Goal: Task Accomplishment & Management: Manage account settings

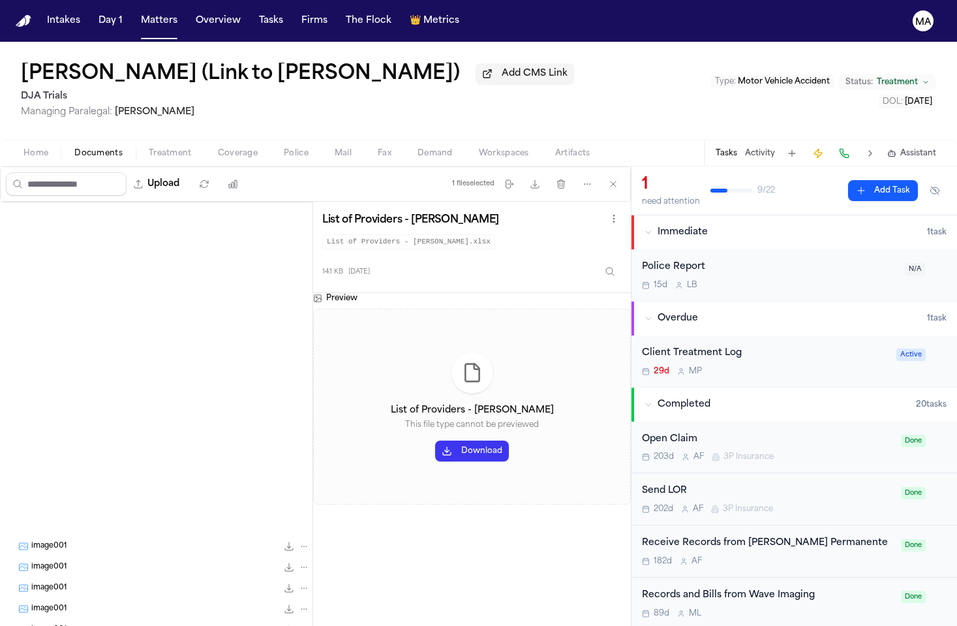
scroll to position [444, 0]
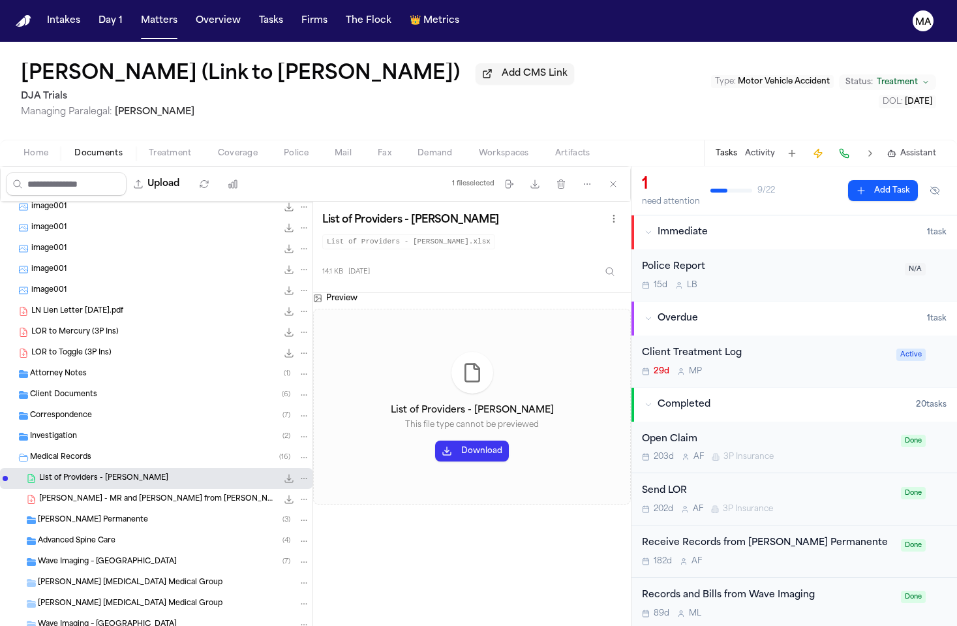
click at [435, 440] on button "Download" at bounding box center [472, 450] width 74 height 21
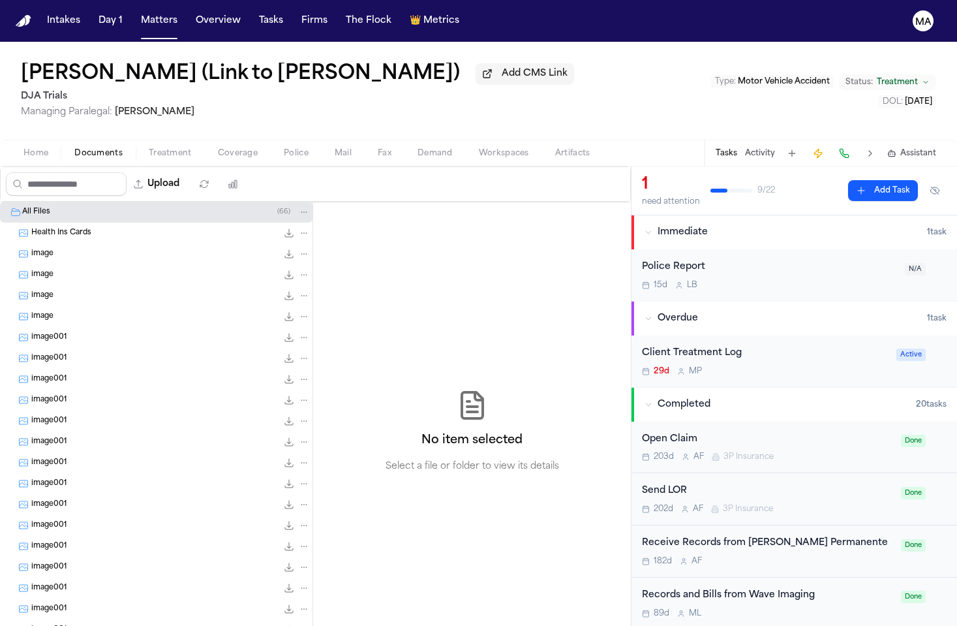
scroll to position [265, 0]
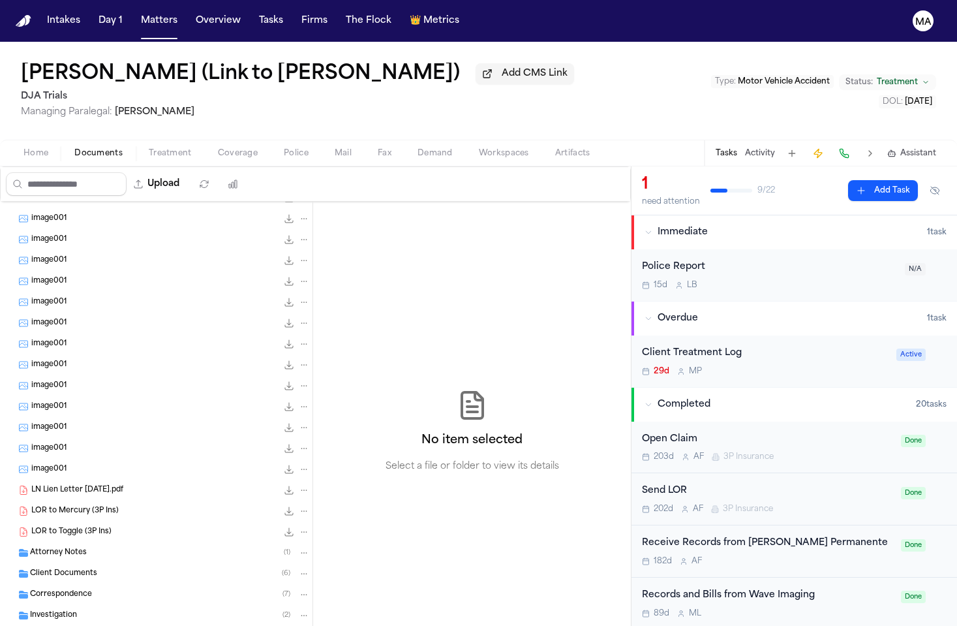
click at [77, 625] on div "Medical Records ( 16 )" at bounding box center [170, 636] width 280 height 12
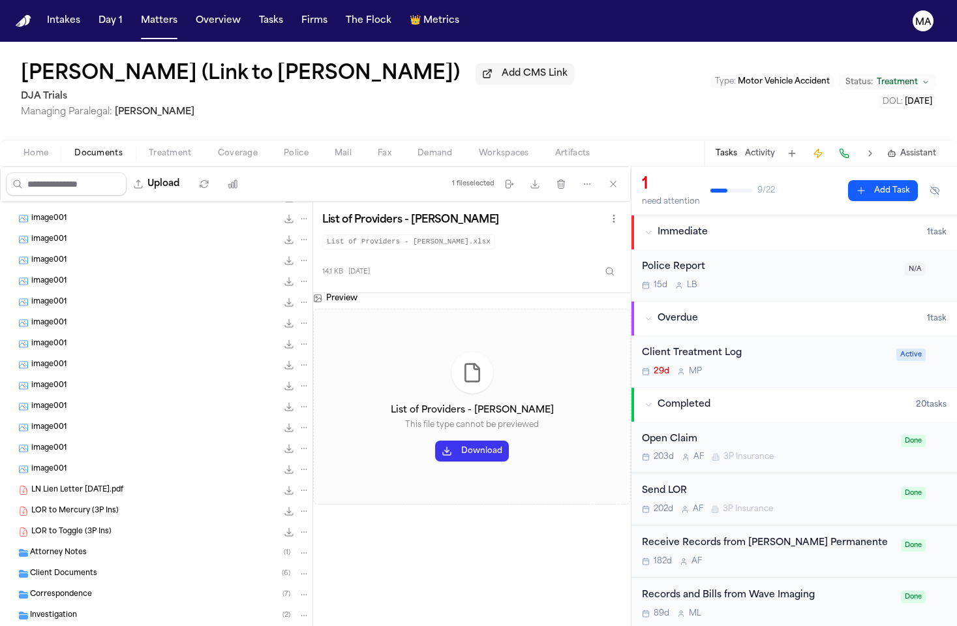
click at [435, 440] on button "Download" at bounding box center [472, 450] width 74 height 21
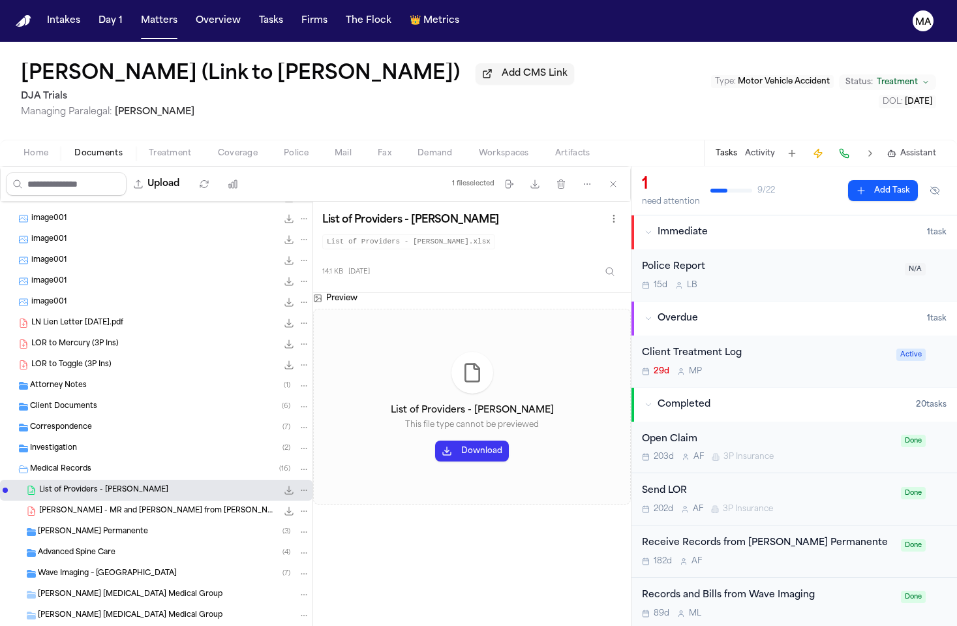
click at [93, 542] on div "Advanced Spine Care ( 4 )" at bounding box center [156, 552] width 312 height 21
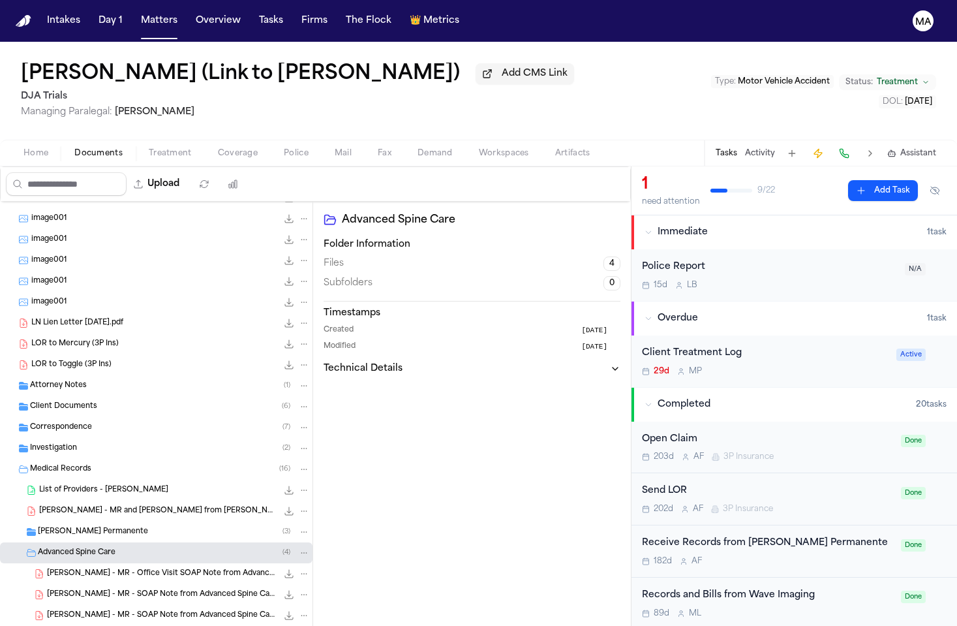
click at [0, 0] on span "280.6 KB • PDF" at bounding box center [0, 0] width 0 height 0
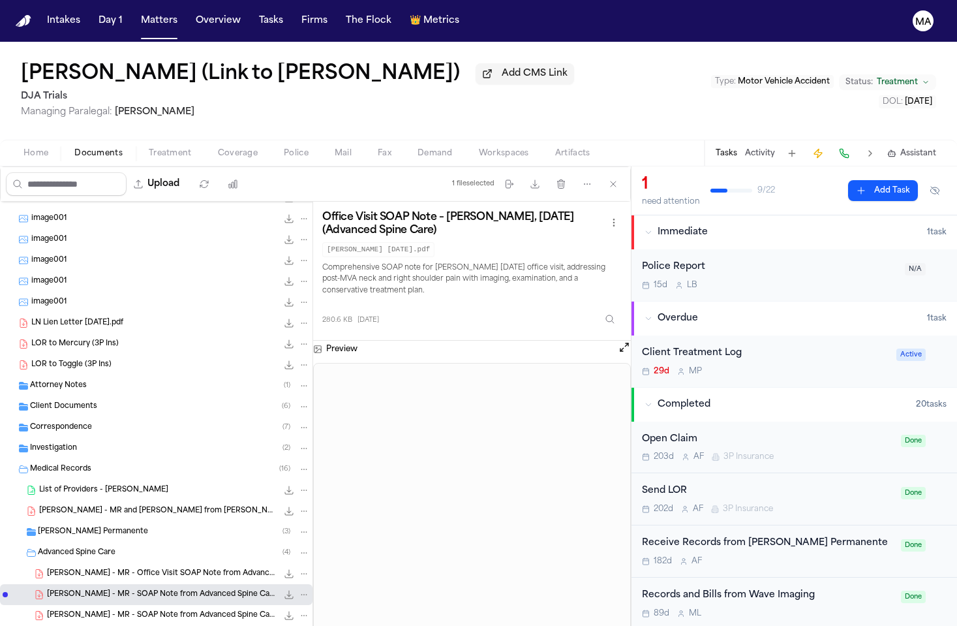
click at [254, 17] on button "Tasks" at bounding box center [271, 20] width 35 height 23
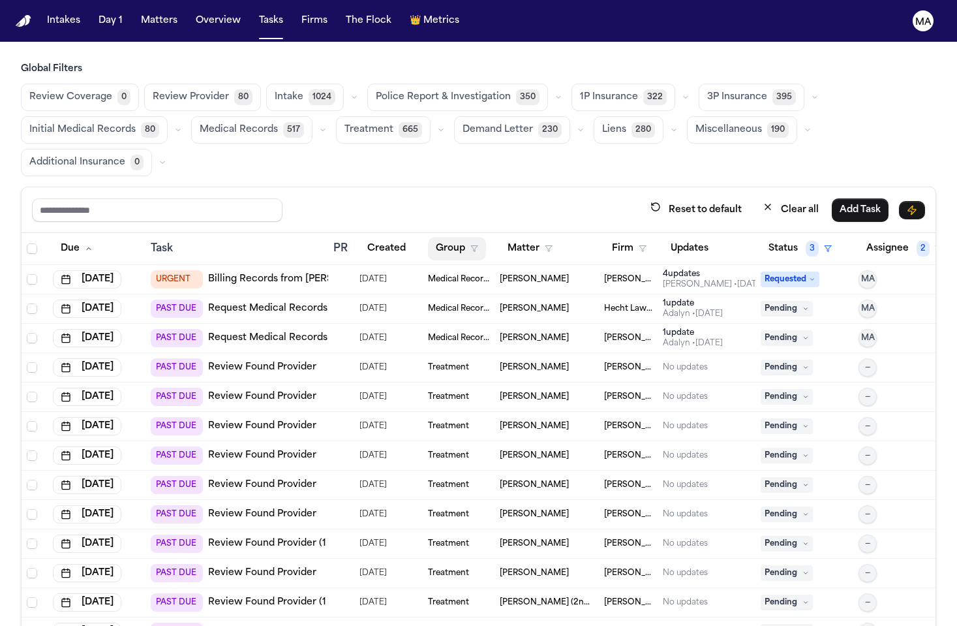
click at [428, 237] on button "Group" at bounding box center [457, 248] width 58 height 23
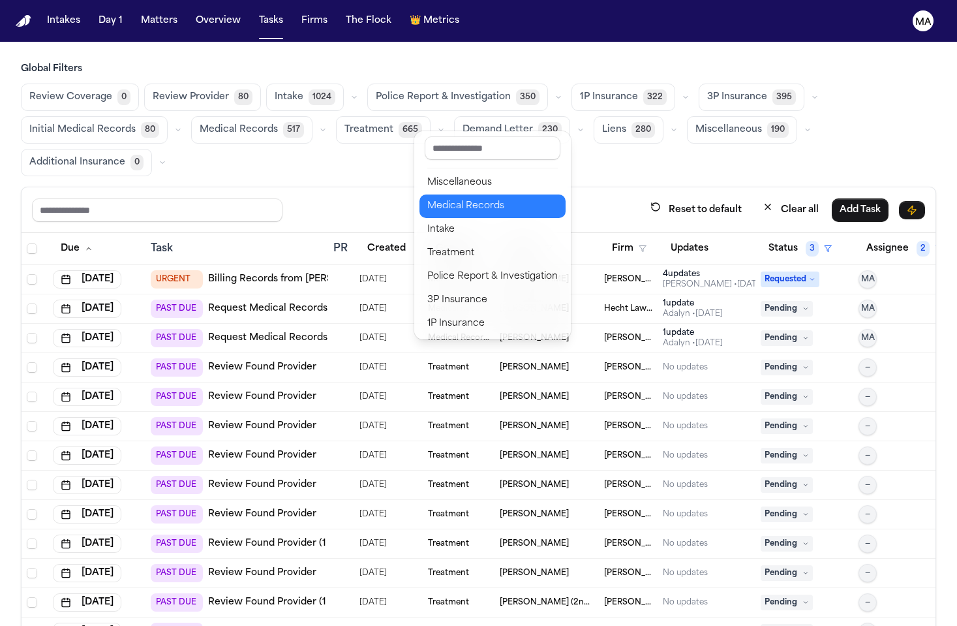
click at [440, 198] on div "Medical Records" at bounding box center [492, 206] width 130 height 16
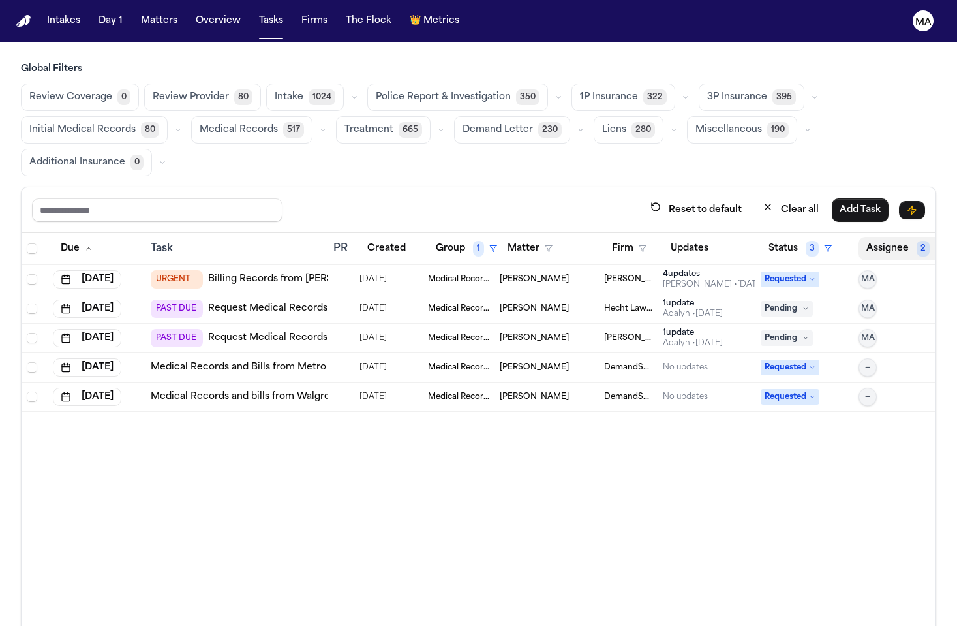
click at [889, 237] on button "Assignee 2" at bounding box center [905, 248] width 92 height 23
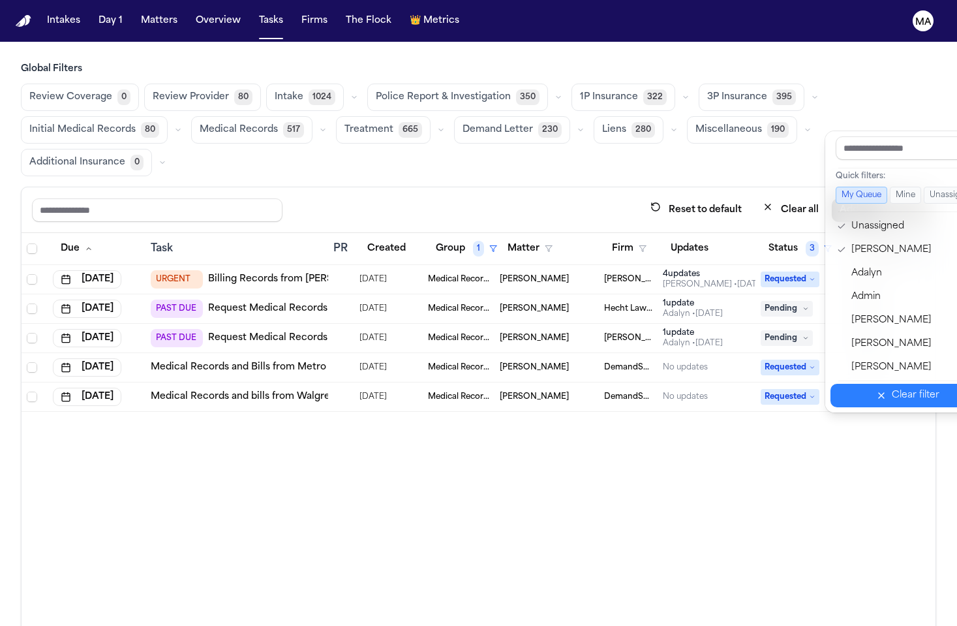
click at [897, 388] on div "Clear filter" at bounding box center [916, 396] width 48 height 16
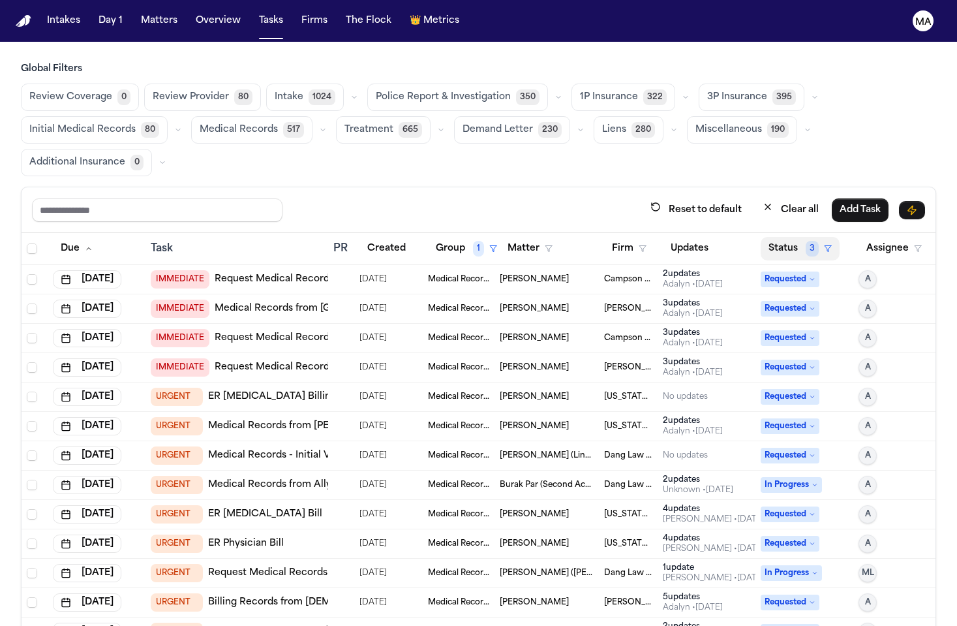
click at [761, 237] on button "Status 3" at bounding box center [800, 248] width 79 height 23
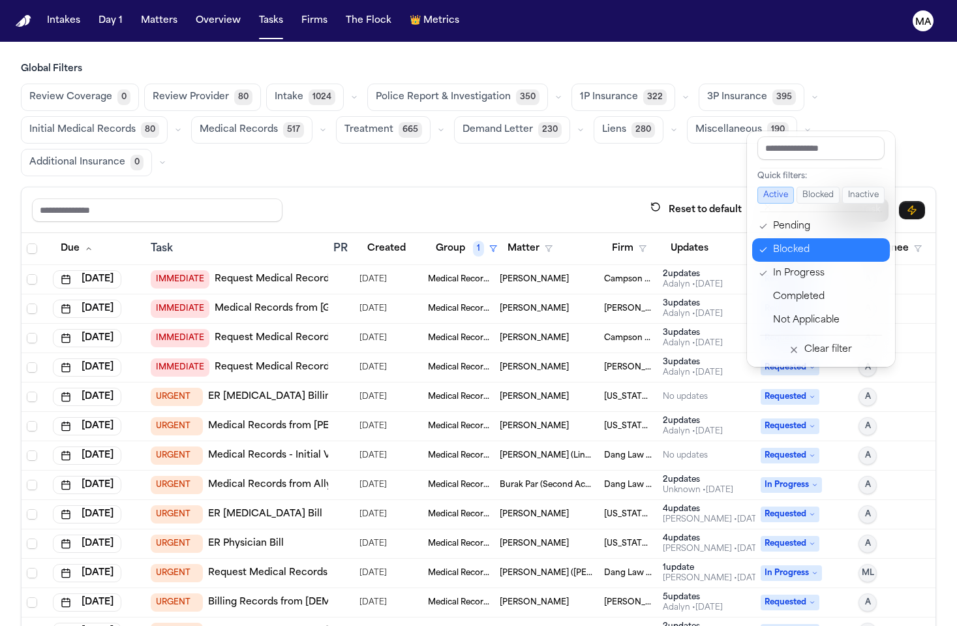
click at [773, 242] on div "Blocked" at bounding box center [827, 250] width 109 height 16
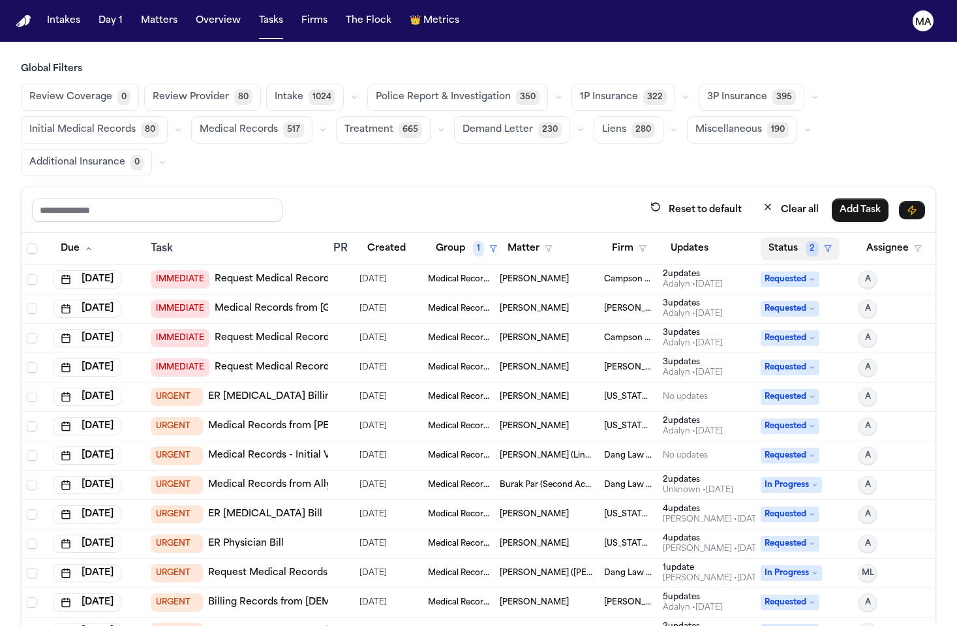
click at [768, 237] on button "Status 2" at bounding box center [800, 248] width 79 height 23
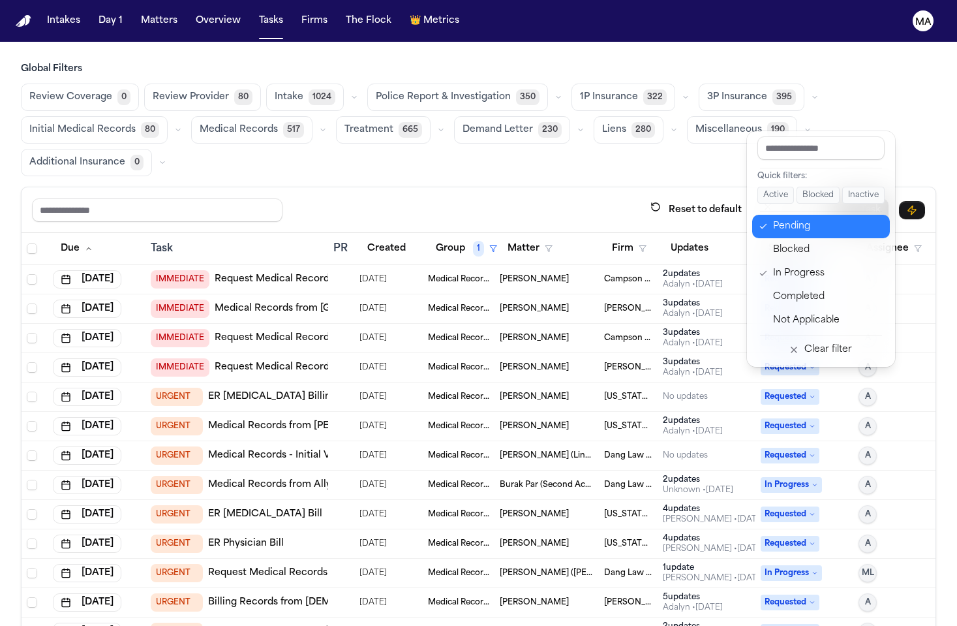
click at [773, 219] on div "Pending" at bounding box center [827, 227] width 109 height 16
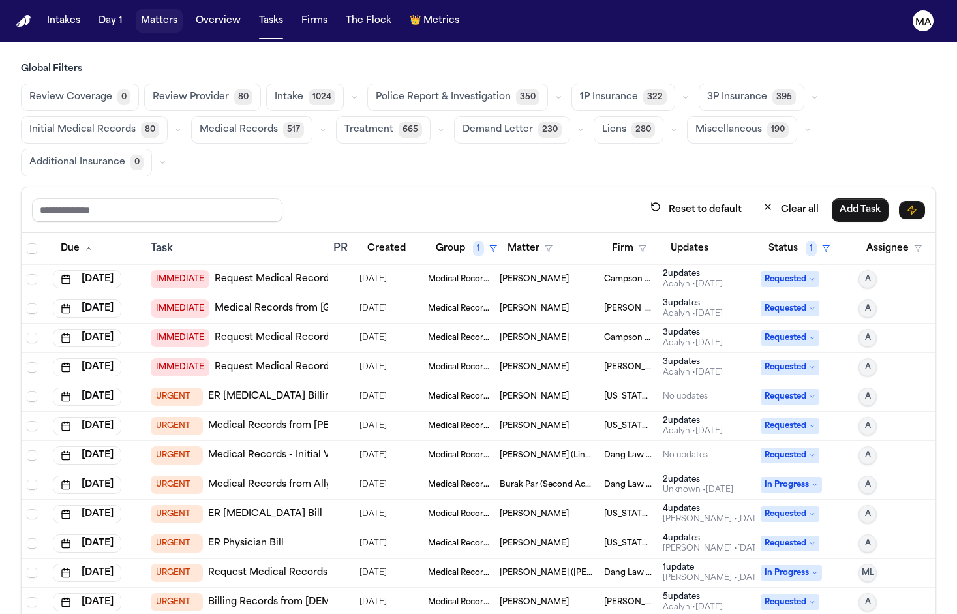
click at [136, 16] on button "Matters" at bounding box center [159, 20] width 47 height 23
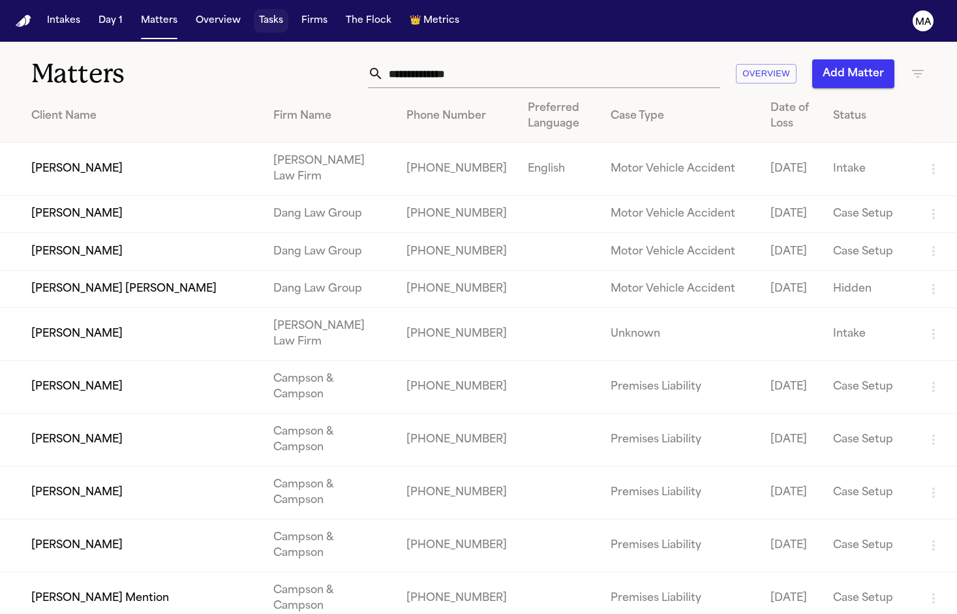
click at [254, 11] on button "Tasks" at bounding box center [271, 20] width 35 height 23
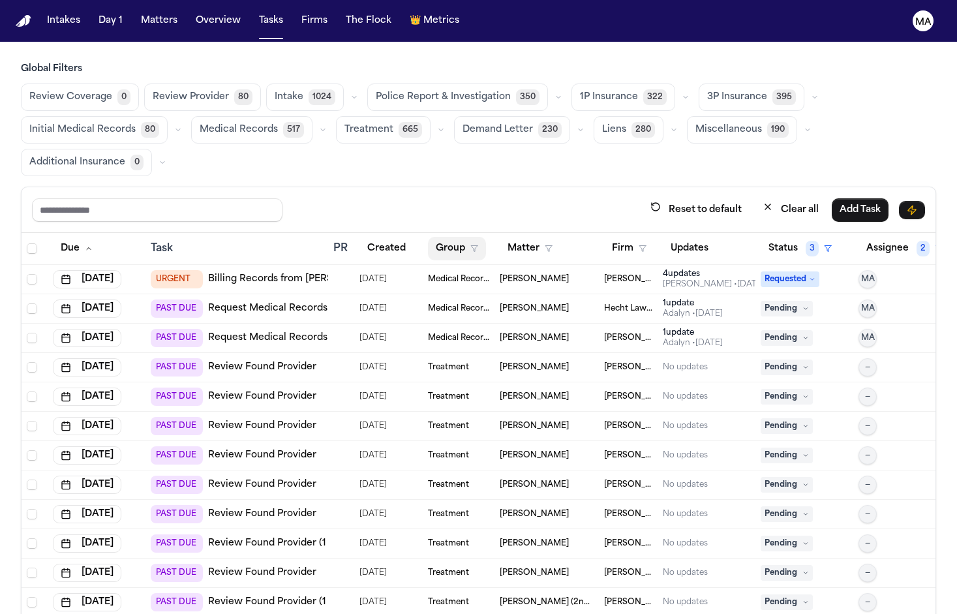
click at [442, 237] on button "Group" at bounding box center [457, 248] width 58 height 23
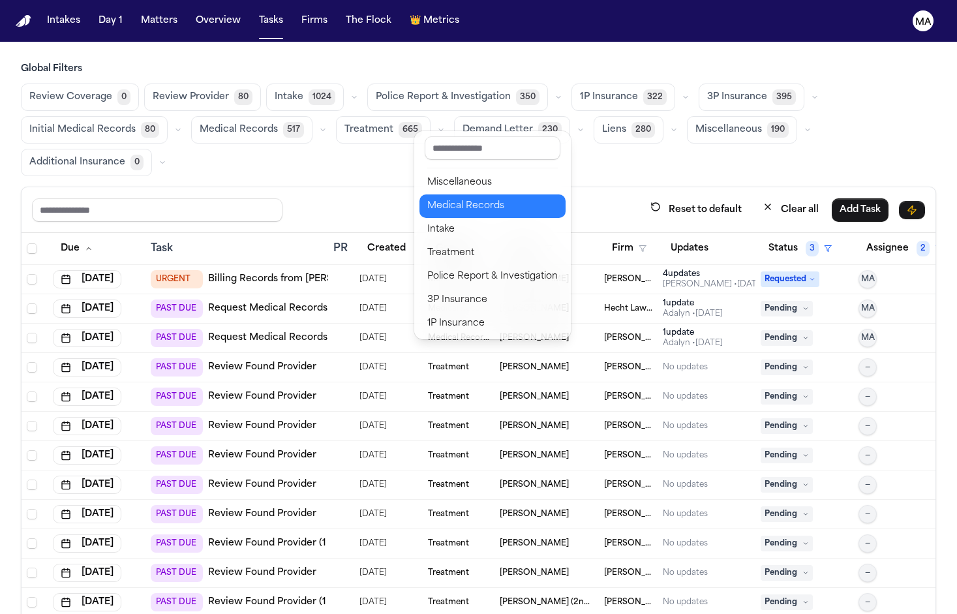
click at [451, 198] on div "Medical Records" at bounding box center [492, 206] width 130 height 16
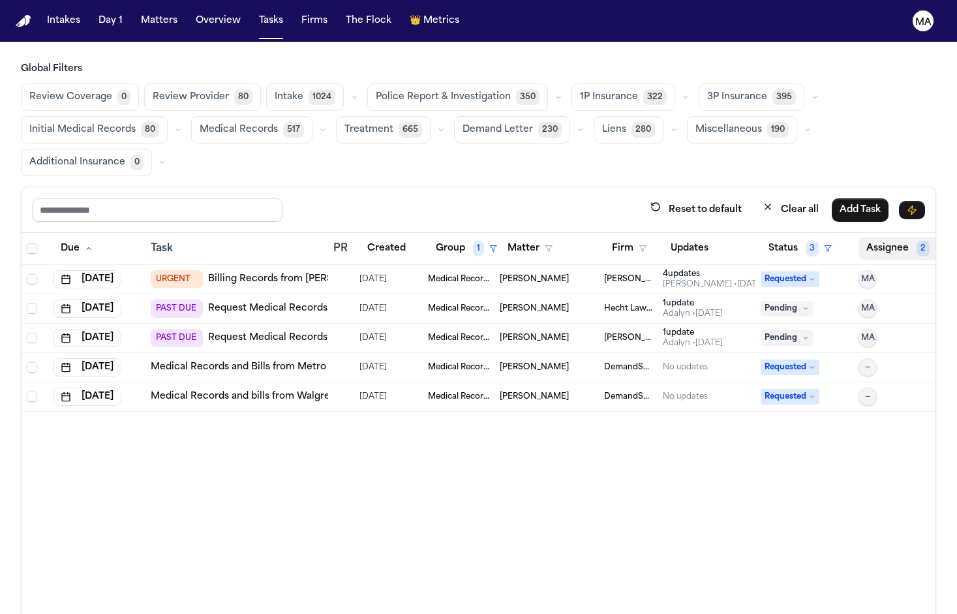
click at [865, 237] on button "Assignee 2" at bounding box center [905, 248] width 92 height 23
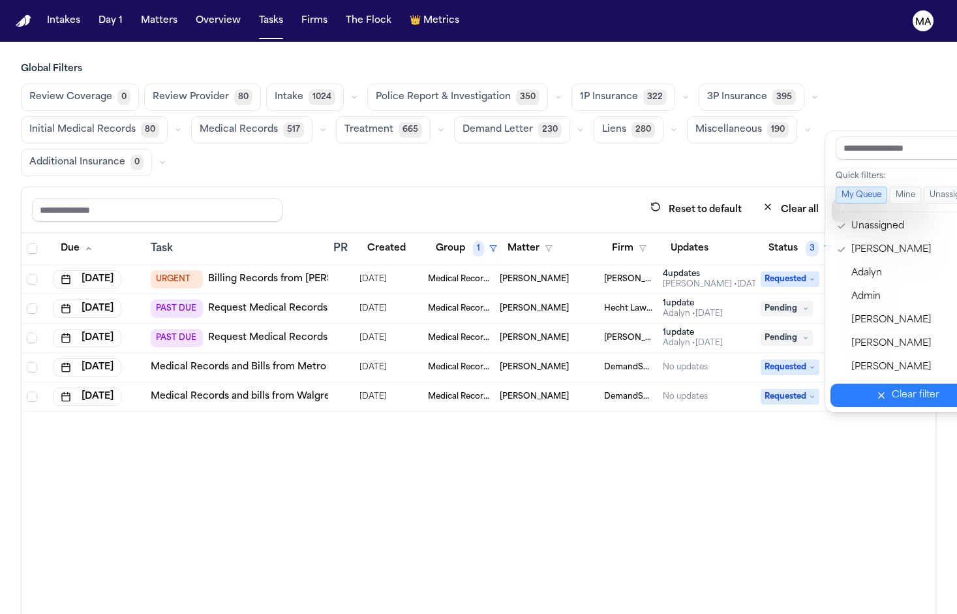
click at [892, 388] on div "Clear filter" at bounding box center [916, 396] width 48 height 16
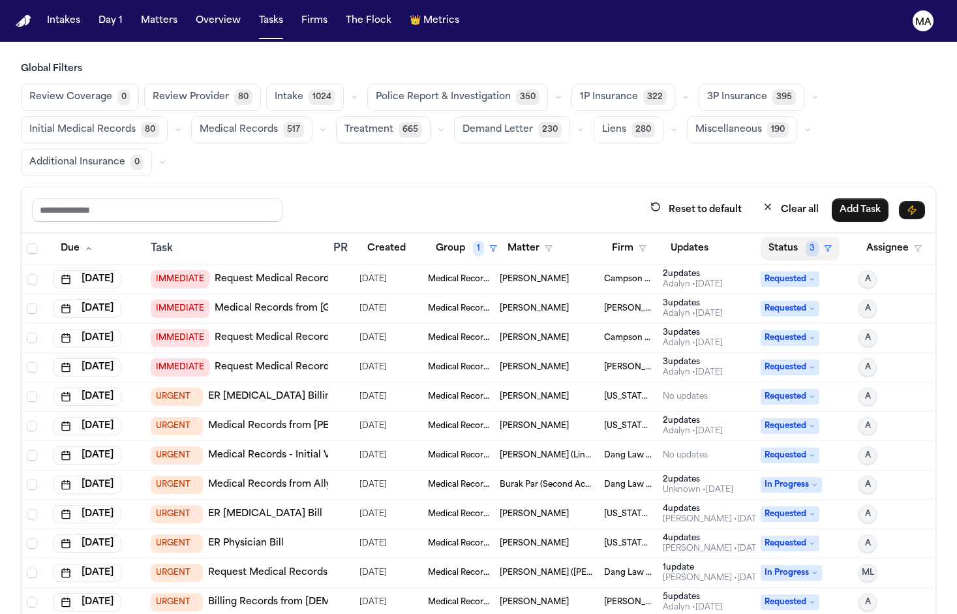
click at [770, 237] on button "Status 3" at bounding box center [800, 248] width 79 height 23
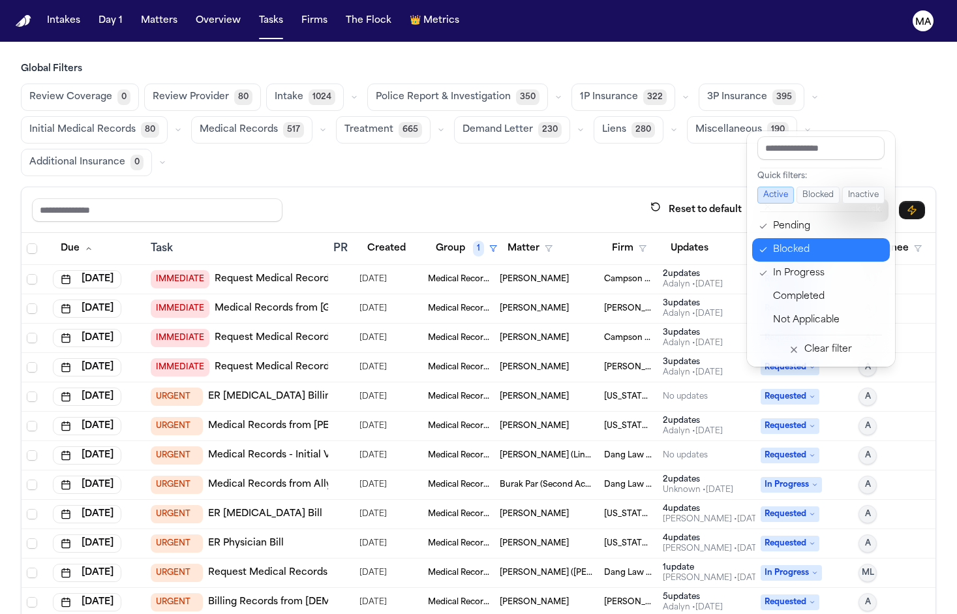
click at [778, 242] on div "Blocked" at bounding box center [827, 250] width 109 height 16
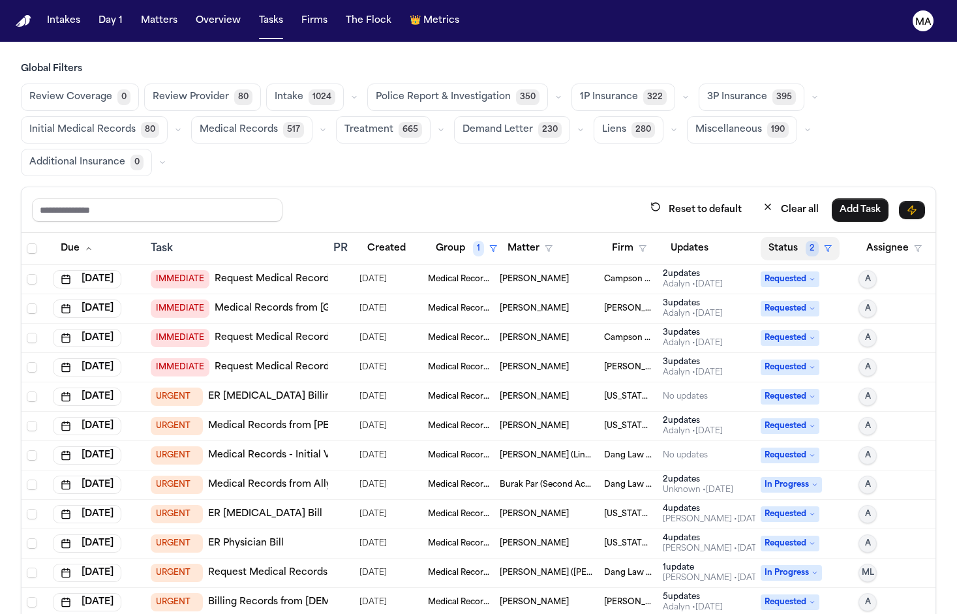
click at [776, 237] on button "Status 2" at bounding box center [800, 248] width 79 height 23
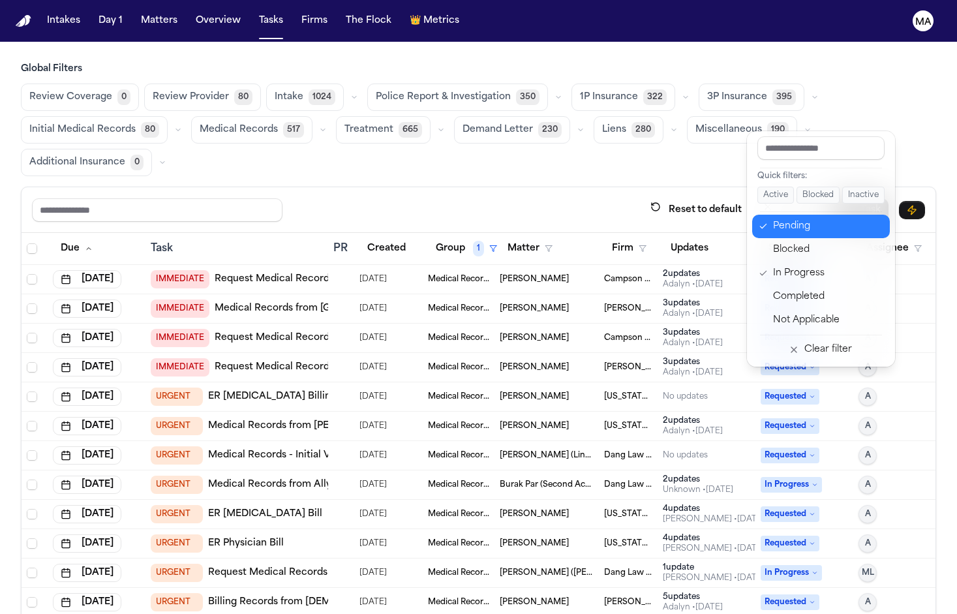
click at [773, 219] on div "Pending" at bounding box center [827, 227] width 109 height 16
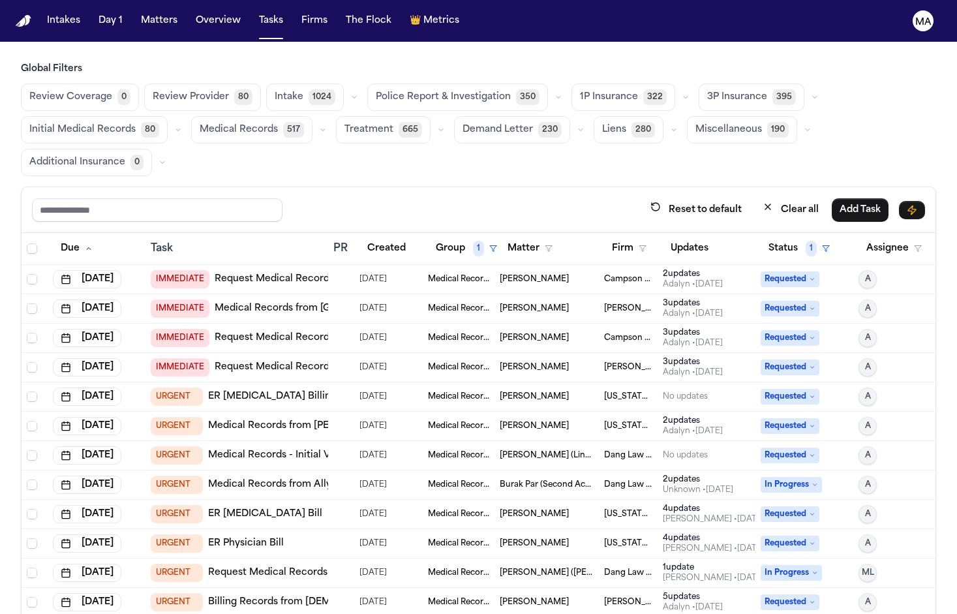
click at [580, 84] on div "Review Coverage 0 Review Provider 80 Intake 1024 Police Report & Investigation …" at bounding box center [478, 130] width 915 height 93
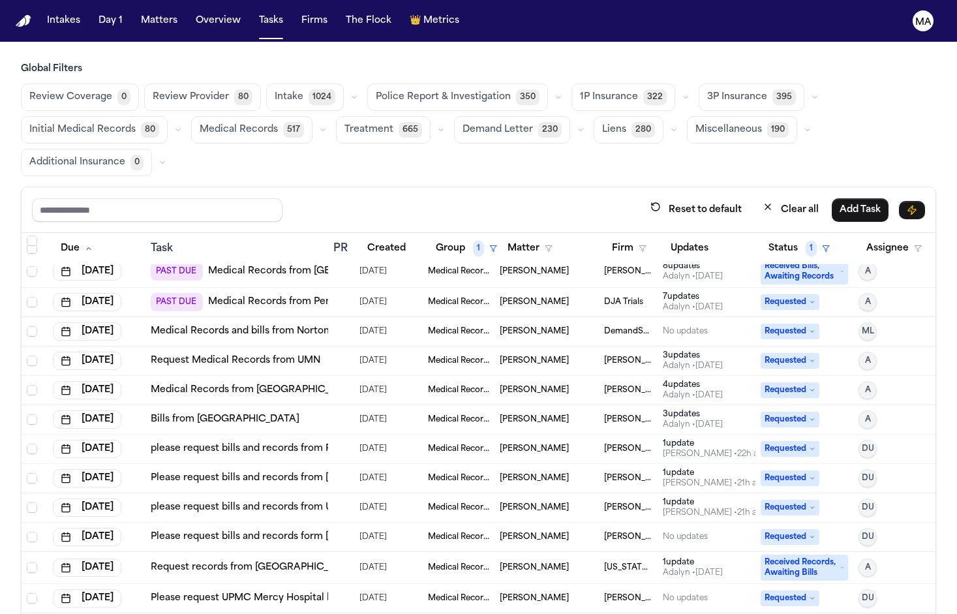
scroll to position [8084, 0]
click at [219, 502] on link "please request bills and records from UPMC Rehabilitation Institute – South Hil…" at bounding box center [363, 508] width 425 height 13
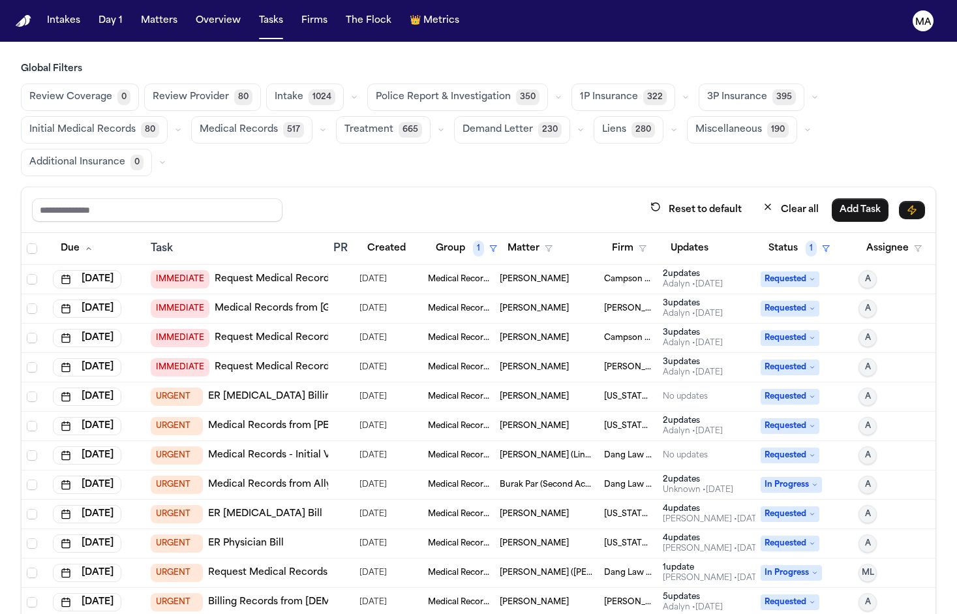
scroll to position [0, 0]
click at [673, 237] on button "Updates" at bounding box center [689, 248] width 53 height 23
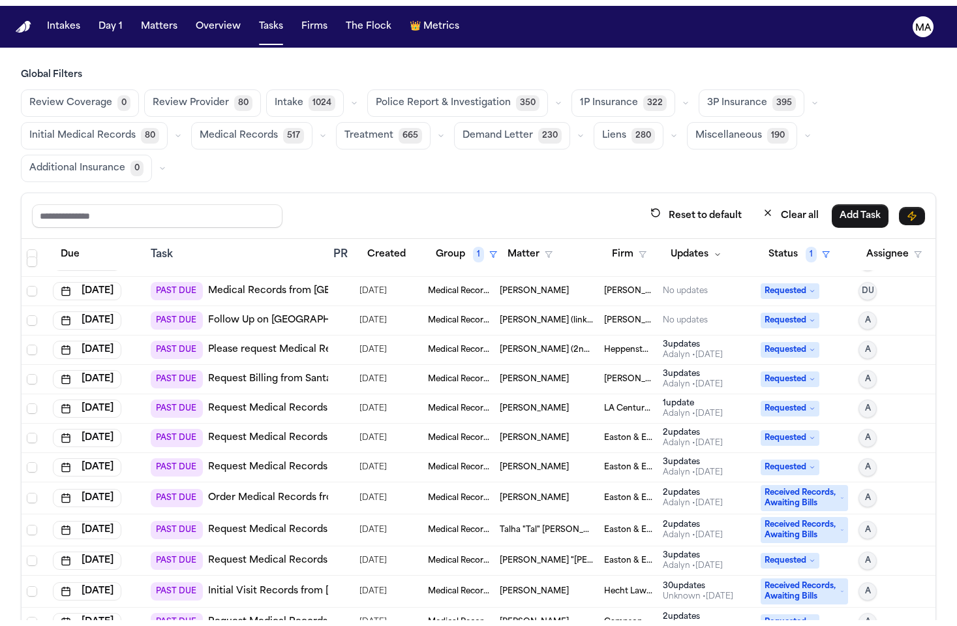
scroll to position [1572, 0]
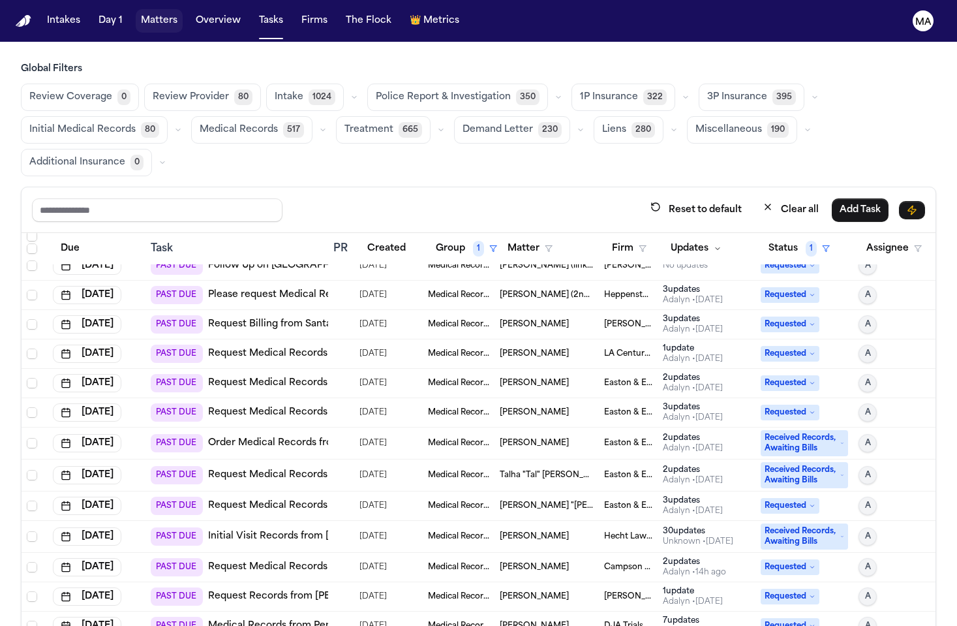
click at [136, 13] on button "Matters" at bounding box center [159, 20] width 47 height 23
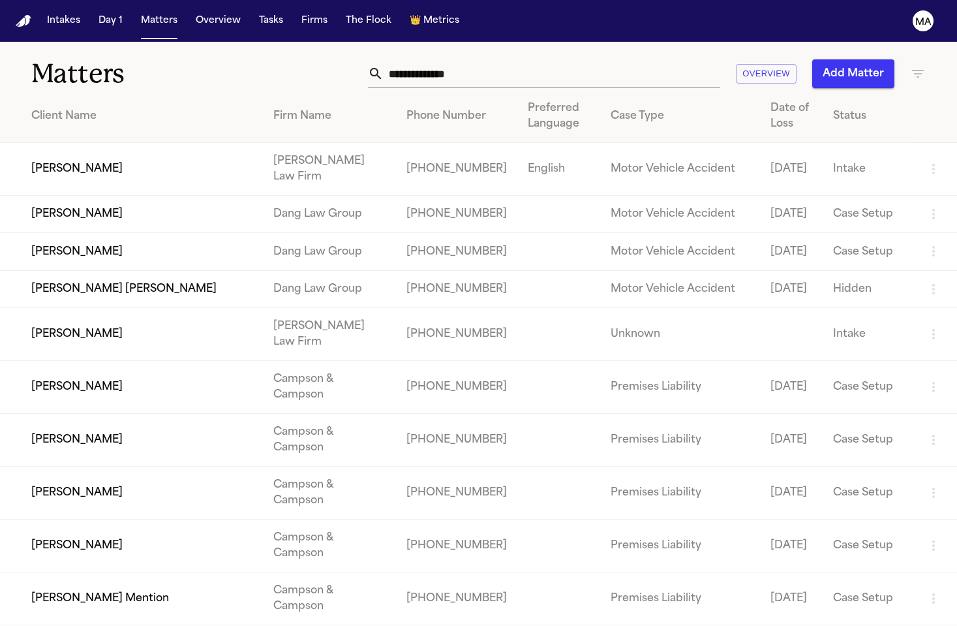
click at [848, 59] on button "Add Matter" at bounding box center [853, 73] width 82 height 29
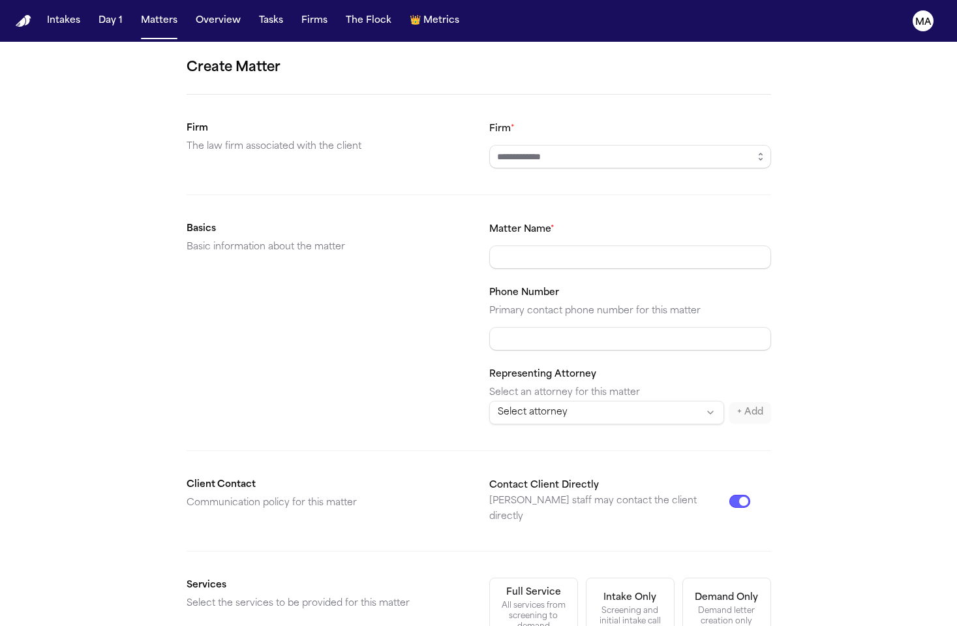
click at [564, 145] on input "Firm *" at bounding box center [630, 156] width 282 height 23
type input "**********"
paste input "**********"
type input "**********"
click at [780, 260] on div "**********" at bounding box center [478, 493] width 957 height 902
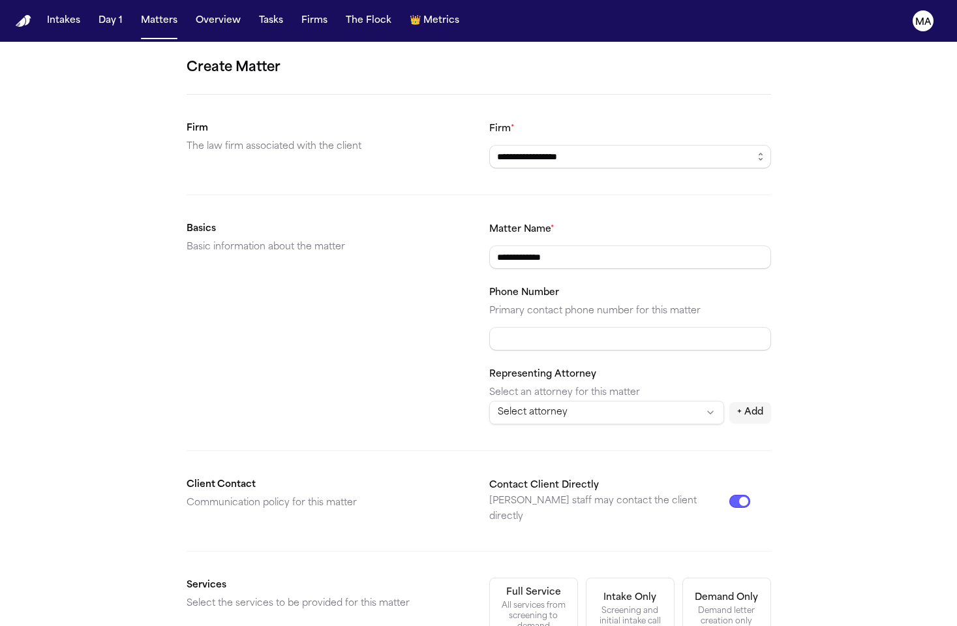
click at [691, 605] on div "Demand letter creation only" at bounding box center [727, 615] width 72 height 21
click at [539, 463] on form "**********" at bounding box center [479, 492] width 585 height 871
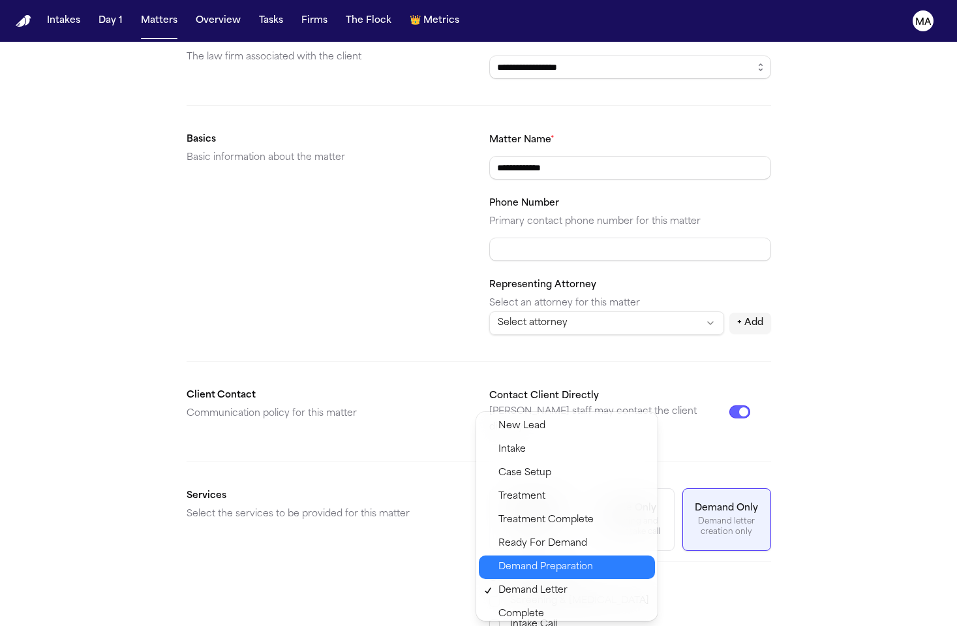
click at [527, 559] on span "Demand Preparation" at bounding box center [545, 567] width 95 height 16
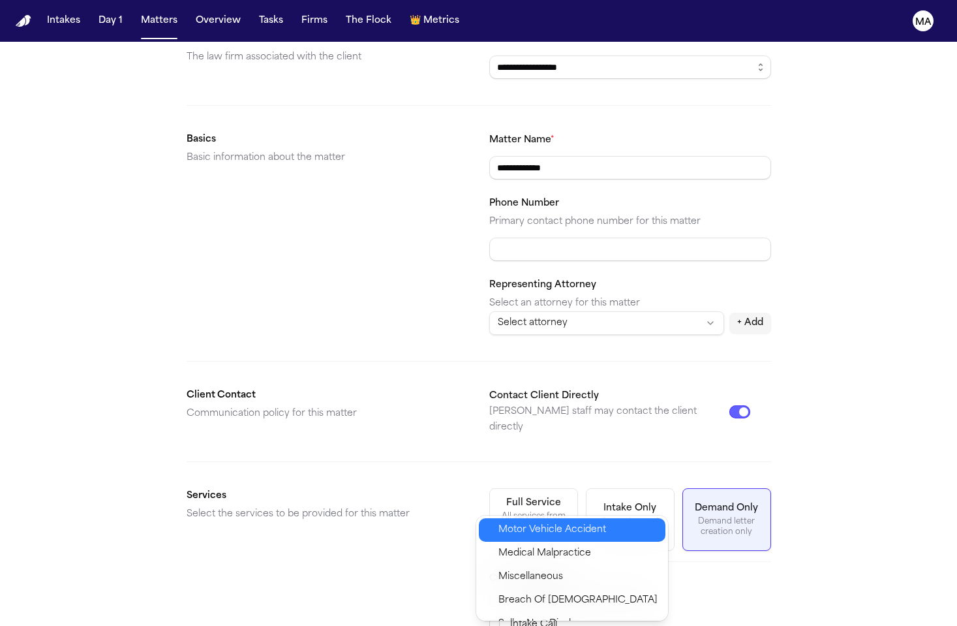
click at [519, 525] on div "Motor Vehicle Accident" at bounding box center [572, 529] width 187 height 23
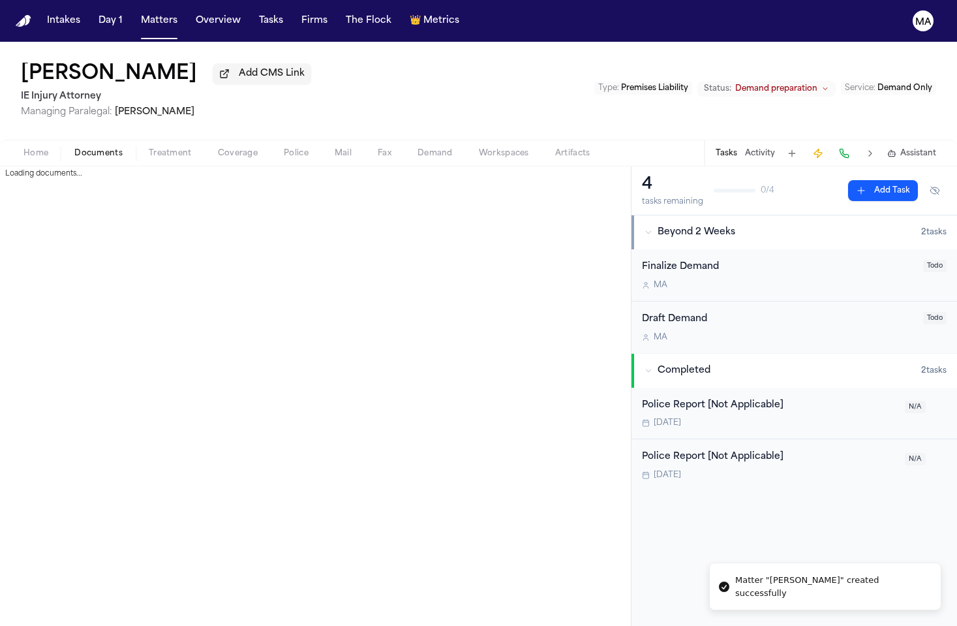
click at [74, 148] on span "Documents" at bounding box center [98, 153] width 48 height 10
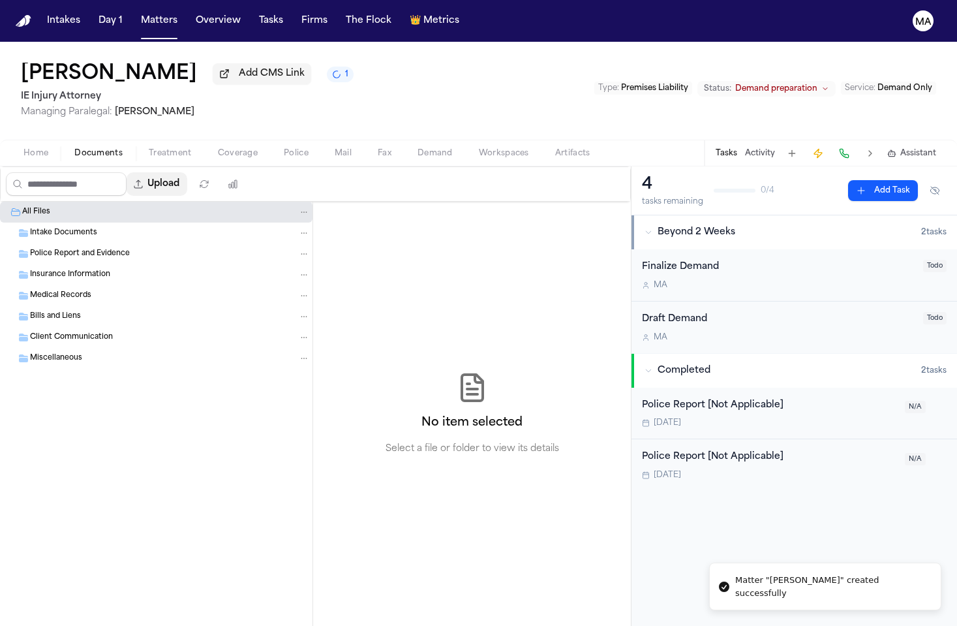
click at [127, 172] on button "Upload" at bounding box center [157, 183] width 61 height 23
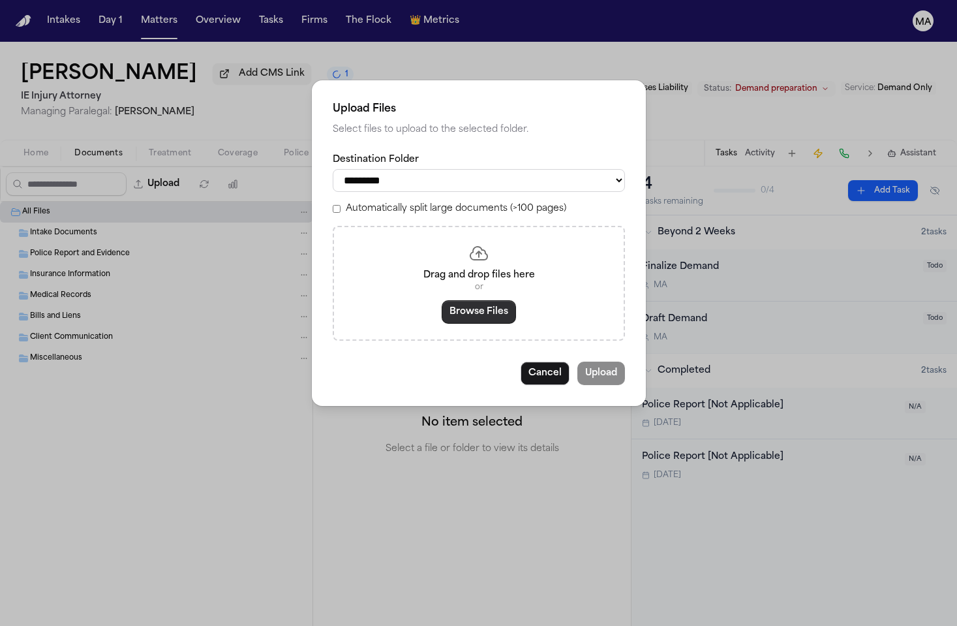
click at [466, 300] on button "Browse Files" at bounding box center [479, 311] width 74 height 23
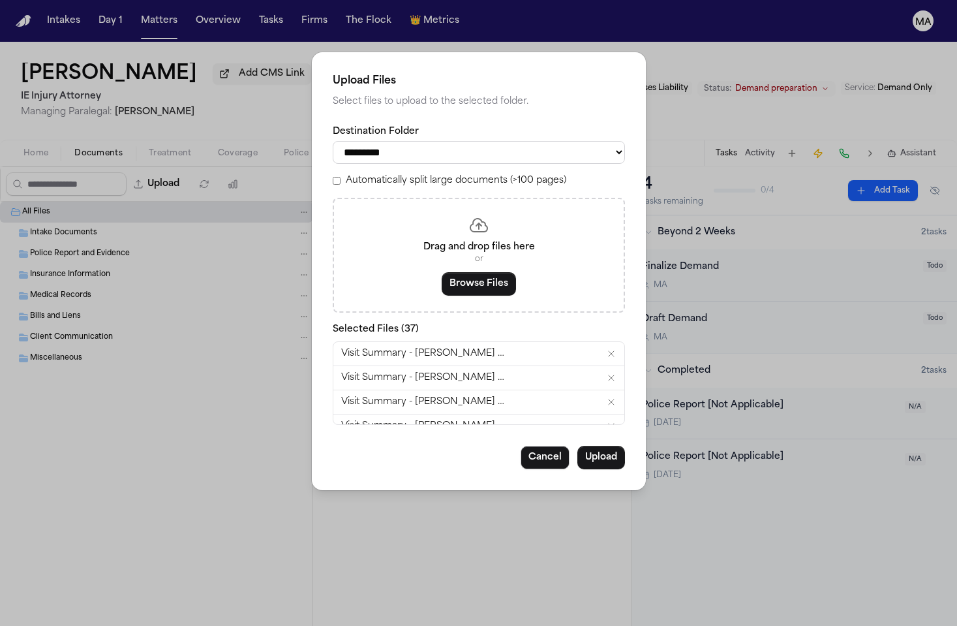
click at [402, 174] on div "Automatically split large documents (>100 pages)" at bounding box center [479, 180] width 292 height 13
click at [577, 446] on button "Upload" at bounding box center [601, 457] width 48 height 23
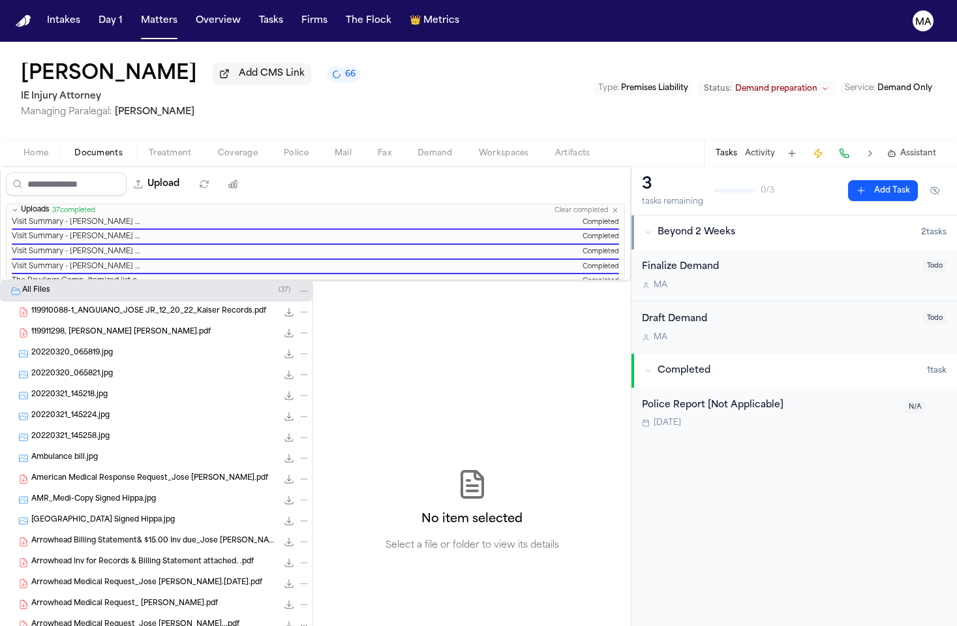
click at [775, 148] on button "Activity" at bounding box center [760, 153] width 30 height 10
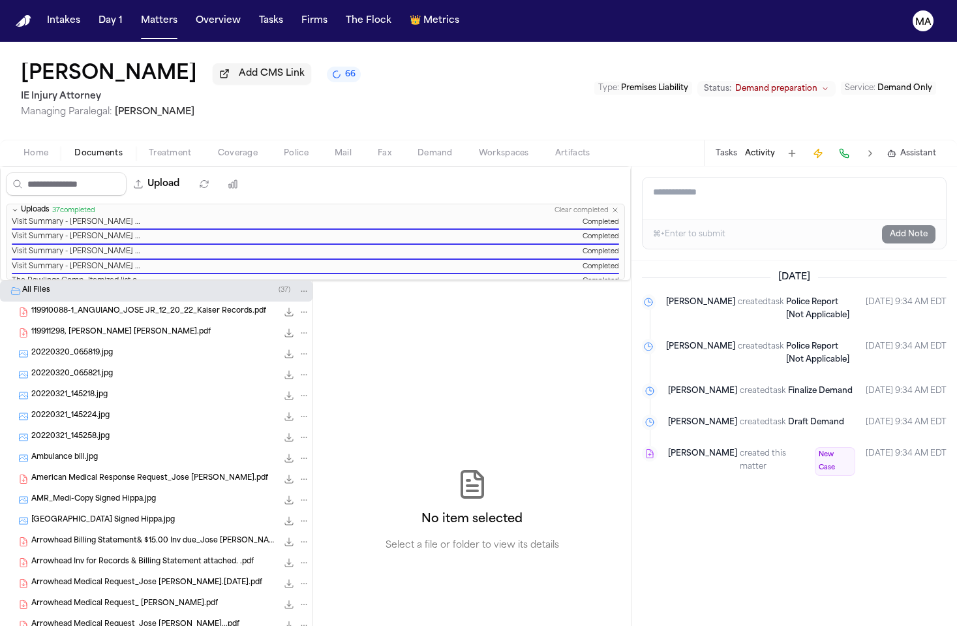
click at [10, 145] on button "Home" at bounding box center [35, 153] width 51 height 16
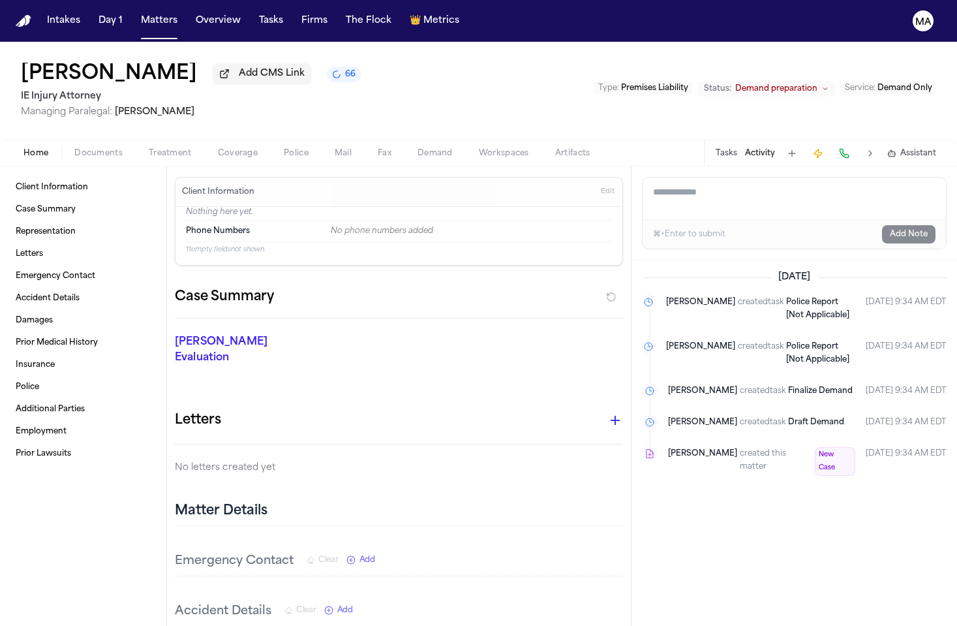
click at [175, 334] on p "[PERSON_NAME] Evaluation" at bounding box center [244, 349] width 139 height 31
click at [178, 318] on div "Finch Evaluation * ​" at bounding box center [236, 352] width 155 height 68
click at [775, 148] on button "Activity" at bounding box center [760, 153] width 30 height 10
click at [737, 148] on button "Tasks" at bounding box center [727, 153] width 22 height 10
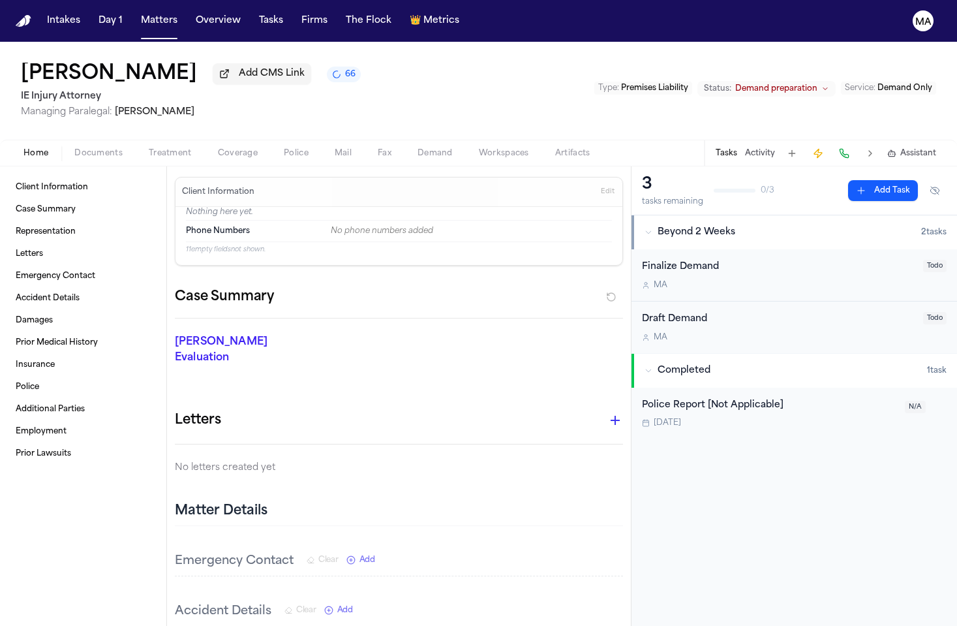
click at [775, 148] on button "Activity" at bounding box center [760, 153] width 30 height 10
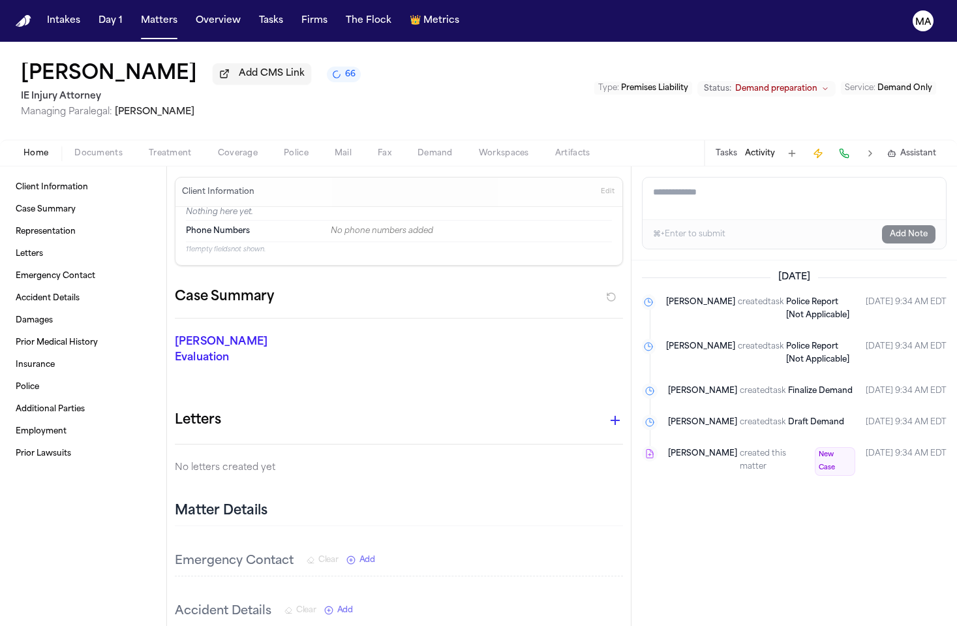
click at [703, 177] on textarea "Add a note to this matter" at bounding box center [794, 198] width 303 height 42
paste textarea "**********"
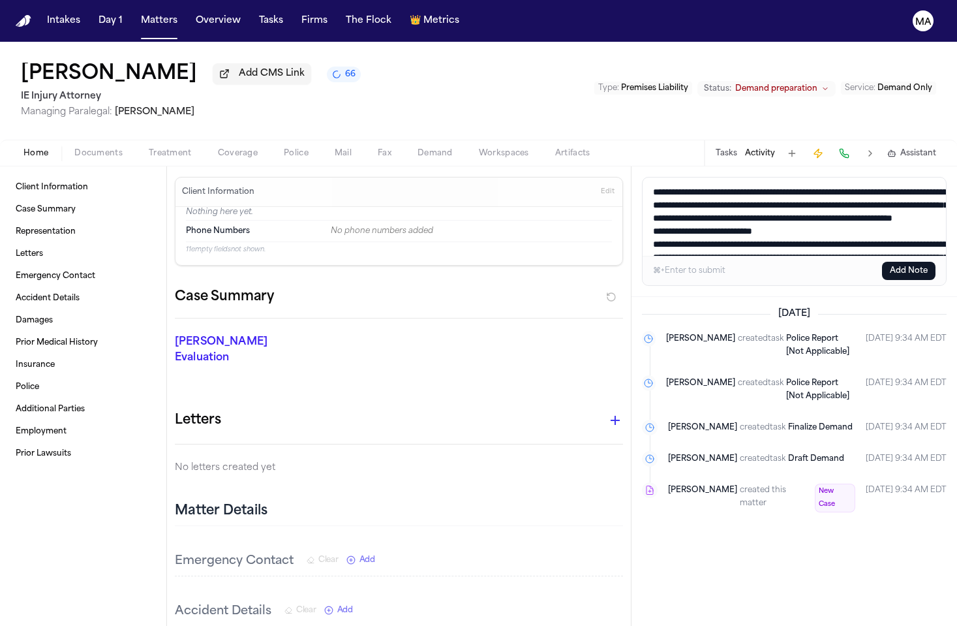
click at [829, 177] on textarea "Add a note to this matter" at bounding box center [799, 216] width 312 height 78
click at [857, 177] on textarea "Add a note to this matter" at bounding box center [799, 216] width 312 height 78
click at [778, 177] on textarea "Add a note to this matter" at bounding box center [799, 216] width 312 height 78
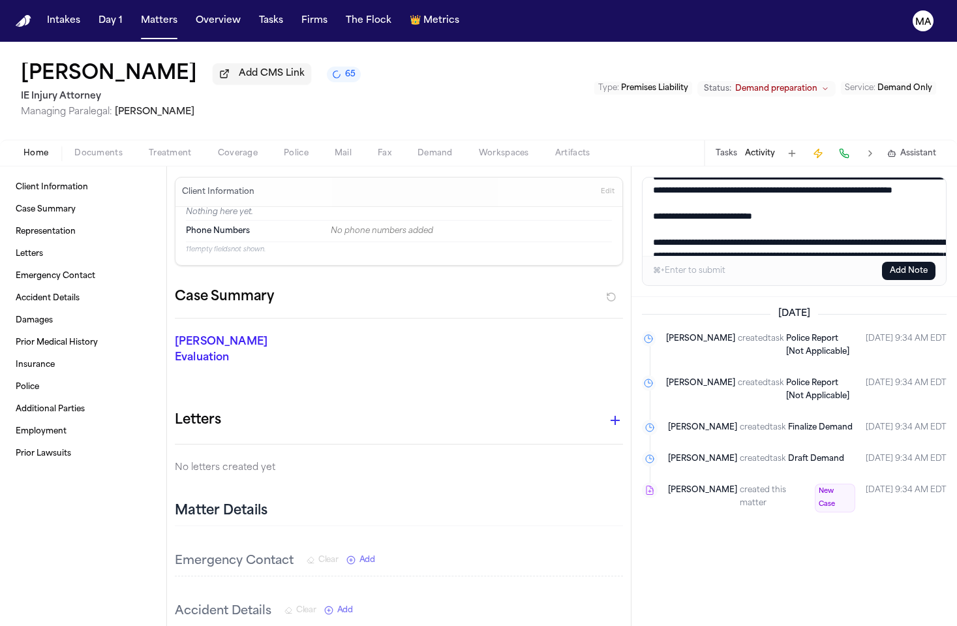
scroll to position [52, 0]
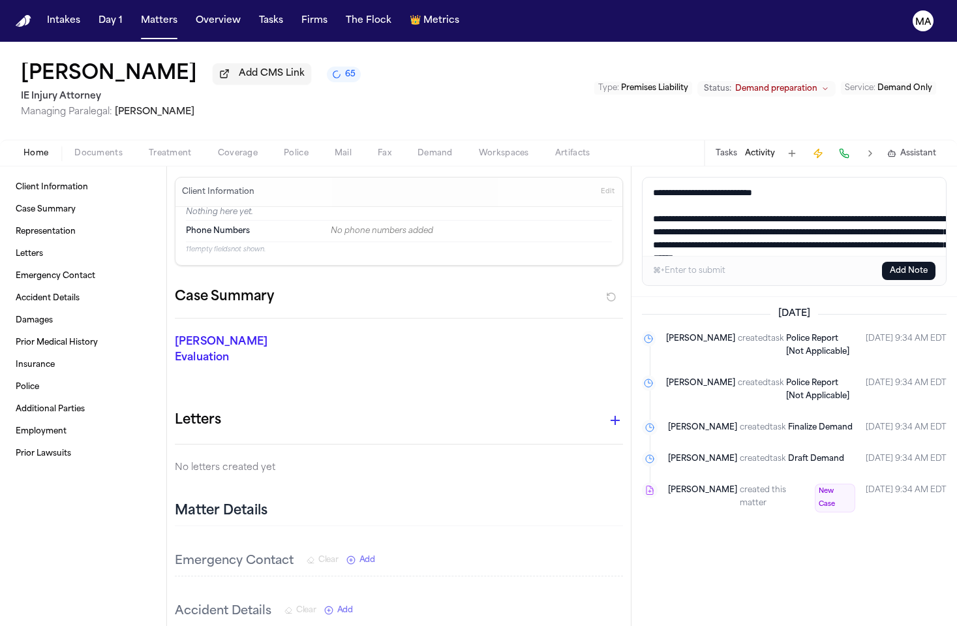
click at [895, 177] on textarea "Add a note to this matter" at bounding box center [799, 216] width 312 height 78
click at [886, 177] on textarea "Add a note to this matter" at bounding box center [799, 216] width 312 height 78
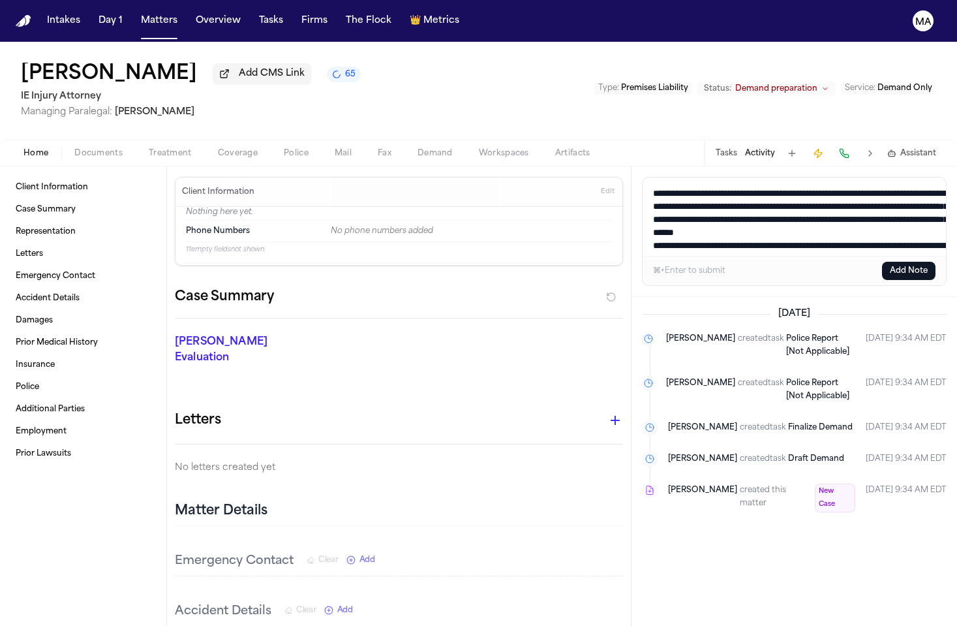
scroll to position [80, 0]
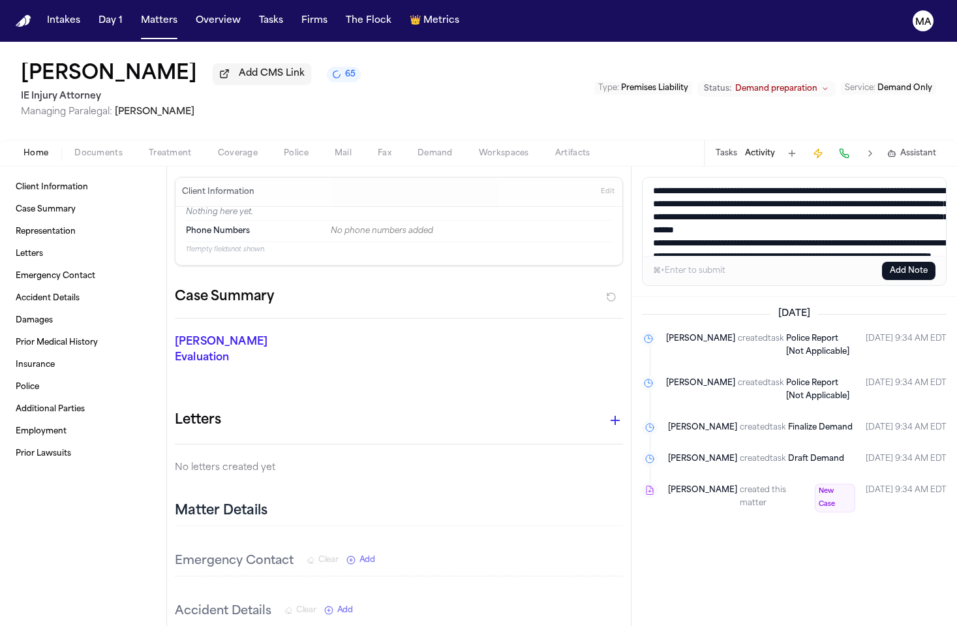
click at [646, 177] on textarea "Add a note to this matter" at bounding box center [799, 216] width 312 height 78
click at [644, 177] on textarea "Add a note to this matter" at bounding box center [799, 216] width 312 height 78
click at [645, 177] on textarea "Add a note to this matter" at bounding box center [799, 216] width 312 height 78
click at [648, 177] on textarea "Add a note to this matter" at bounding box center [799, 216] width 312 height 78
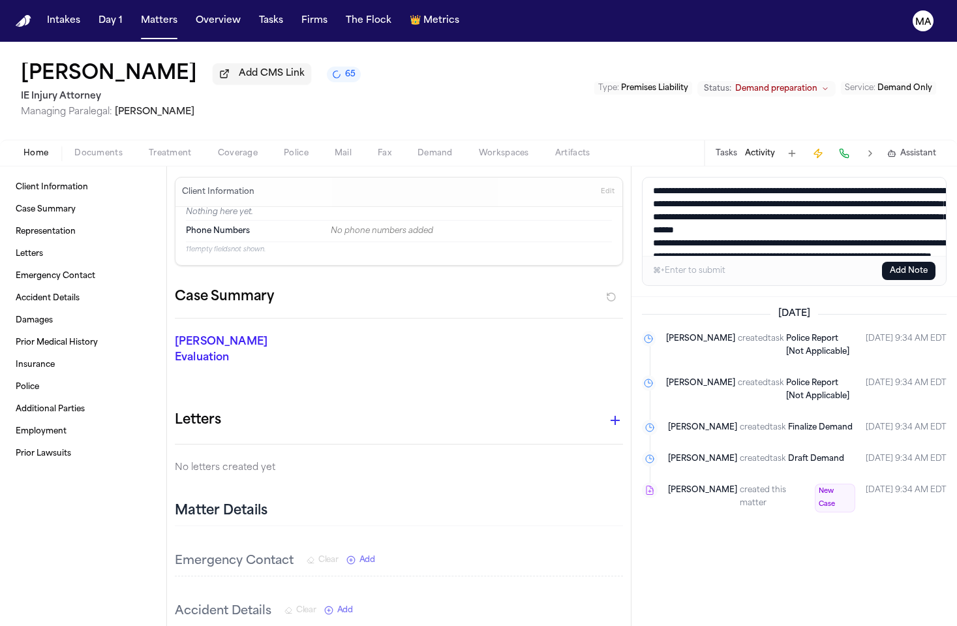
click at [647, 177] on textarea "Add a note to this matter" at bounding box center [799, 216] width 312 height 78
click at [648, 177] on textarea "Add a note to this matter" at bounding box center [799, 216] width 312 height 78
click at [643, 177] on textarea "Add a note to this matter" at bounding box center [799, 216] width 312 height 78
click at [832, 177] on textarea "Add a note to this matter" at bounding box center [799, 216] width 312 height 78
click at [827, 177] on textarea "Add a note to this matter" at bounding box center [799, 216] width 312 height 78
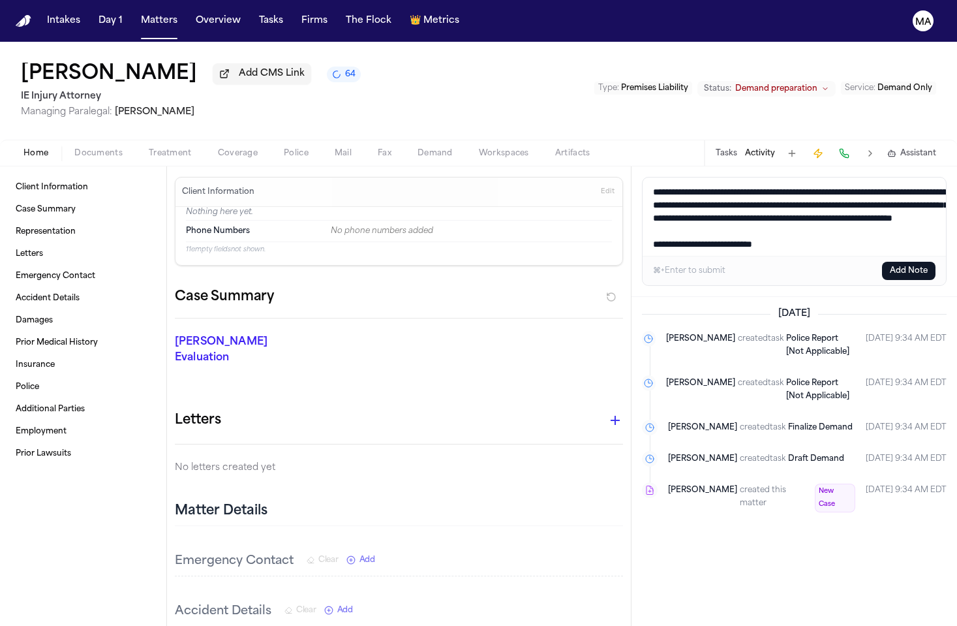
scroll to position [87, 0]
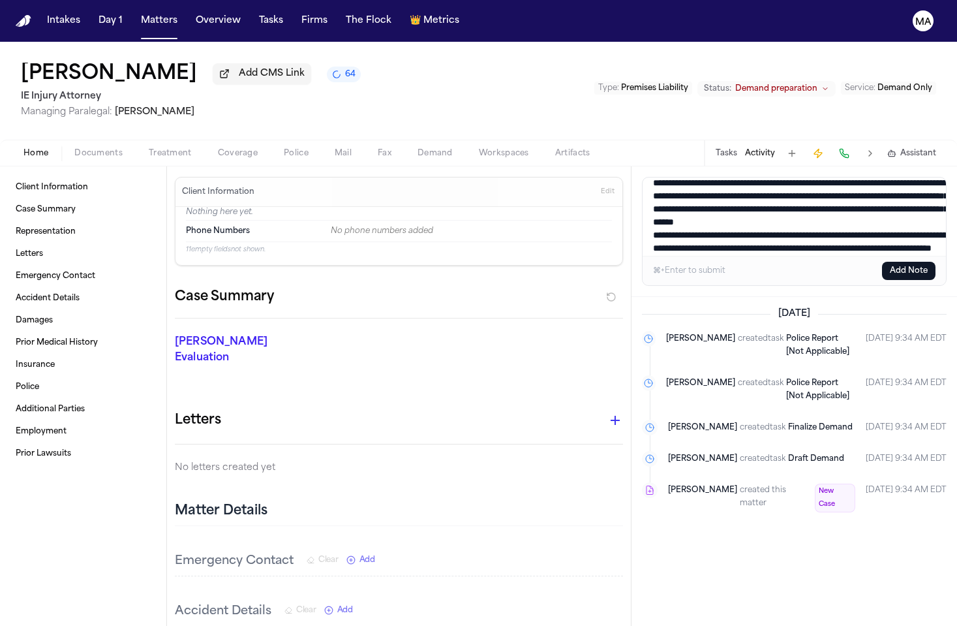
type textarea "**********"
click at [917, 262] on button "Add Note" at bounding box center [908, 271] width 53 height 18
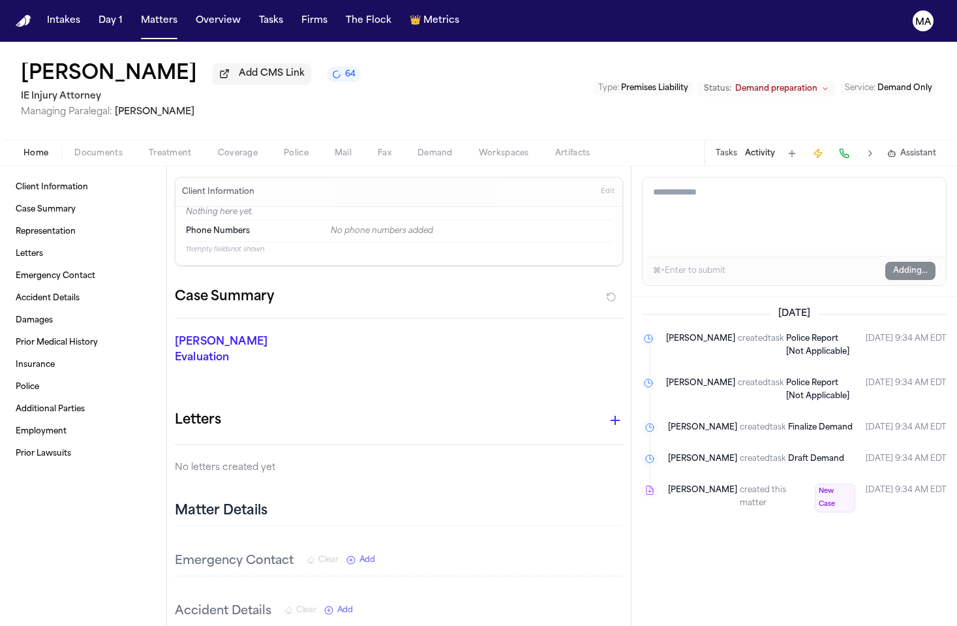
scroll to position [0, 0]
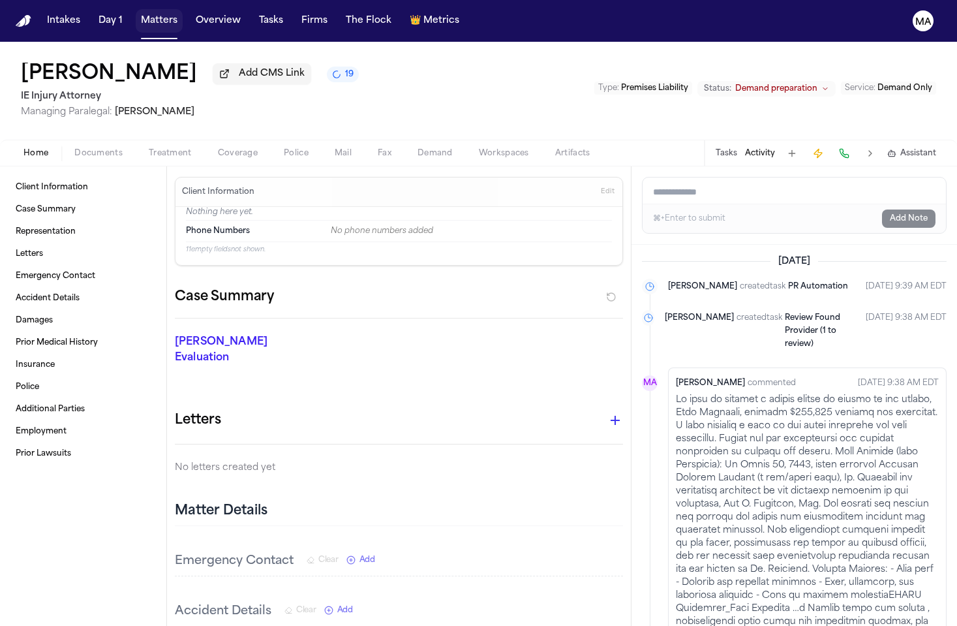
click at [136, 15] on button "Matters" at bounding box center [159, 20] width 47 height 23
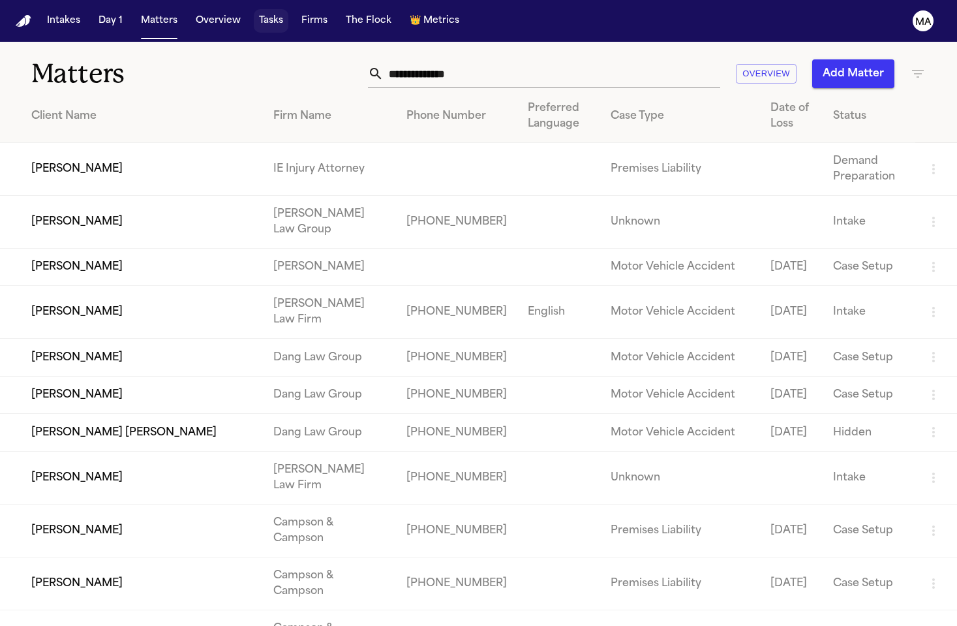
click at [254, 12] on button "Tasks" at bounding box center [271, 20] width 35 height 23
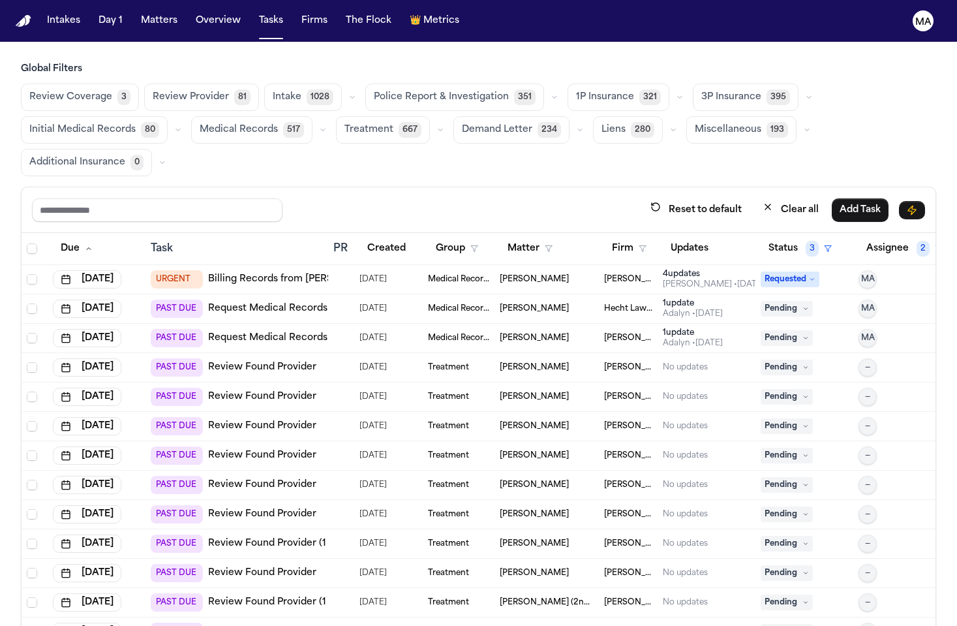
click at [153, 91] on span "Review Provider" at bounding box center [191, 97] width 76 height 13
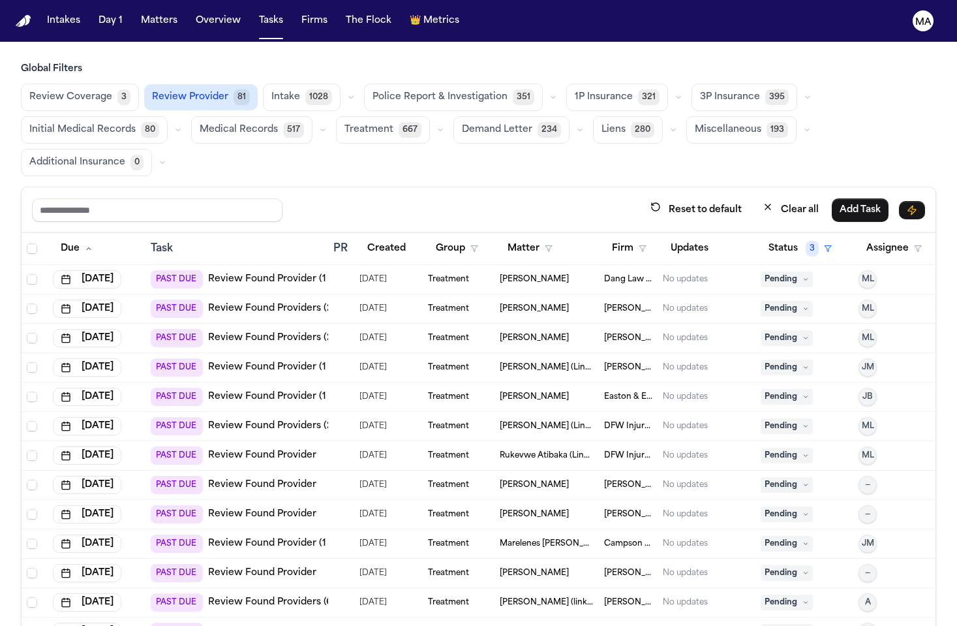
click at [253, 331] on link "Review Found Providers (2 to review)" at bounding box center [295, 337] width 175 height 13
click at [247, 361] on link "Review Found Provider (1 to review)" at bounding box center [292, 367] width 168 height 13
click at [271, 390] on link "Review Found Provider (1 to review)" at bounding box center [292, 396] width 168 height 13
click at [268, 419] on link "Review Found Providers (2 to review)" at bounding box center [295, 425] width 175 height 13
click at [243, 449] on link "Review Found Provider" at bounding box center [262, 455] width 108 height 13
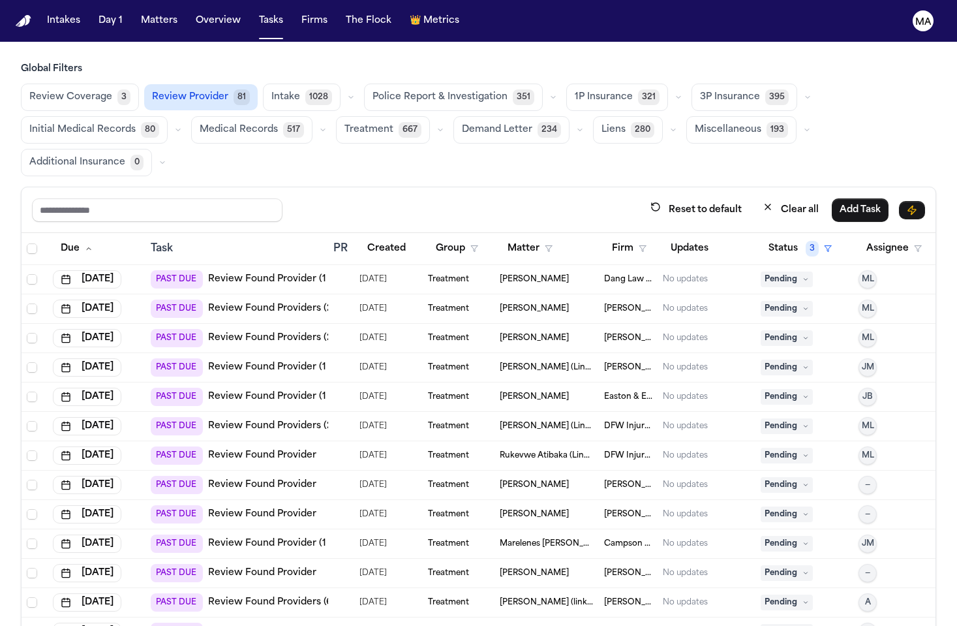
click at [243, 478] on link "Review Found Provider" at bounding box center [262, 484] width 108 height 13
click at [260, 273] on link "Review Found Provider (1 to review)" at bounding box center [292, 279] width 168 height 13
click at [258, 331] on link "Review Found Providers (2 to review)" at bounding box center [295, 337] width 175 height 13
click at [27, 303] on span "Select row" at bounding box center [32, 308] width 10 height 10
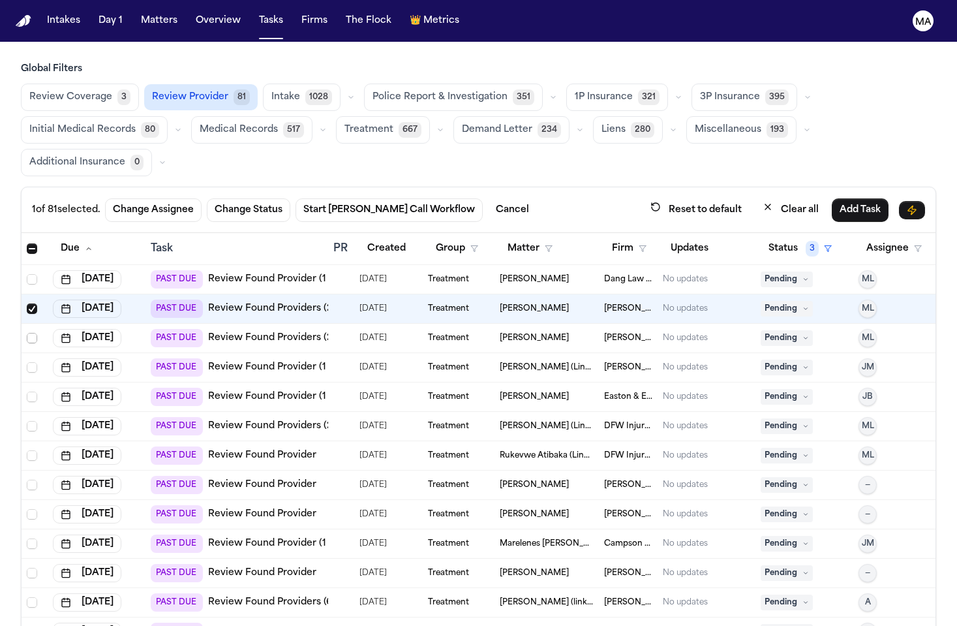
click at [27, 333] on span "Select row" at bounding box center [32, 338] width 10 height 10
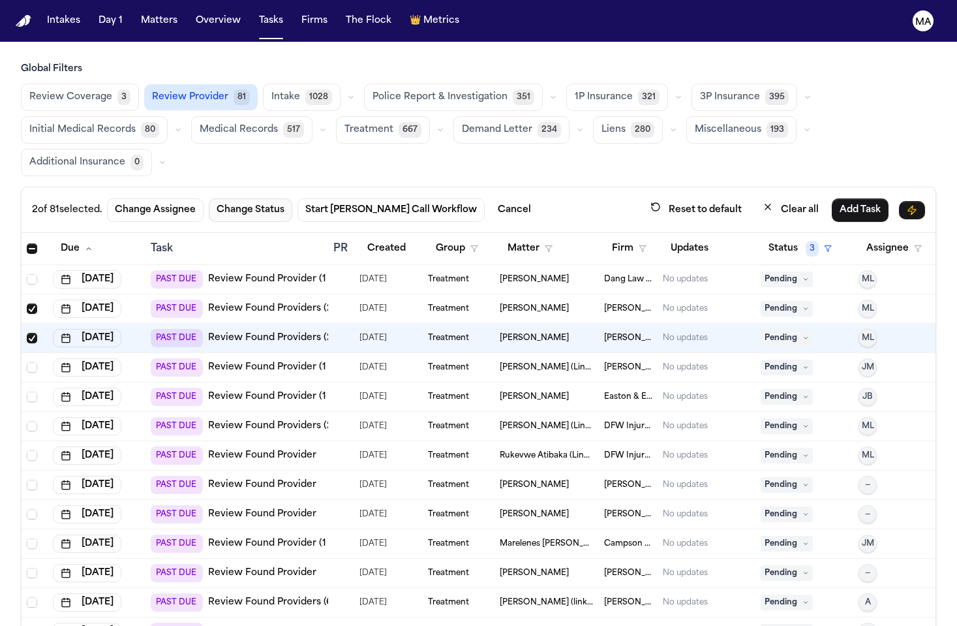
click at [209, 198] on button "Change Status" at bounding box center [251, 209] width 84 height 23
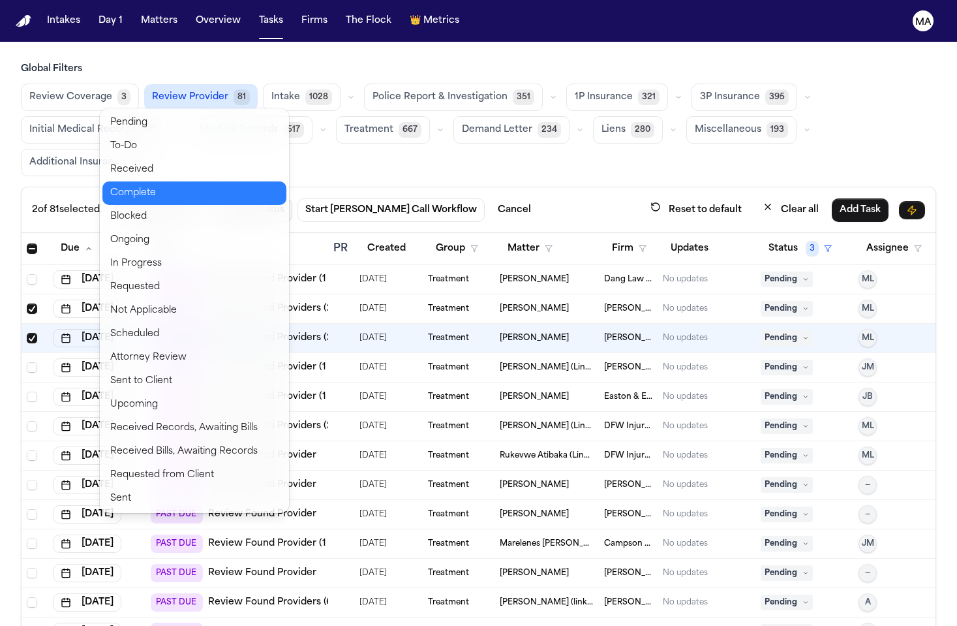
click at [144, 181] on button "Complete" at bounding box center [194, 192] width 184 height 23
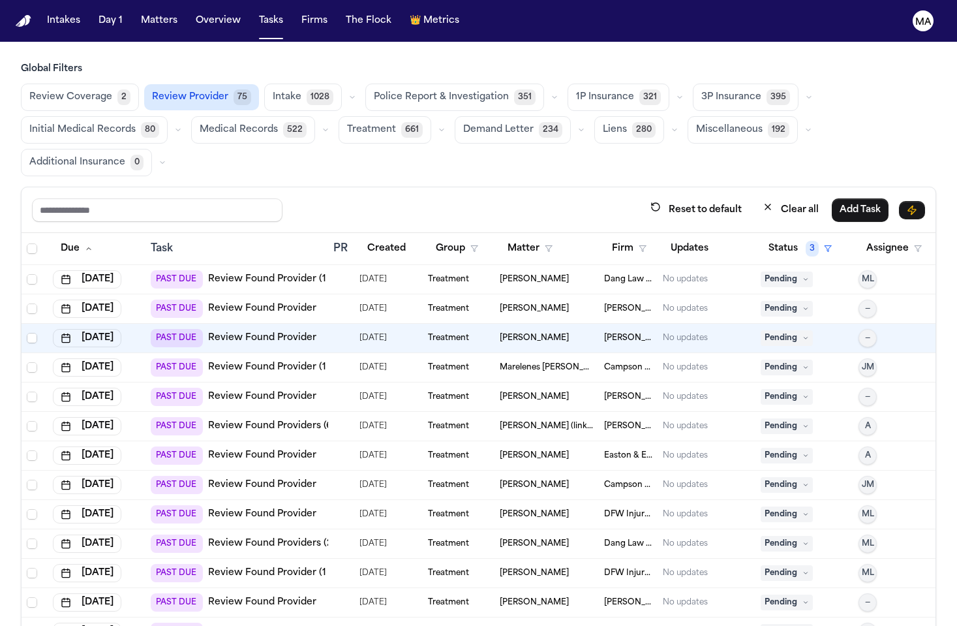
click at [228, 331] on link "Review Found Provider" at bounding box center [262, 337] width 108 height 13
click at [27, 333] on span "Select row" at bounding box center [32, 338] width 10 height 10
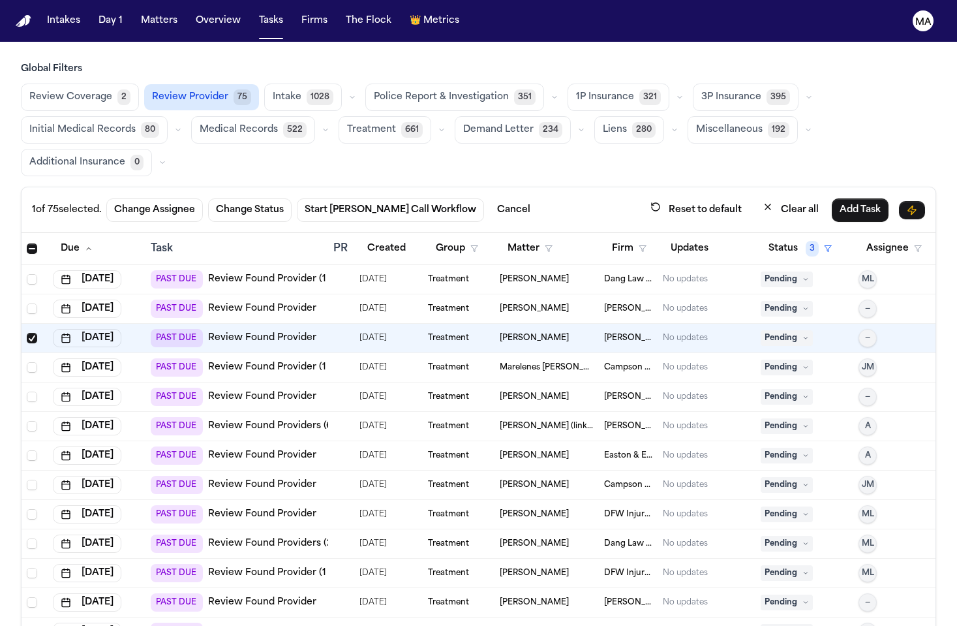
click at [215, 361] on link "Review Found Provider (1 to review)" at bounding box center [292, 367] width 168 height 13
click at [27, 362] on span "Select row" at bounding box center [32, 367] width 10 height 10
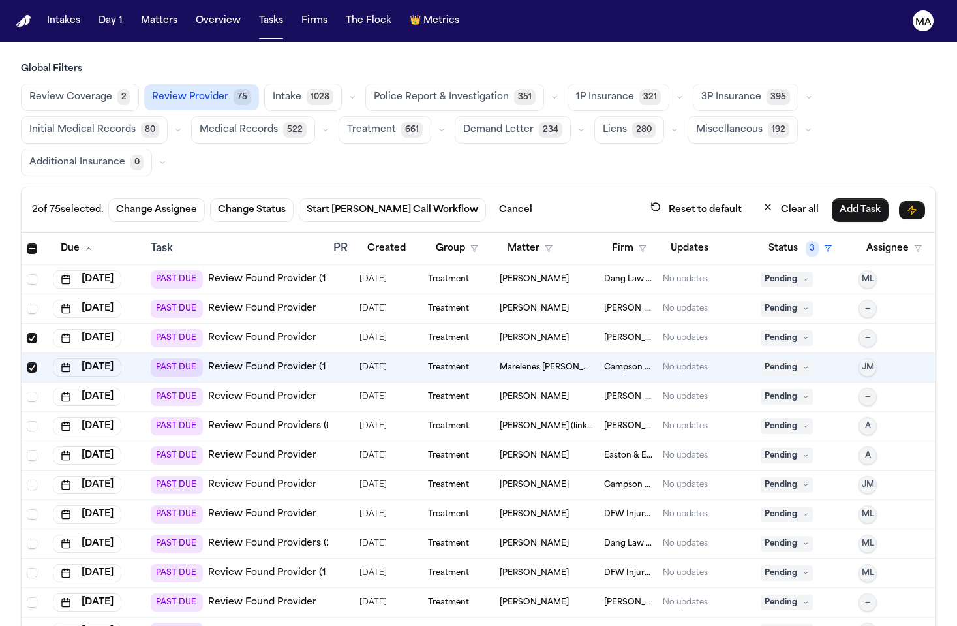
click at [228, 390] on link "Review Found Provider" at bounding box center [262, 396] width 108 height 13
click at [27, 391] on span "Select row" at bounding box center [32, 396] width 10 height 10
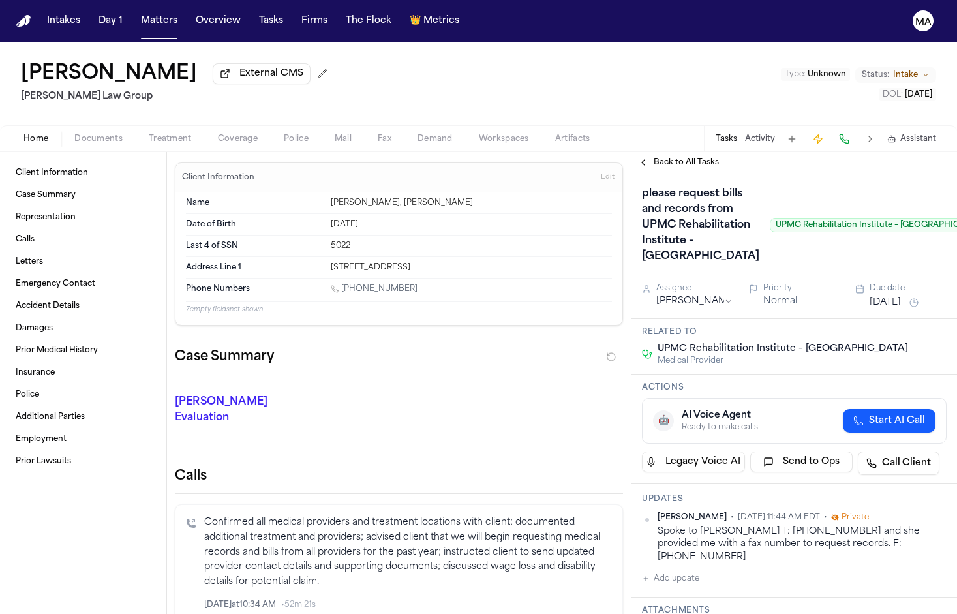
click at [149, 134] on span "Treatment" at bounding box center [170, 139] width 43 height 10
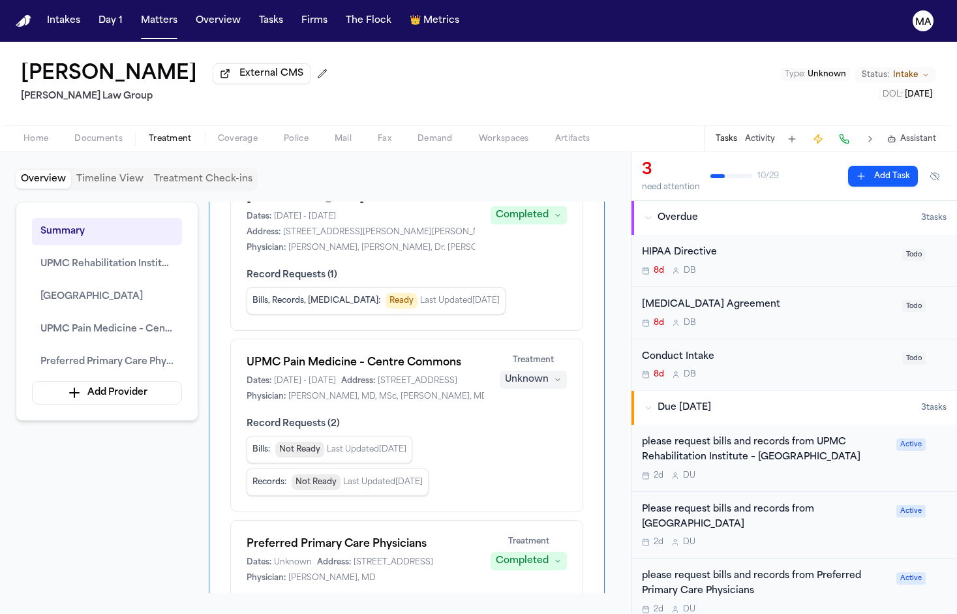
scroll to position [297, 0]
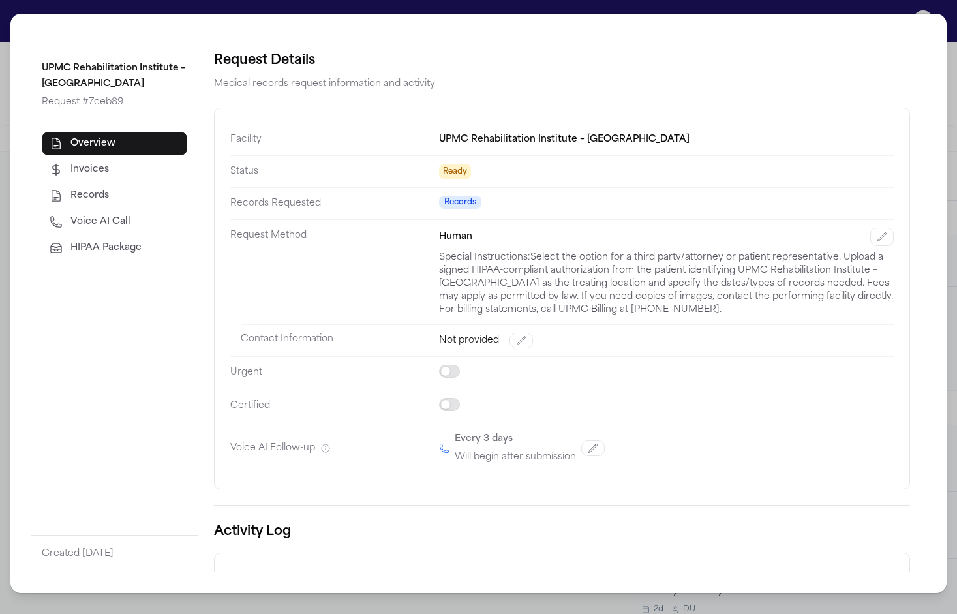
click at [70, 215] on span "Voice AI Call" at bounding box center [100, 221] width 60 height 13
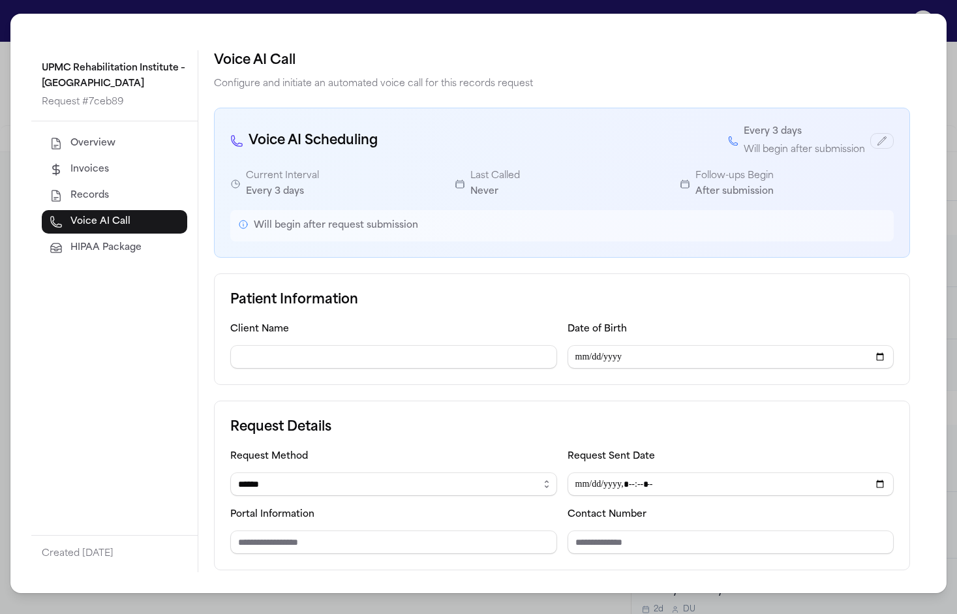
type input "**********"
click at [309, 13] on div "**********" at bounding box center [478, 307] width 957 height 614
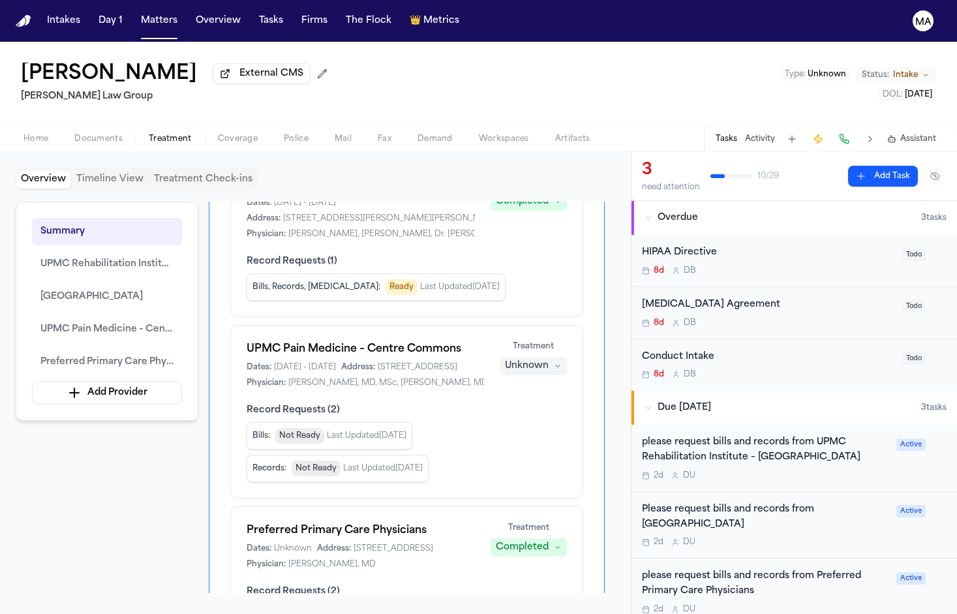
click at [74, 134] on span "Documents" at bounding box center [98, 139] width 48 height 10
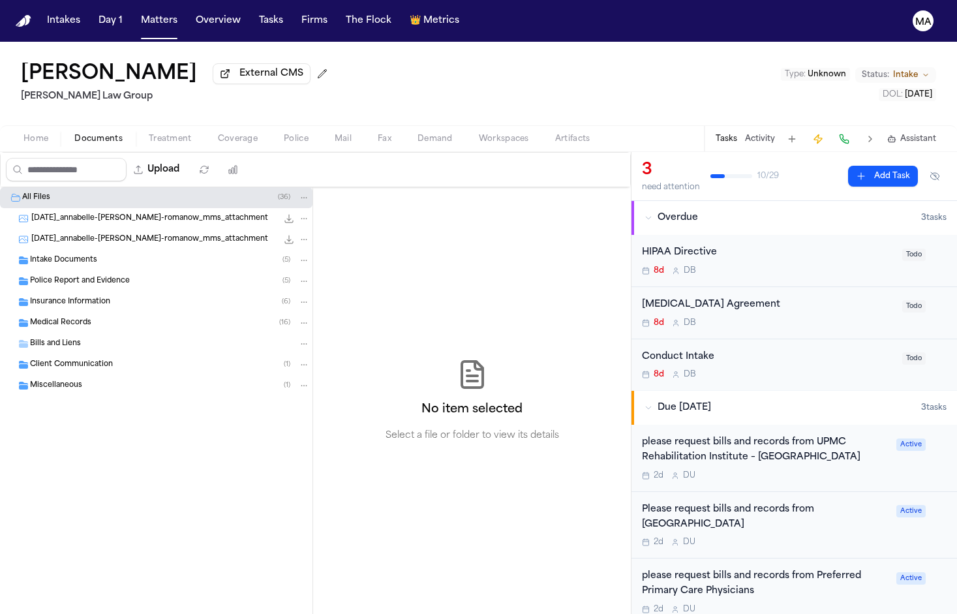
click at [64, 318] on span "Medical Records" at bounding box center [60, 323] width 61 height 11
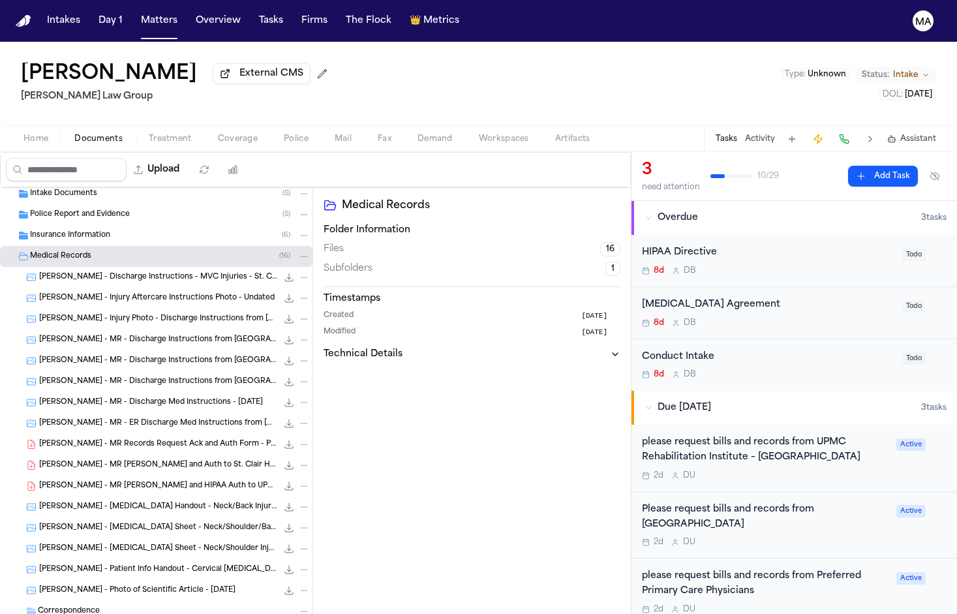
scroll to position [81, 0]
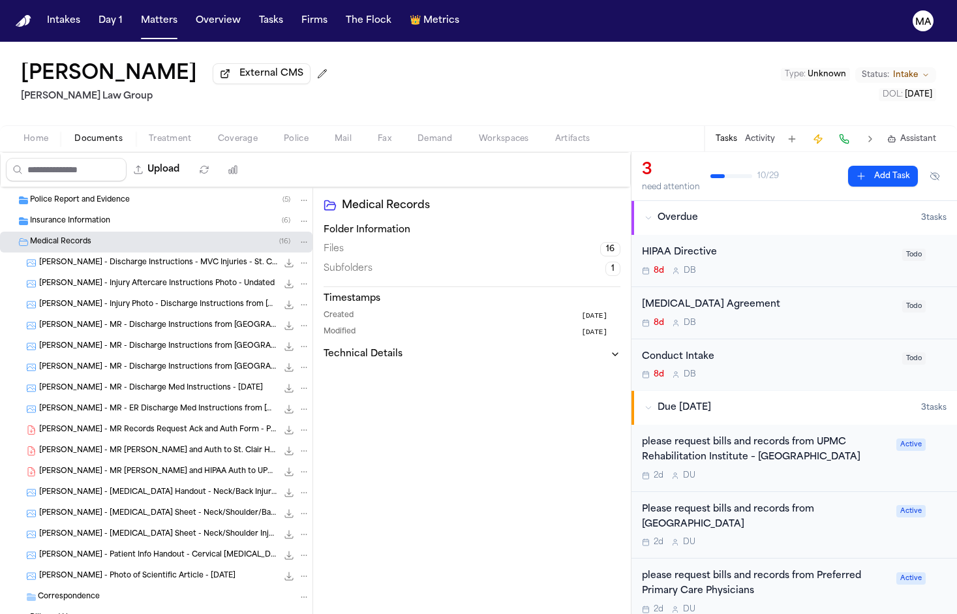
click at [82, 425] on span "A. Clippinger - MR Records Request Ack and Auth Form - Preferred Primary Care P…" at bounding box center [158, 430] width 238 height 11
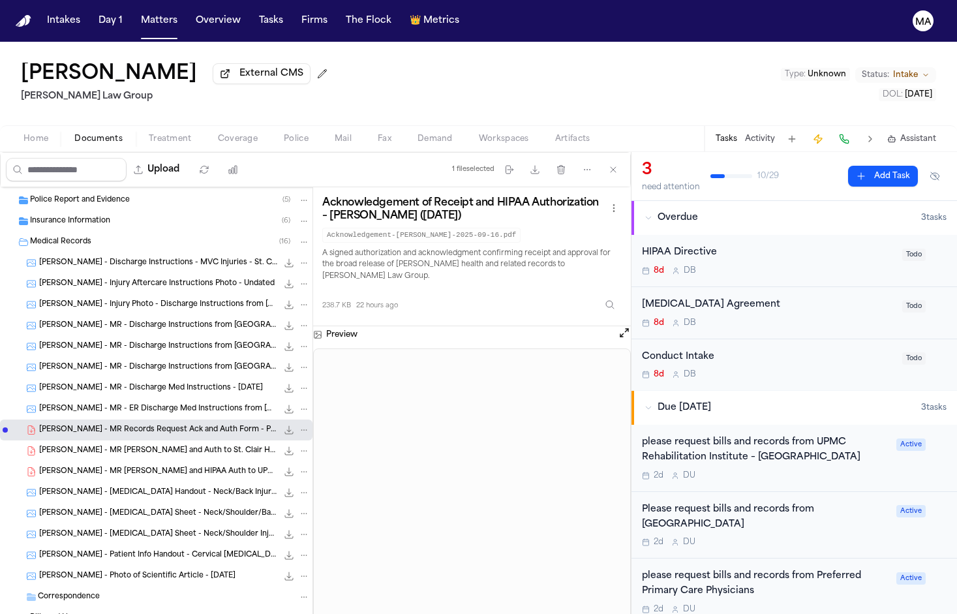
click at [80, 446] on span "A. Clippinger - MR Request and Auth to St. Clair Health - 9.16.25" at bounding box center [158, 451] width 238 height 11
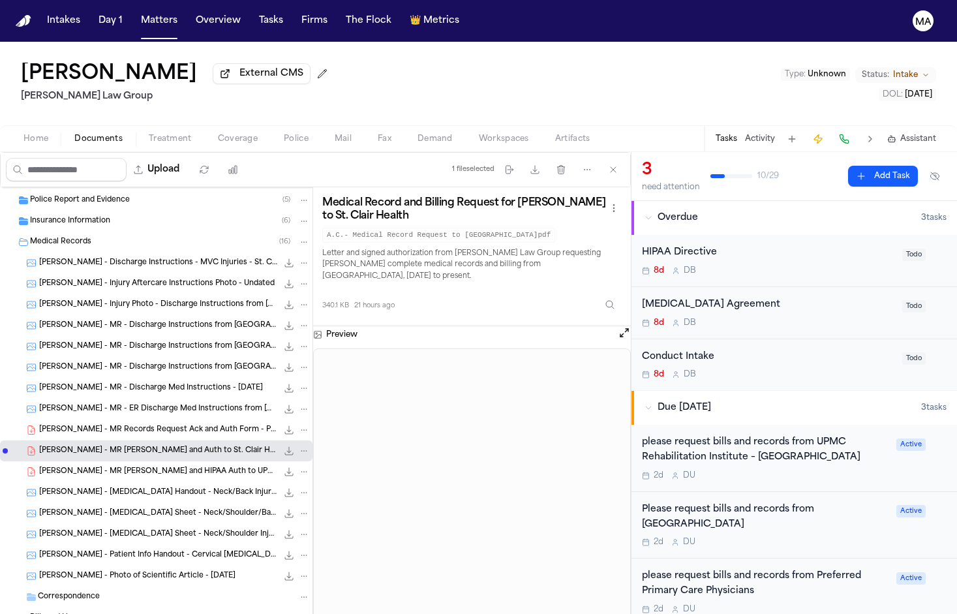
click at [74, 466] on span "A. Clippinger - MR Request and HIPAA Auth to UPMC Rehab Inst South Hills - 9.16…" at bounding box center [158, 471] width 238 height 11
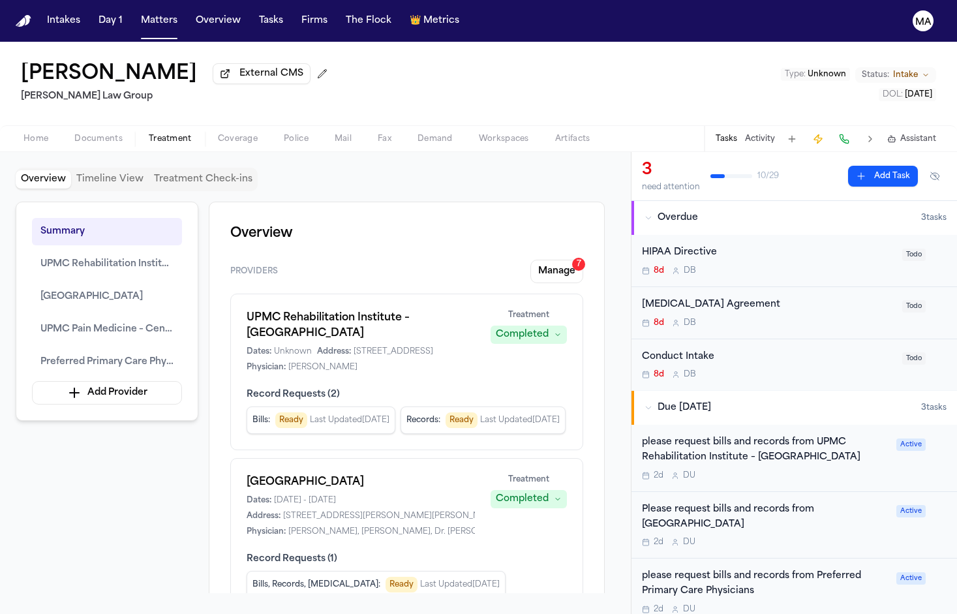
click at [149, 134] on span "Treatment" at bounding box center [170, 139] width 43 height 10
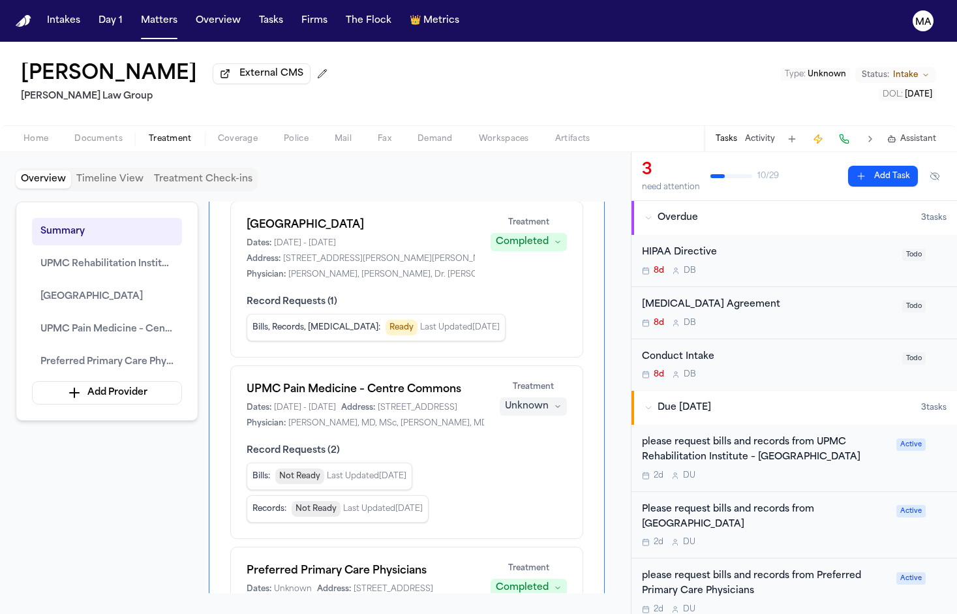
scroll to position [260, 0]
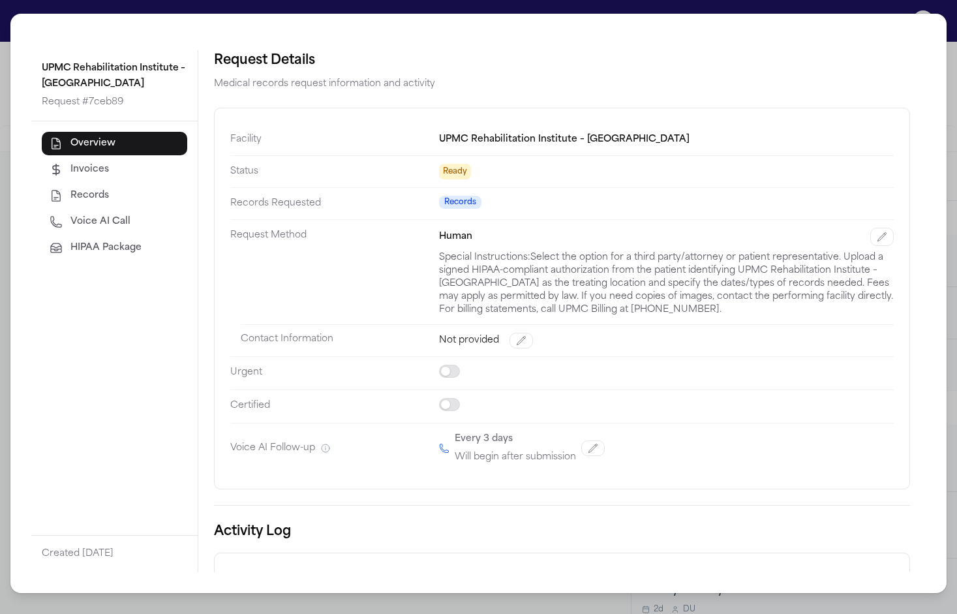
click at [70, 215] on span "Voice AI Call" at bounding box center [100, 221] width 60 height 13
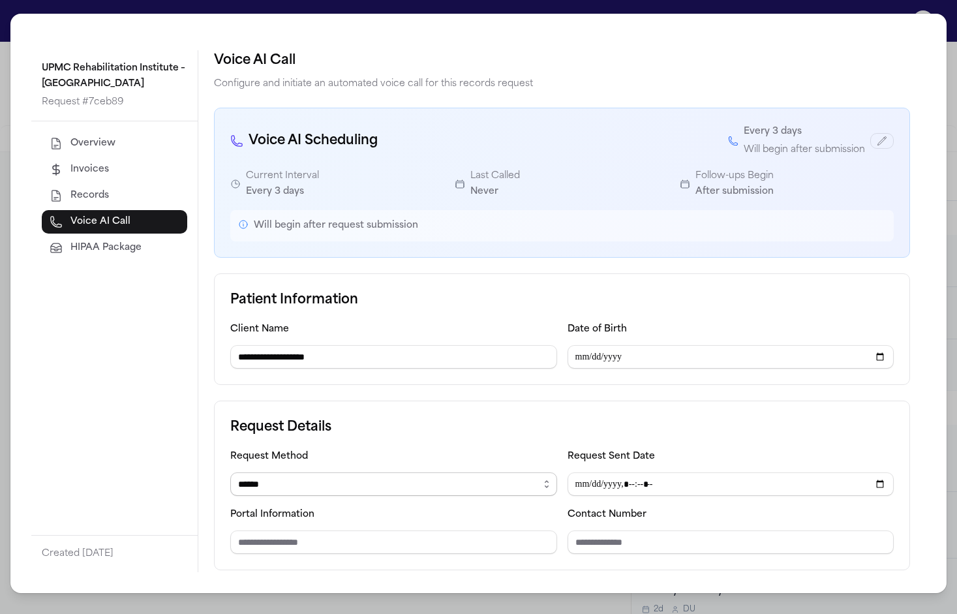
select select "***"
paste input "**********"
type input "**********"
click at [568, 472] on input "Request Sent Date" at bounding box center [731, 483] width 327 height 23
type input "**********"
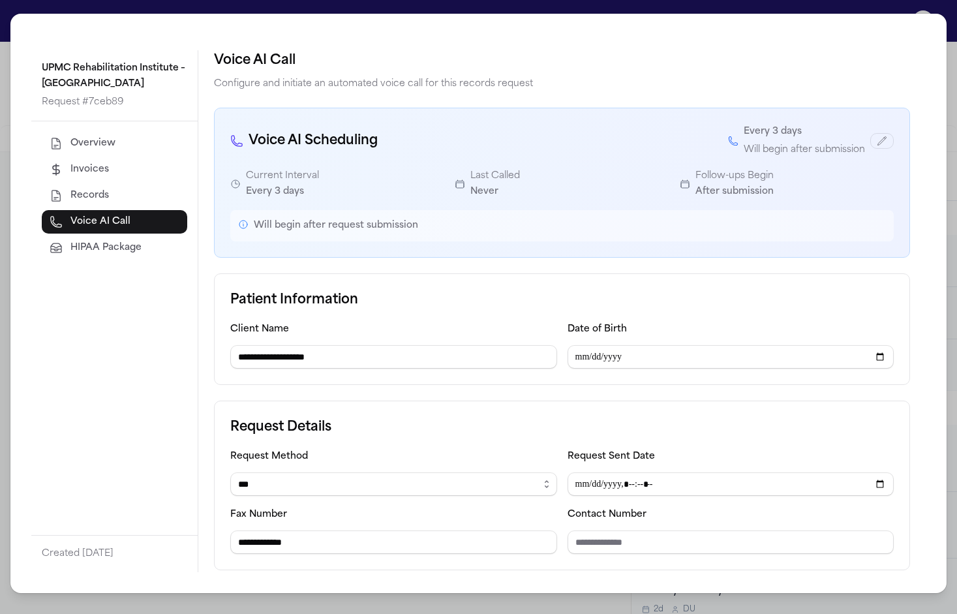
click at [568, 530] on input "Contact Number" at bounding box center [731, 541] width 327 height 23
click at [578, 398] on div "**********" at bounding box center [561, 311] width 727 height 522
click at [444, 19] on div "**********" at bounding box center [478, 303] width 936 height 579
click at [446, 17] on div "**********" at bounding box center [478, 307] width 957 height 614
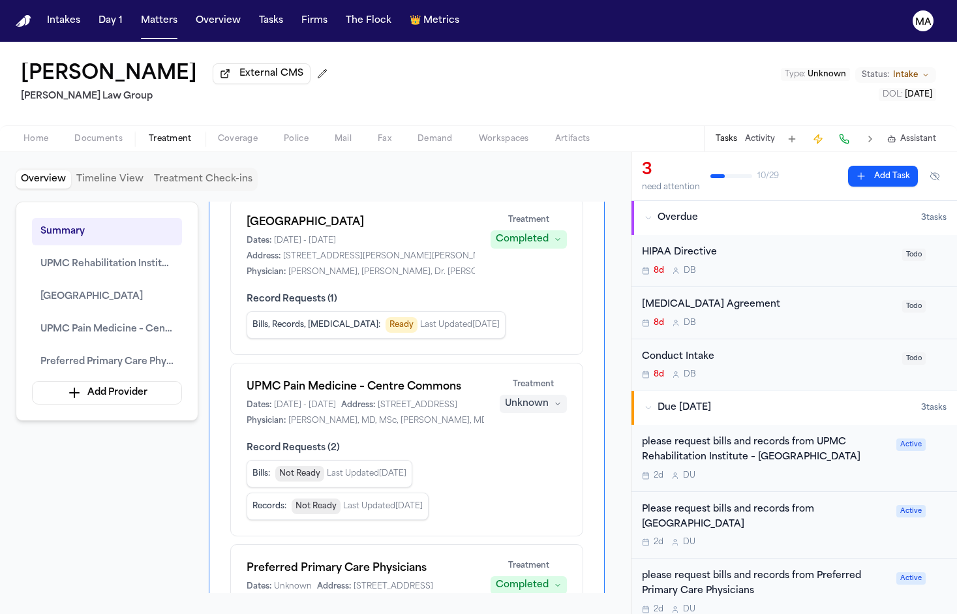
drag, startPoint x: 180, startPoint y: 282, endPoint x: 350, endPoint y: 286, distance: 169.7
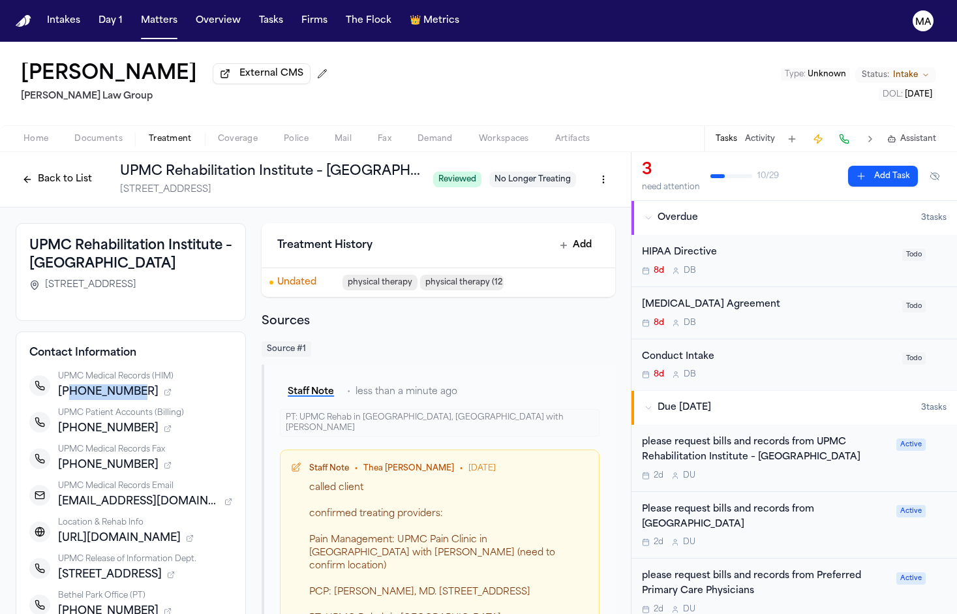
drag, startPoint x: 136, startPoint y: 219, endPoint x: 100, endPoint y: 219, distance: 35.9
click at [100, 384] on span "+14128020100" at bounding box center [108, 392] width 100 height 16
click at [164, 388] on icon "button" at bounding box center [168, 392] width 8 height 8
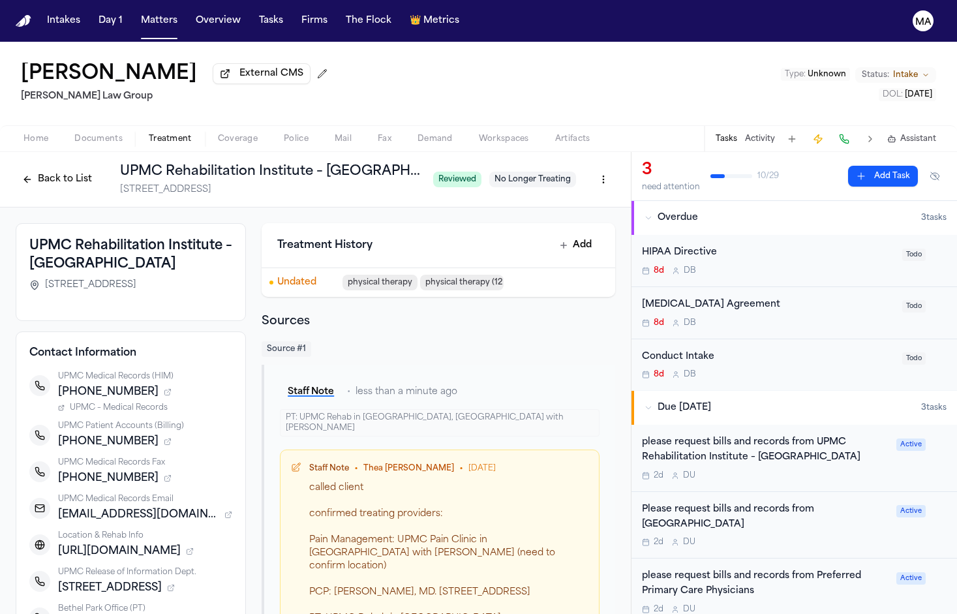
click at [165, 390] on icon "button" at bounding box center [167, 392] width 5 height 5
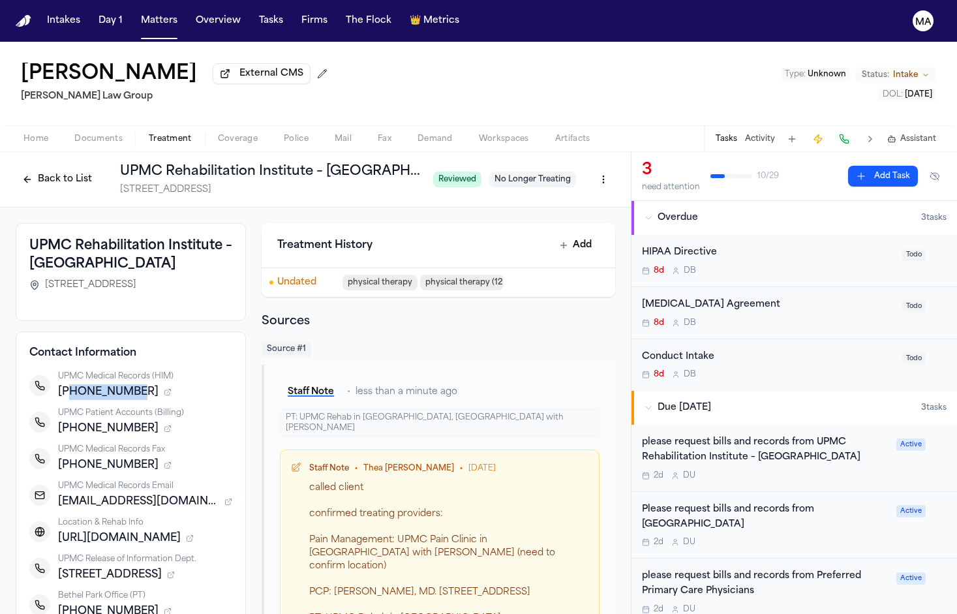
drag, startPoint x: 137, startPoint y: 219, endPoint x: 99, endPoint y: 219, distance: 37.8
click at [99, 384] on div "+14128020100" at bounding box center [145, 392] width 174 height 16
click at [254, 14] on button "Tasks" at bounding box center [271, 20] width 35 height 23
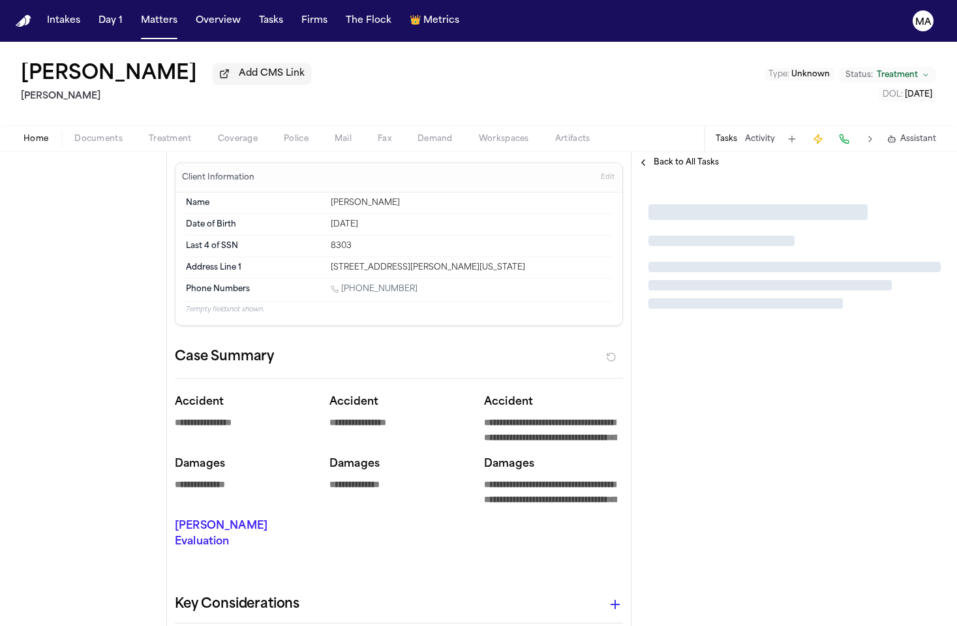
type textarea "*"
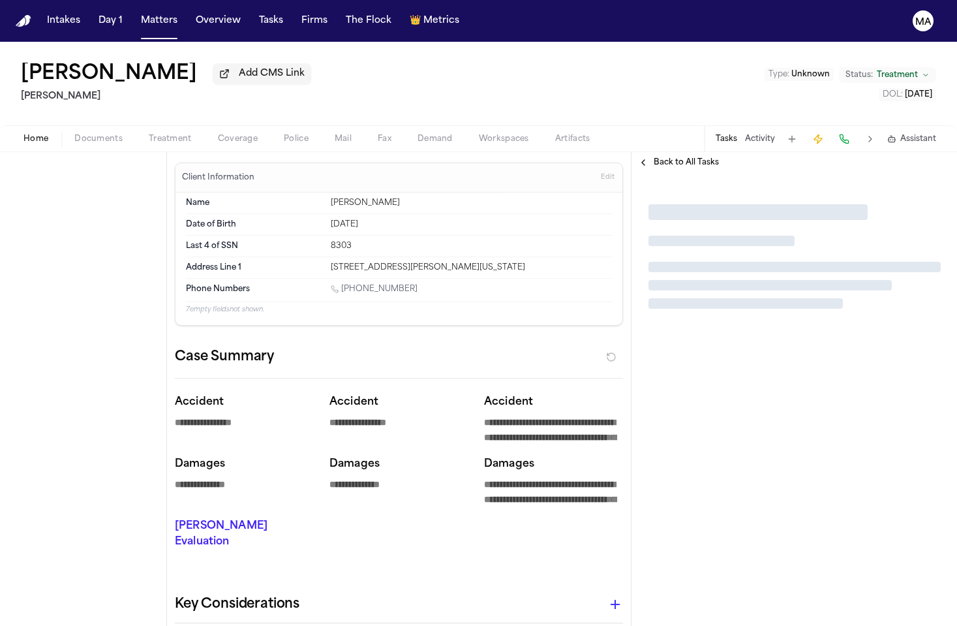
type textarea "*"
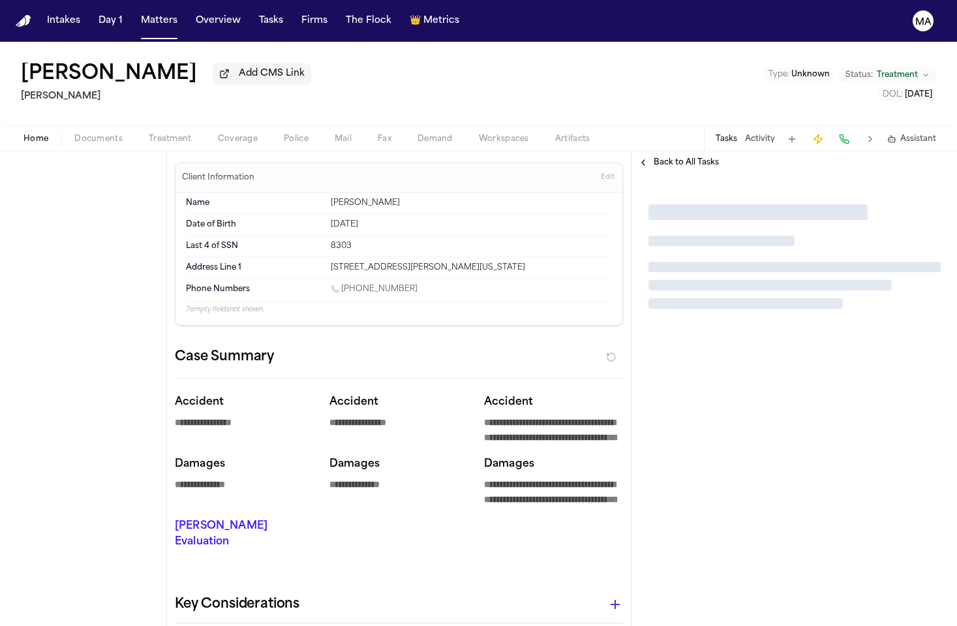
type textarea "*"
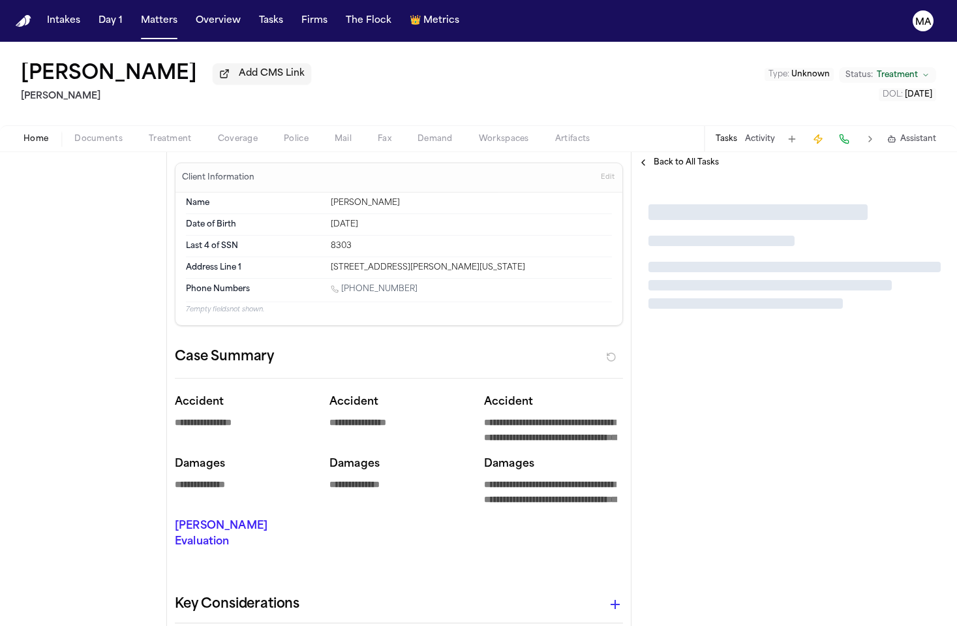
type textarea "*"
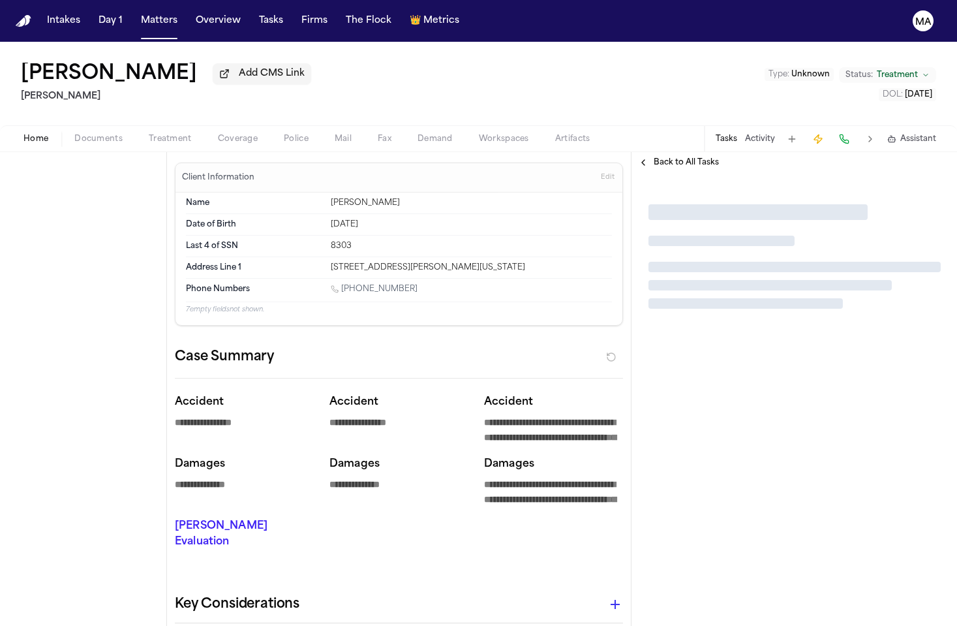
type textarea "*"
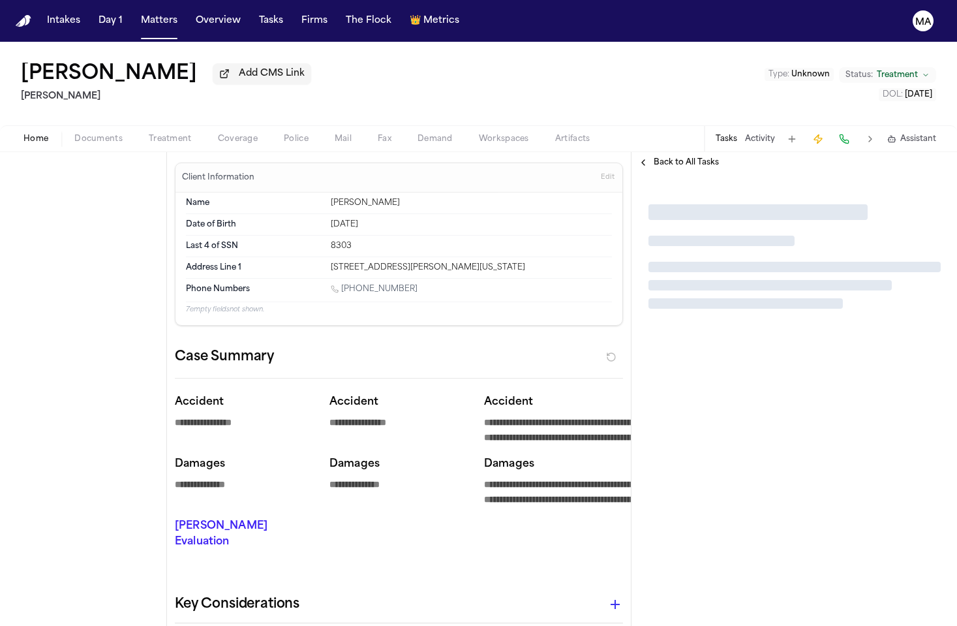
type textarea "*"
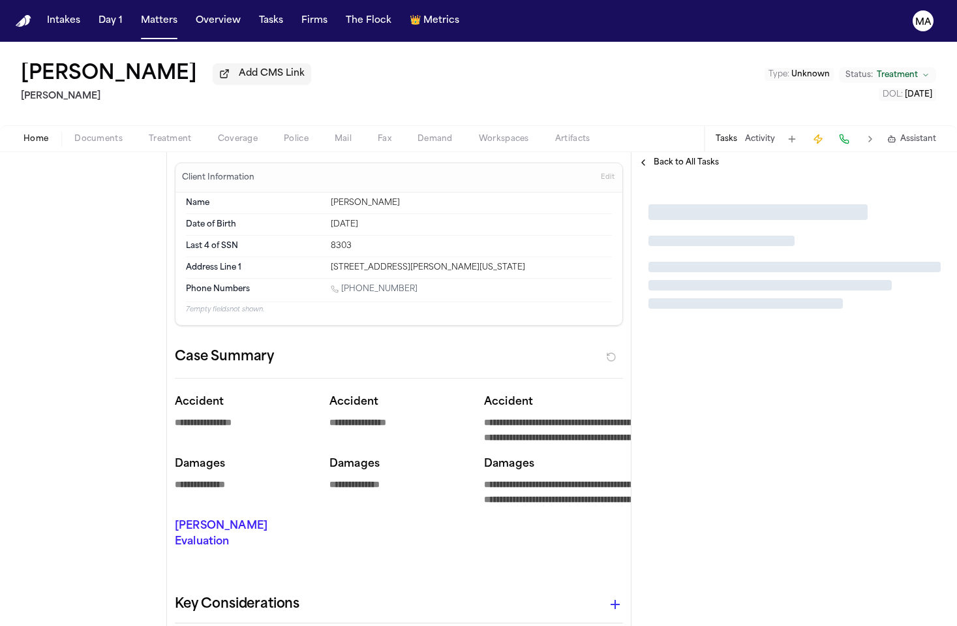
type textarea "*"
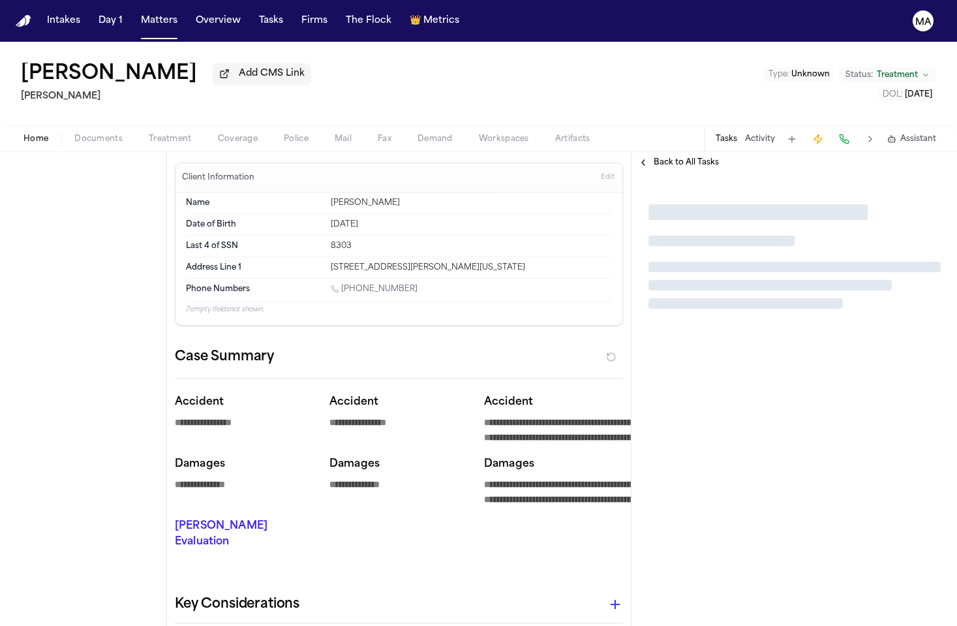
type textarea "*"
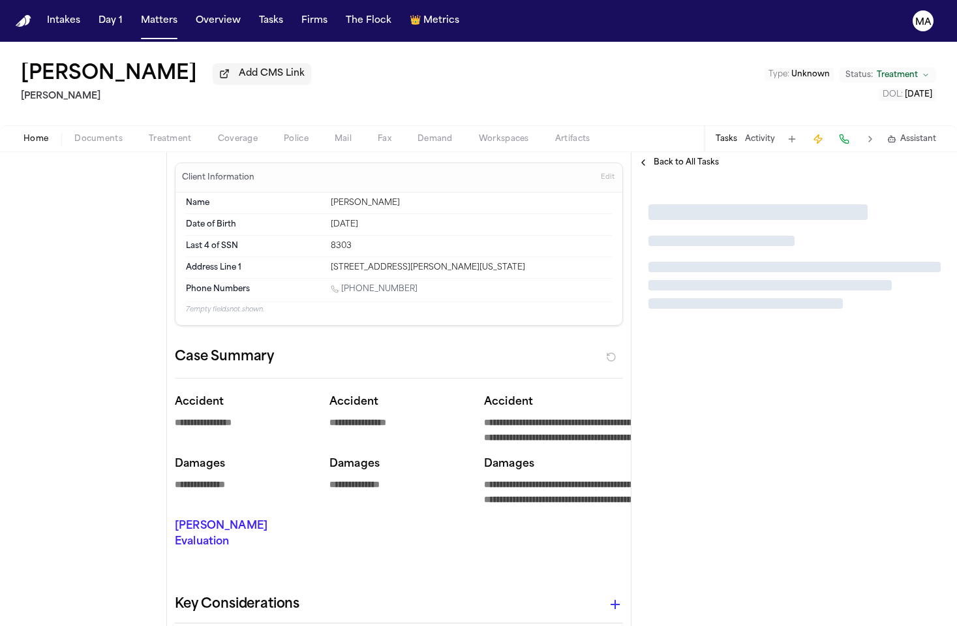
type textarea "*"
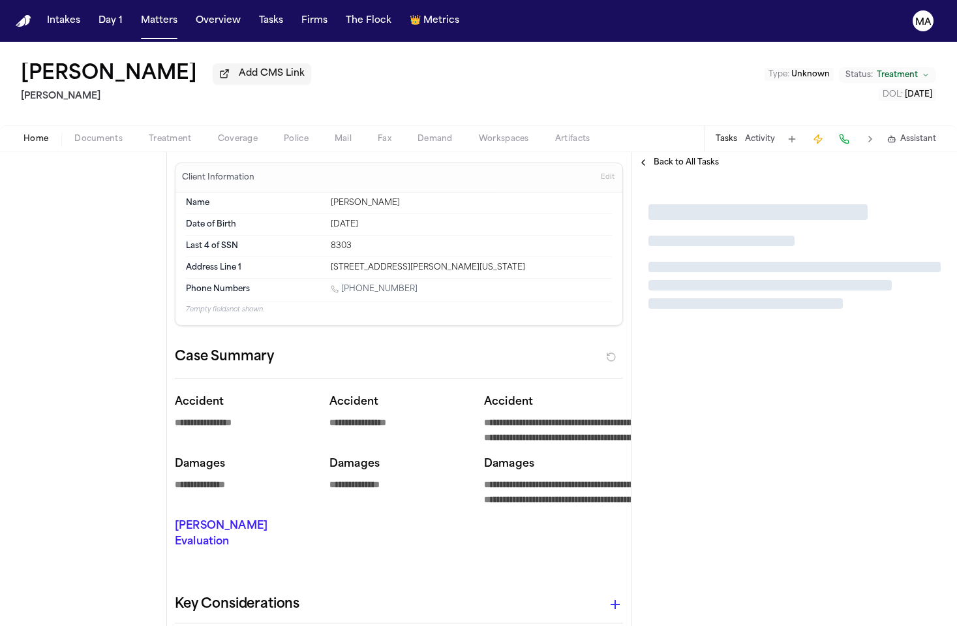
type textarea "*"
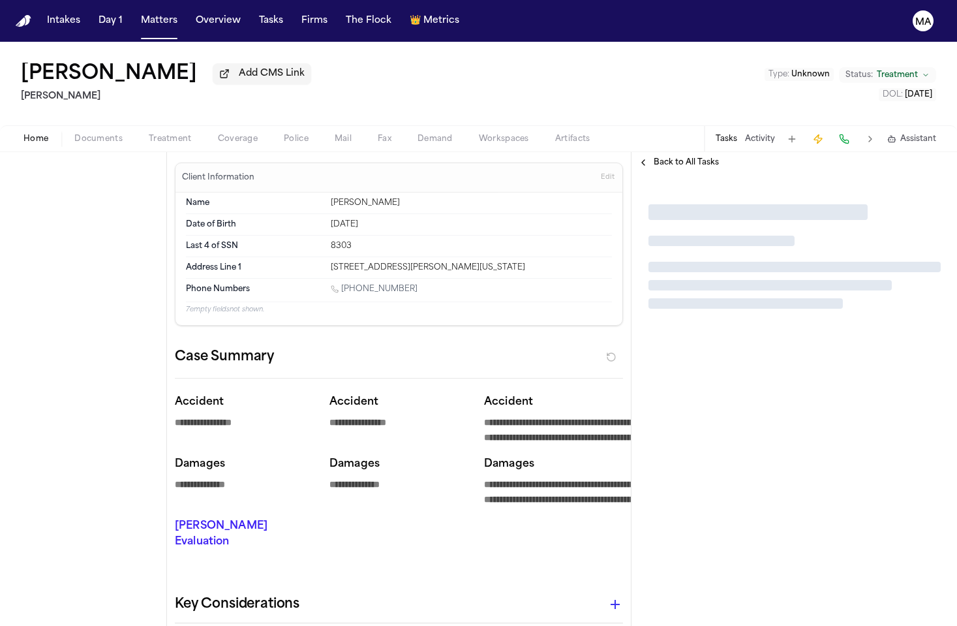
type textarea "*"
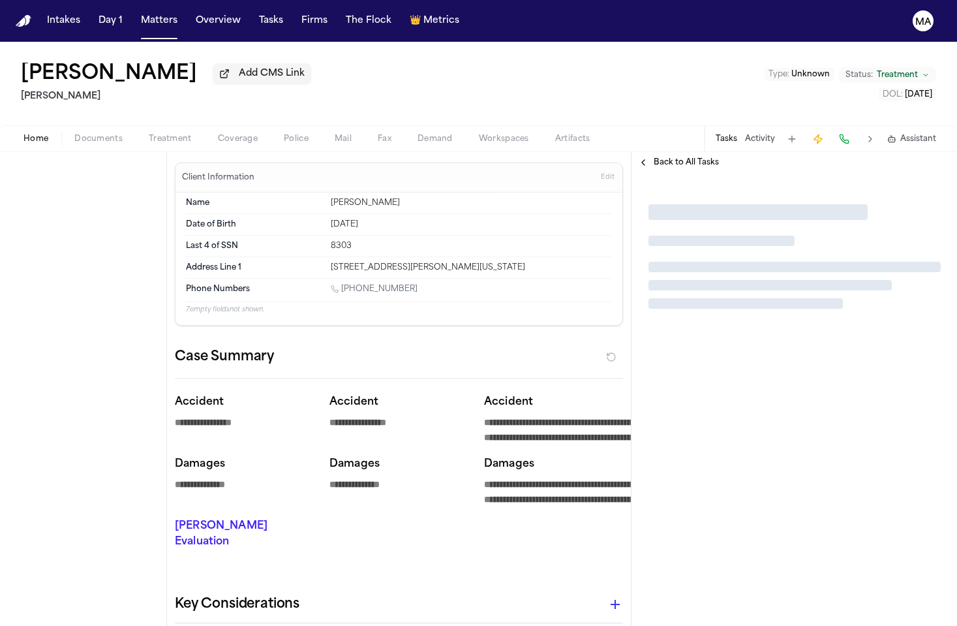
type textarea "*"
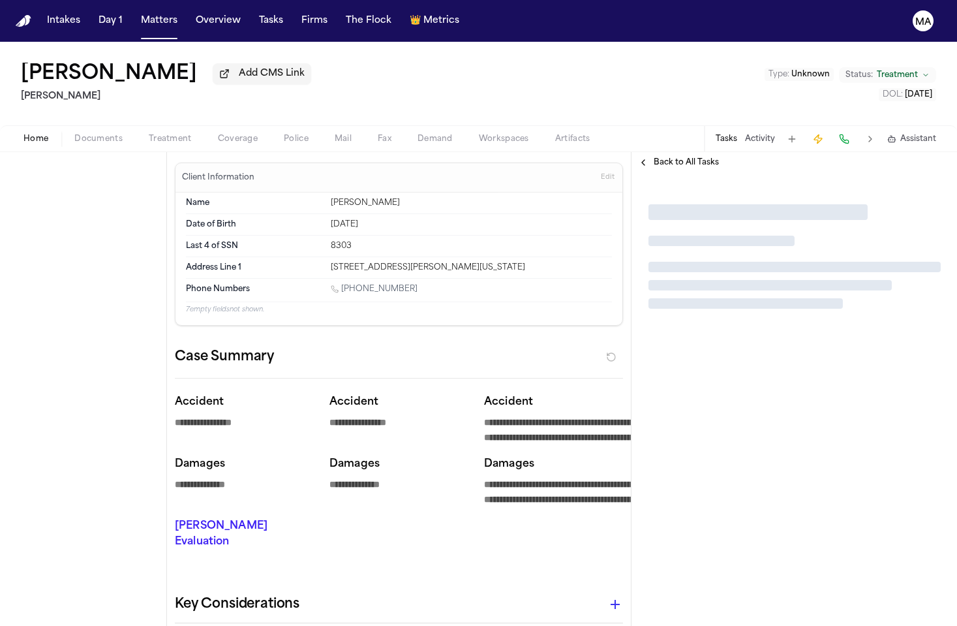
type textarea "*"
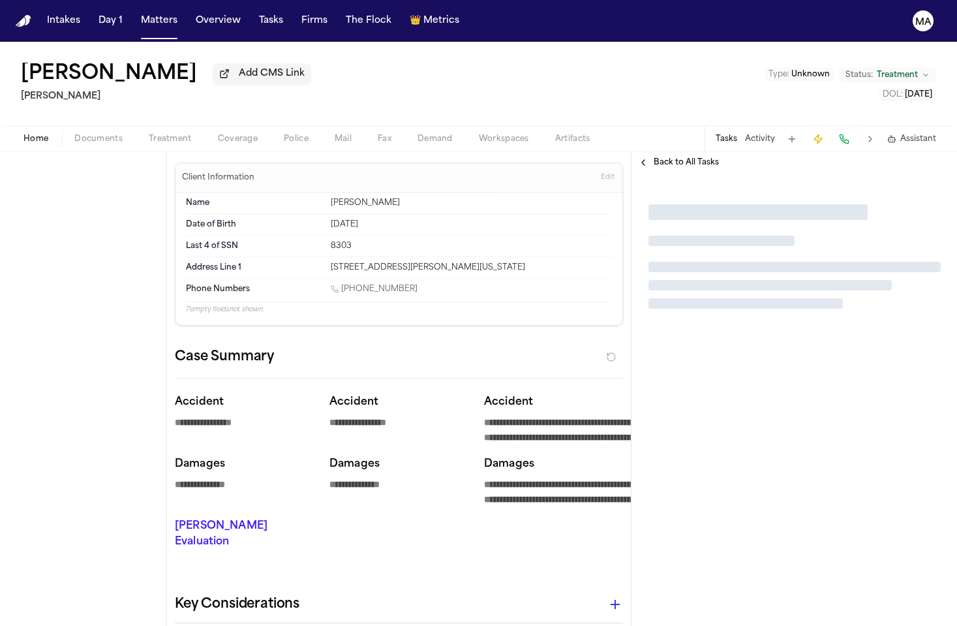
type textarea "*"
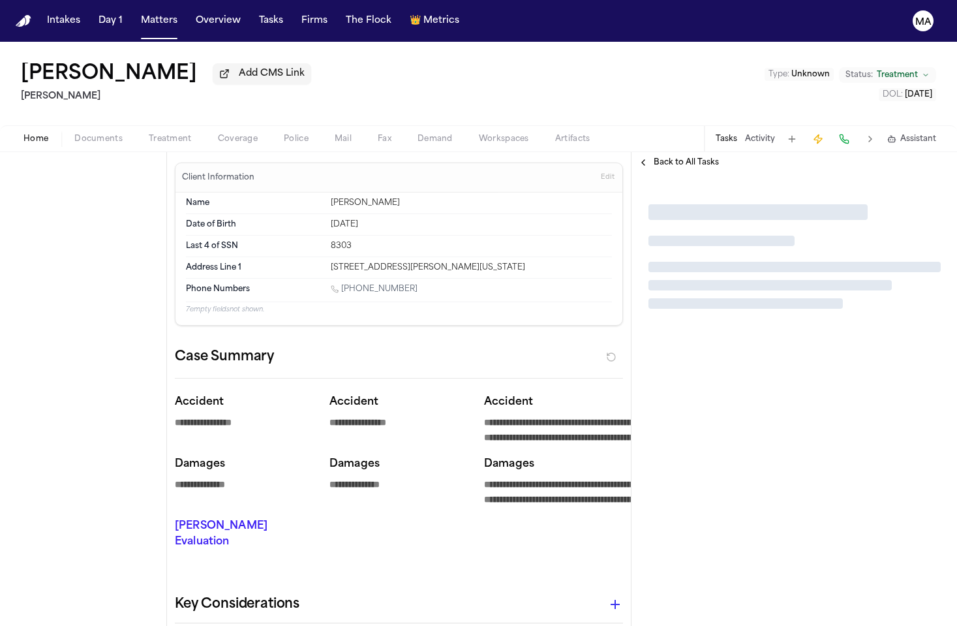
type textarea "*"
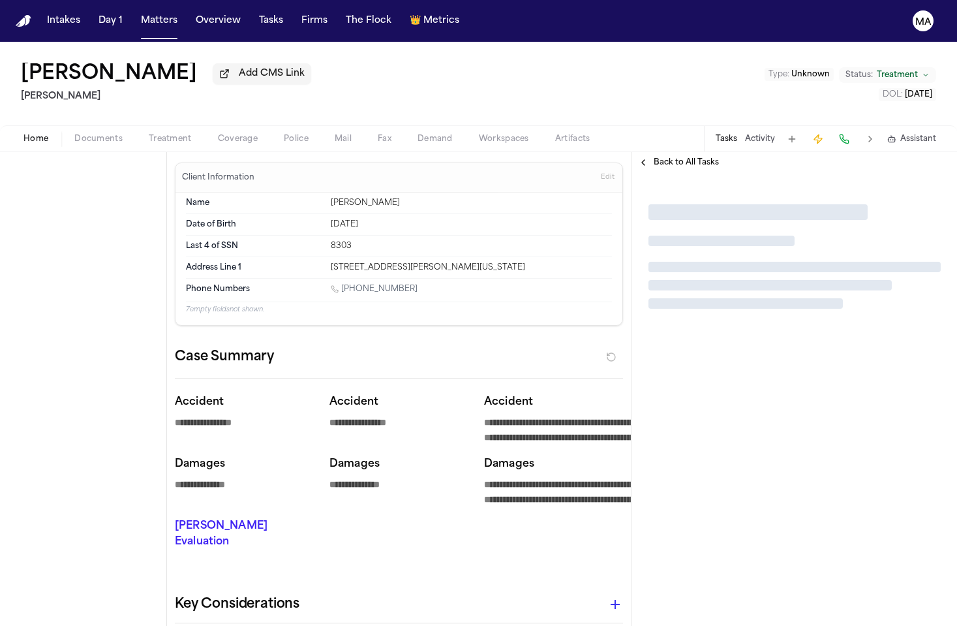
type textarea "*"
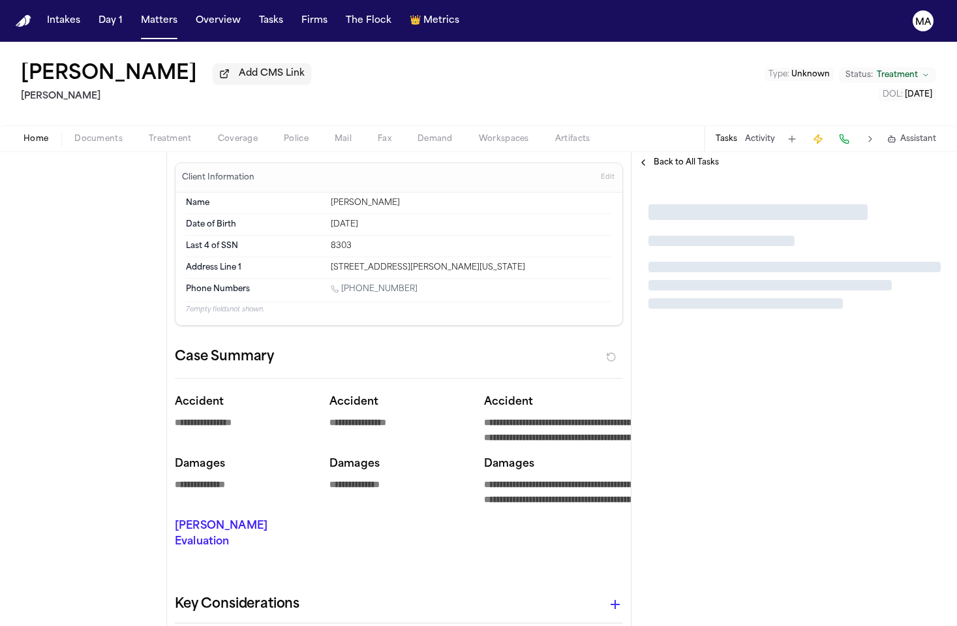
type textarea "*"
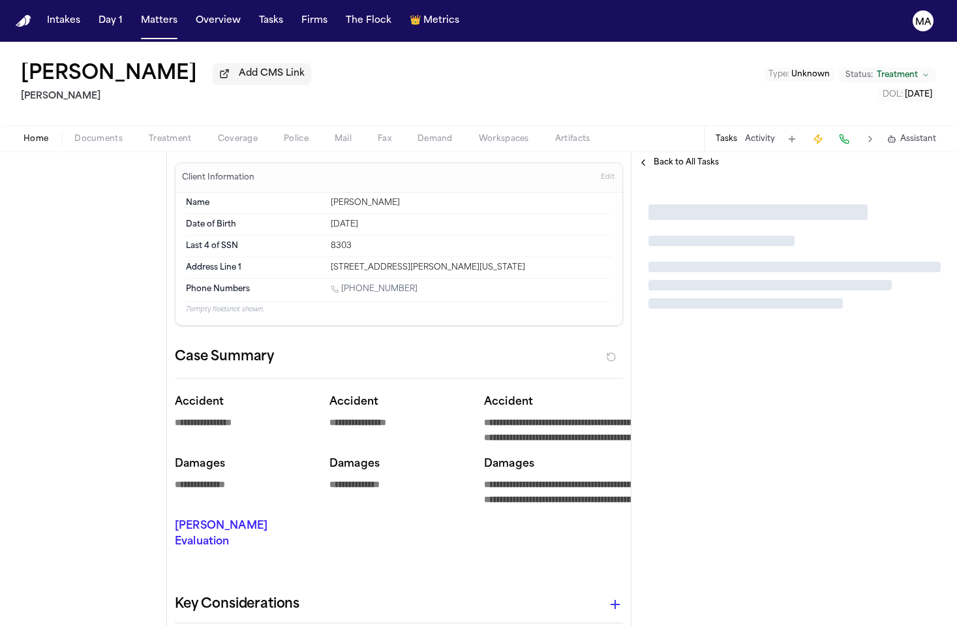
type textarea "*"
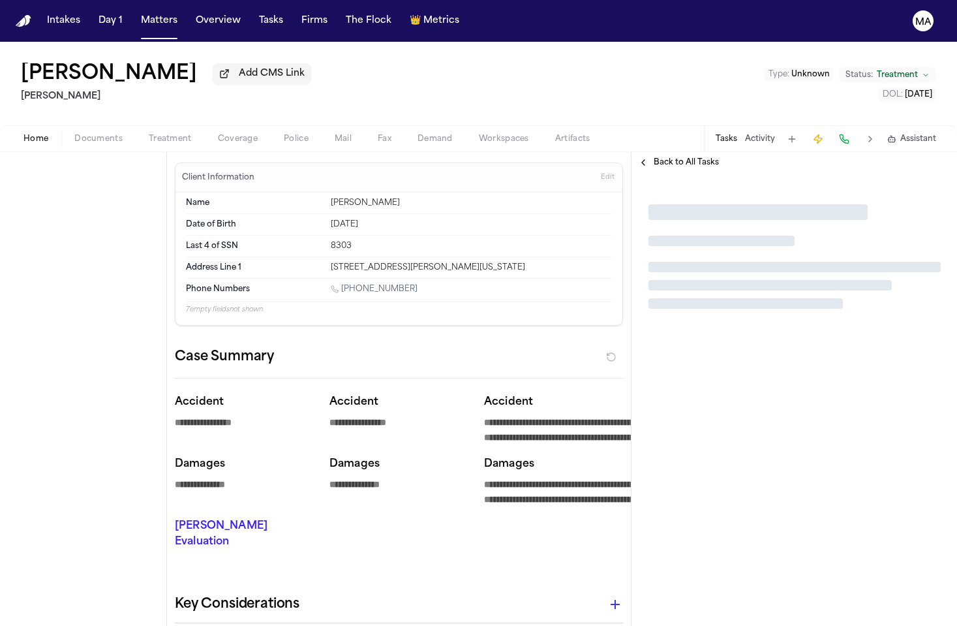
type textarea "*"
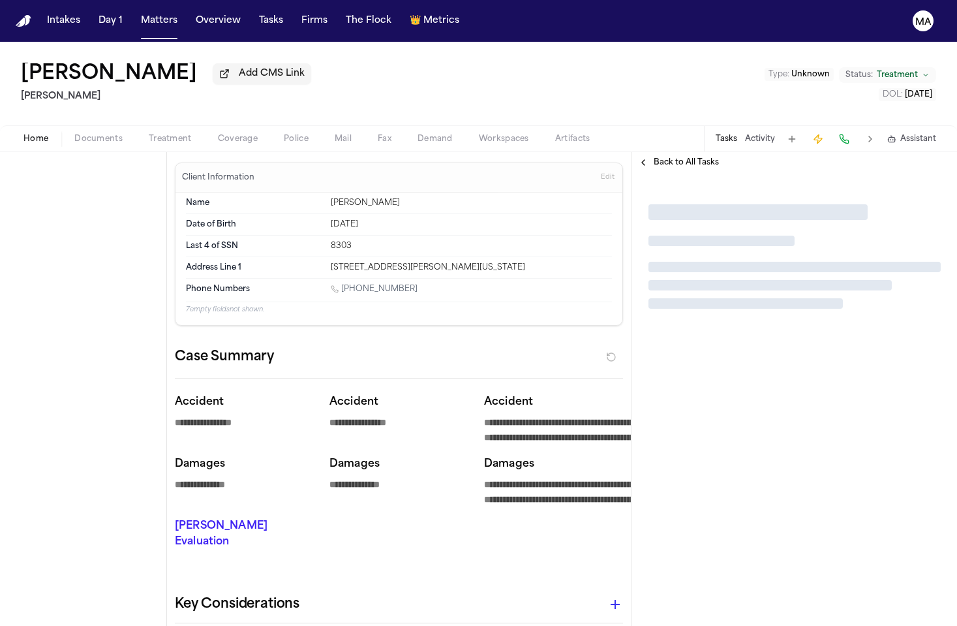
type textarea "*"
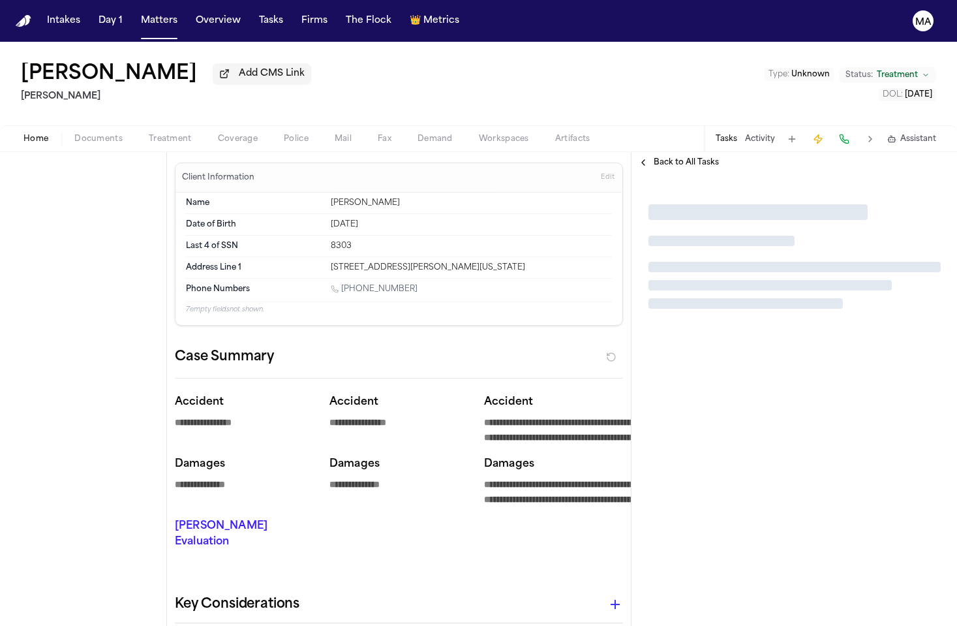
type textarea "*"
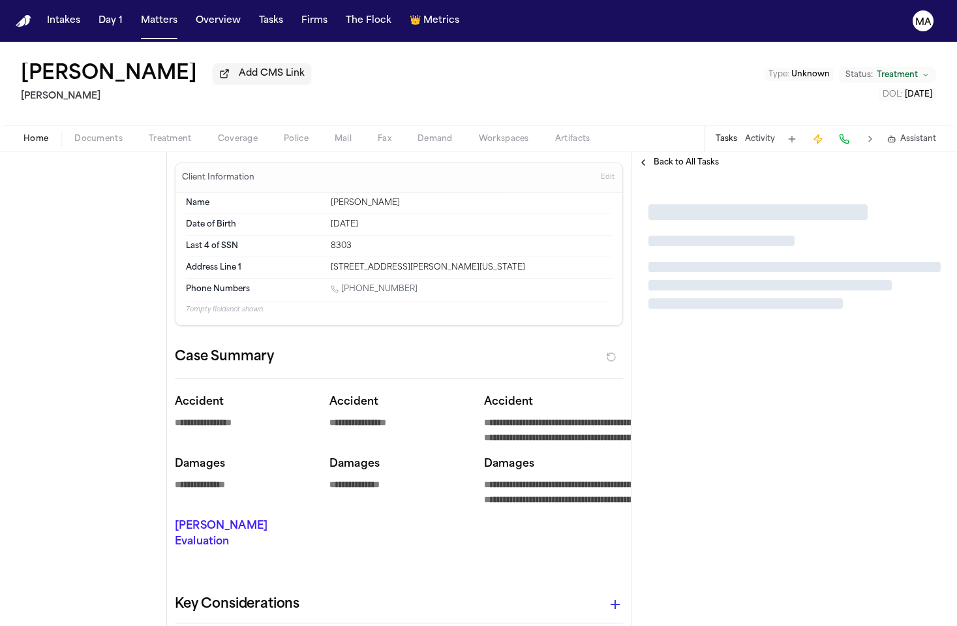
type textarea "*"
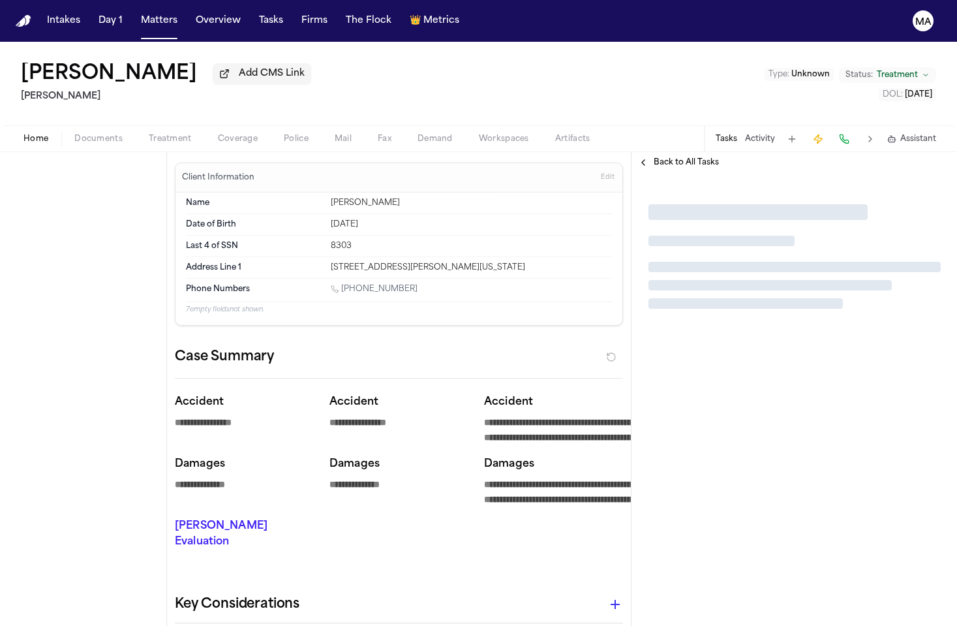
type textarea "*"
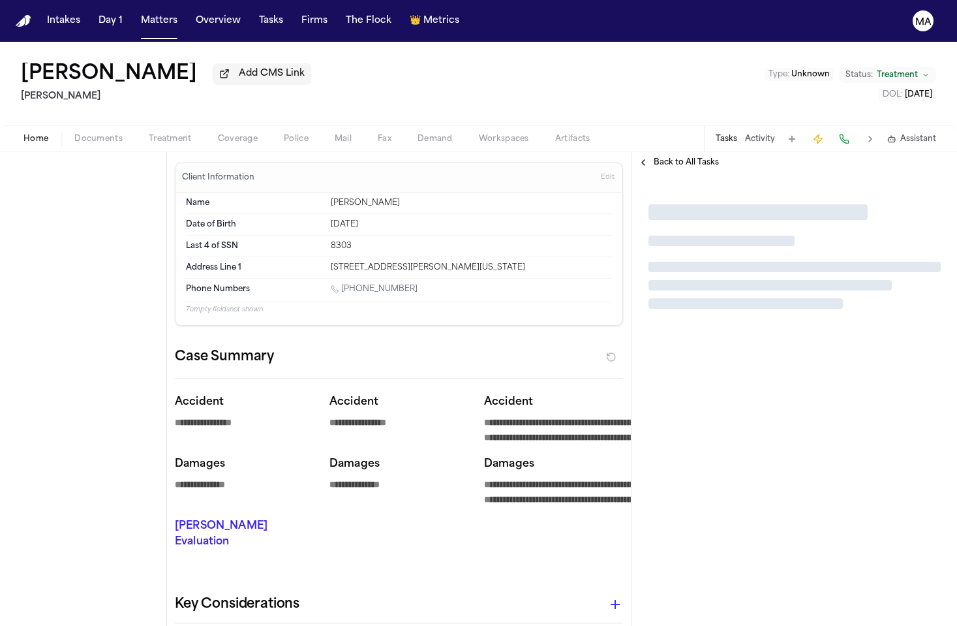
type textarea "*"
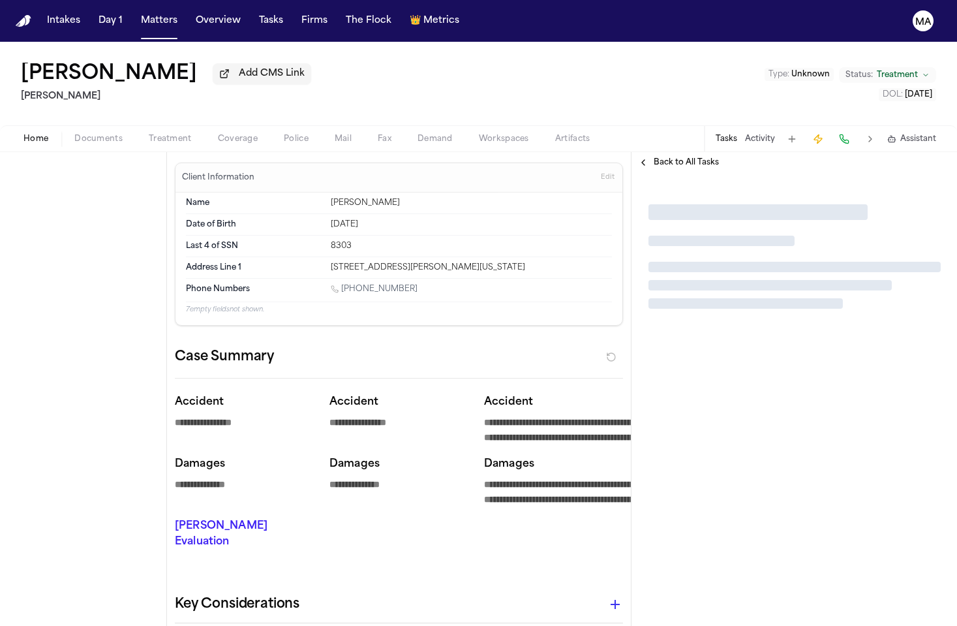
type textarea "*"
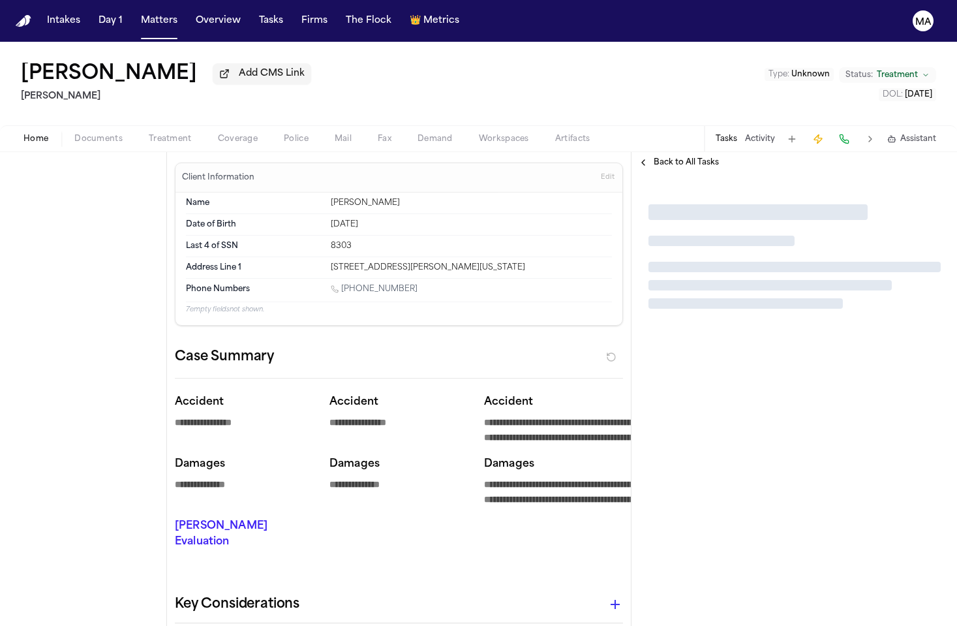
type textarea "*"
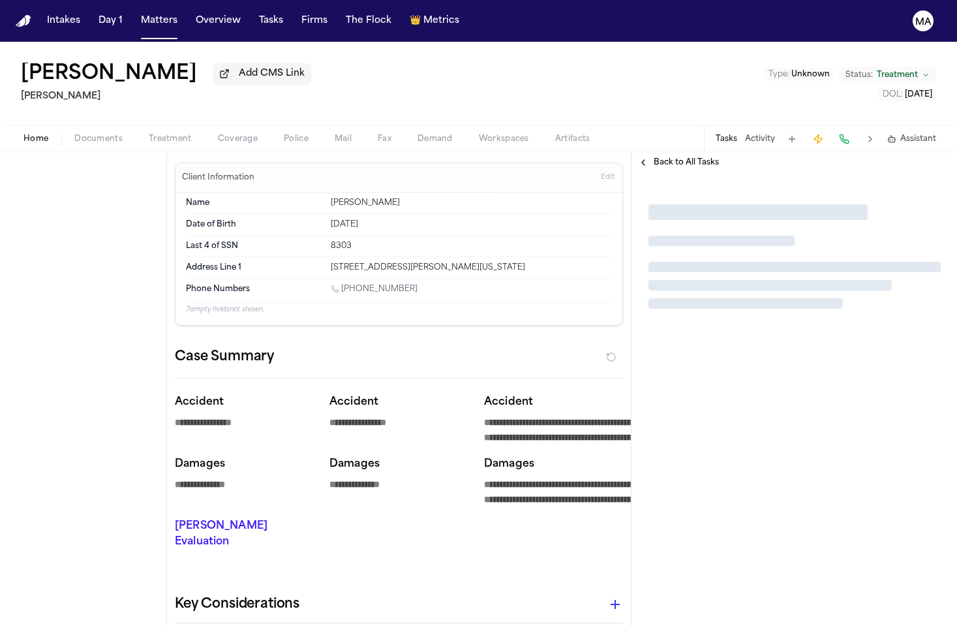
type textarea "*"
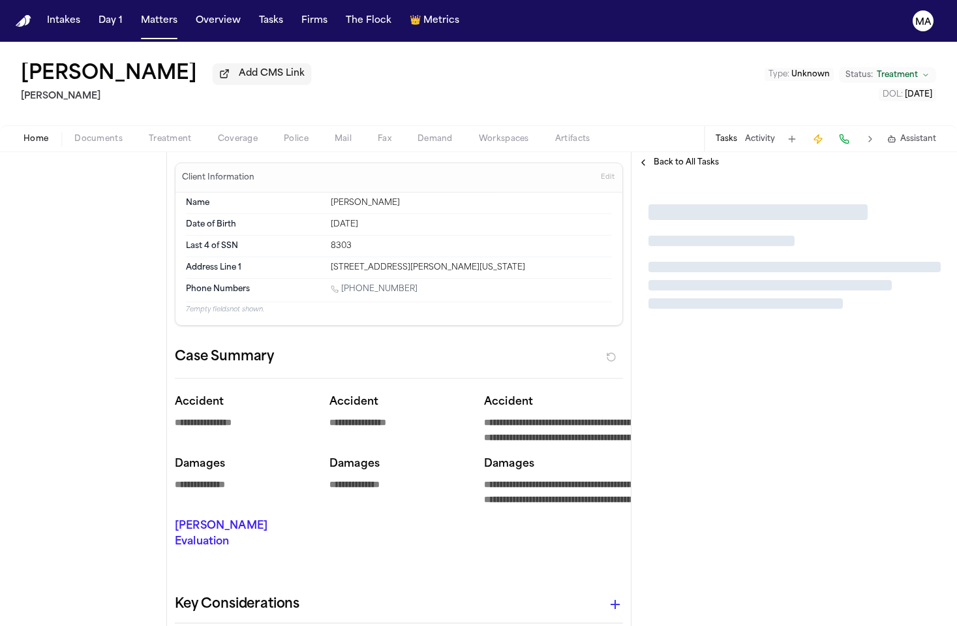
type textarea "*"
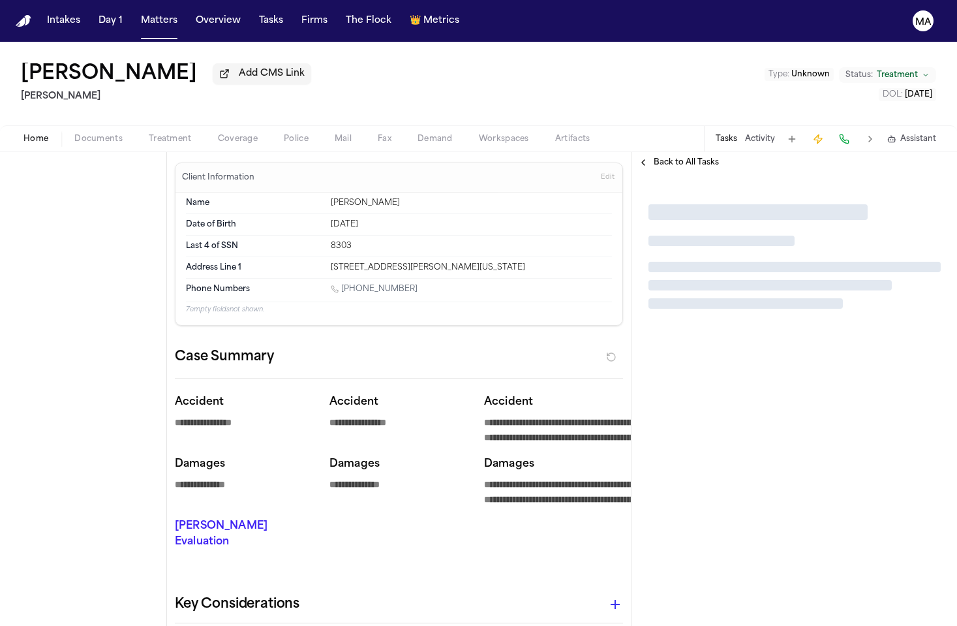
type textarea "*"
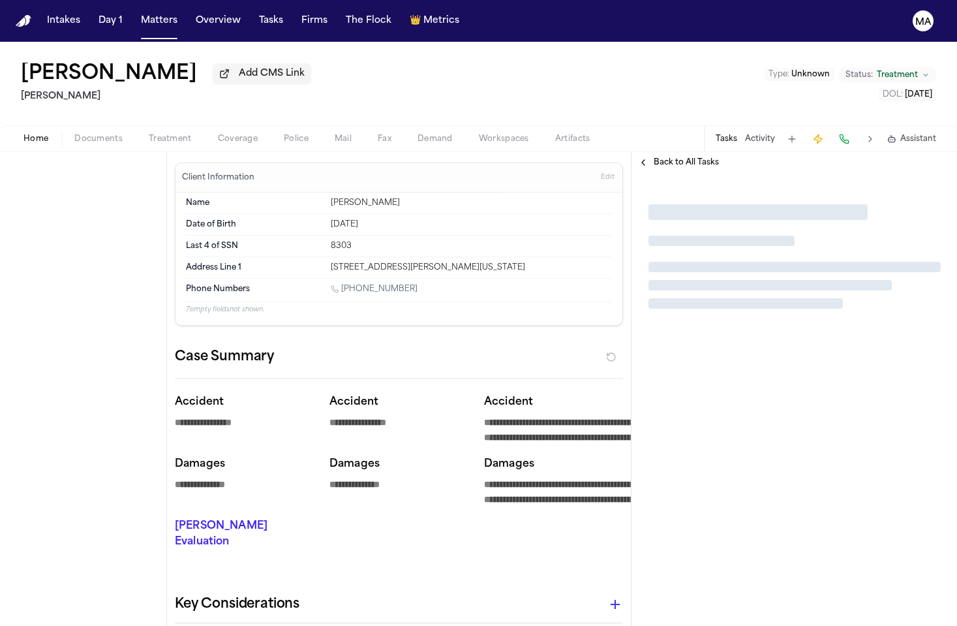
type textarea "*"
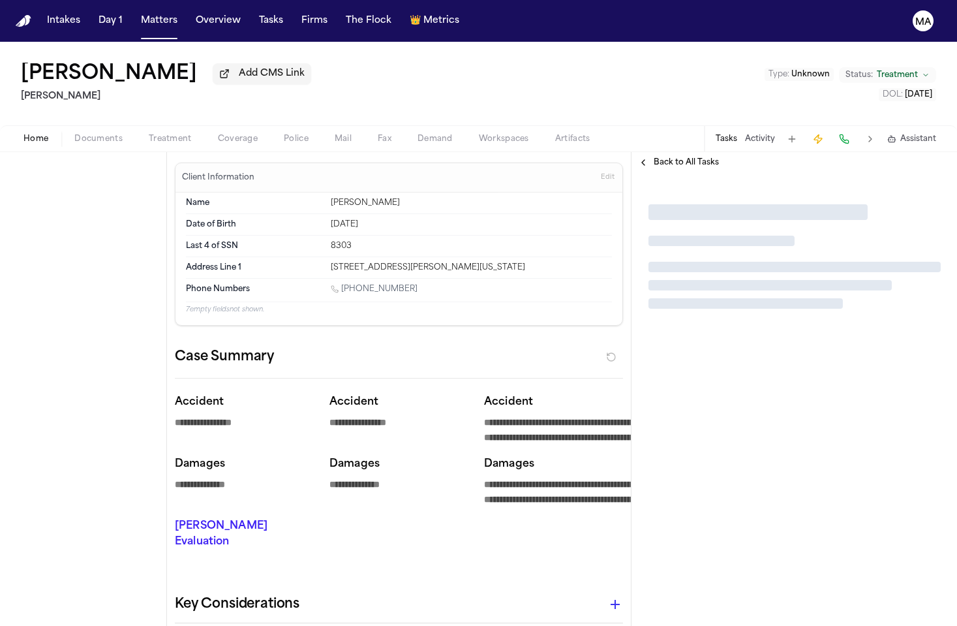
type textarea "*"
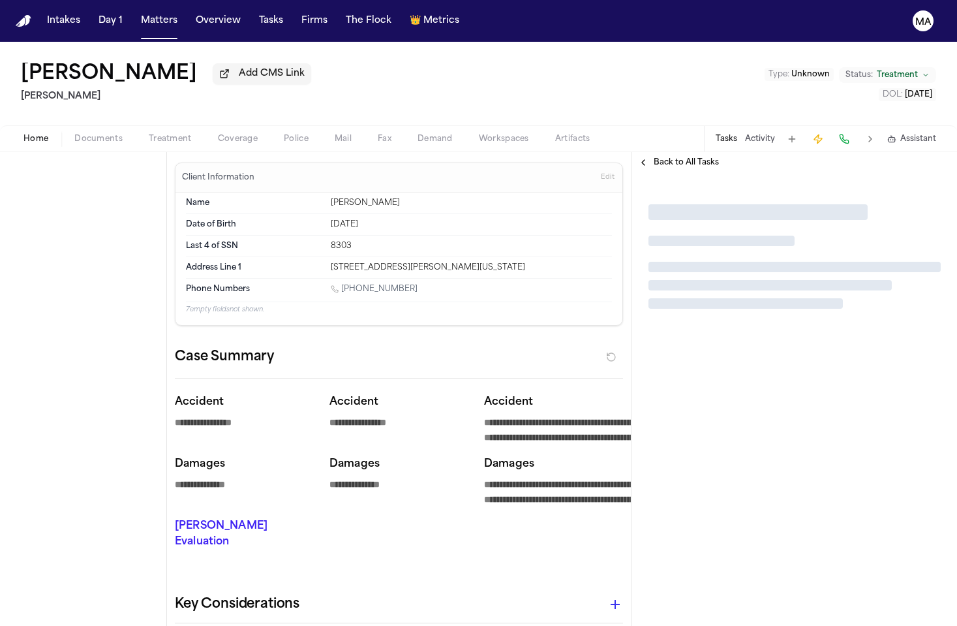
type textarea "*"
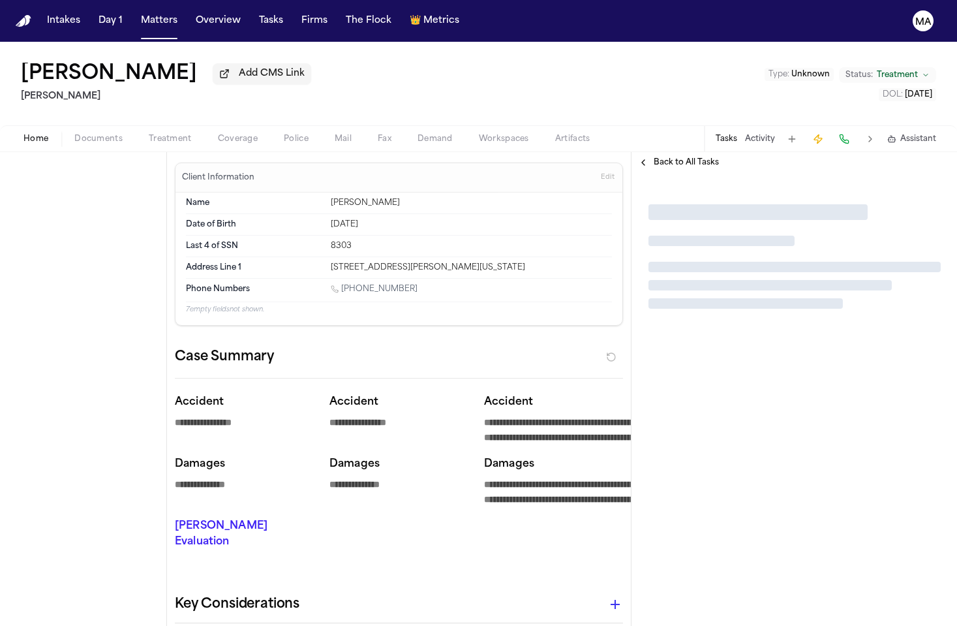
type textarea "*"
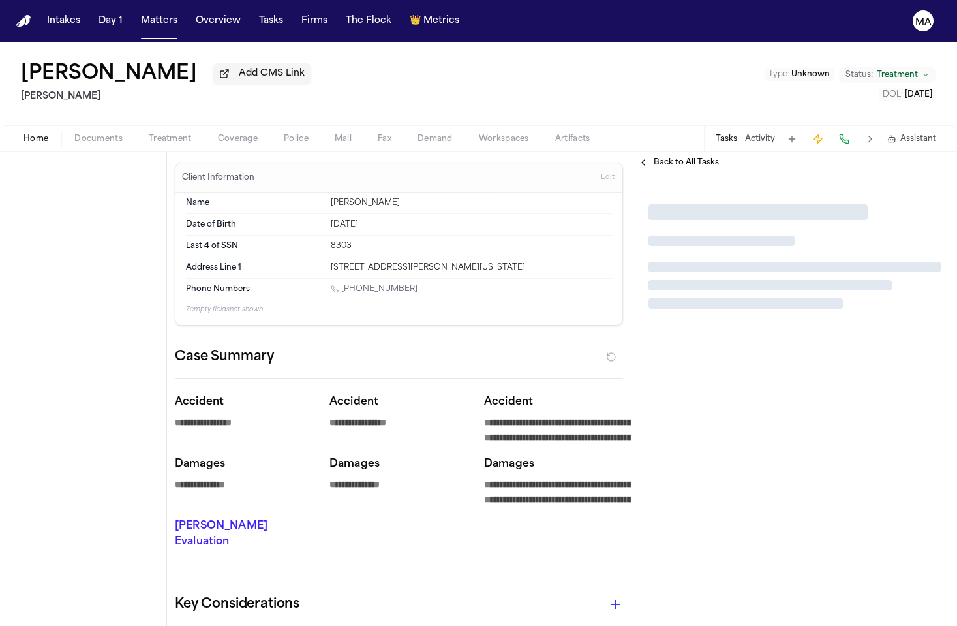
type textarea "*"
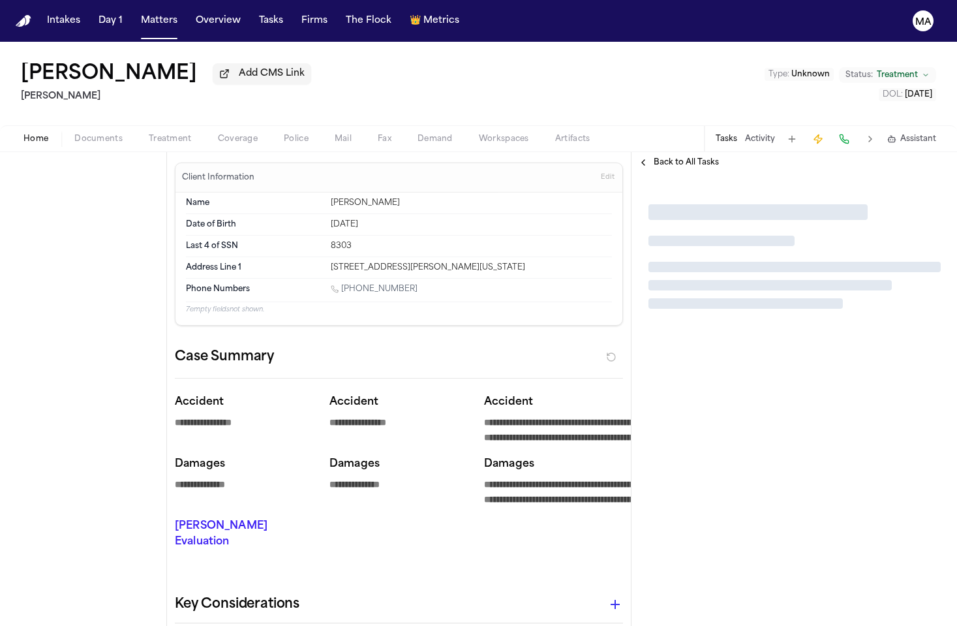
type textarea "*"
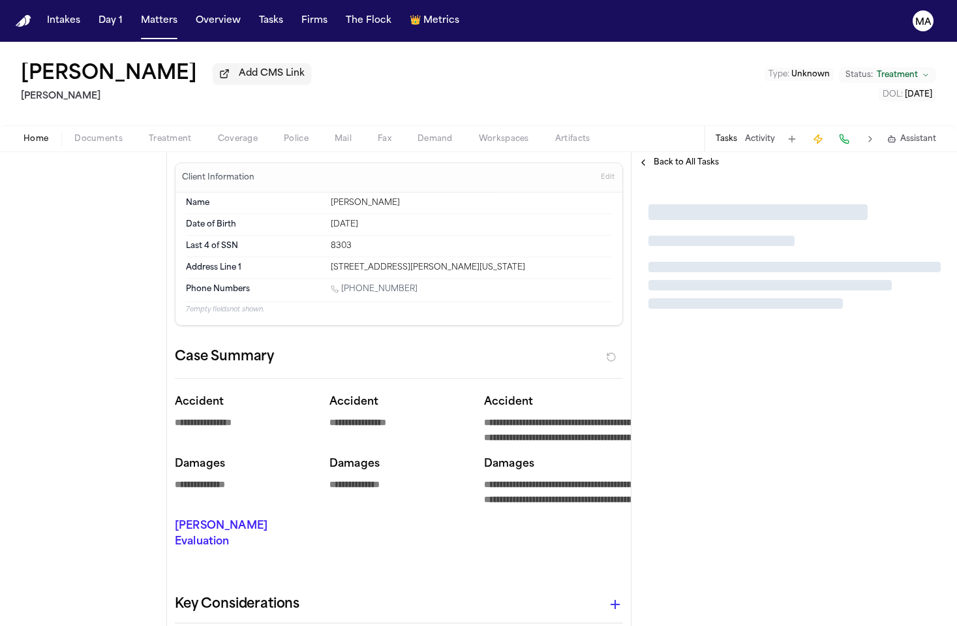
type textarea "*"
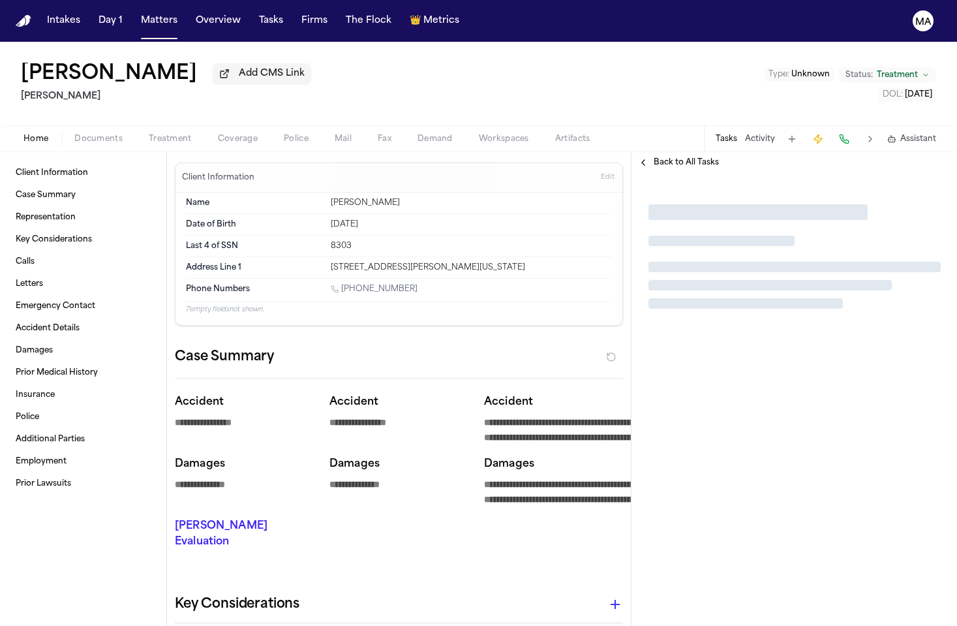
type textarea "*"
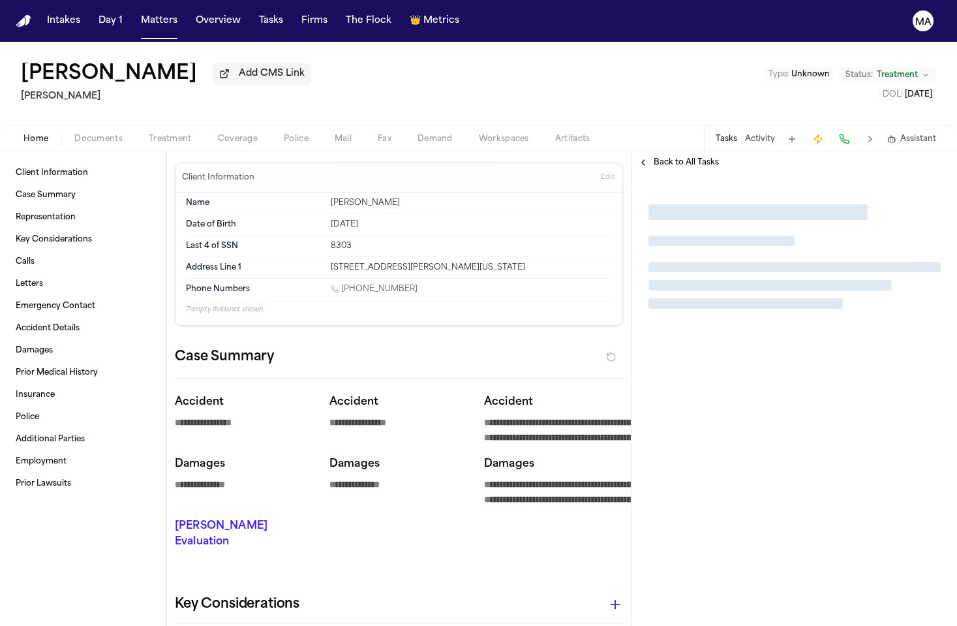
type textarea "*"
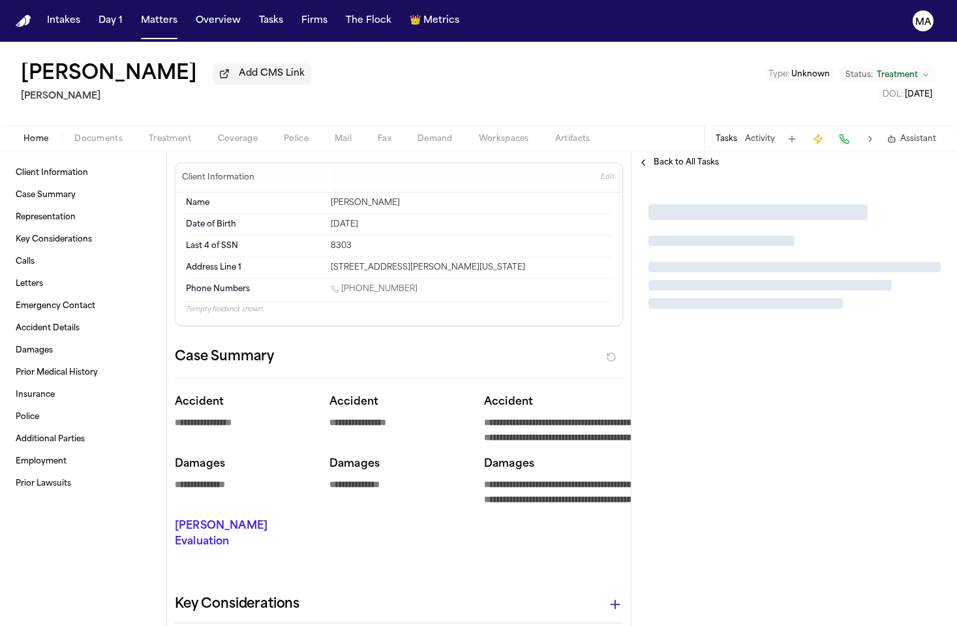
type textarea "*"
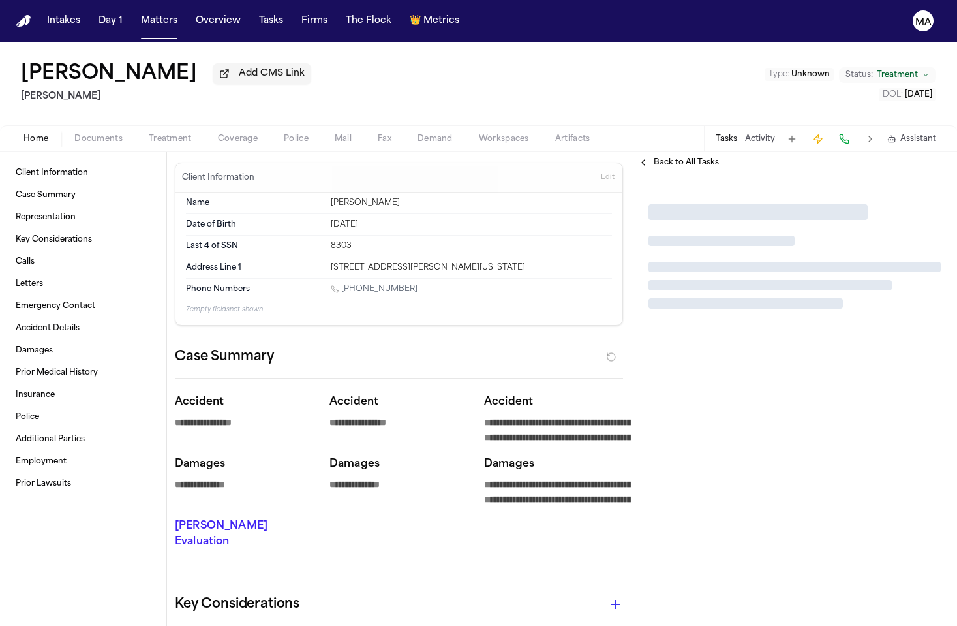
type textarea "*"
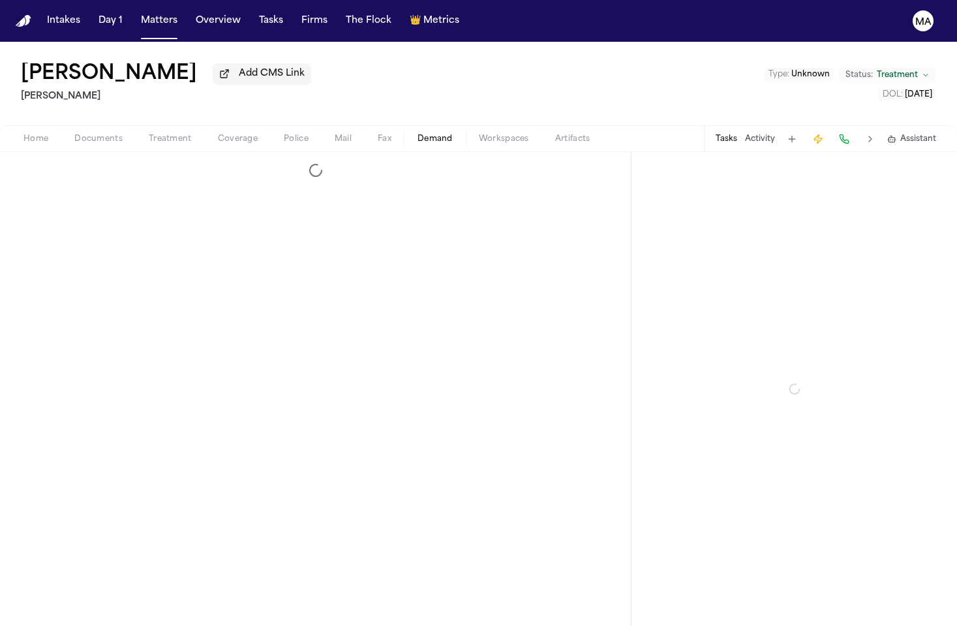
click at [410, 145] on span "button" at bounding box center [435, 145] width 51 height 1
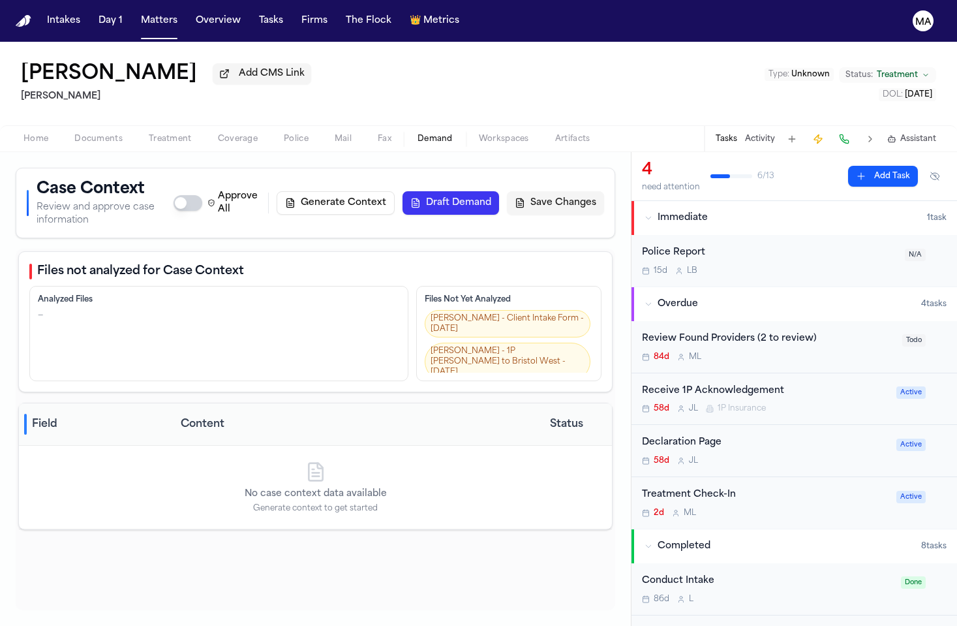
click at [176, 125] on div "Home Documents Treatment Coverage Police Mail Fax Demand Workspaces Artifacts T…" at bounding box center [478, 138] width 957 height 26
click at [210, 145] on span "button" at bounding box center [237, 145] width 55 height 1
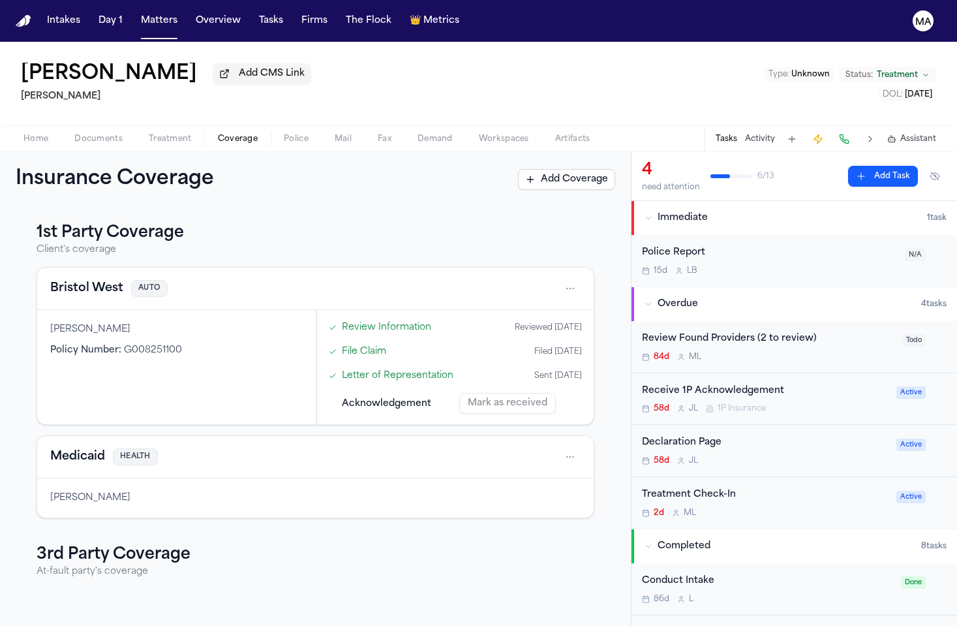
click at [141, 145] on span "button" at bounding box center [170, 145] width 59 height 1
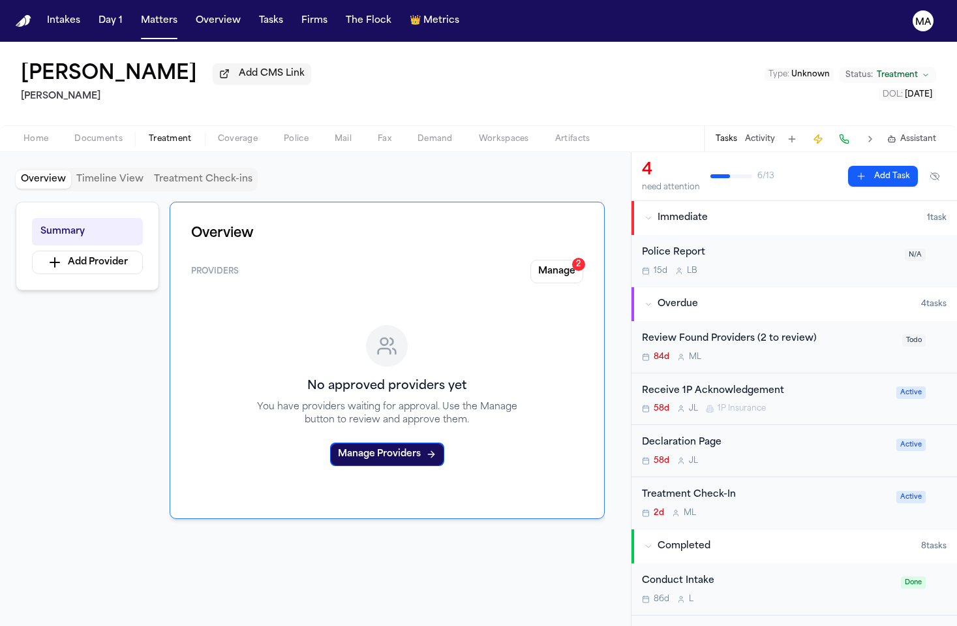
click at [568, 260] on div "Providers Manage 2" at bounding box center [387, 271] width 392 height 23
click at [577, 260] on button "Manage 2" at bounding box center [556, 271] width 53 height 23
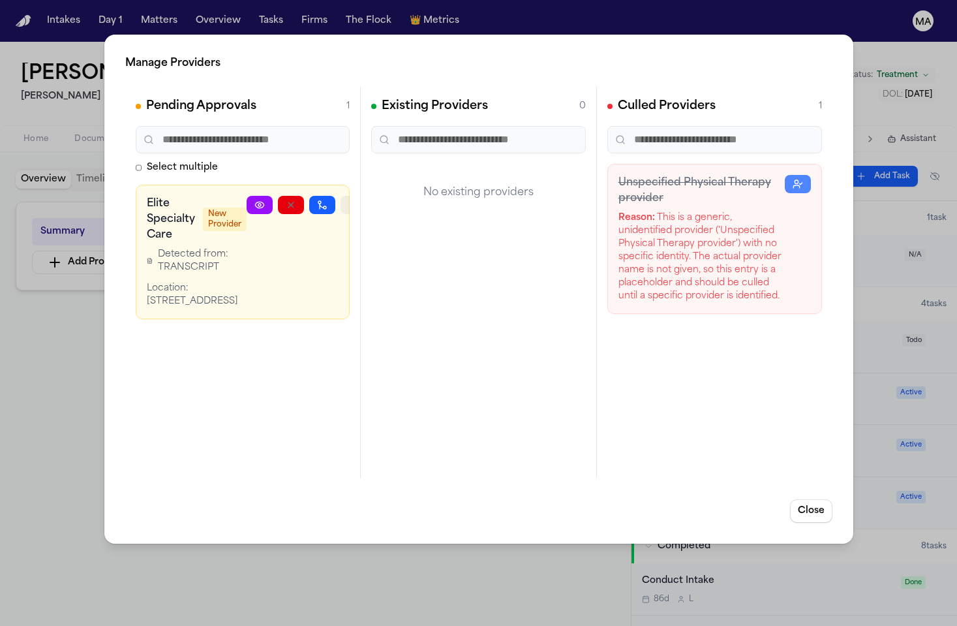
click at [341, 196] on button "button" at bounding box center [354, 205] width 26 height 18
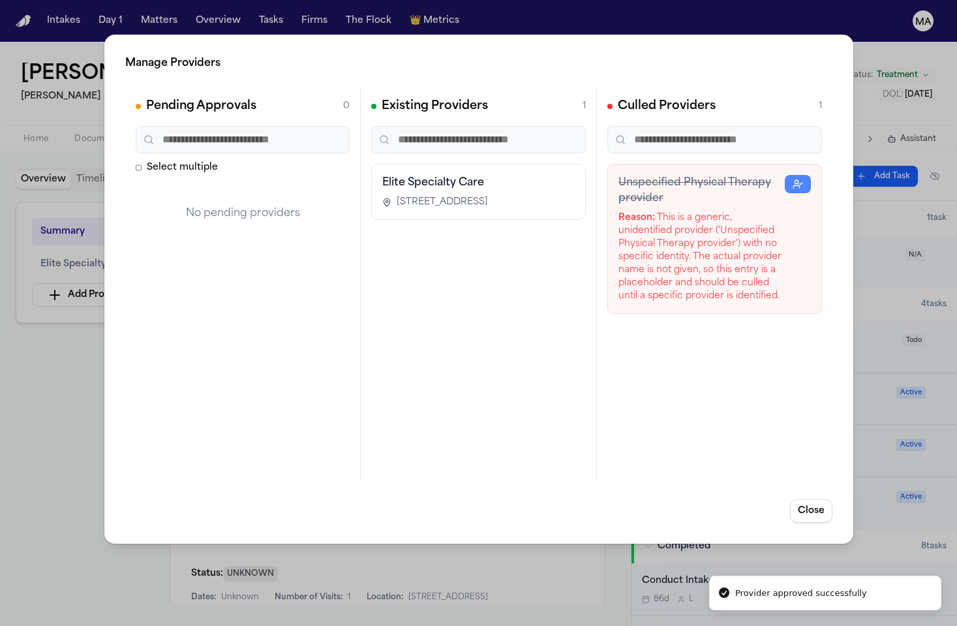
click at [67, 303] on div "Manage Providers Pending Approvals 0 Select multiple No pending providers Exist…" at bounding box center [478, 313] width 957 height 626
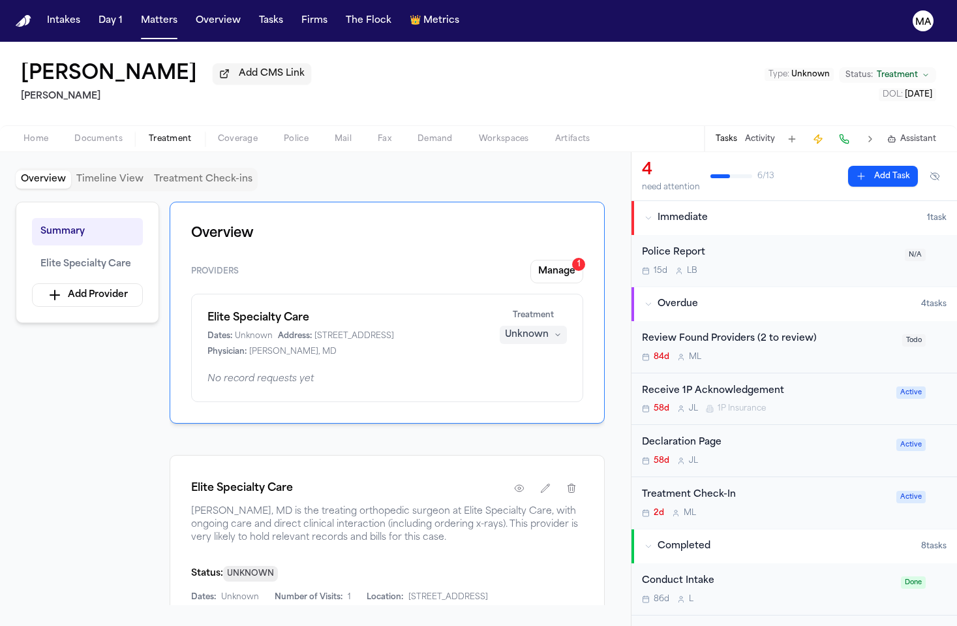
click at [549, 328] on div "Unknown" at bounding box center [527, 334] width 44 height 13
click at [425, 469] on div "Overview Providers Manage 1 Elite Specialty Care Dates: Unknown Address: 855 Va…" at bounding box center [387, 403] width 435 height 403
click at [582, 260] on button "Manage 1" at bounding box center [556, 271] width 53 height 23
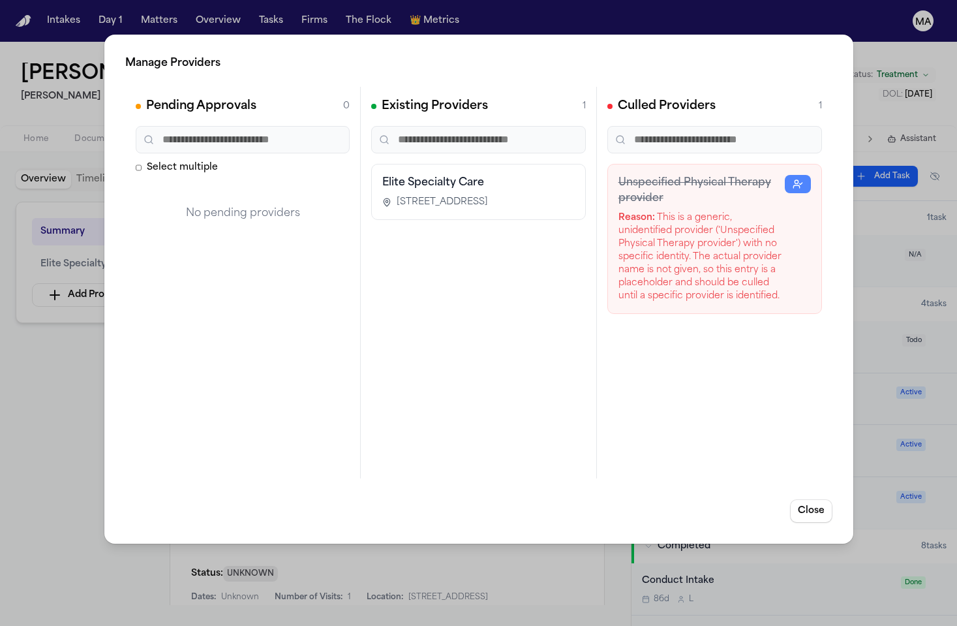
click at [454, 530] on div "Manage Providers Pending Approvals 0 Select multiple No pending providers Exist…" at bounding box center [478, 313] width 957 height 626
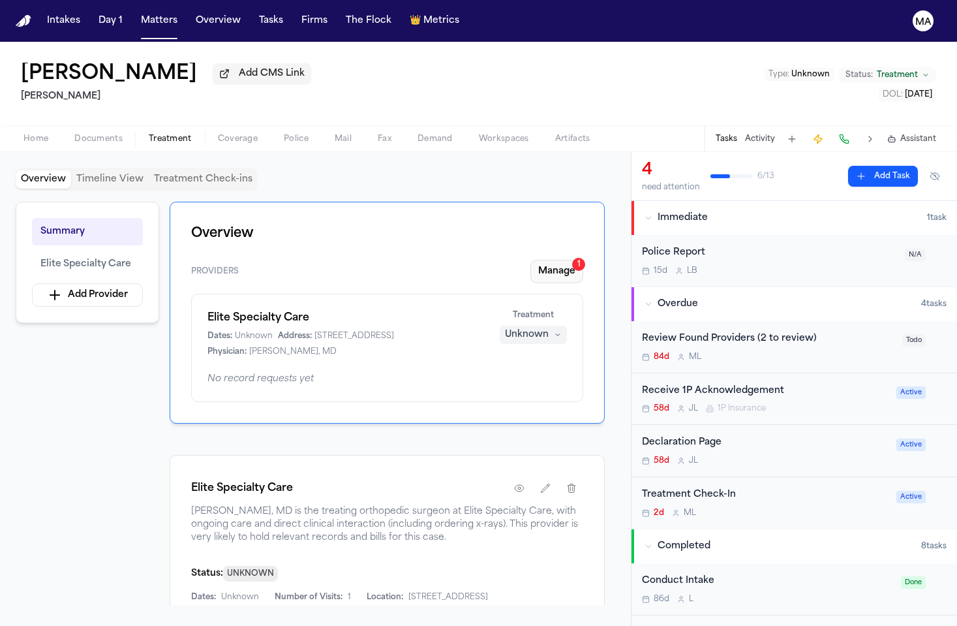
click at [583, 260] on button "Manage 1" at bounding box center [556, 271] width 53 height 23
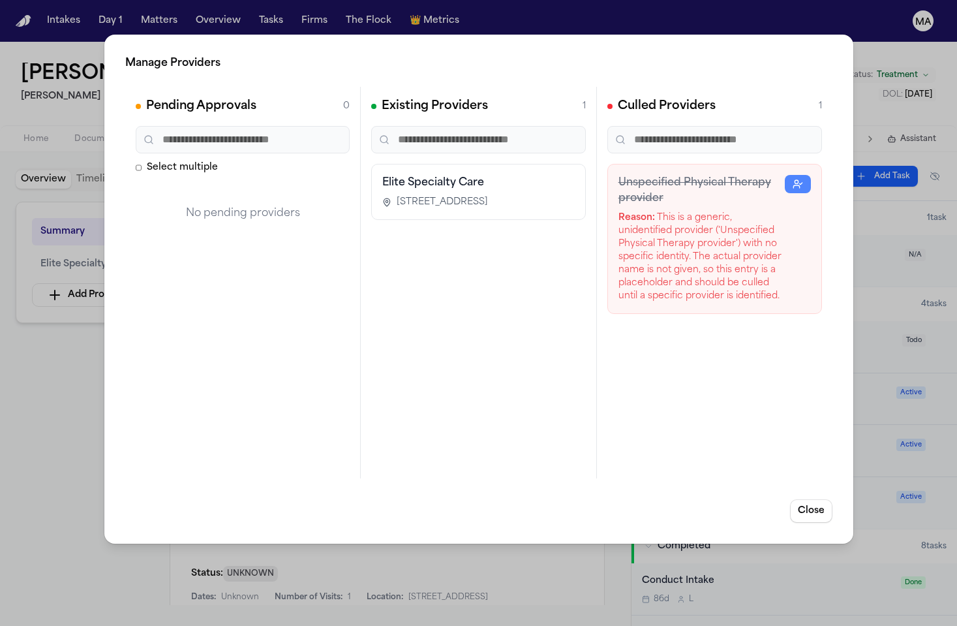
click at [397, 37] on div "Manage Providers Pending Approvals 0 Select multiple No pending providers Exist…" at bounding box center [478, 313] width 957 height 626
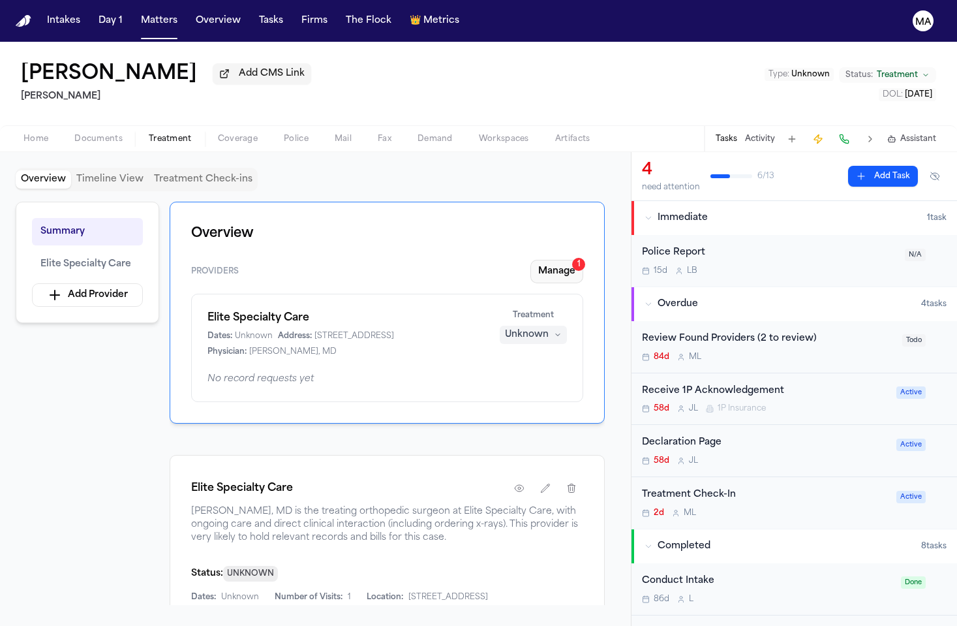
click at [583, 260] on button "Manage 1" at bounding box center [556, 271] width 53 height 23
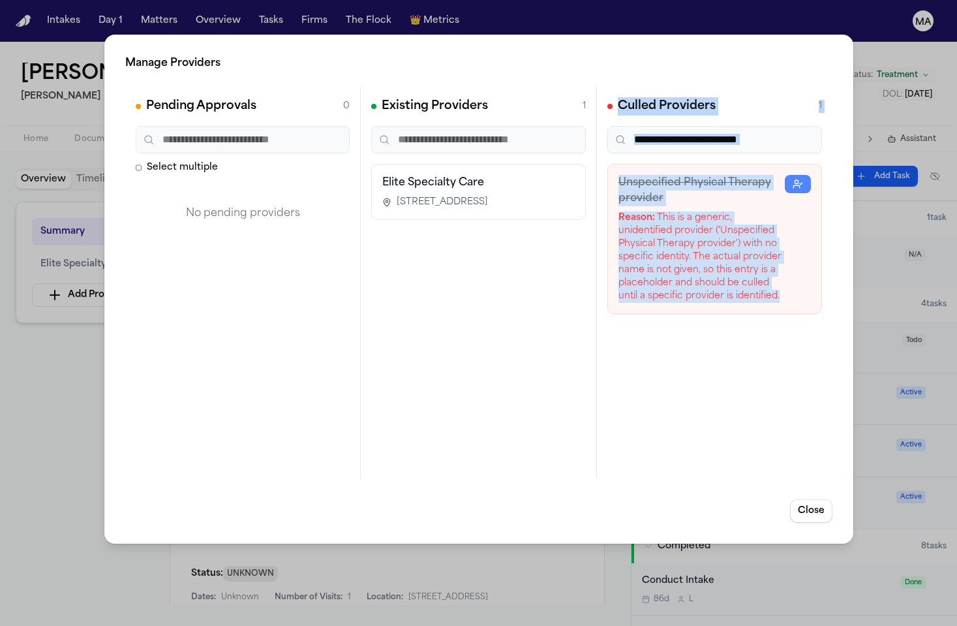
drag, startPoint x: 605, startPoint y: 85, endPoint x: 806, endPoint y: 192, distance: 228.2
click at [806, 192] on div "Culled Providers 1 Unspecified Physical Therapy provider Reason: This is a gene…" at bounding box center [714, 282] width 236 height 391
click at [800, 220] on div "Culled Providers 1 Unspecified Physical Therapy provider Reason: This is a gene…" at bounding box center [714, 282] width 236 height 391
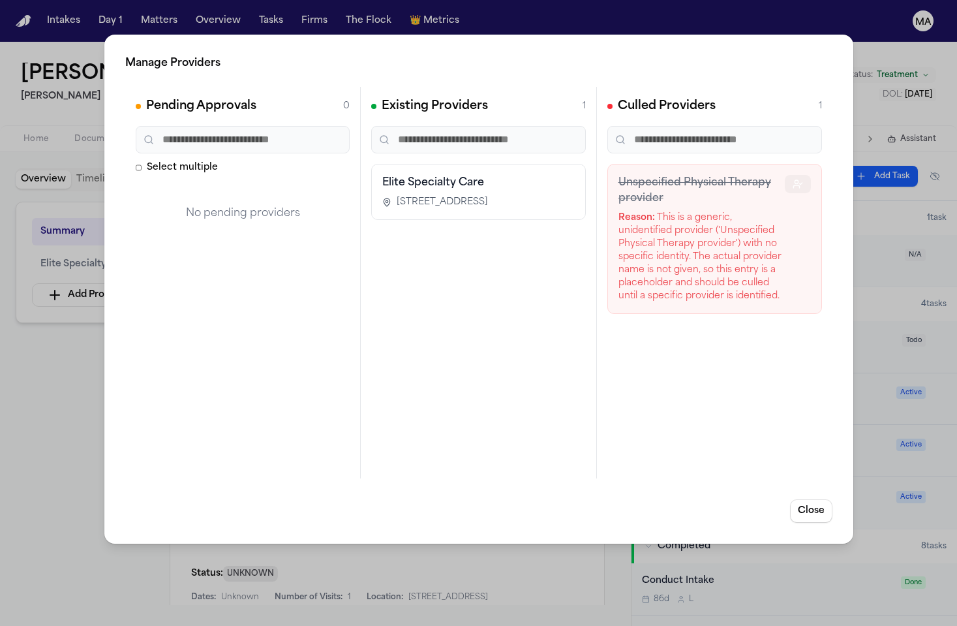
click at [799, 185] on icon "button" at bounding box center [796, 186] width 6 height 3
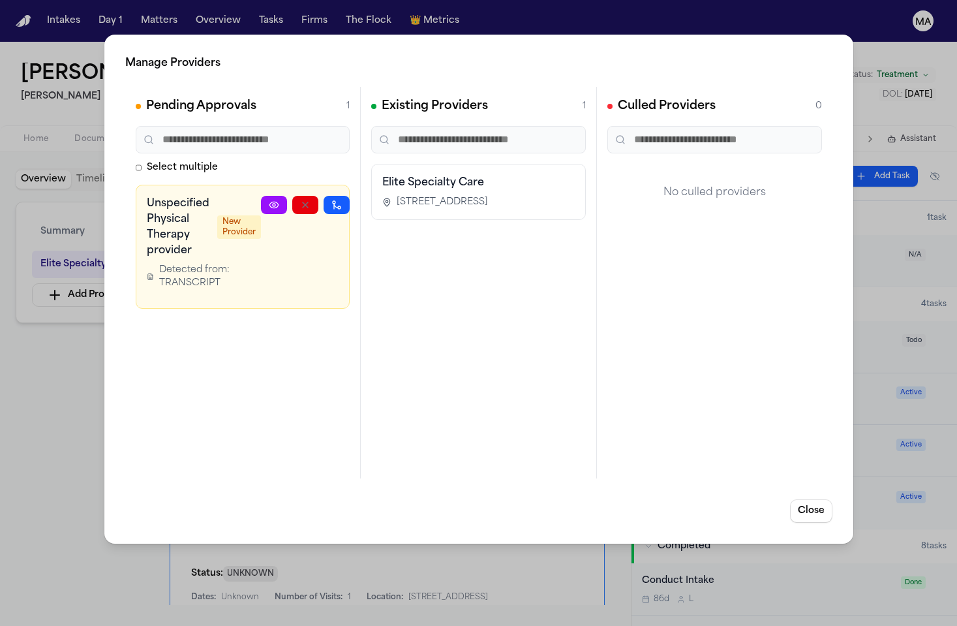
click at [275, 204] on circle at bounding box center [274, 205] width 3 height 3
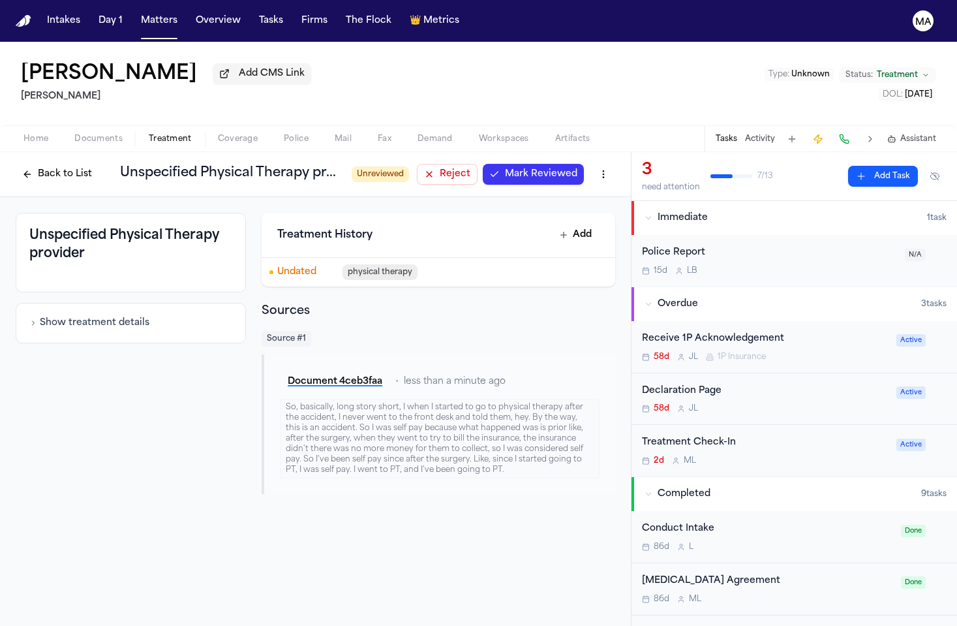
click at [97, 164] on button "Back to List" at bounding box center [57, 174] width 83 height 21
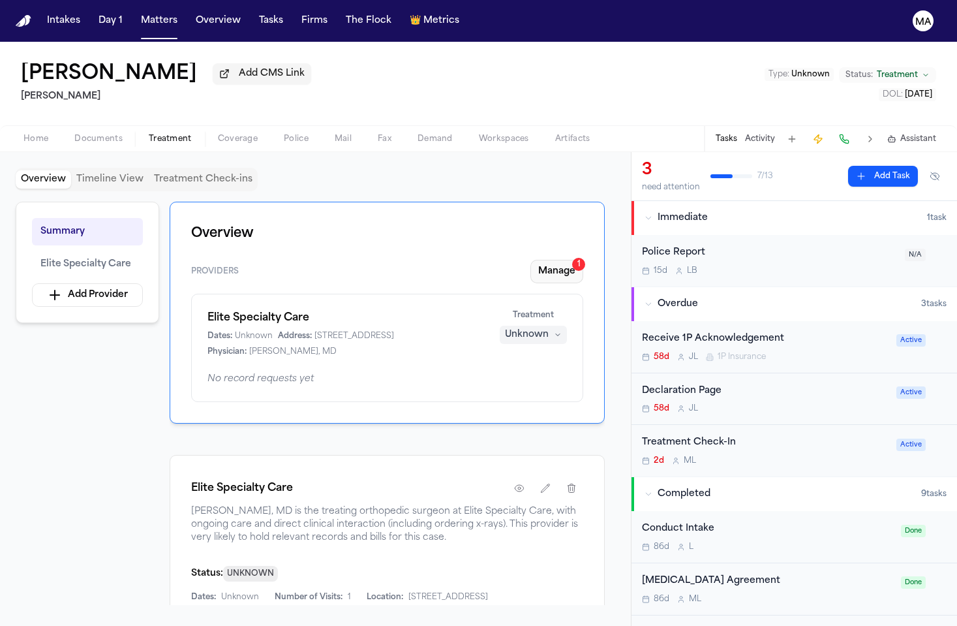
click at [580, 260] on button "Manage 1" at bounding box center [556, 271] width 53 height 23
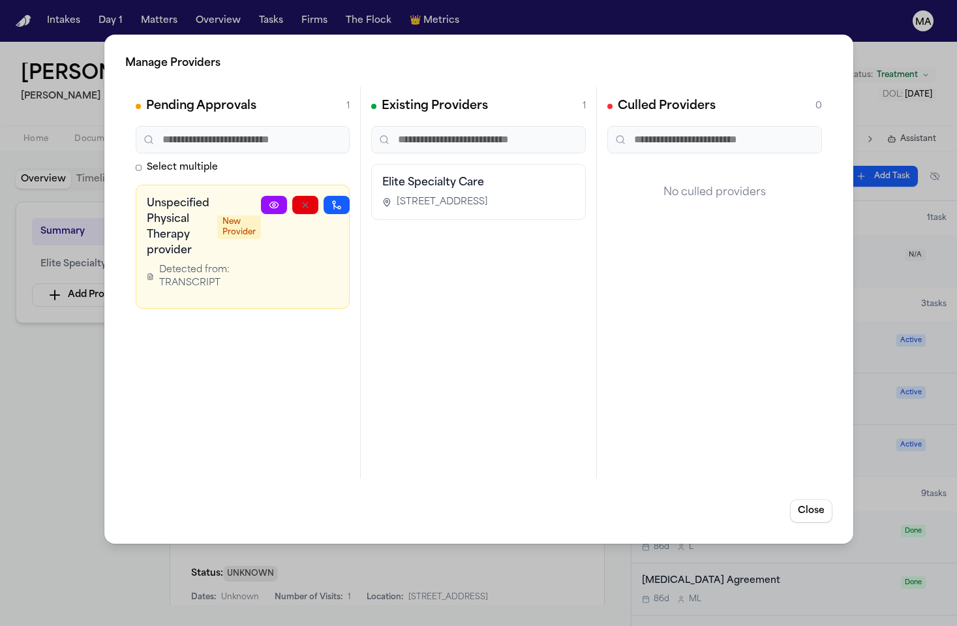
click at [364, 202] on icon "button" at bounding box center [367, 204] width 7 height 5
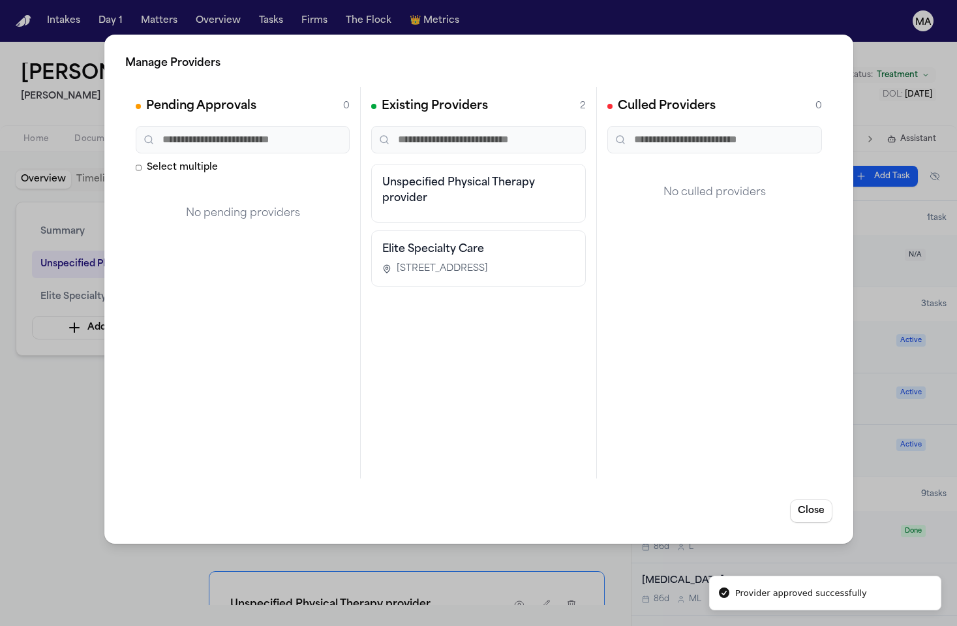
click at [57, 363] on div "Manage Providers Pending Approvals 0 Select multiple No pending providers Exist…" at bounding box center [478, 313] width 957 height 626
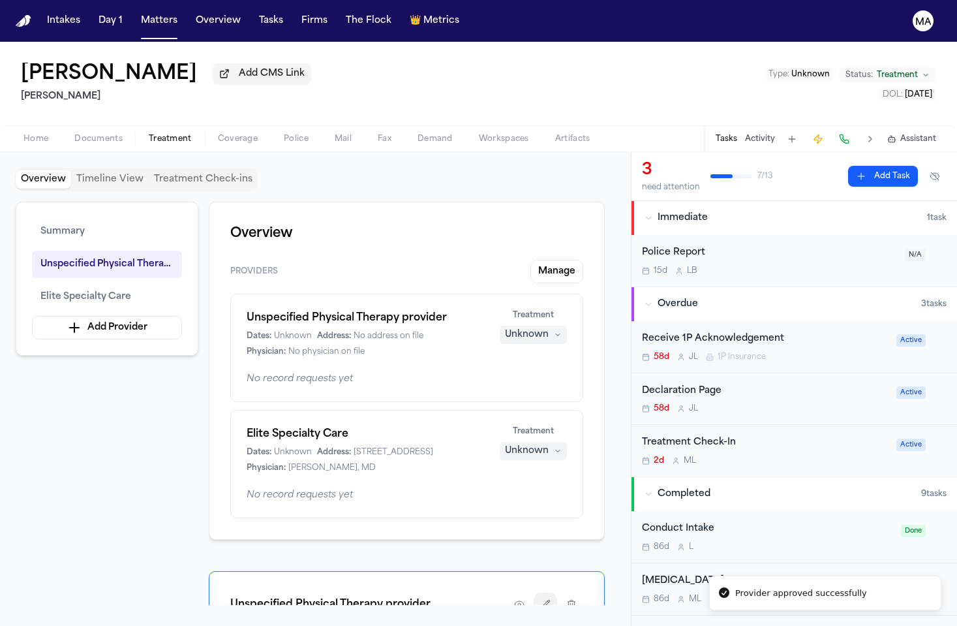
click at [551, 599] on icon "button" at bounding box center [545, 604] width 10 height 10
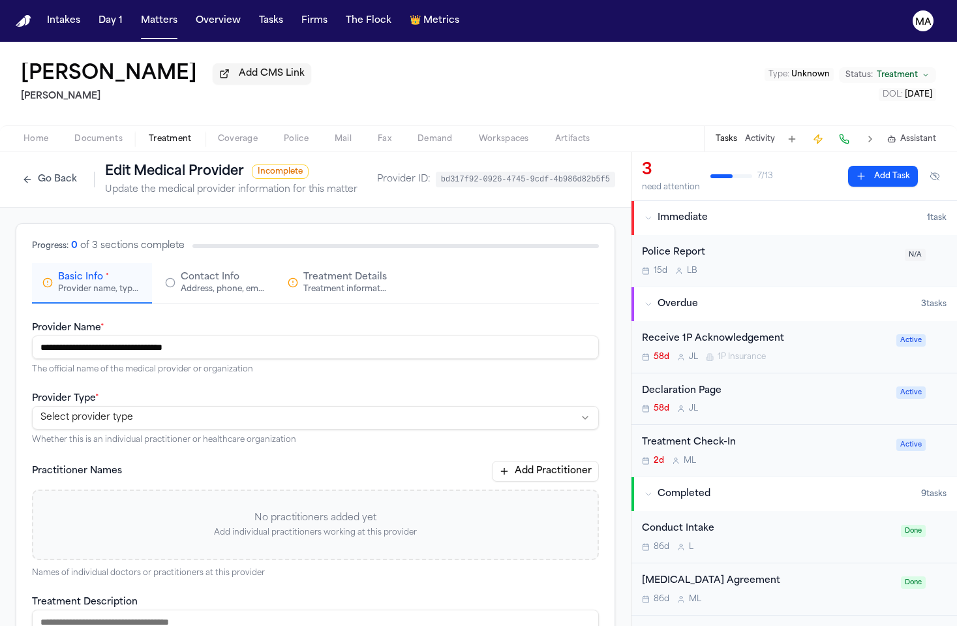
click at [36, 169] on button "Go Back" at bounding box center [50, 179] width 68 height 21
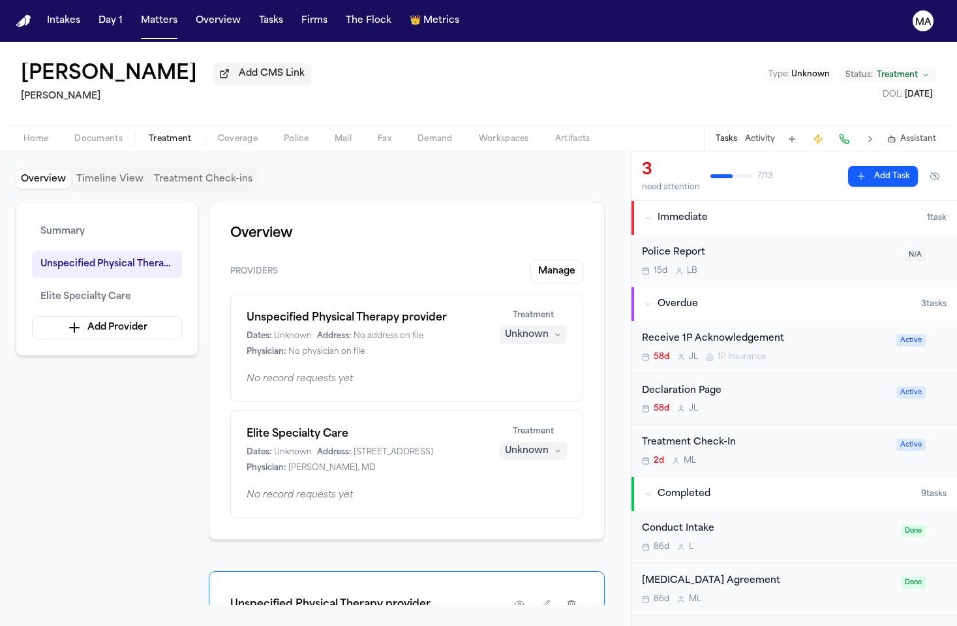
click at [125, 341] on div "Summary Unspecified Physical Therapy provider Elite Specialty Care Add Provider…" at bounding box center [316, 403] width 600 height 403
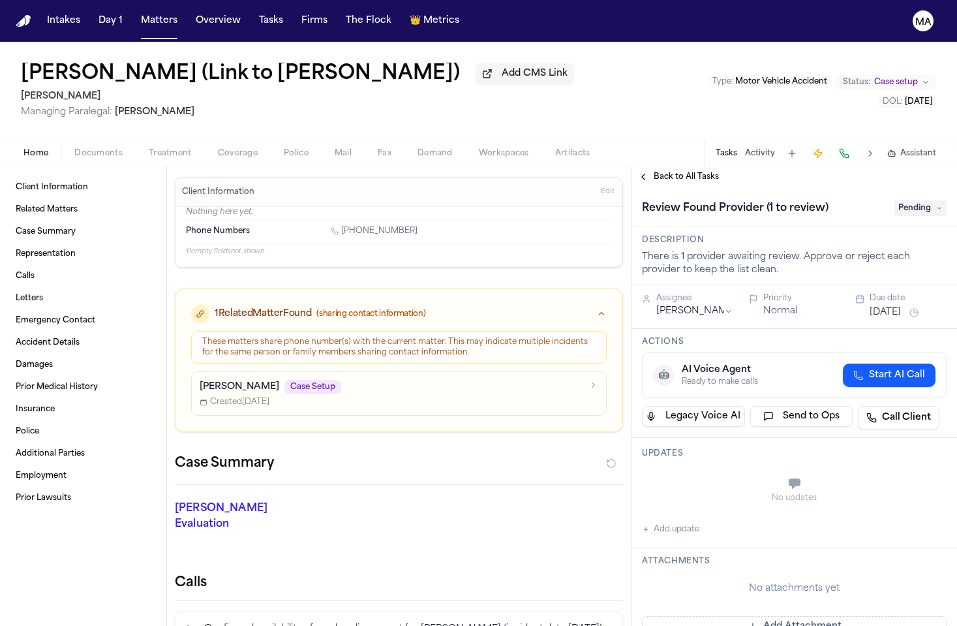
click at [149, 148] on span "Treatment" at bounding box center [170, 153] width 43 height 10
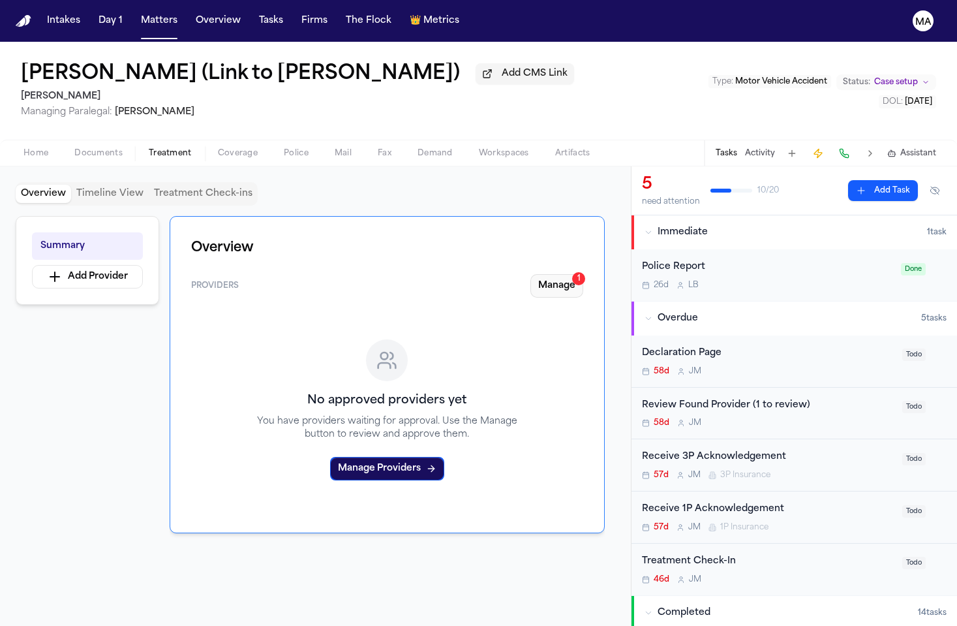
click at [583, 274] on button "Manage 1" at bounding box center [556, 285] width 53 height 23
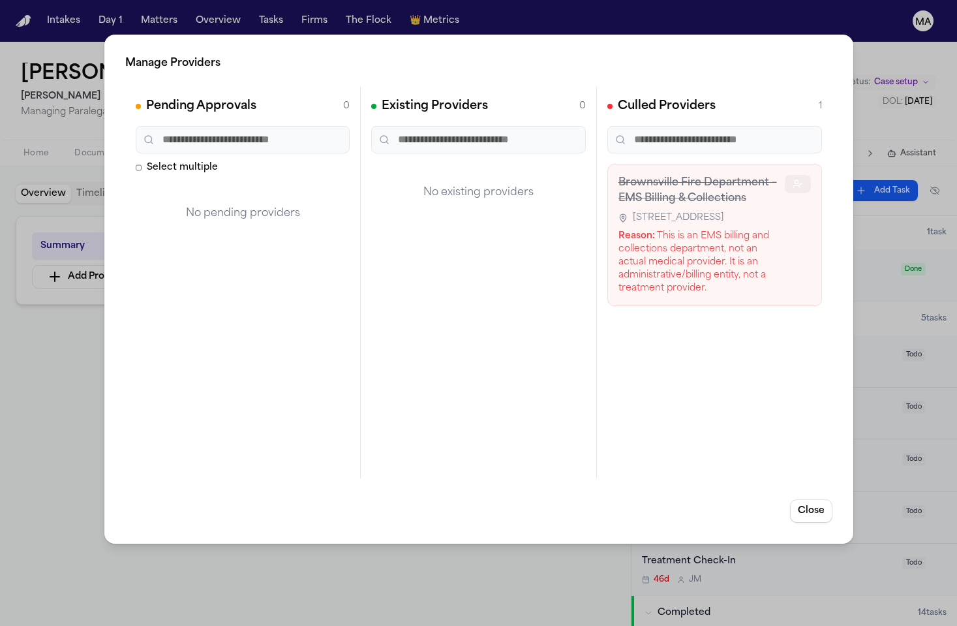
click at [799, 185] on icon "button" at bounding box center [796, 186] width 6 height 3
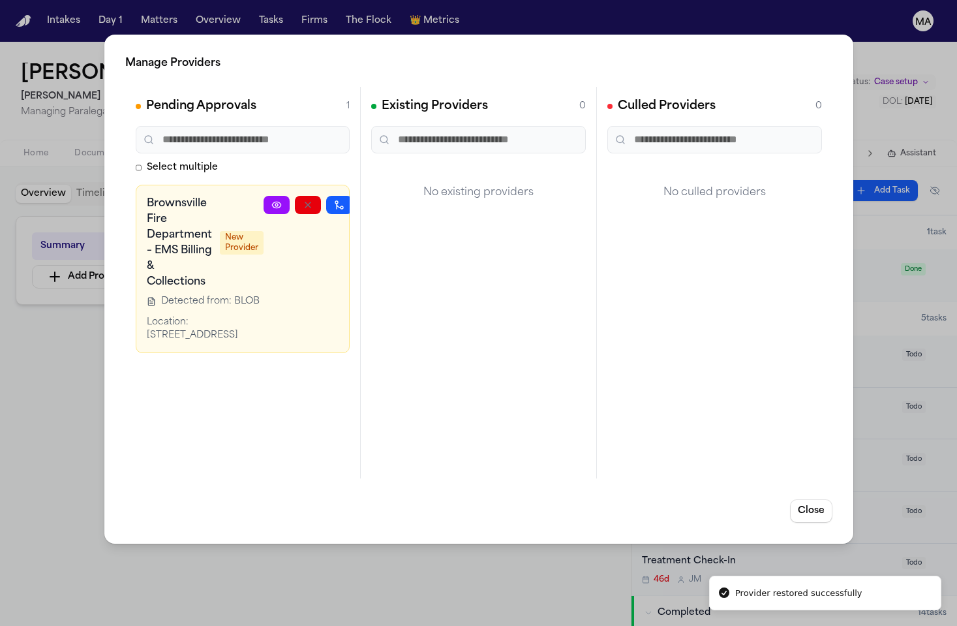
click at [365, 200] on icon "button" at bounding box center [370, 205] width 10 height 10
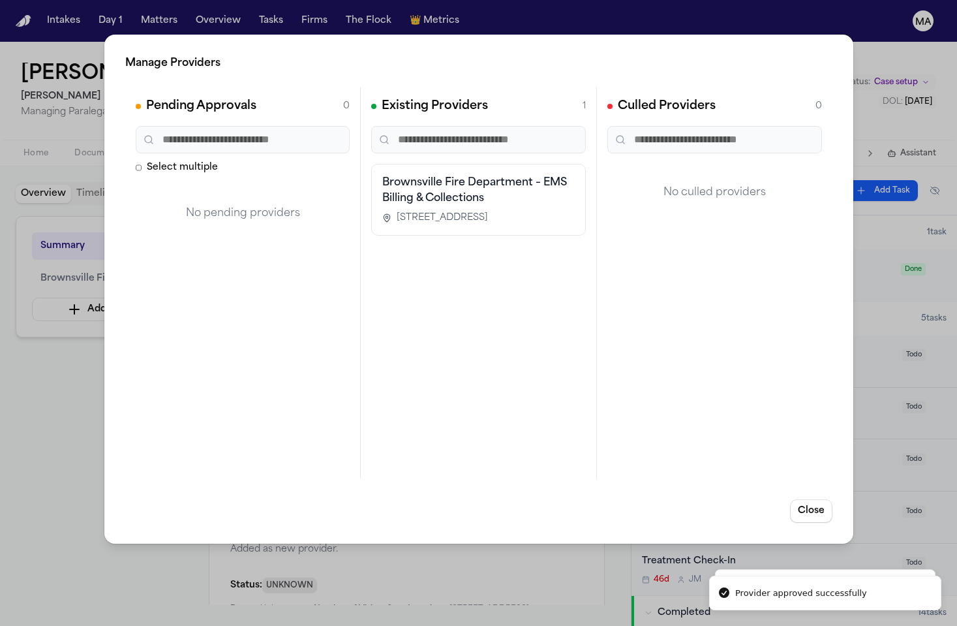
click at [577, 543] on div "Manage Providers Pending Approvals 0 Select multiple No pending providers Exist…" at bounding box center [478, 313] width 957 height 626
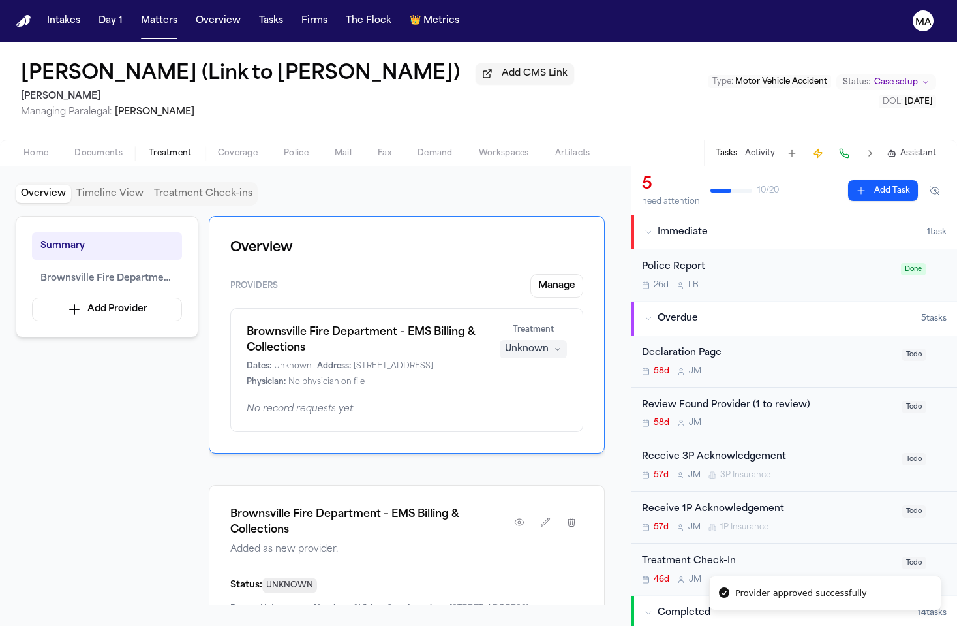
click at [549, 342] on div "Unknown" at bounding box center [527, 348] width 44 height 13
click at [562, 233] on span "Completed" at bounding box center [568, 239] width 52 height 13
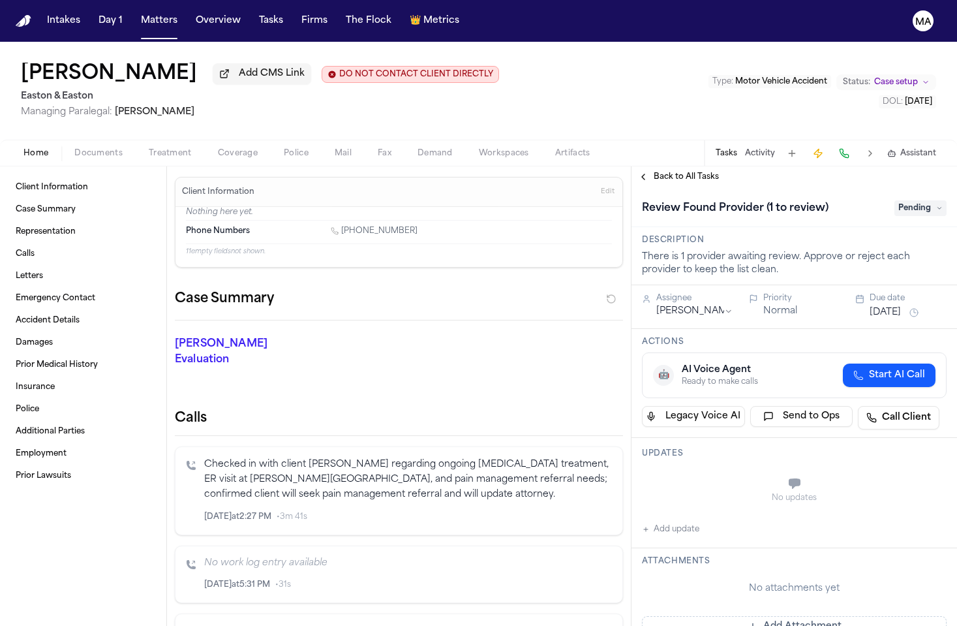
click at [149, 148] on span "Treatment" at bounding box center [170, 153] width 43 height 10
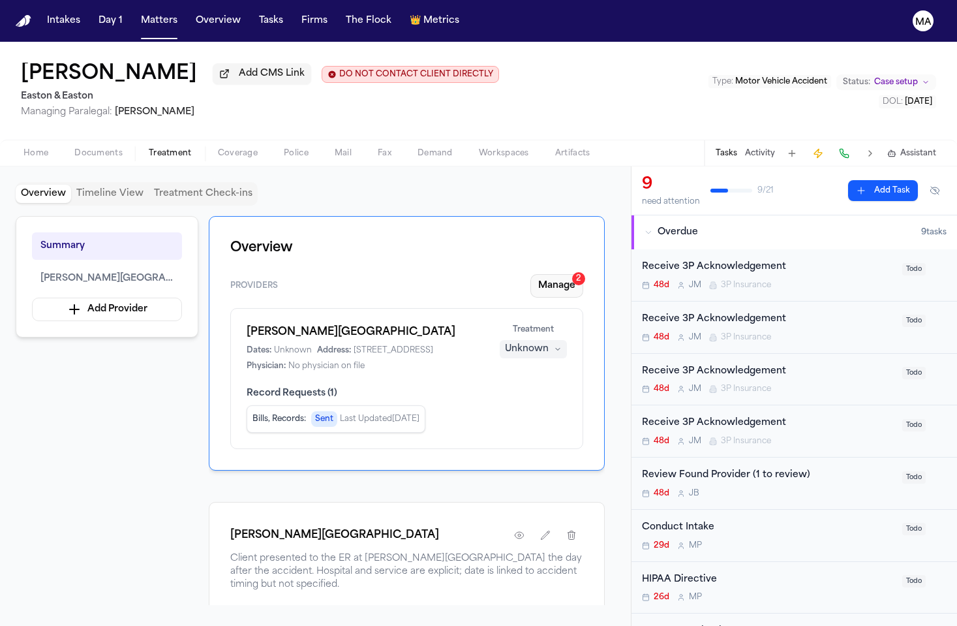
click at [583, 274] on button "Manage 2" at bounding box center [556, 285] width 53 height 23
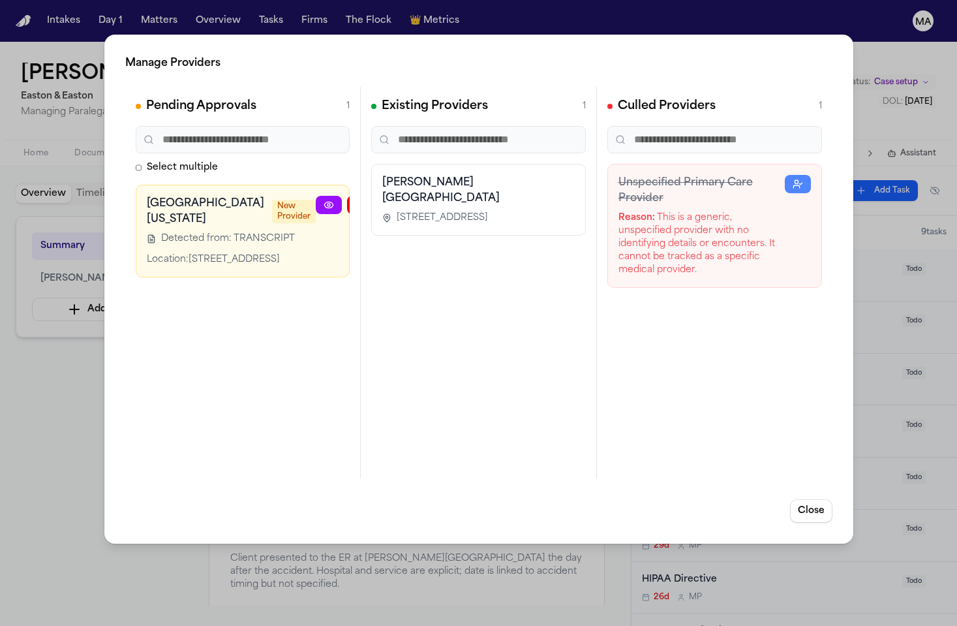
click at [410, 196] on button "button" at bounding box center [423, 205] width 26 height 18
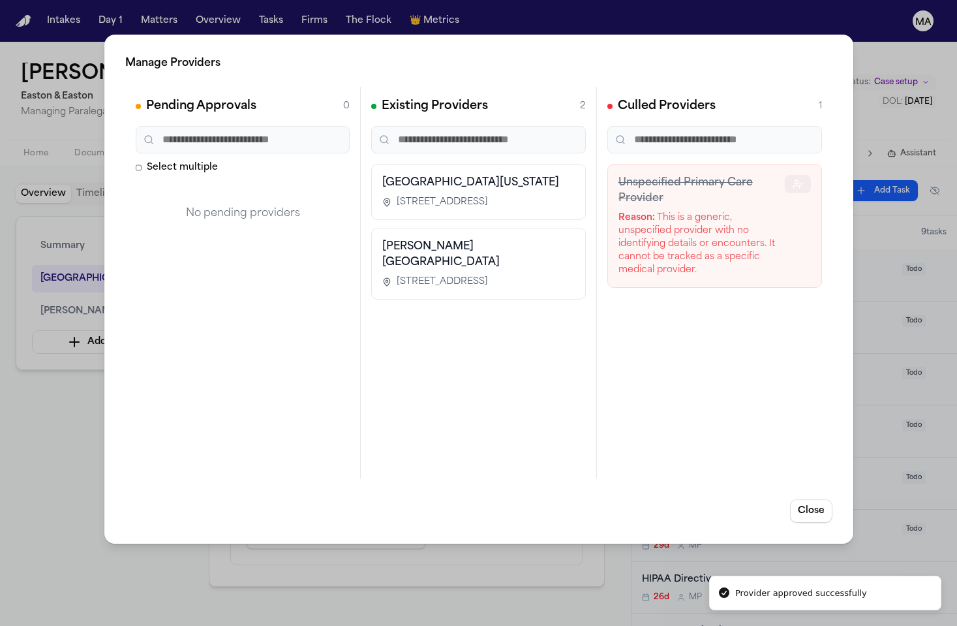
click at [799, 185] on icon "button" at bounding box center [796, 186] width 6 height 3
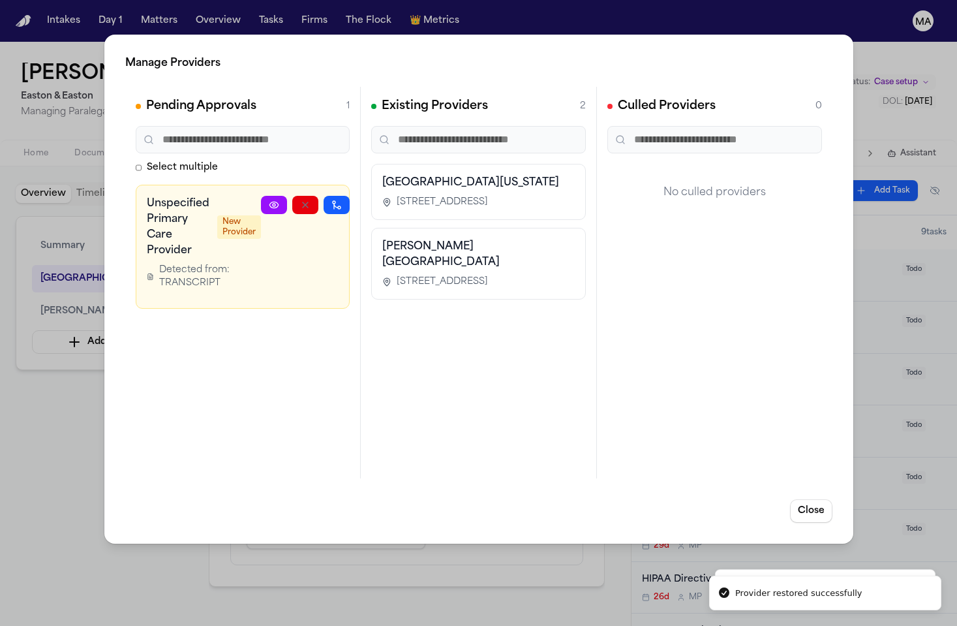
click at [355, 196] on button "button" at bounding box center [368, 205] width 26 height 18
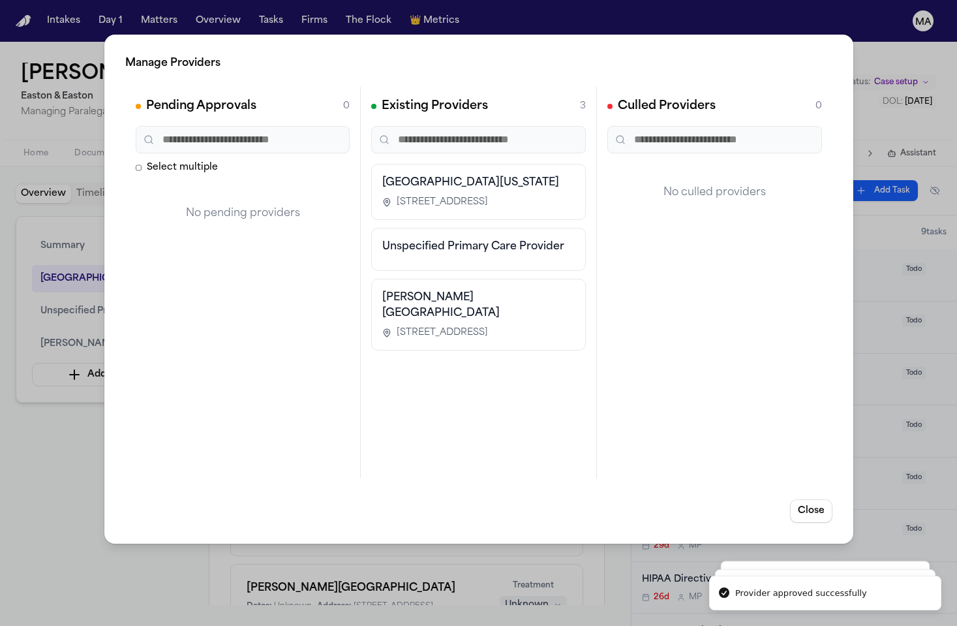
click at [59, 342] on div "Manage Providers Pending Approvals 0 Select multiple No pending providers Exist…" at bounding box center [478, 313] width 957 height 626
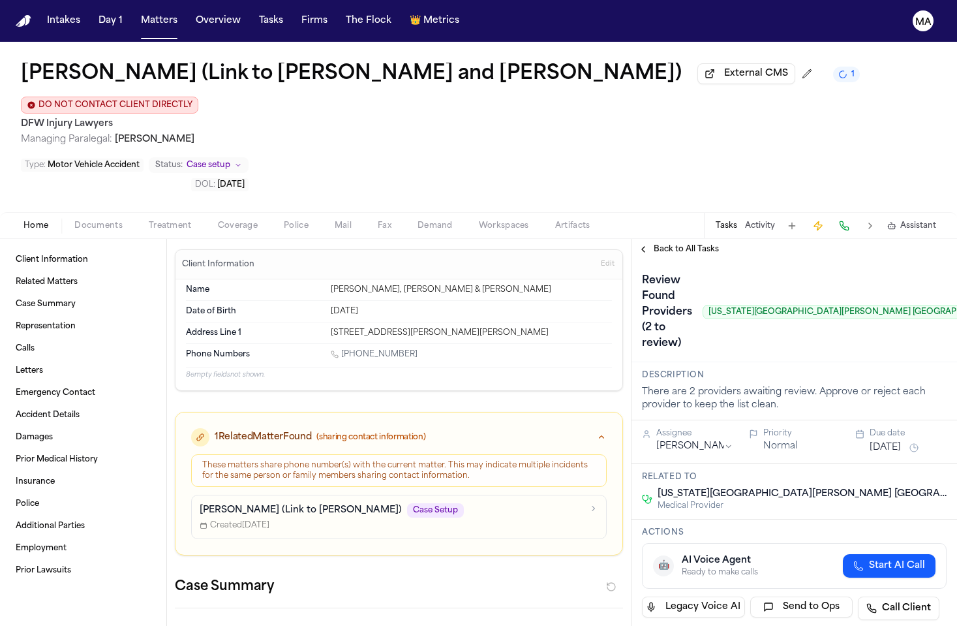
click at [141, 232] on span "button" at bounding box center [170, 232] width 59 height 1
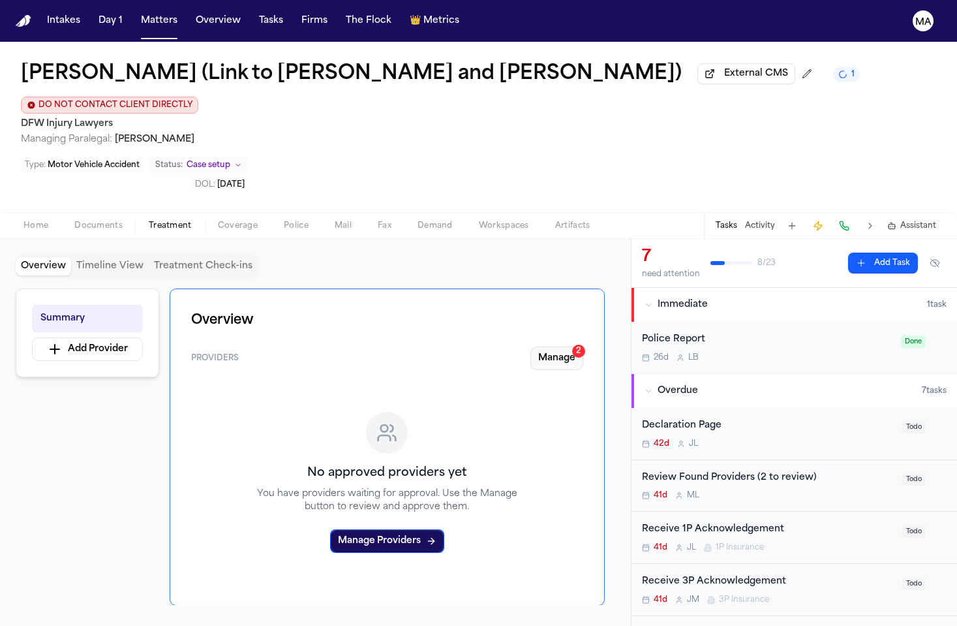
click at [579, 346] on button "Manage 2" at bounding box center [556, 357] width 53 height 23
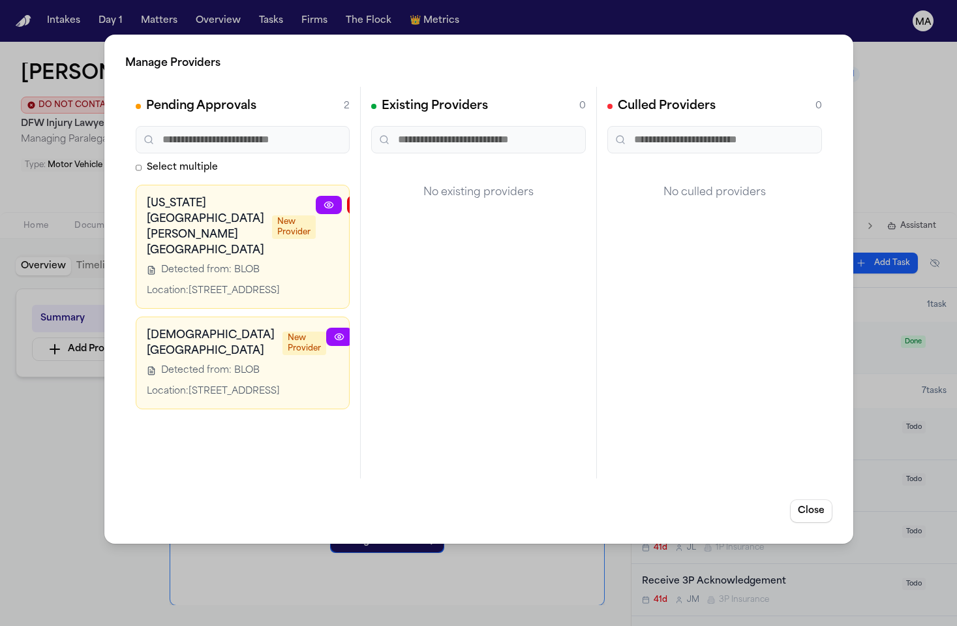
click at [410, 196] on button "button" at bounding box center [423, 205] width 26 height 18
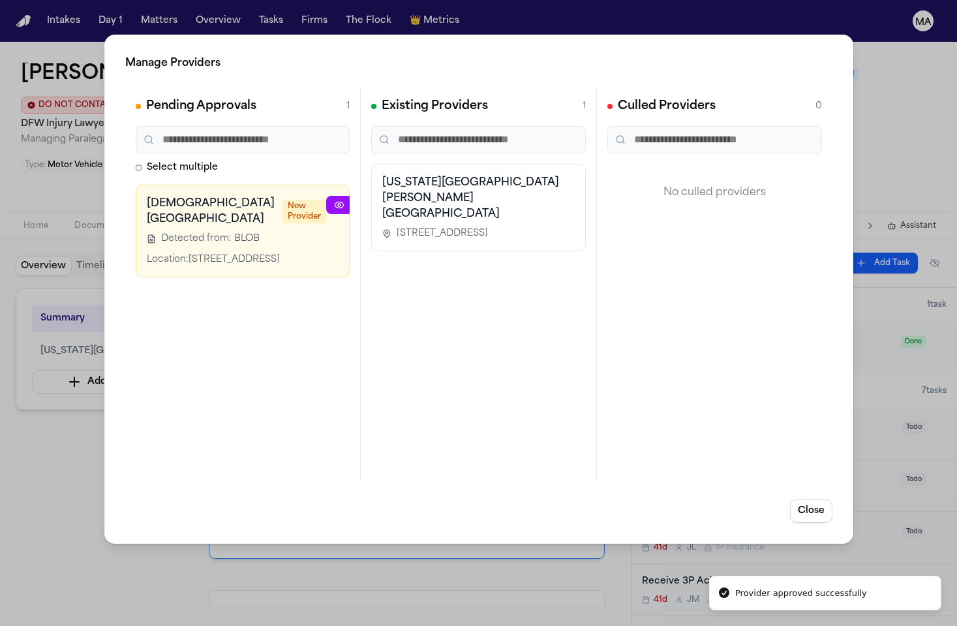
click at [428, 200] on icon "button" at bounding box center [433, 205] width 10 height 10
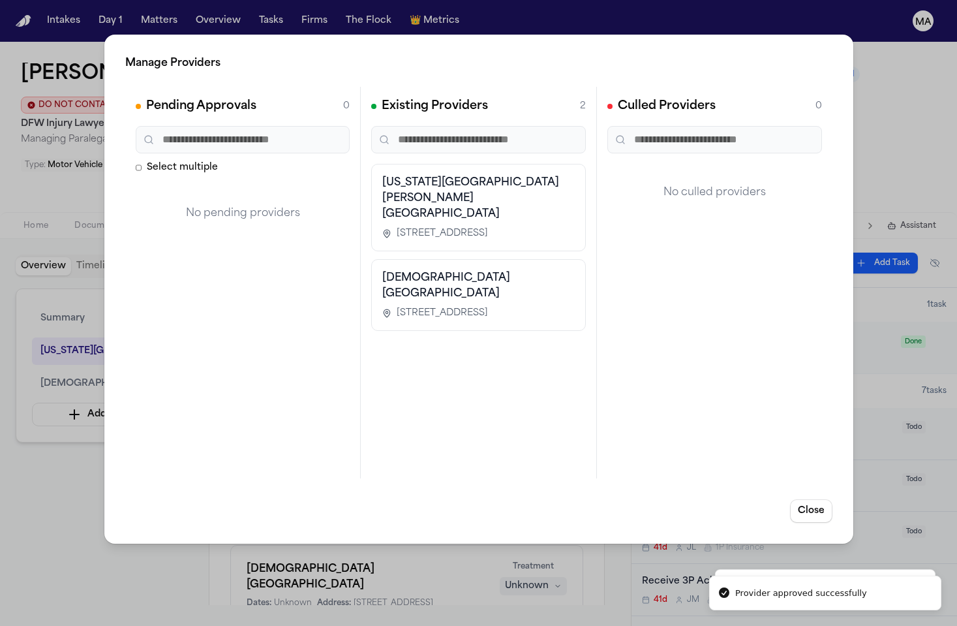
click at [72, 276] on div "Manage Providers Pending Approvals 0 Select multiple No pending providers Exist…" at bounding box center [478, 313] width 957 height 626
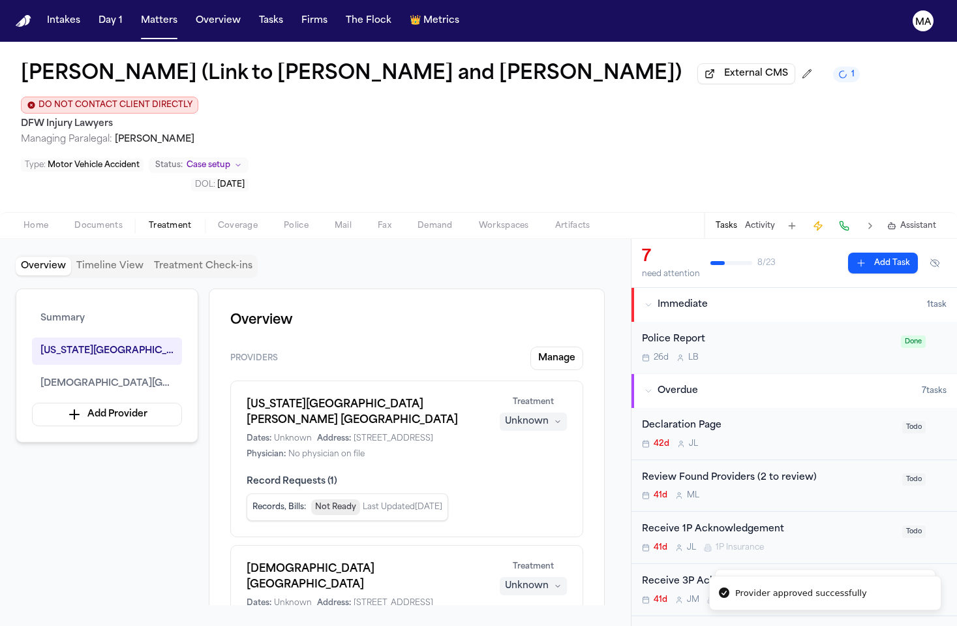
click at [549, 415] on div "Unknown" at bounding box center [527, 421] width 44 height 13
click at [558, 233] on span "Completed" at bounding box center [568, 239] width 52 height 13
click at [549, 579] on div "Unknown" at bounding box center [527, 585] width 44 height 13
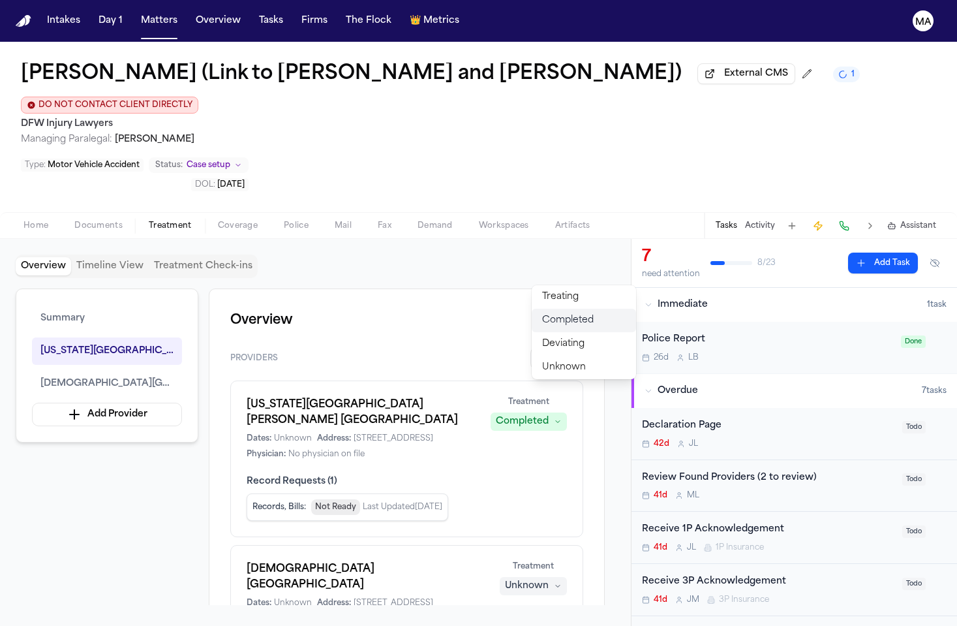
click at [569, 314] on span "Completed" at bounding box center [568, 320] width 52 height 13
click at [148, 327] on div "Summary Texas Health Harris Methodist Hospital Southlake Methodist Southlake Me…" at bounding box center [316, 446] width 600 height 316
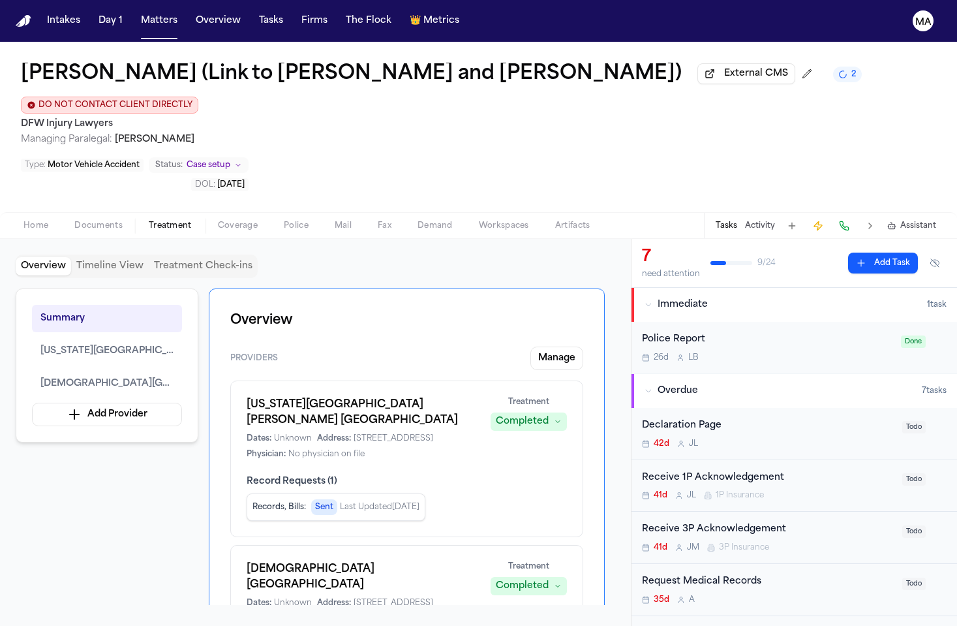
scroll to position [243, 0]
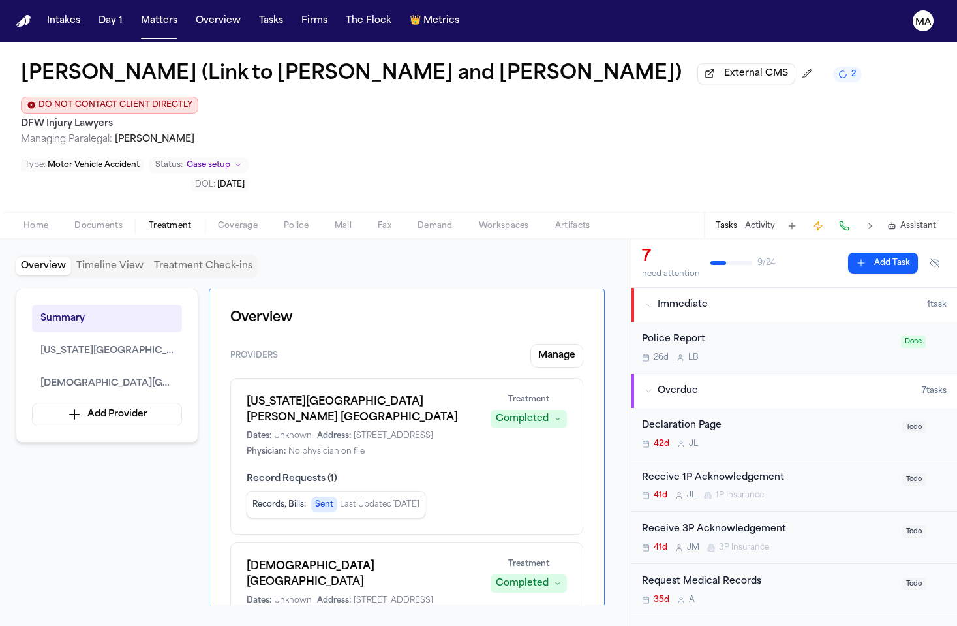
scroll to position [0, 0]
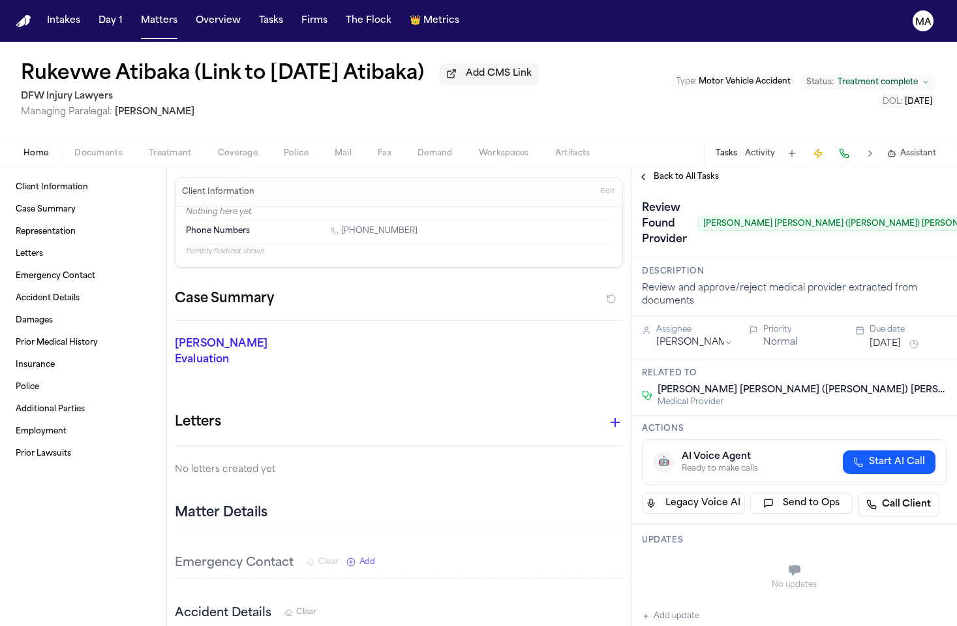
click at [410, 160] on span "button" at bounding box center [435, 160] width 51 height 1
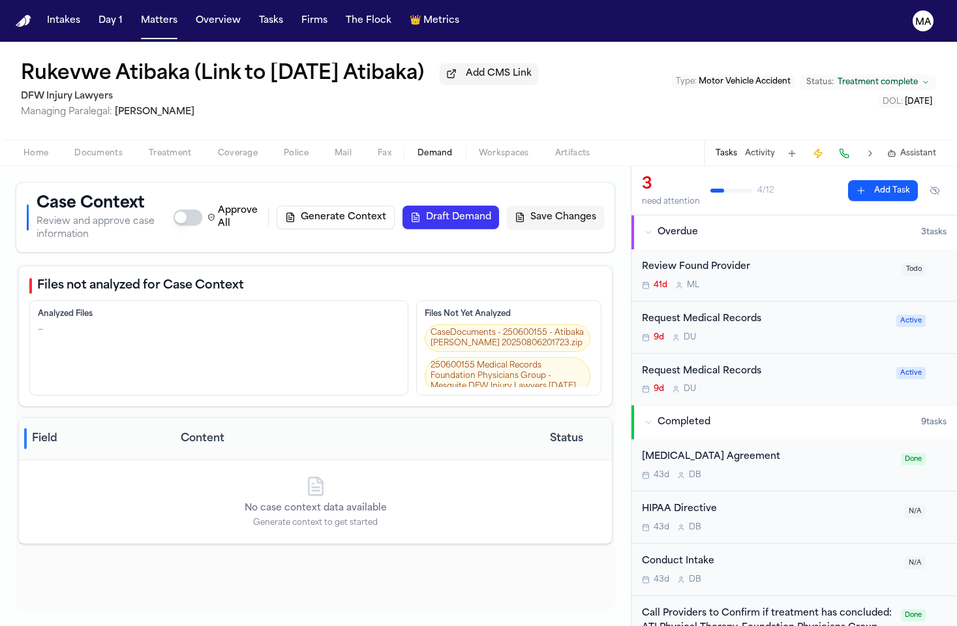
click at [479, 148] on span "Workspaces" at bounding box center [504, 153] width 50 height 10
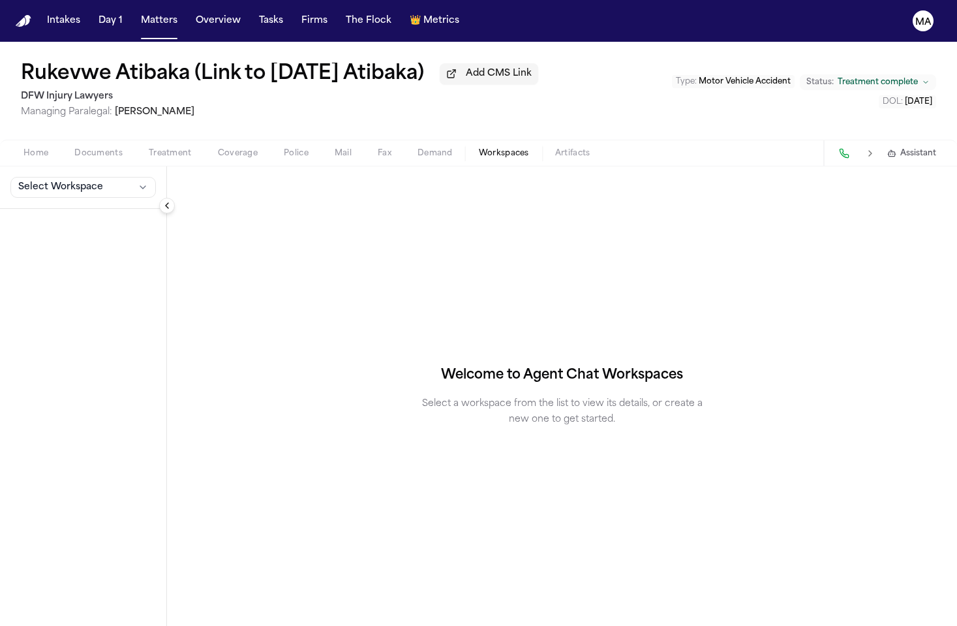
click at [218, 148] on span "Coverage" at bounding box center [238, 153] width 40 height 10
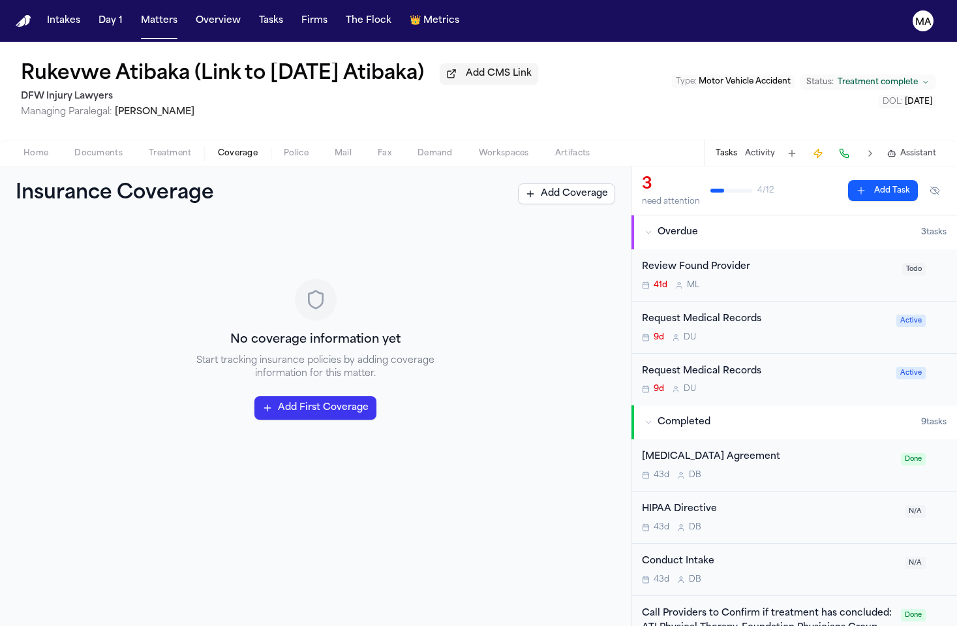
click at [149, 148] on span "Treatment" at bounding box center [170, 153] width 43 height 10
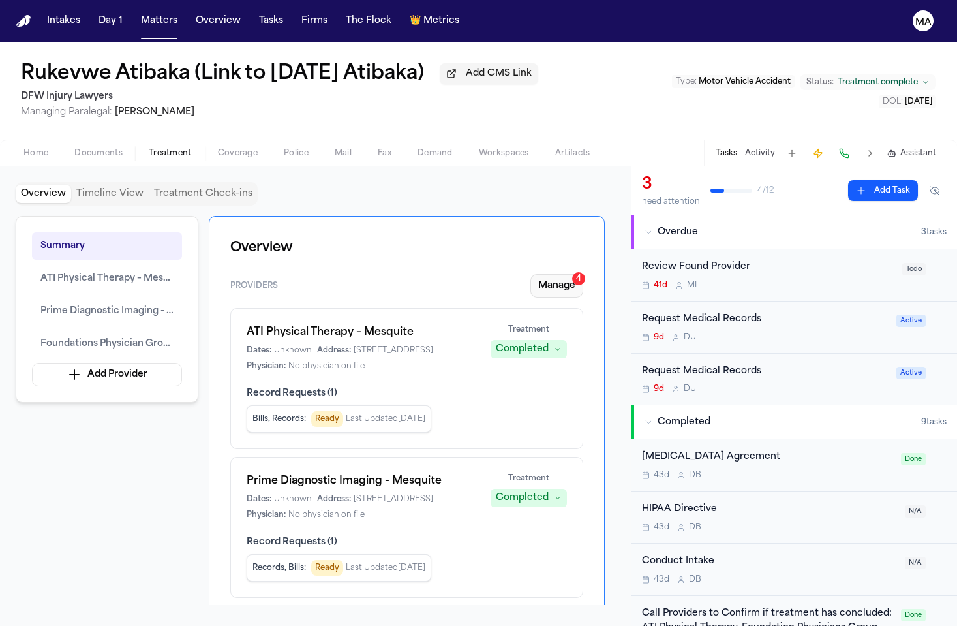
click at [583, 274] on button "Manage 4" at bounding box center [556, 285] width 53 height 23
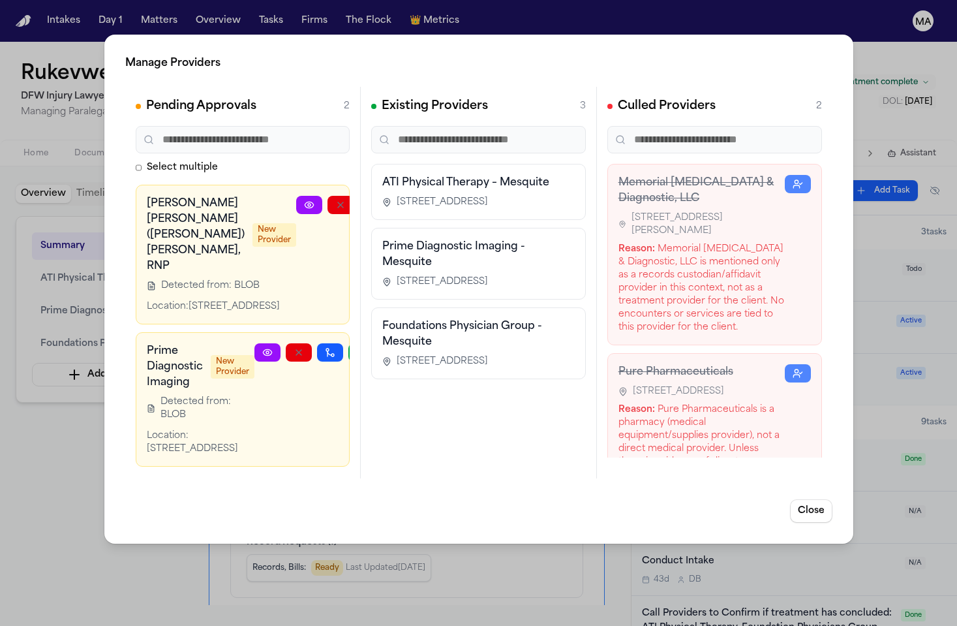
click at [398, 200] on icon "button" at bounding box center [403, 205] width 10 height 10
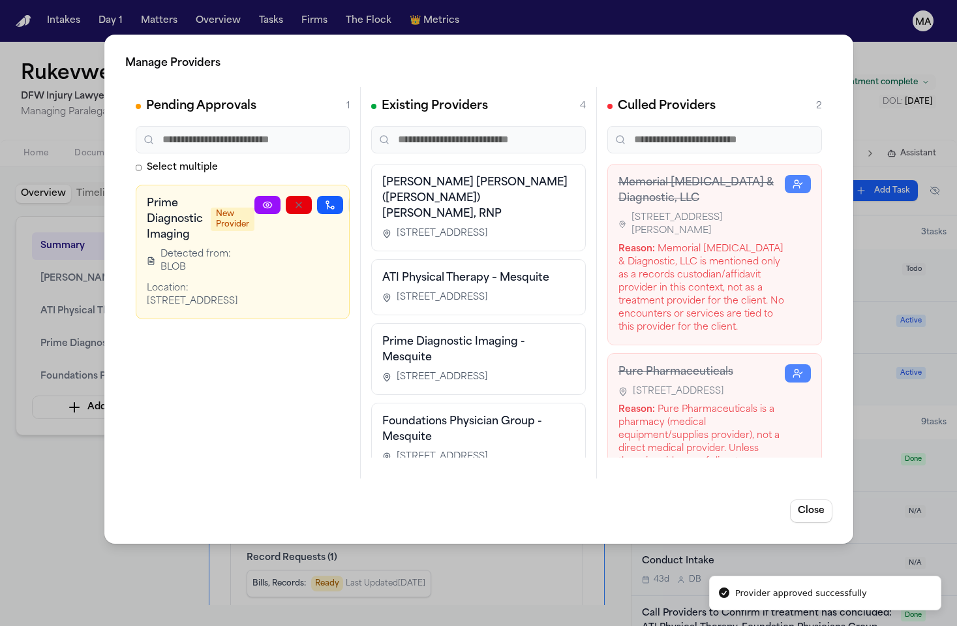
click at [356, 200] on icon "button" at bounding box center [361, 205] width 10 height 10
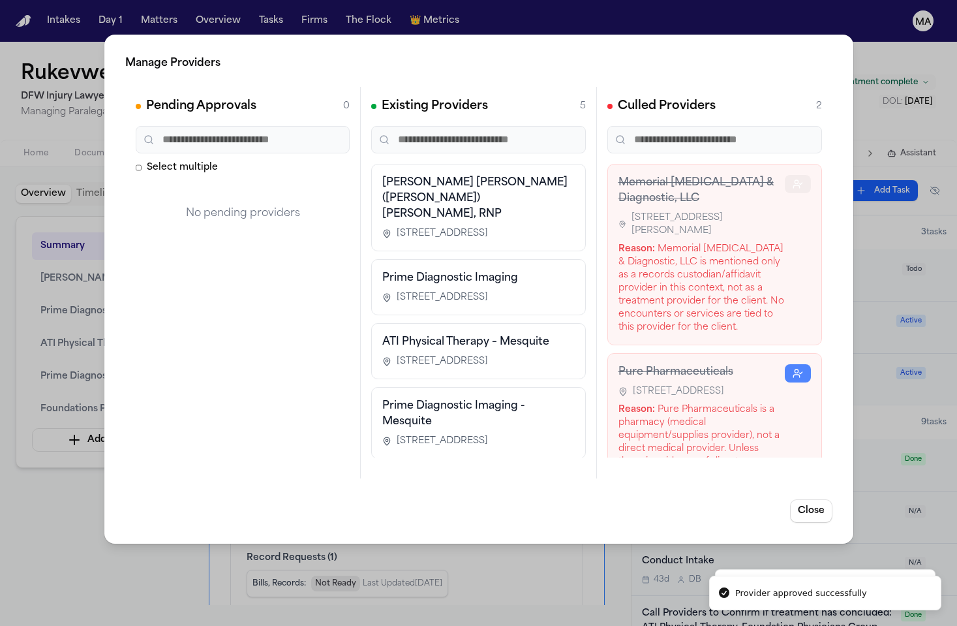
click at [802, 179] on icon "button" at bounding box center [797, 184] width 10 height 10
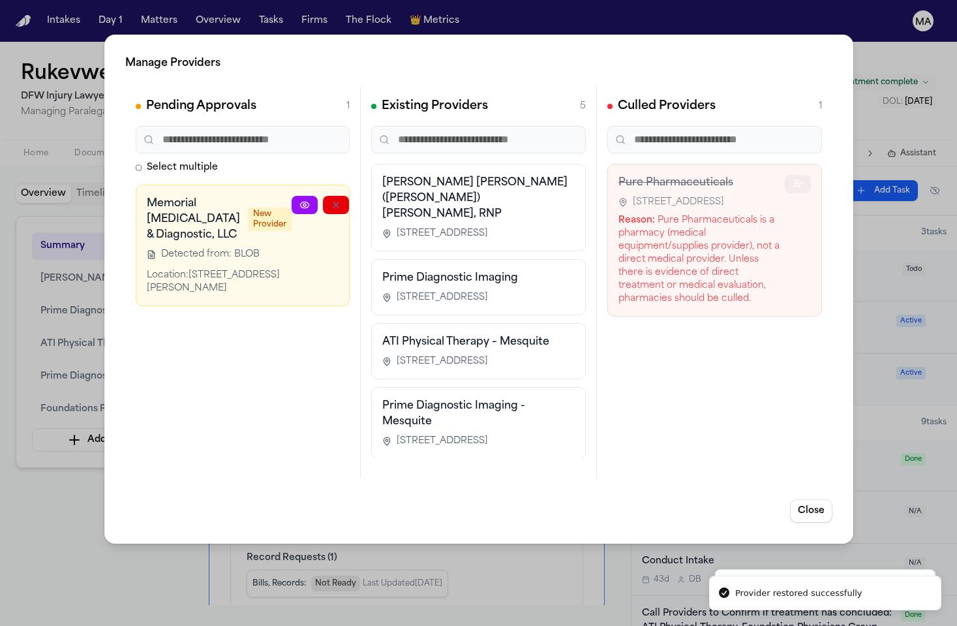
click at [802, 179] on icon "button" at bounding box center [797, 184] width 10 height 10
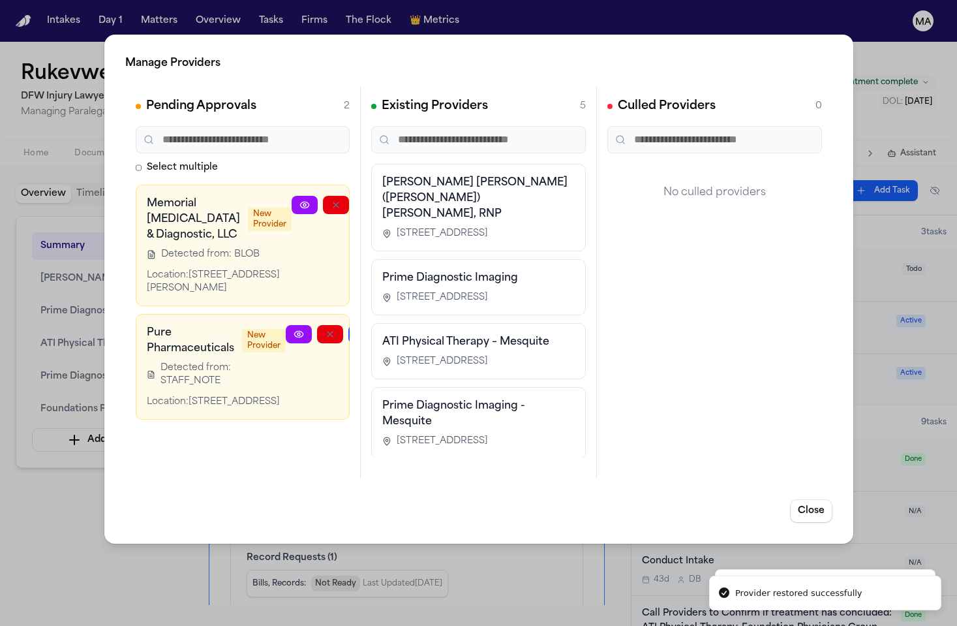
click at [393, 200] on icon "button" at bounding box center [398, 205] width 10 height 10
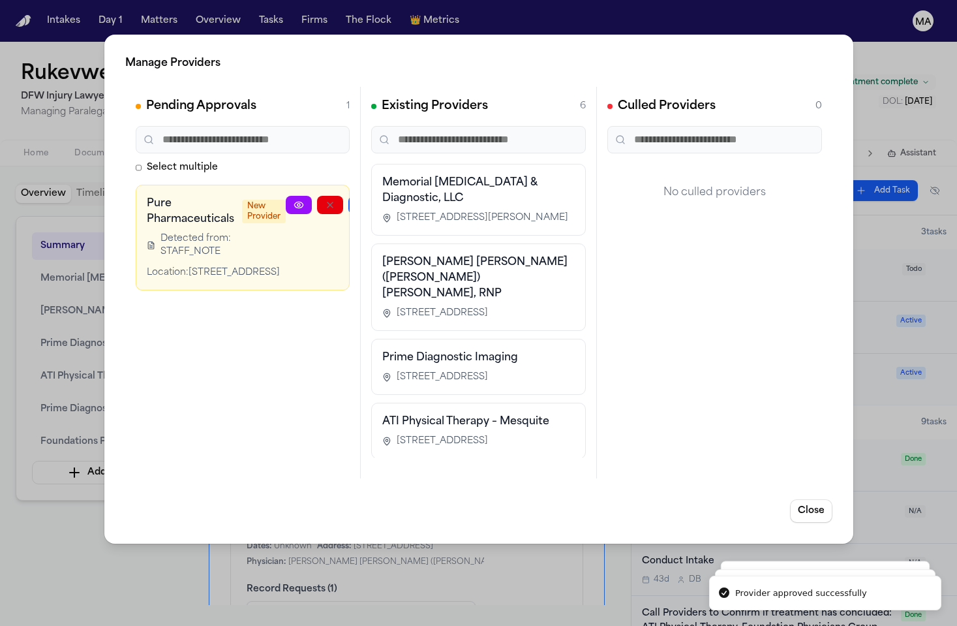
click at [380, 196] on button "button" at bounding box center [393, 205] width 26 height 18
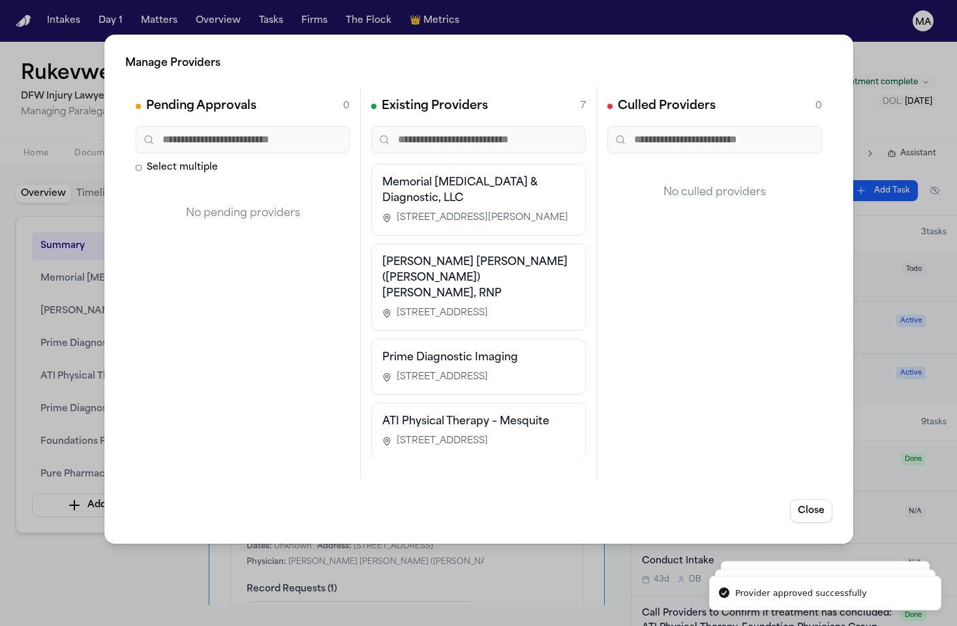
click at [53, 369] on div "Manage Providers Pending Approvals 0 Select multiple No pending providers Exist…" at bounding box center [478, 313] width 957 height 626
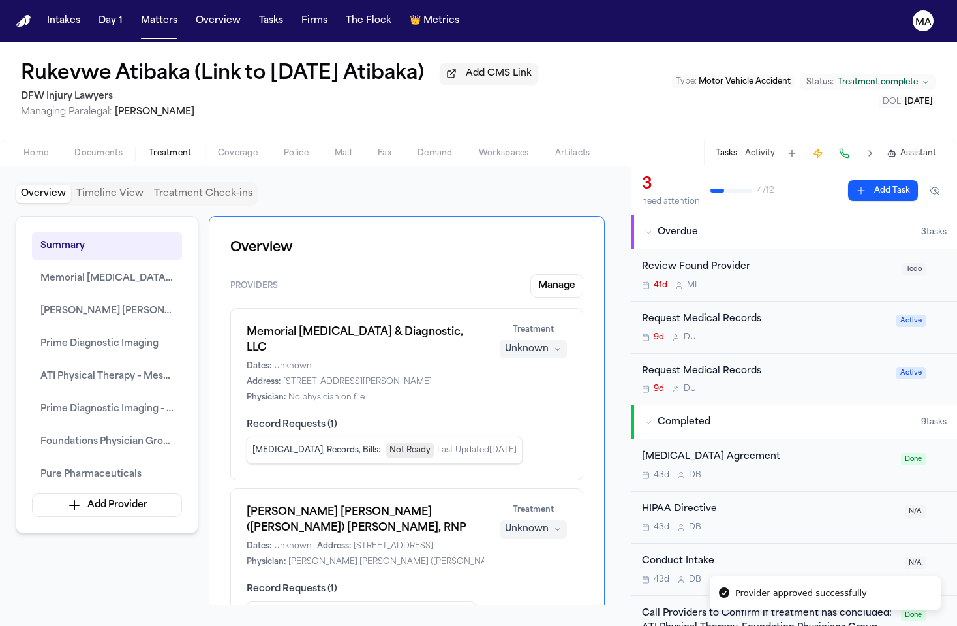
click at [560, 403] on span "Completed" at bounding box center [567, 409] width 52 height 13
click at [557, 504] on div "Dorothy Elizabeth (Liz) Vinton, RNP Dates: Unknown Address: 8440 Walnut Hill Ln…" at bounding box center [407, 535] width 320 height 63
click at [549, 523] on div "Unknown" at bounding box center [527, 529] width 44 height 13
click at [560, 314] on span "Completed" at bounding box center [567, 320] width 52 height 13
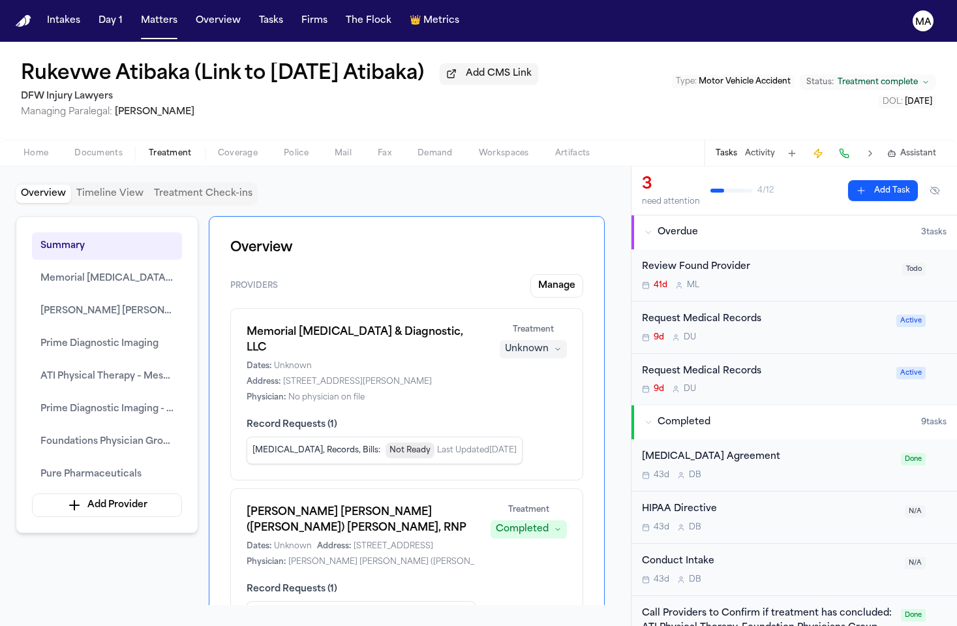
click at [549, 342] on div "Unknown" at bounding box center [527, 348] width 44 height 13
click at [555, 233] on span "Completed" at bounding box center [567, 239] width 52 height 13
click at [112, 382] on div "Summary Memorial MRI & Diagnostic, LLC Dorothy Elizabeth (Liz) Vinton, RNP Prim…" at bounding box center [316, 410] width 600 height 389
click at [466, 182] on div "Overview Timeline View Treatment Check-ins" at bounding box center [316, 193] width 600 height 23
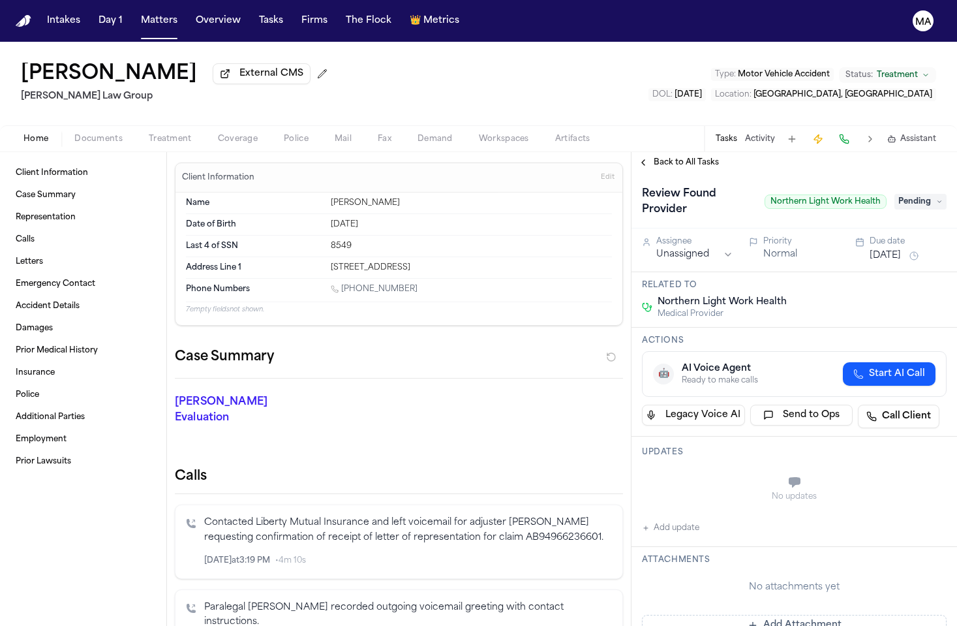
click at [271, 131] on button "Police" at bounding box center [296, 139] width 51 height 16
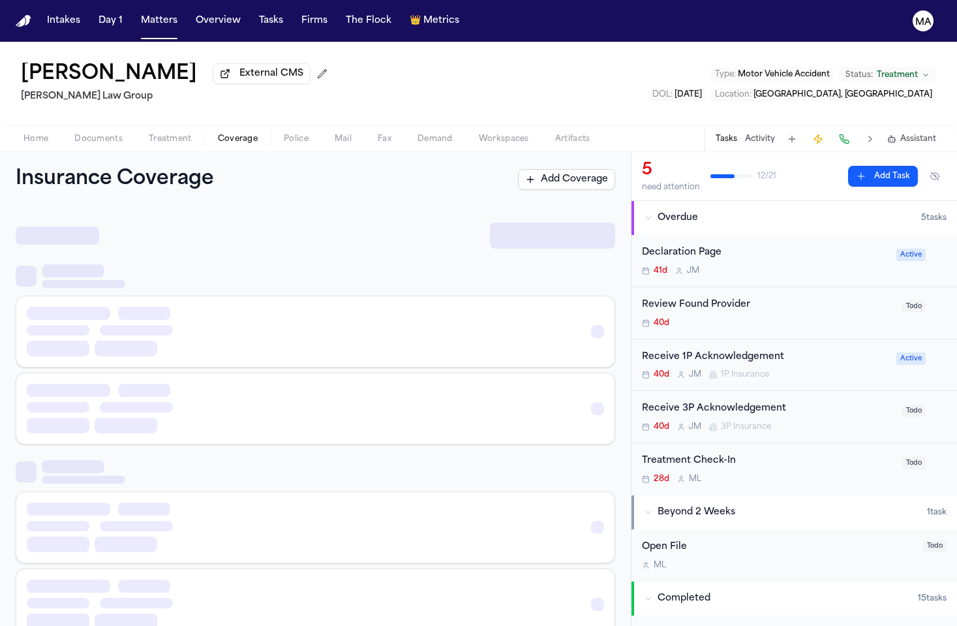
click at [218, 134] on span "Coverage" at bounding box center [238, 139] width 40 height 10
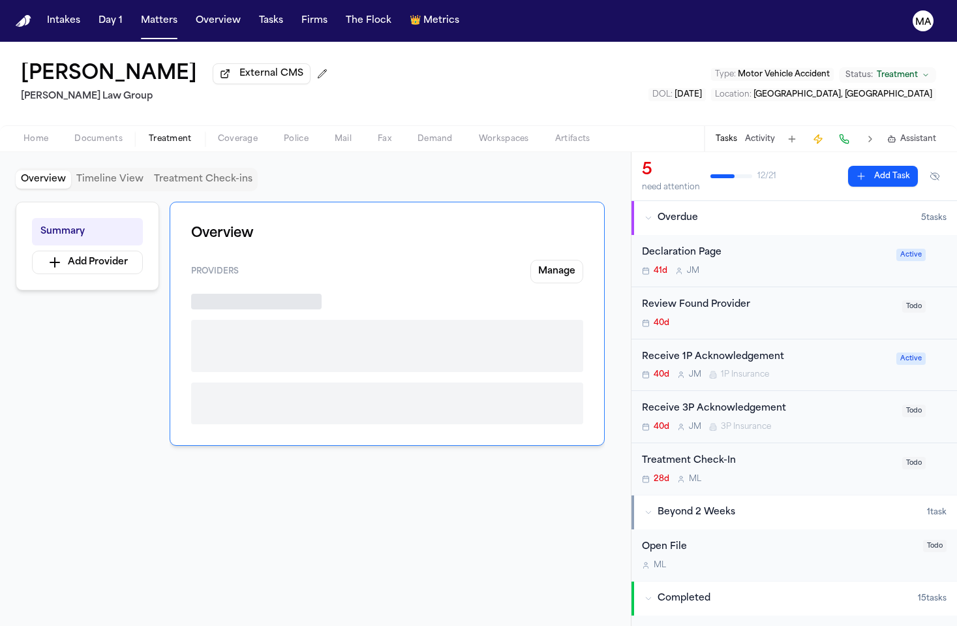
click at [149, 134] on span "Treatment" at bounding box center [170, 139] width 43 height 10
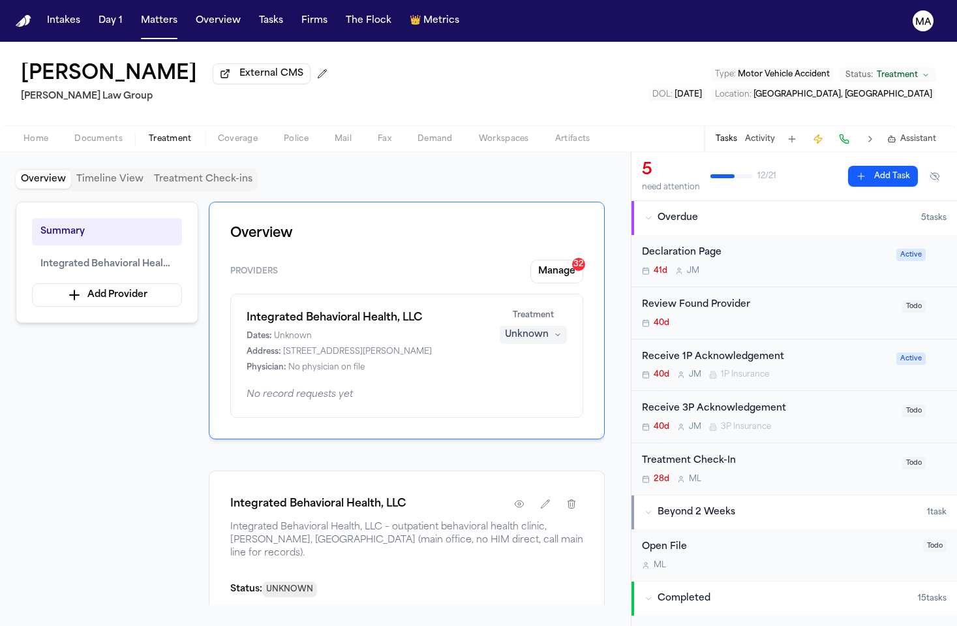
click at [432, 57] on div "[PERSON_NAME] External CMS [PERSON_NAME] Law Group Type : Motor Vehicle Acciden…" at bounding box center [478, 84] width 957 height 84
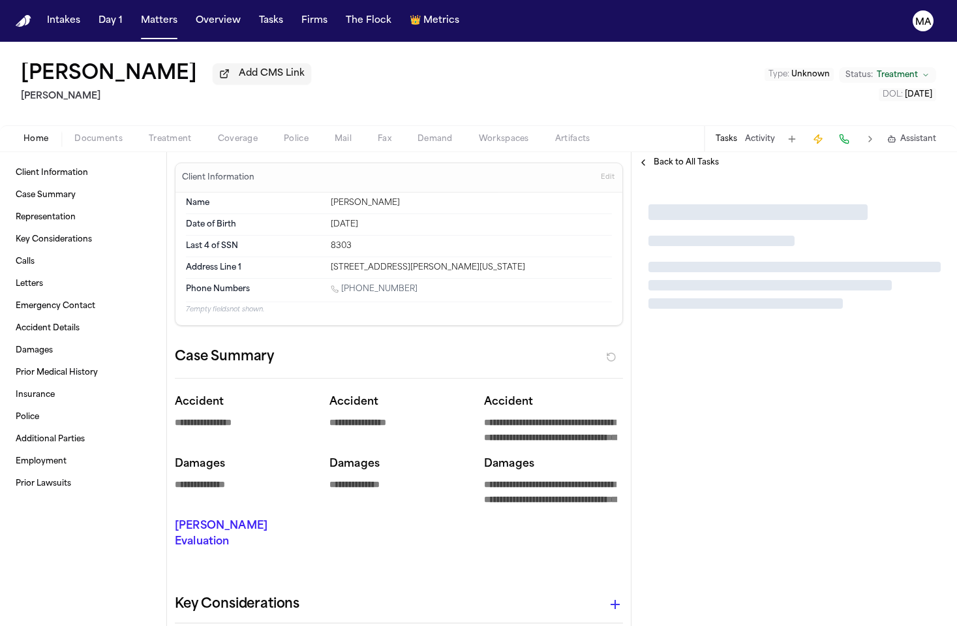
type textarea "*"
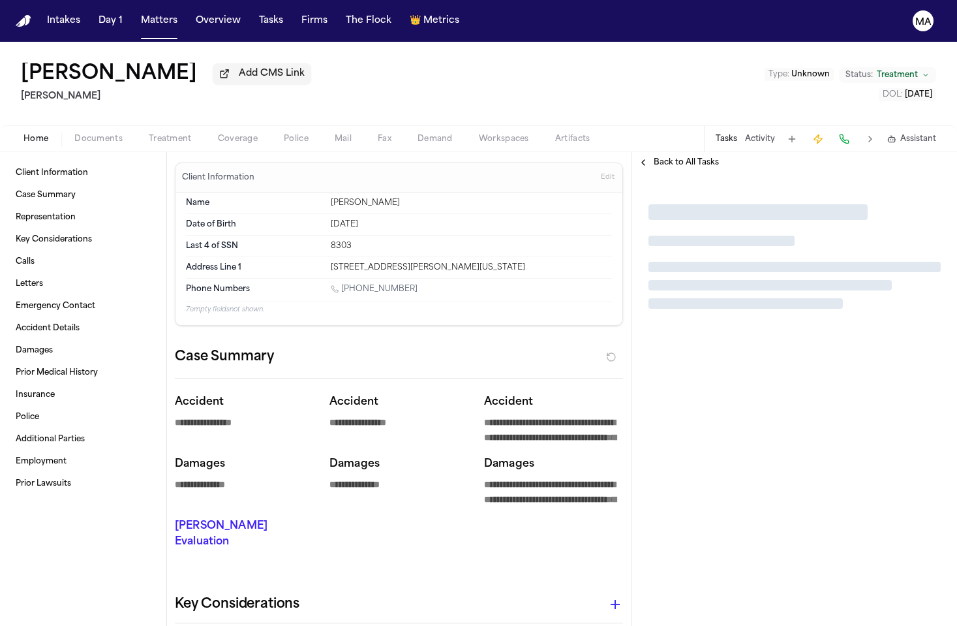
type textarea "*"
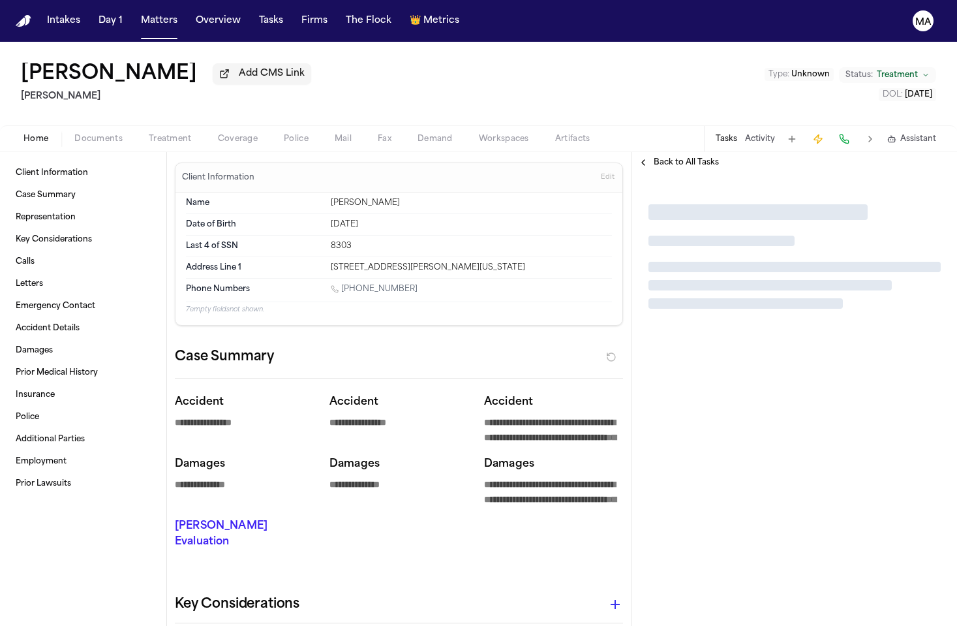
type textarea "*"
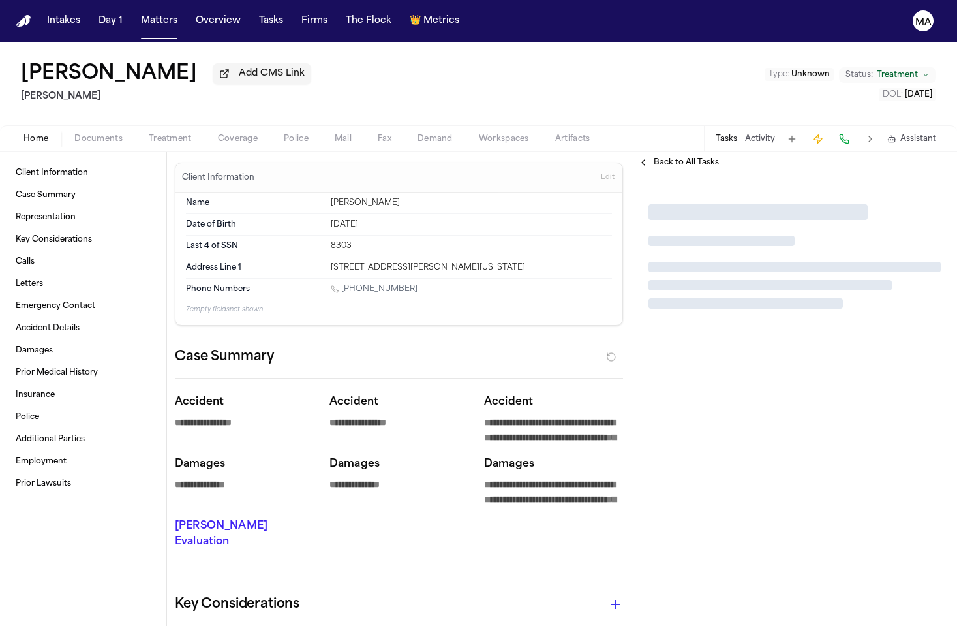
type textarea "*"
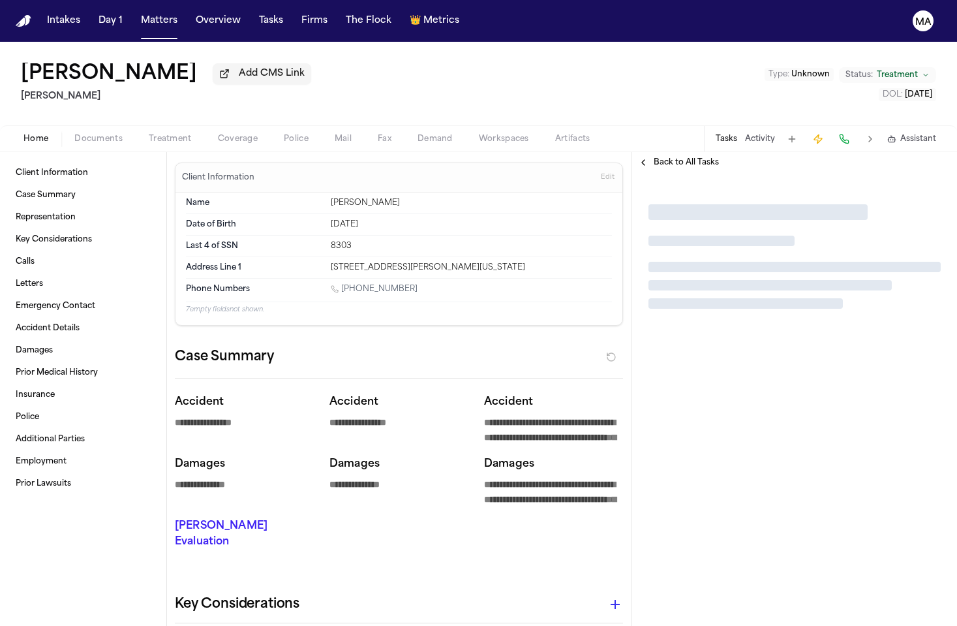
type textarea "*"
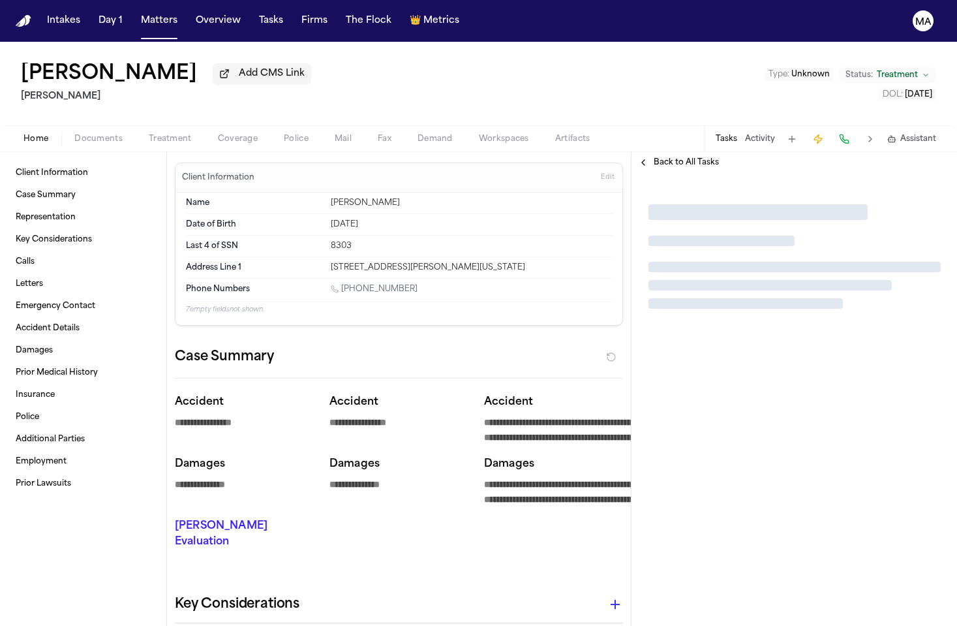
type textarea "*"
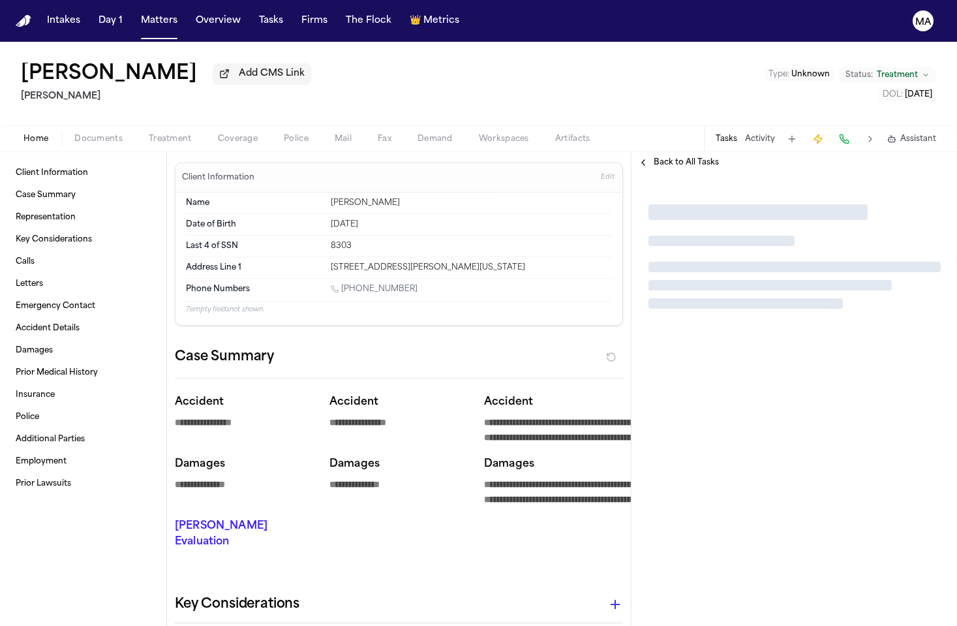
type textarea "*"
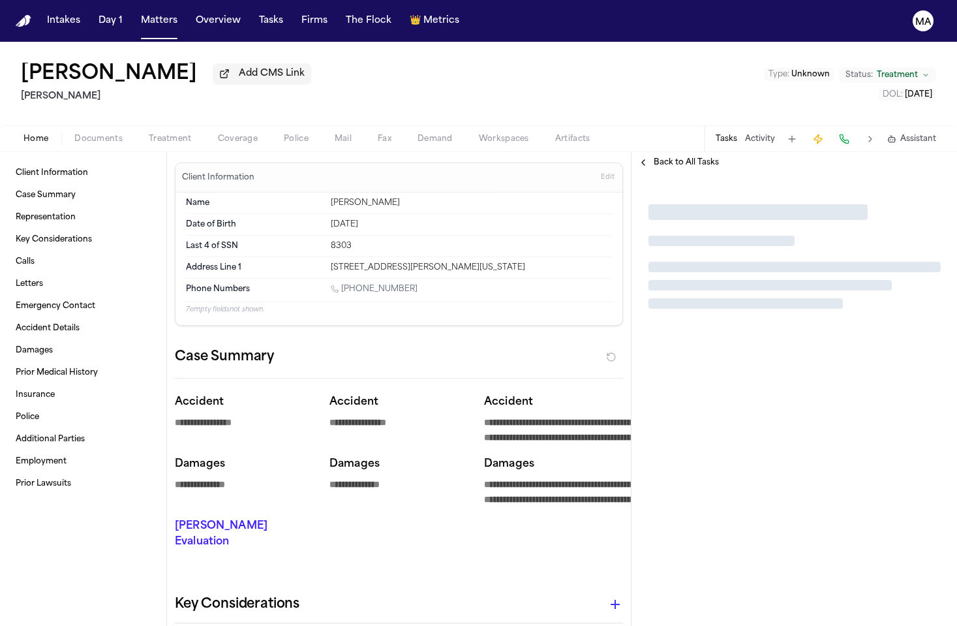
type textarea "*"
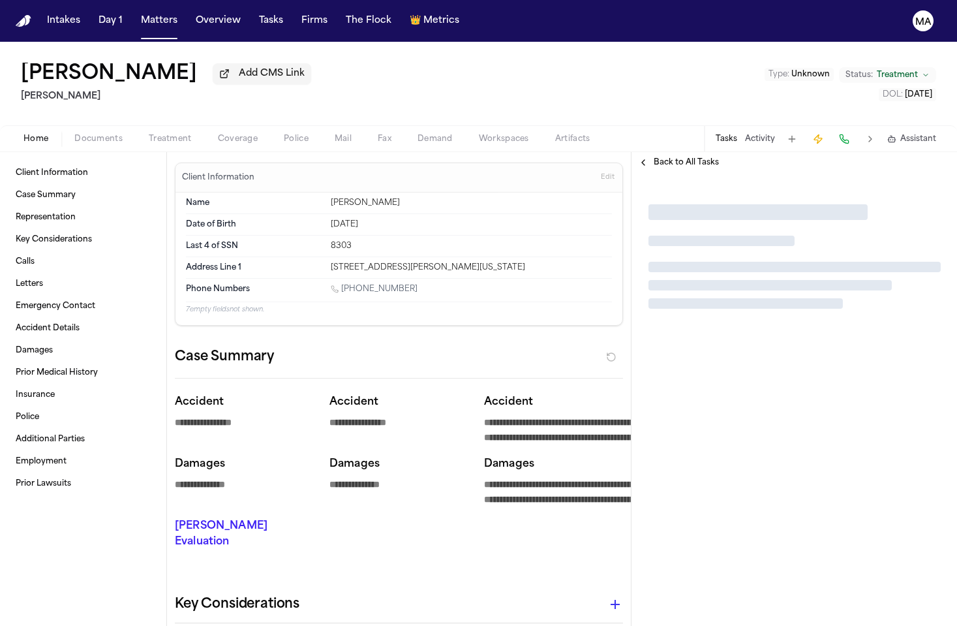
type textarea "*"
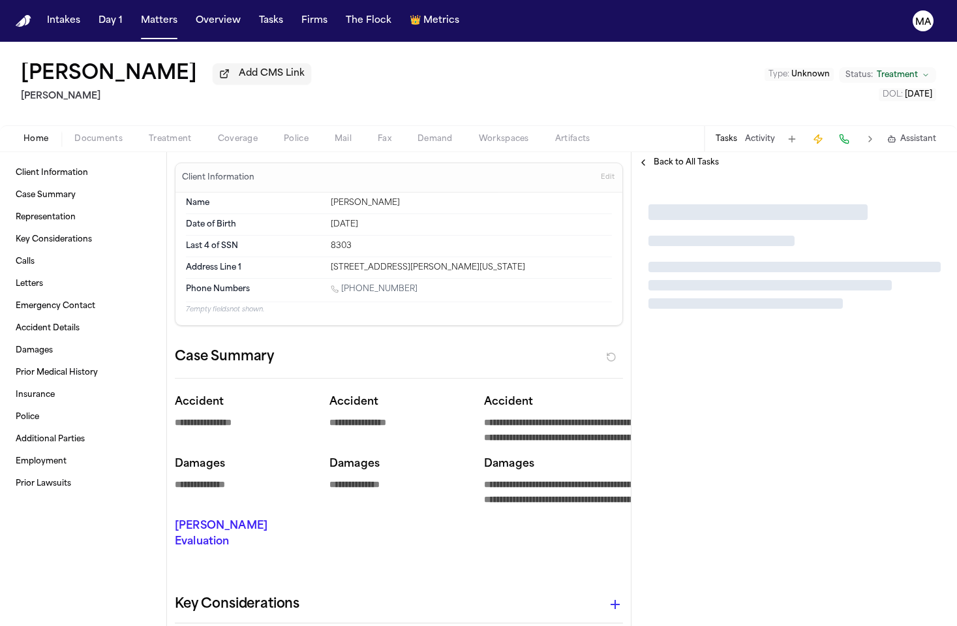
type textarea "*"
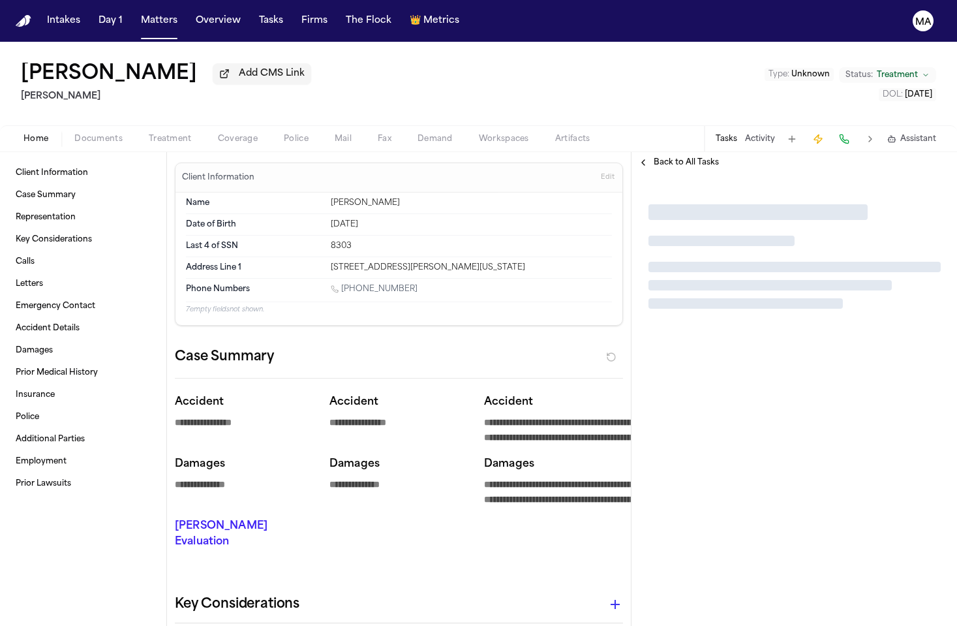
type textarea "*"
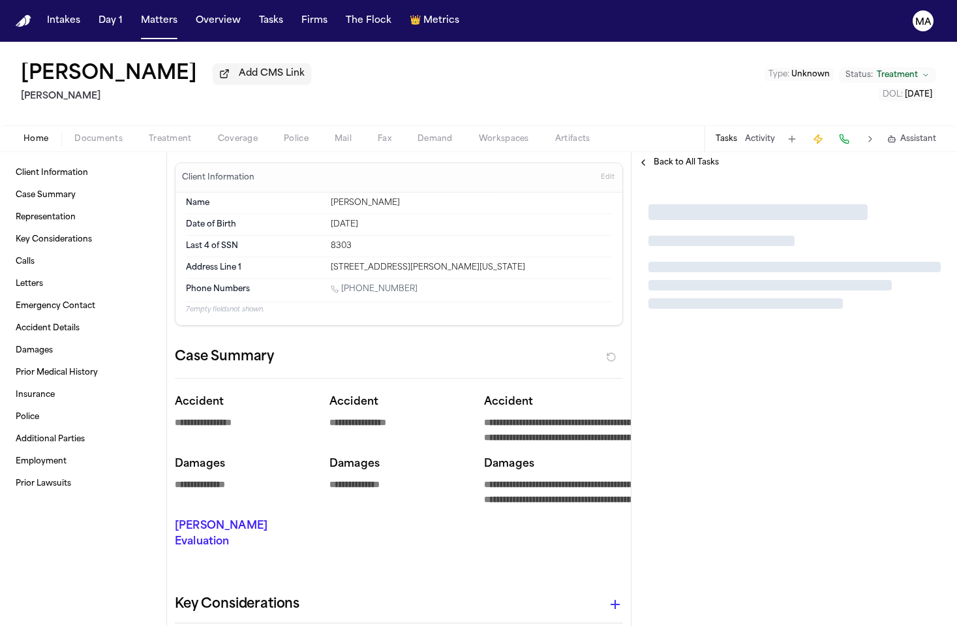
type textarea "*"
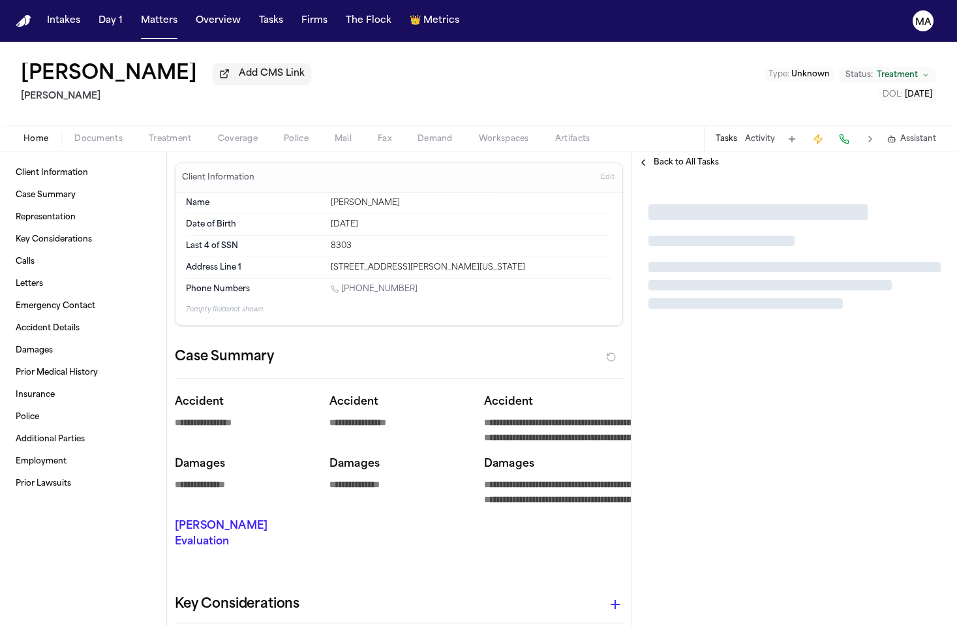
type textarea "*"
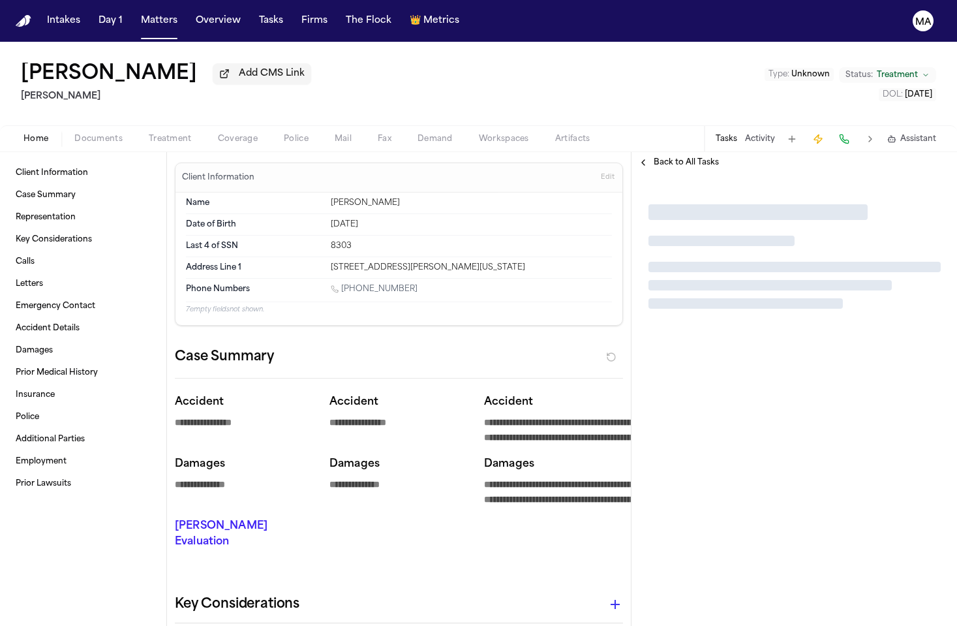
type textarea "*"
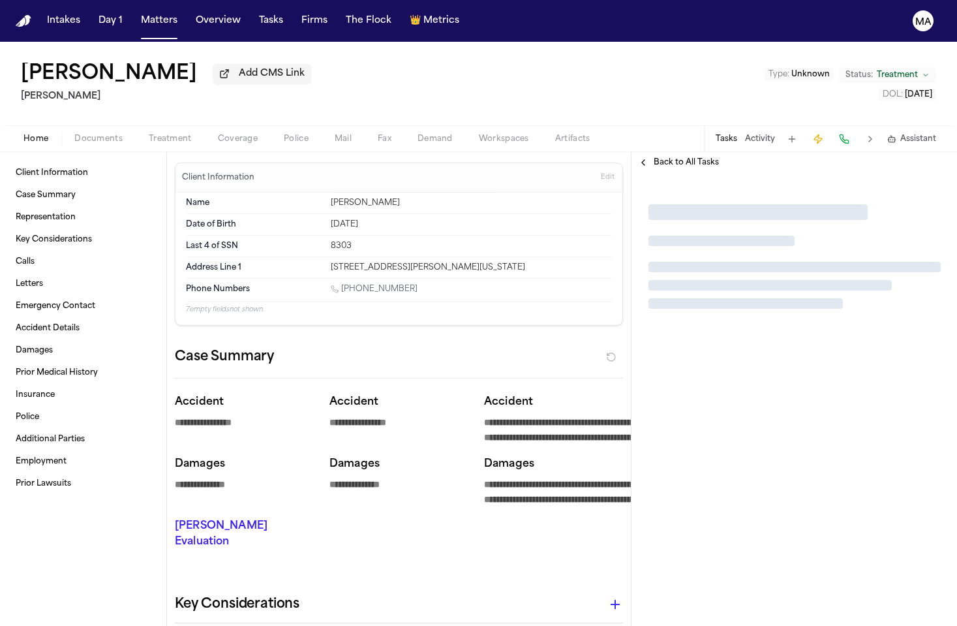
type textarea "*"
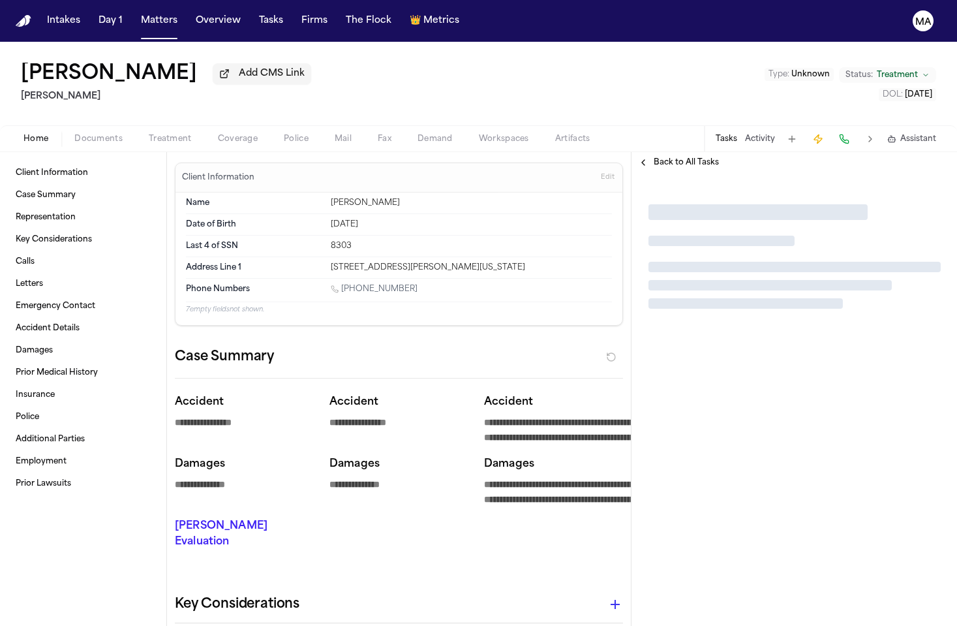
type textarea "*"
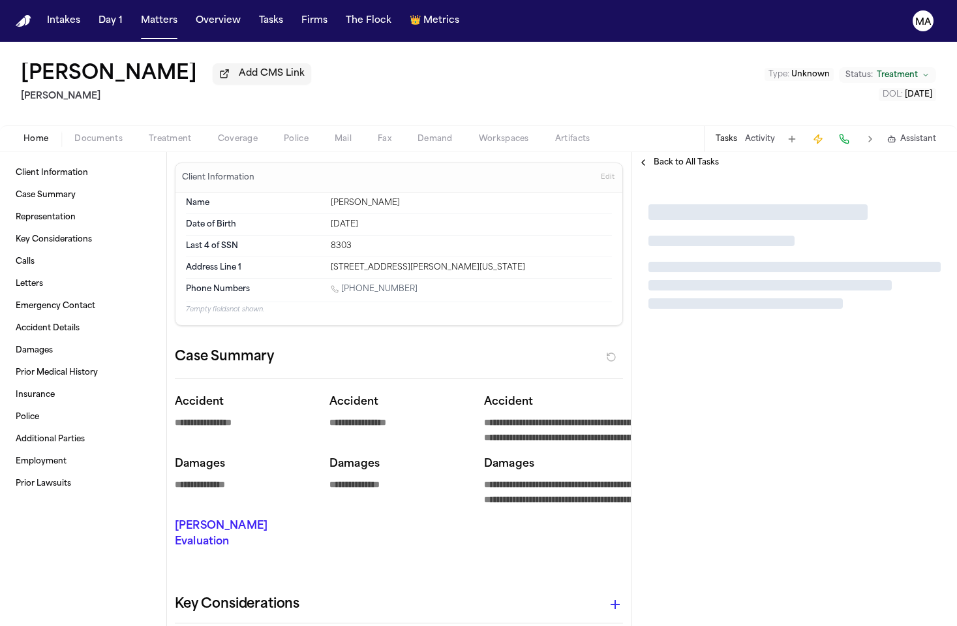
type textarea "*"
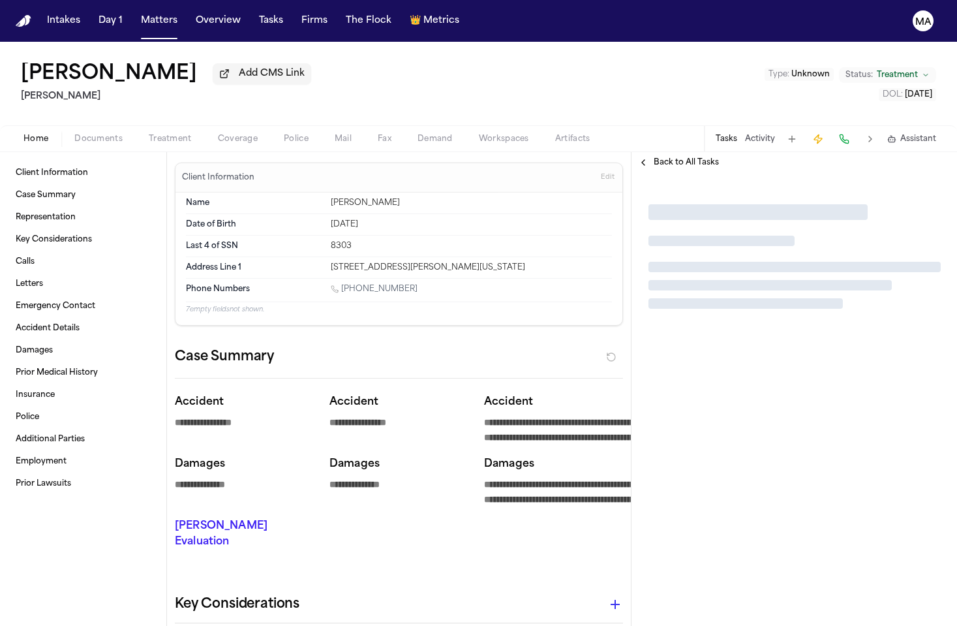
type textarea "*"
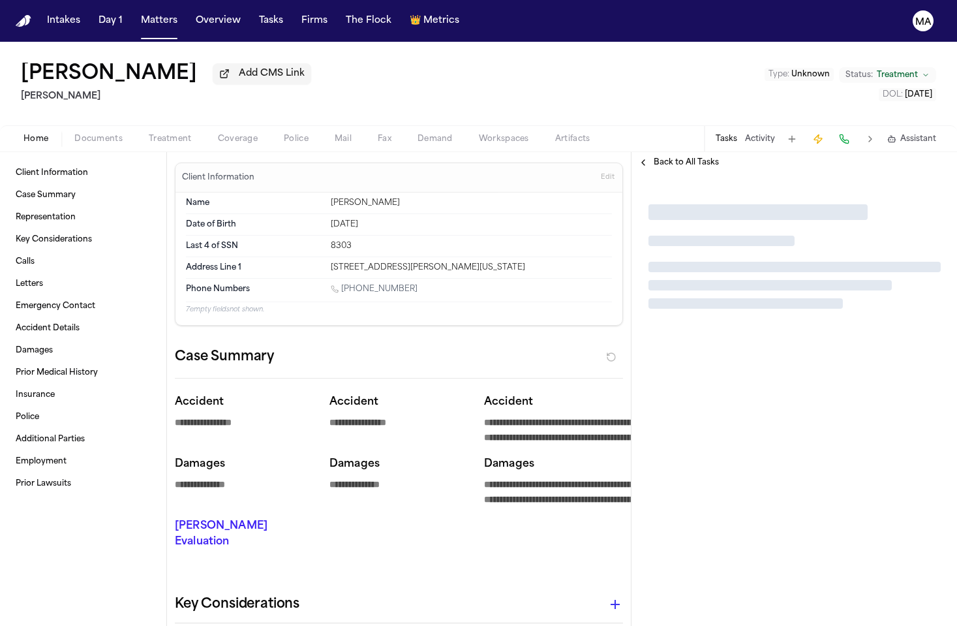
type textarea "*"
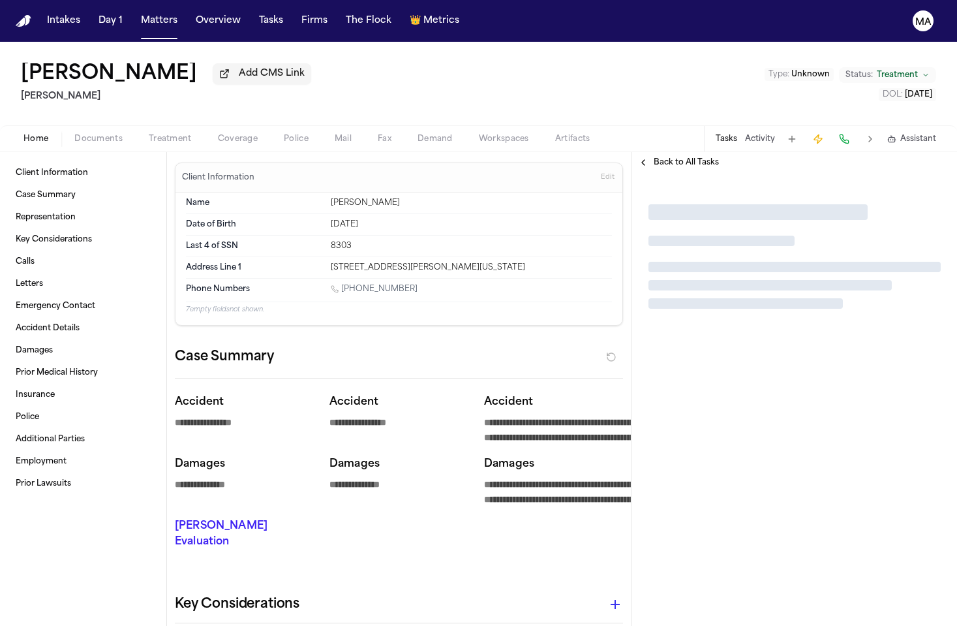
type textarea "*"
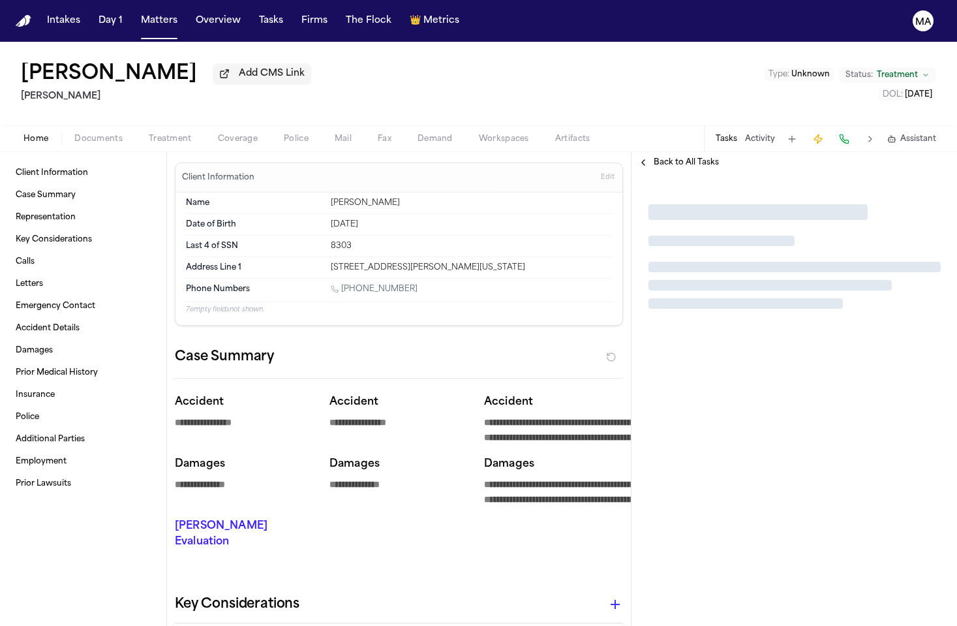
type textarea "*"
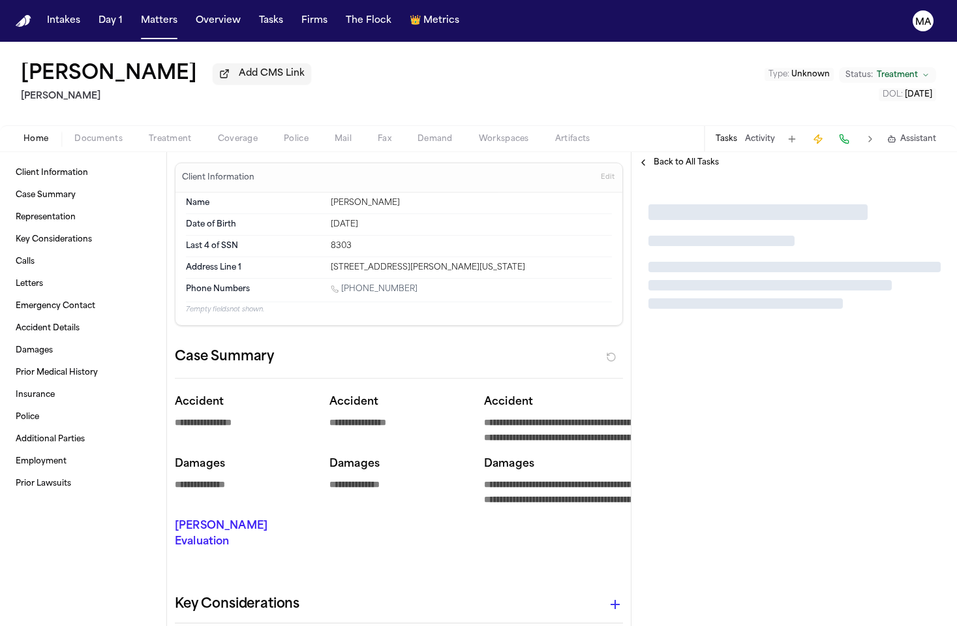
type textarea "*"
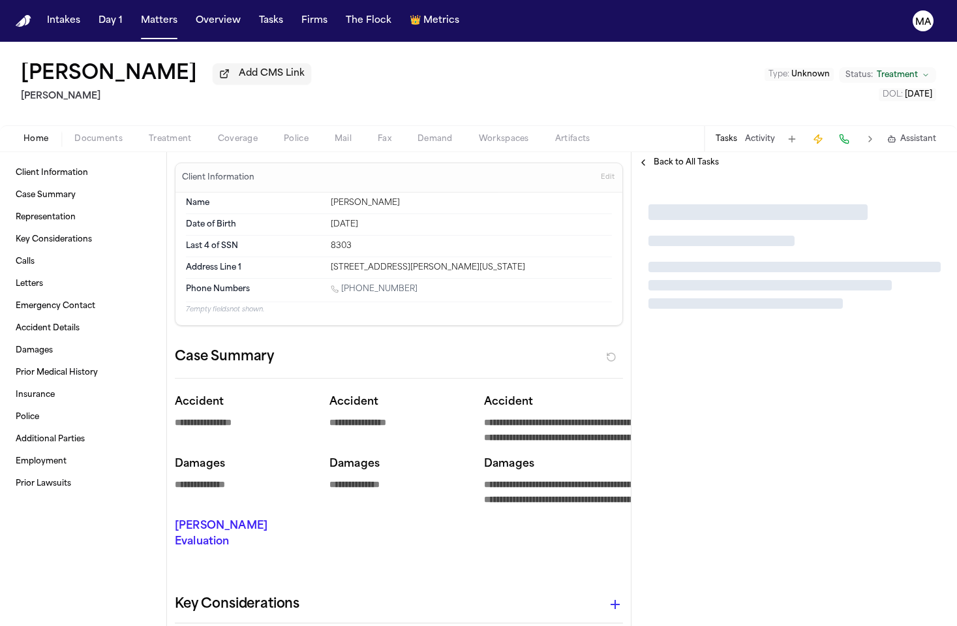
type textarea "*"
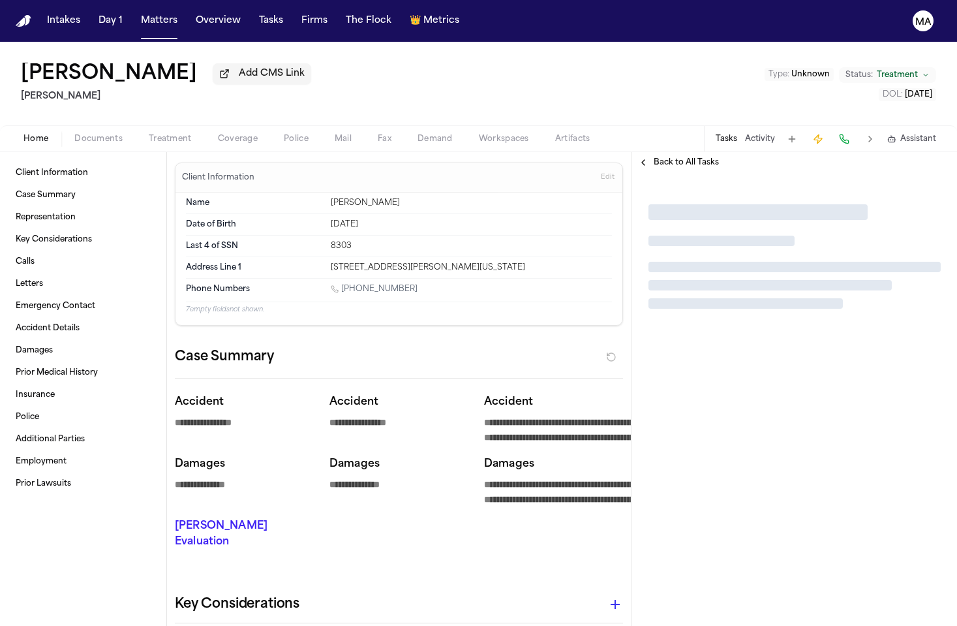
type textarea "*"
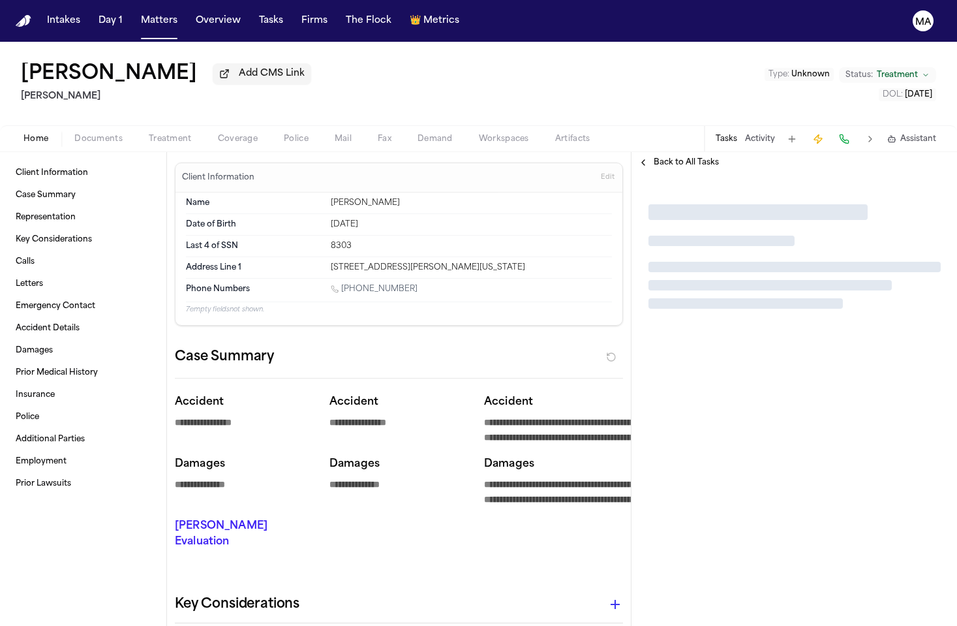
type textarea "*"
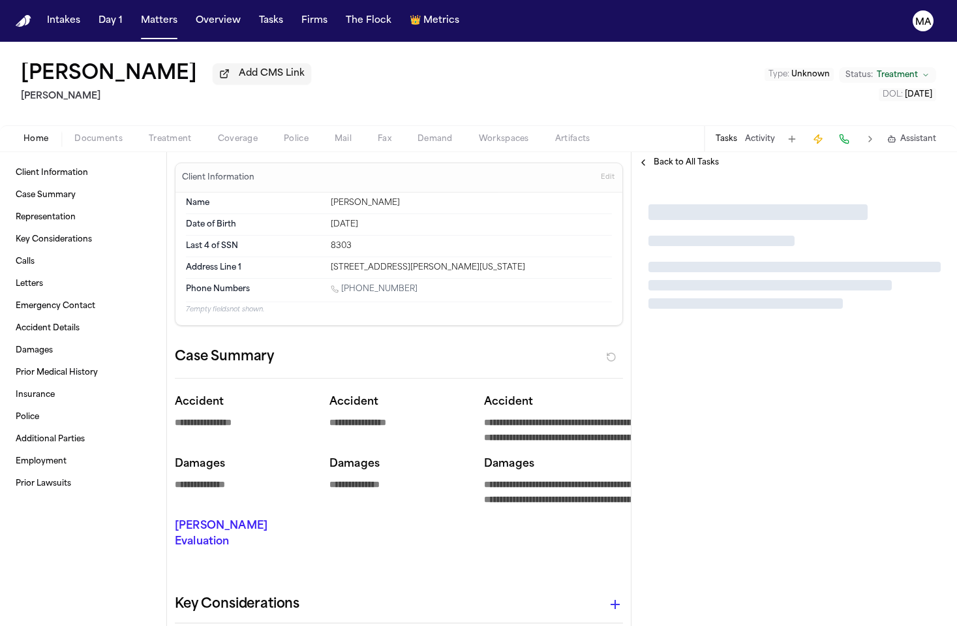
type textarea "*"
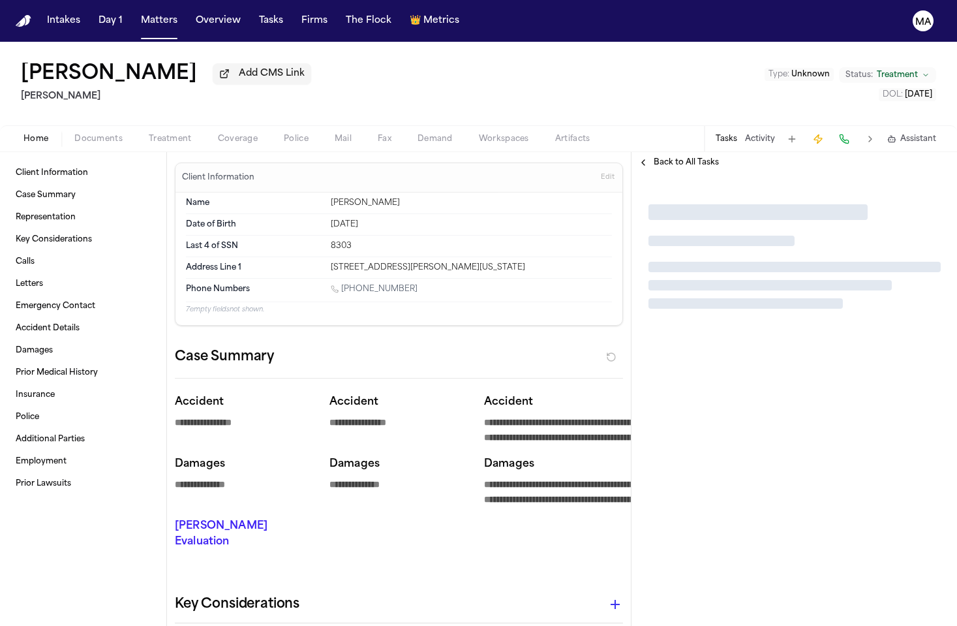
type textarea "*"
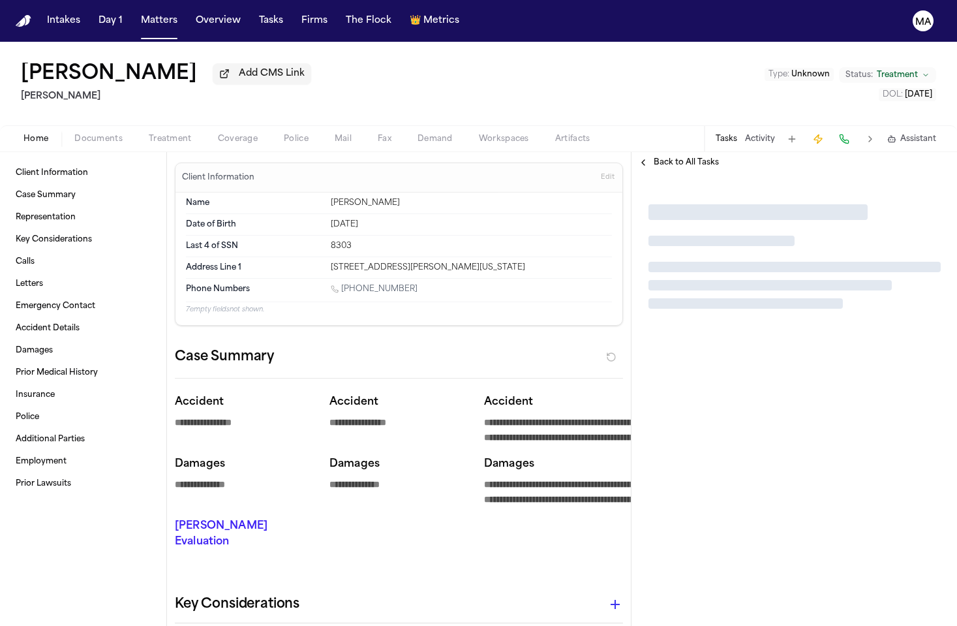
type textarea "*"
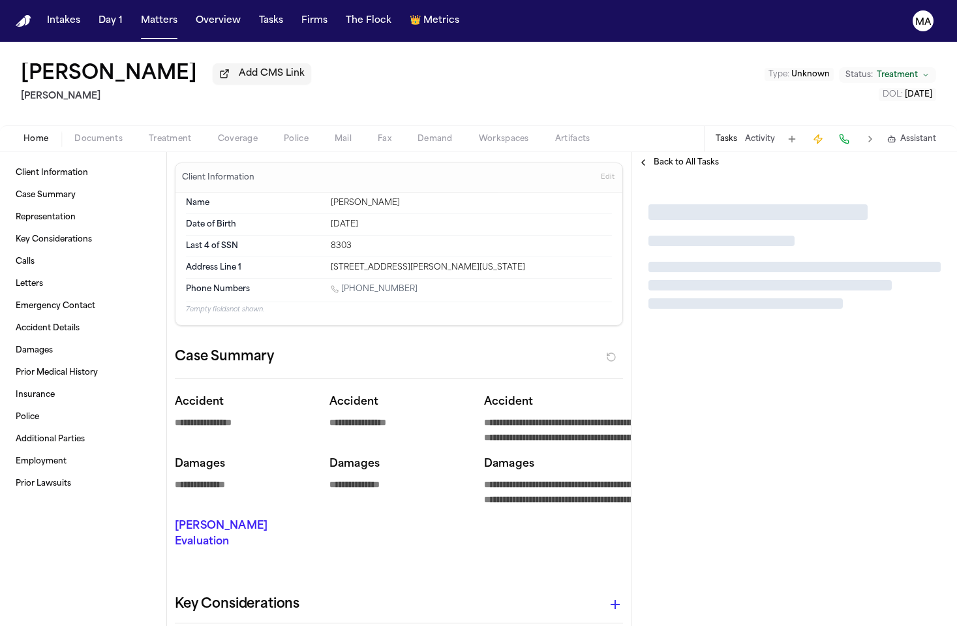
type textarea "*"
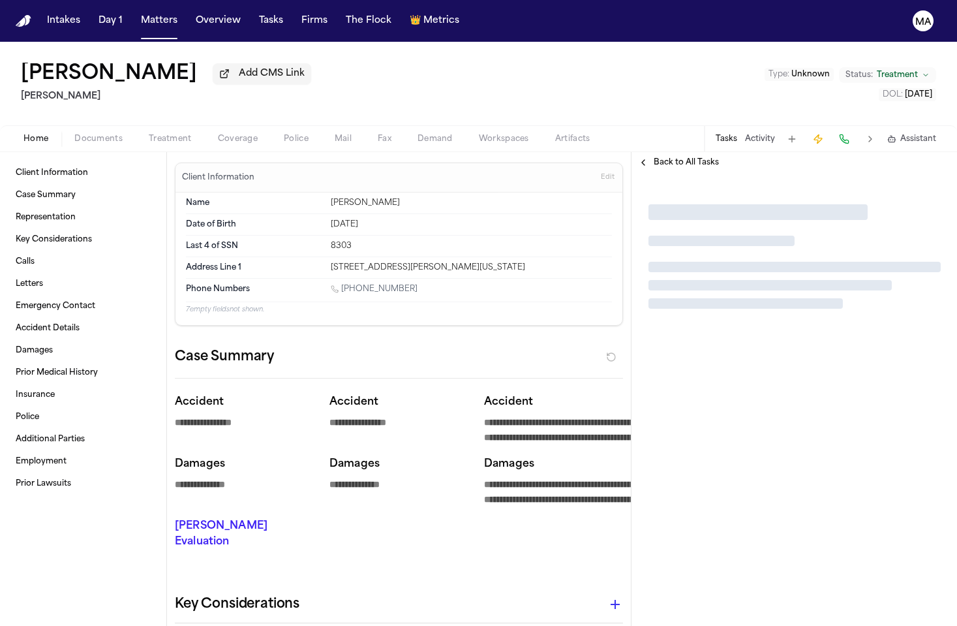
type textarea "*"
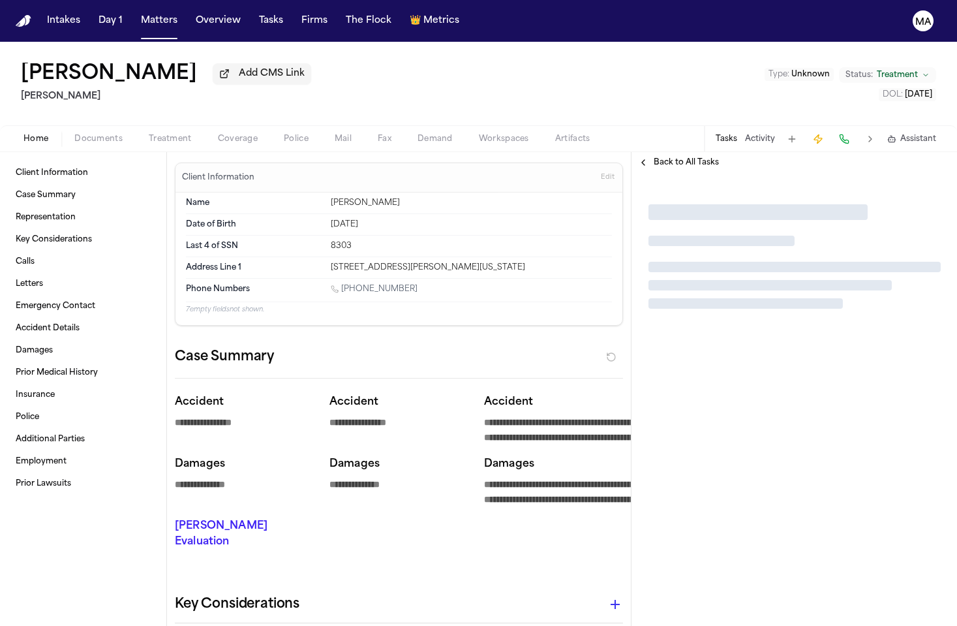
type textarea "*"
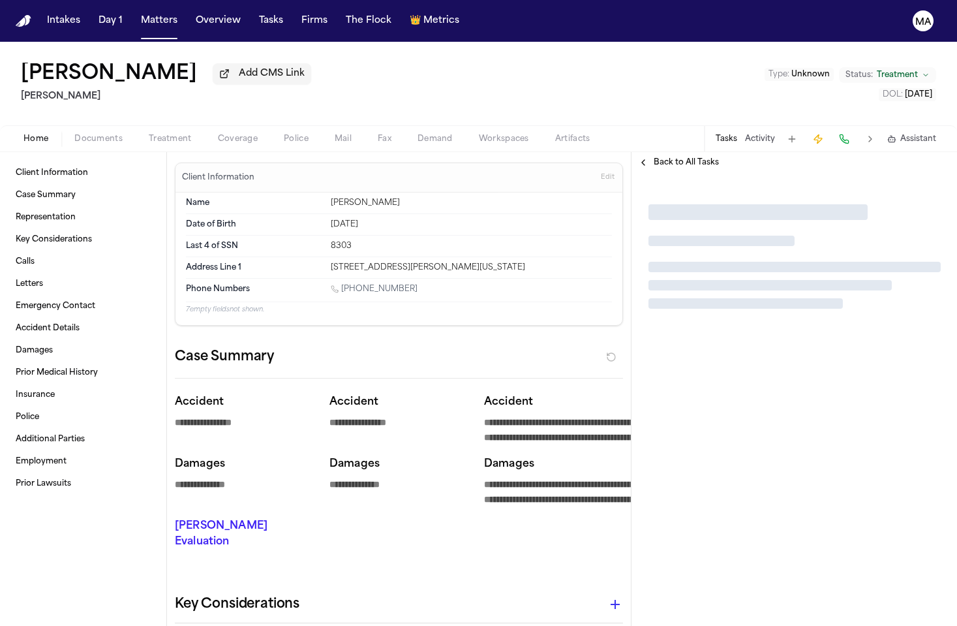
type textarea "*"
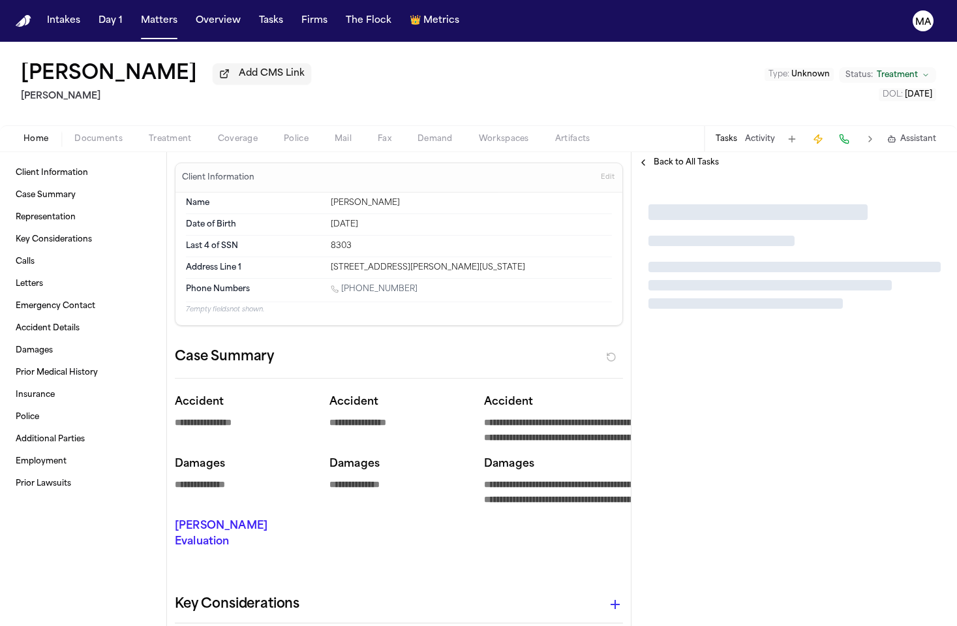
type textarea "*"
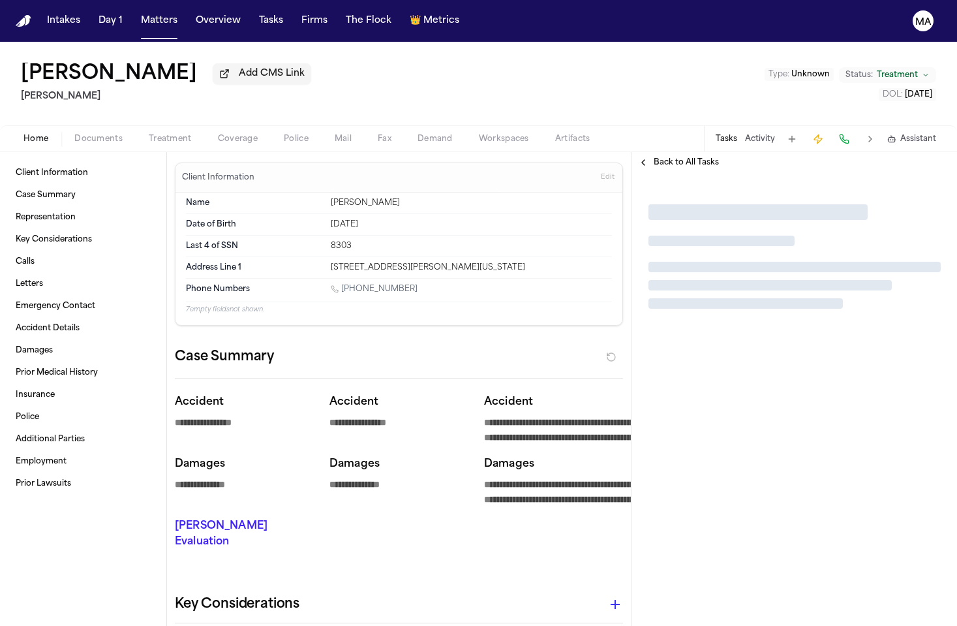
type textarea "*"
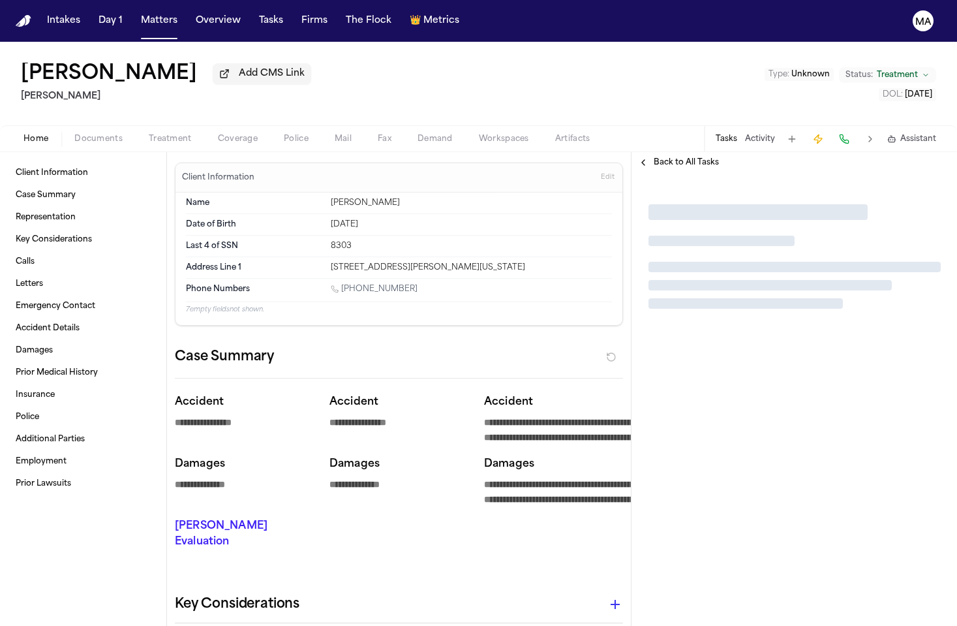
type textarea "*"
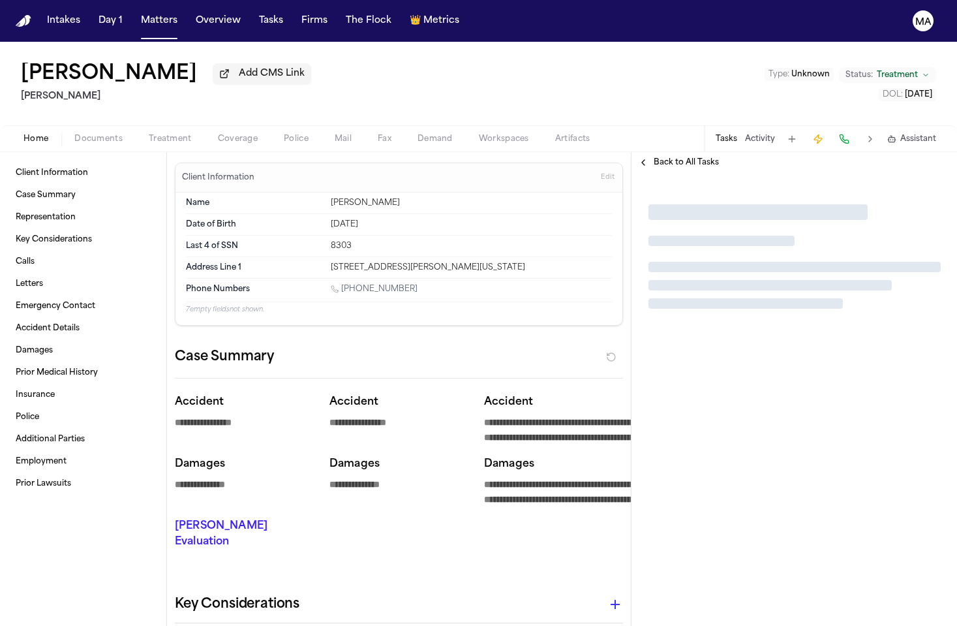
type textarea "*"
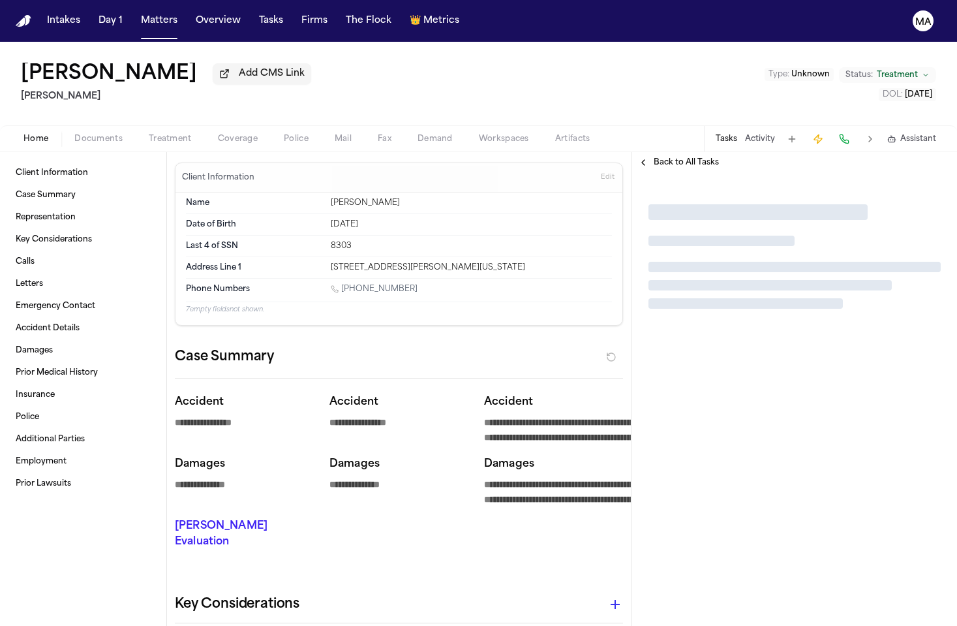
type textarea "*"
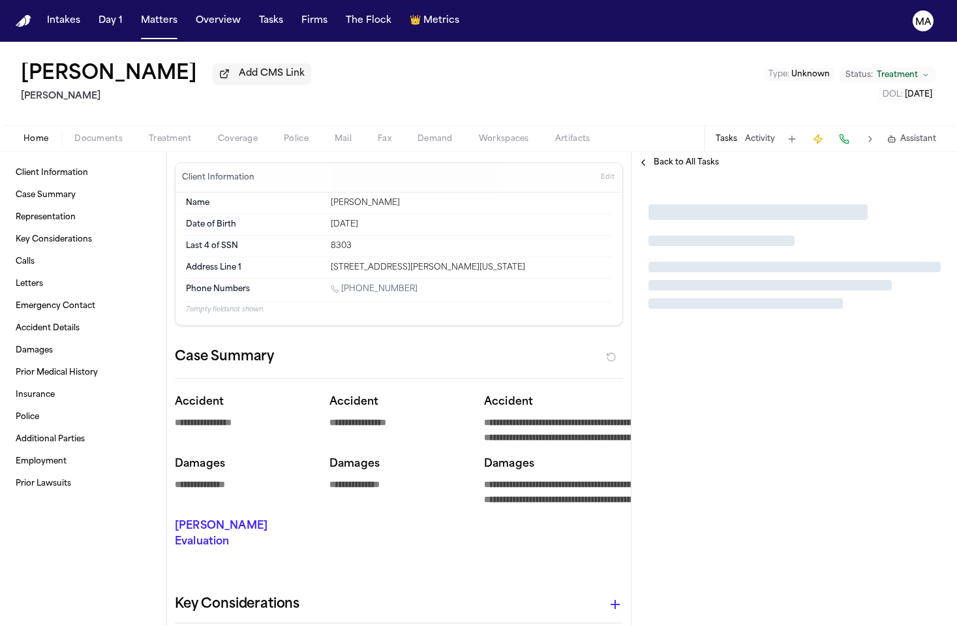
type textarea "*"
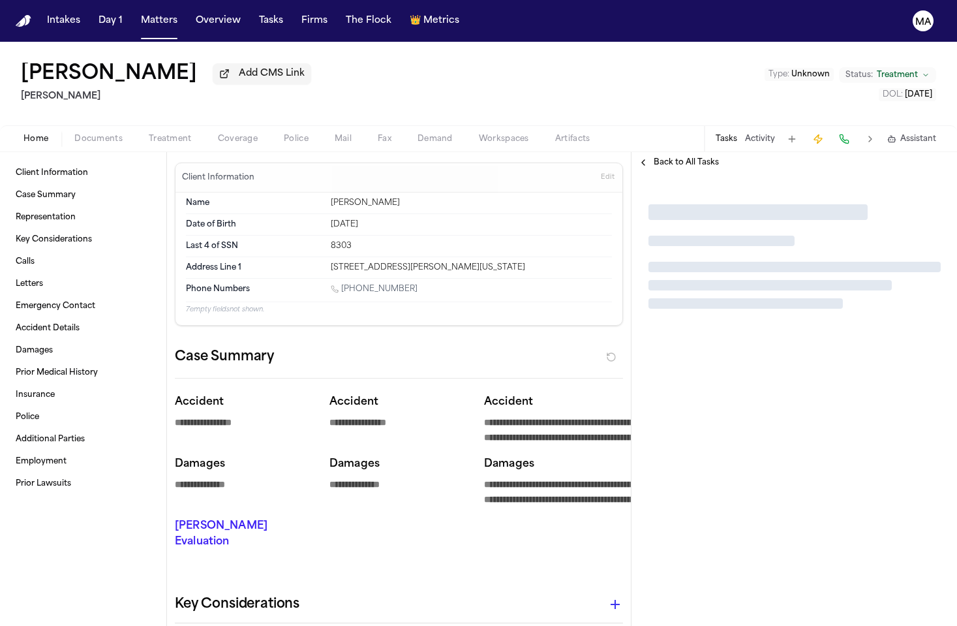
type textarea "*"
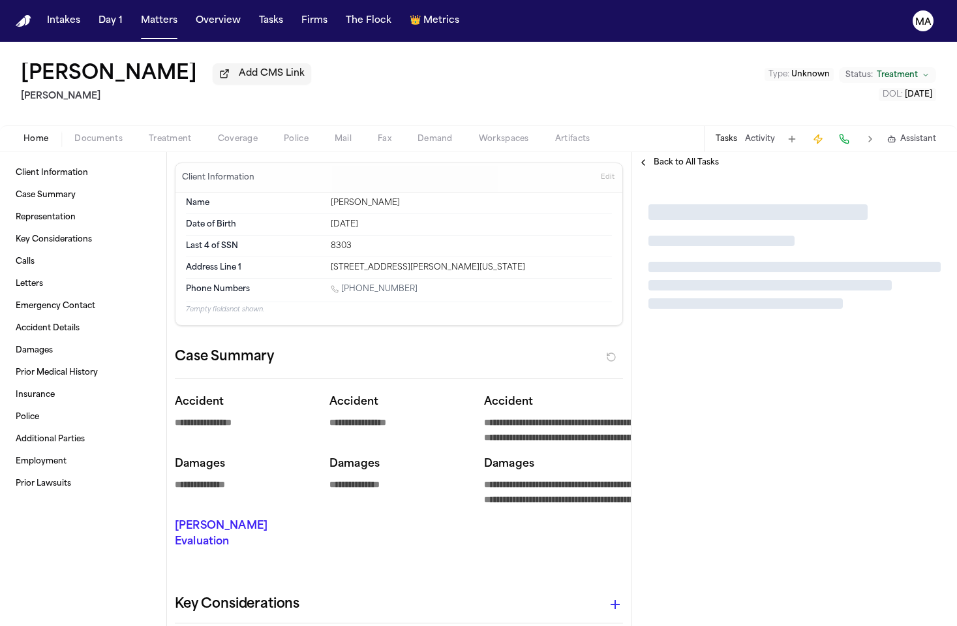
type textarea "*"
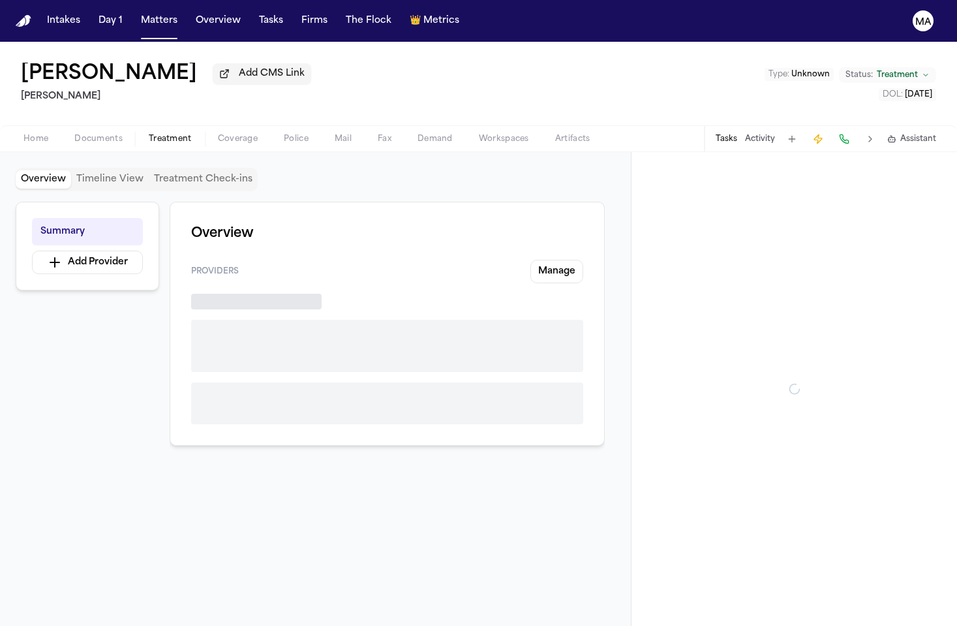
click at [149, 134] on span "Treatment" at bounding box center [170, 139] width 43 height 10
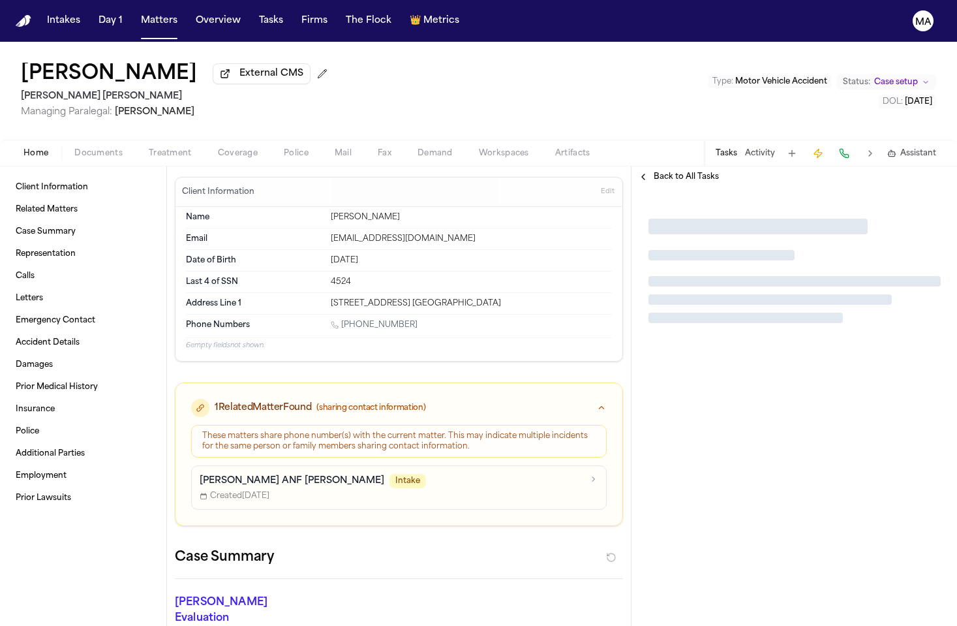
click at [149, 148] on span "Treatment" at bounding box center [170, 153] width 43 height 10
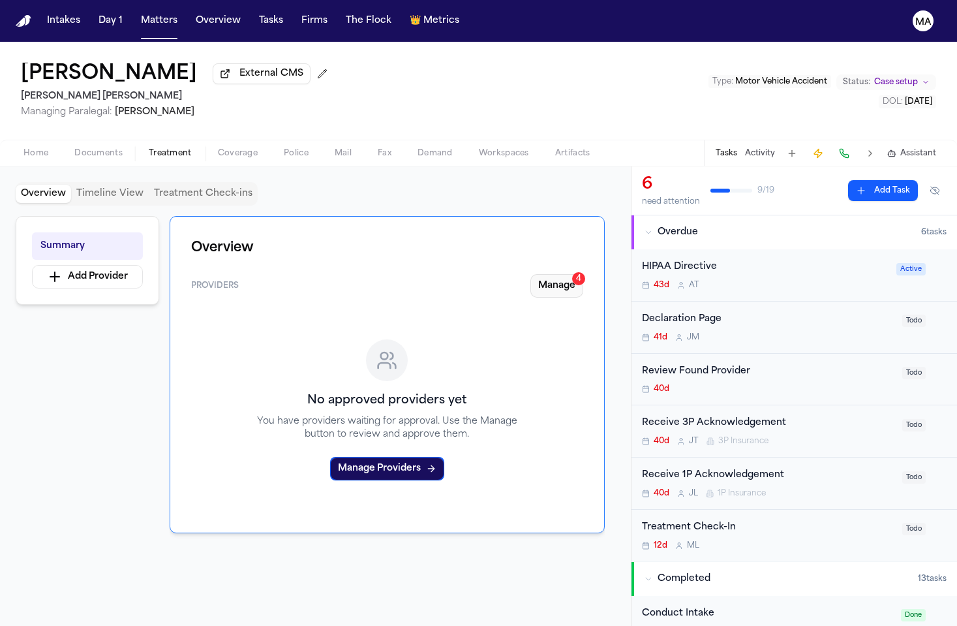
click at [582, 274] on button "Manage 4" at bounding box center [556, 285] width 53 height 23
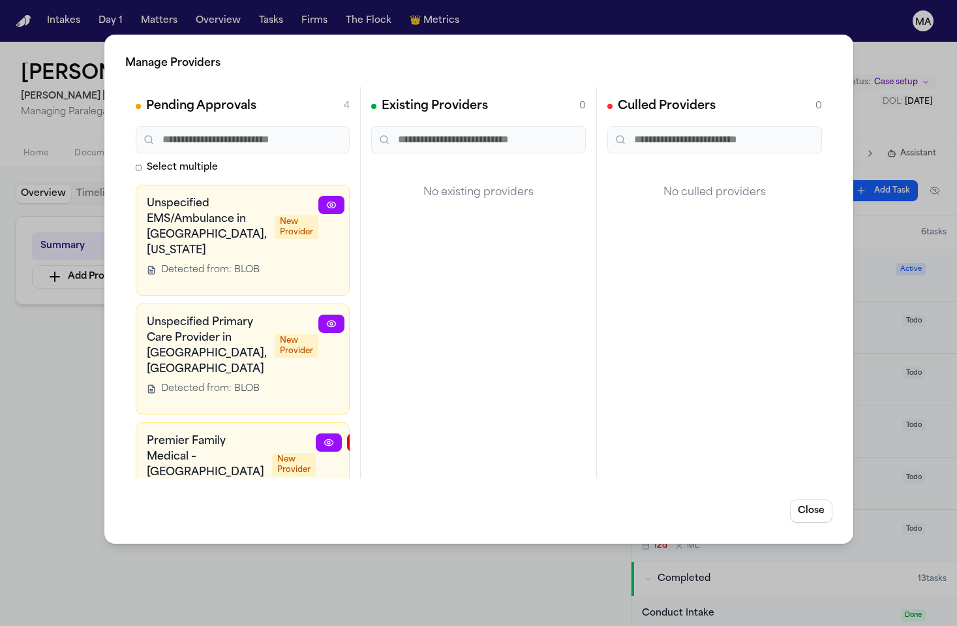
click at [412, 196] on button "button" at bounding box center [425, 205] width 26 height 18
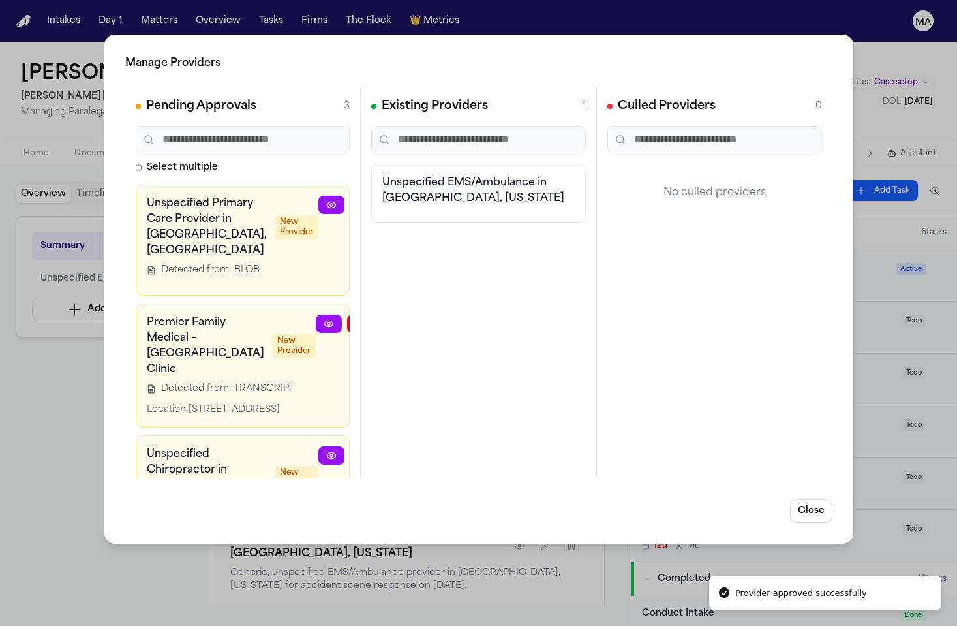
click at [339, 190] on div "Unspecified Primary Care Provider in [GEOGRAPHIC_DATA], [GEOGRAPHIC_DATA] New P…" at bounding box center [243, 332] width 214 height 294
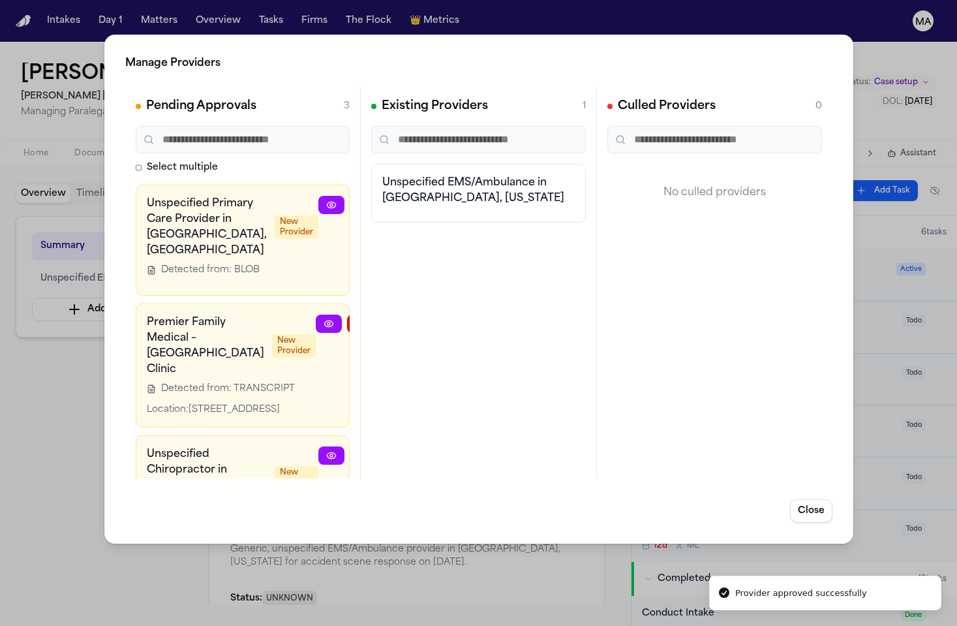
click at [420, 200] on icon "button" at bounding box center [425, 205] width 10 height 10
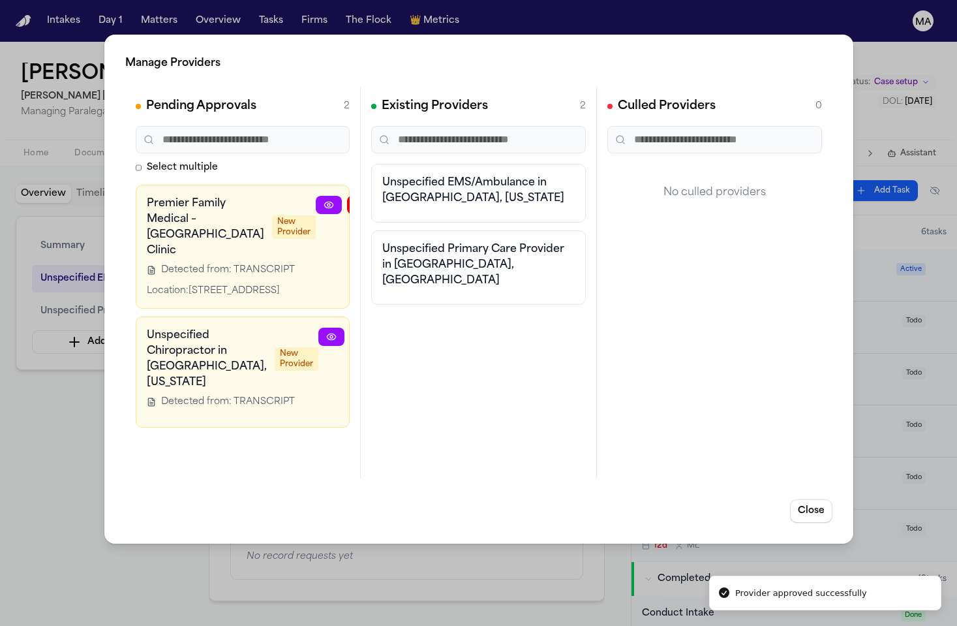
click at [418, 200] on icon "button" at bounding box center [423, 205] width 10 height 10
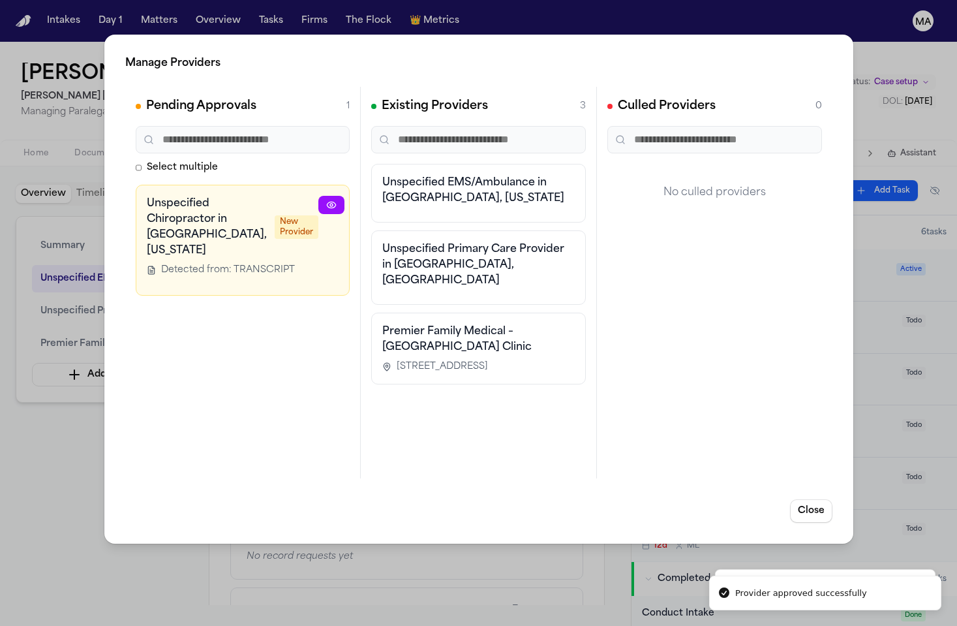
click at [412, 196] on button "button" at bounding box center [425, 205] width 26 height 18
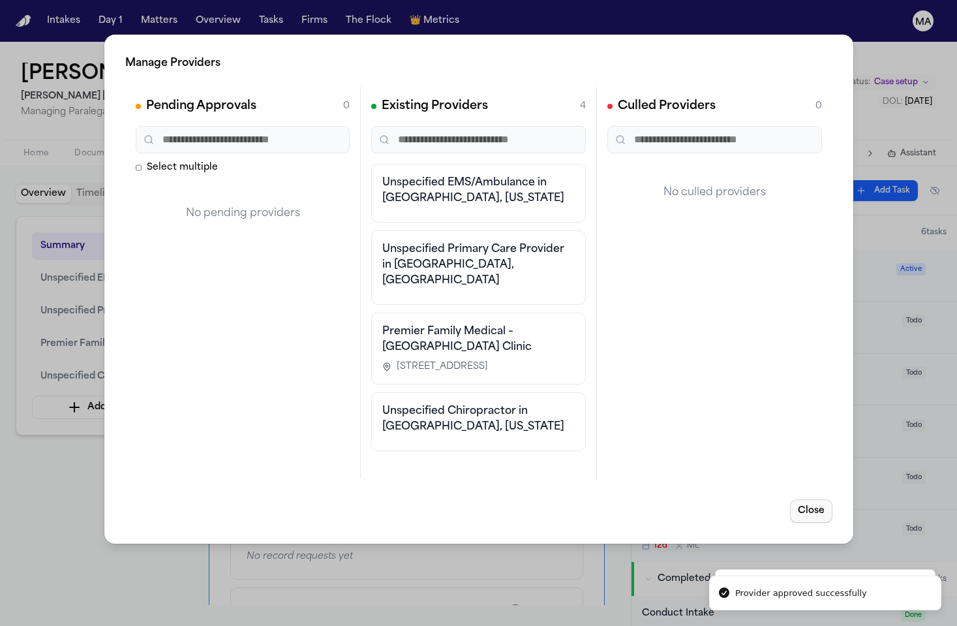
click at [832, 499] on button "Close" at bounding box center [811, 510] width 42 height 23
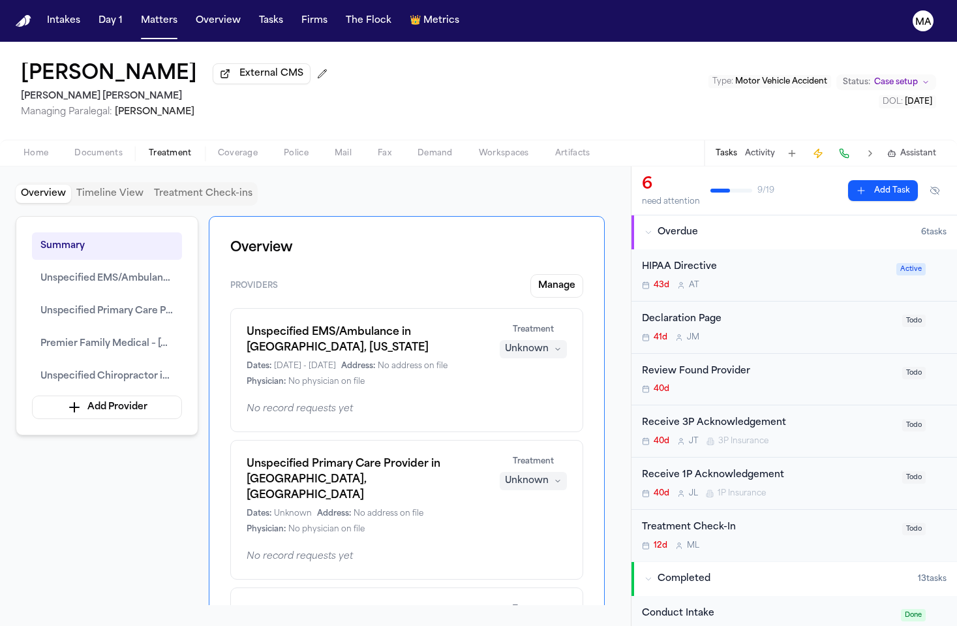
click at [549, 622] on div "Unknown" at bounding box center [527, 628] width 44 height 13
click at [568, 358] on span "Completed" at bounding box center [568, 364] width 52 height 13
click at [161, 374] on div "Summary Unspecified EMS/Ambulance in [GEOGRAPHIC_DATA], [US_STATE] Unspecified …" at bounding box center [316, 410] width 600 height 389
click at [186, 394] on div "Summary Unspecified EMS/Ambulance in [GEOGRAPHIC_DATA], [US_STATE] Unspecified …" at bounding box center [316, 410] width 600 height 389
click at [370, 182] on div "Overview Timeline View Treatment Check-ins" at bounding box center [316, 193] width 600 height 23
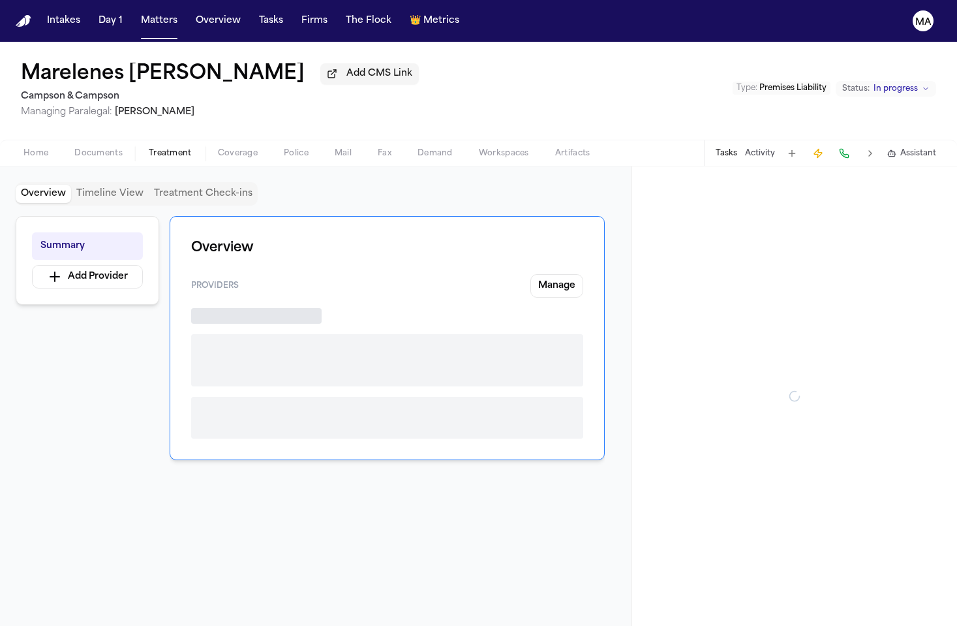
click at [141, 160] on span "button" at bounding box center [170, 160] width 59 height 1
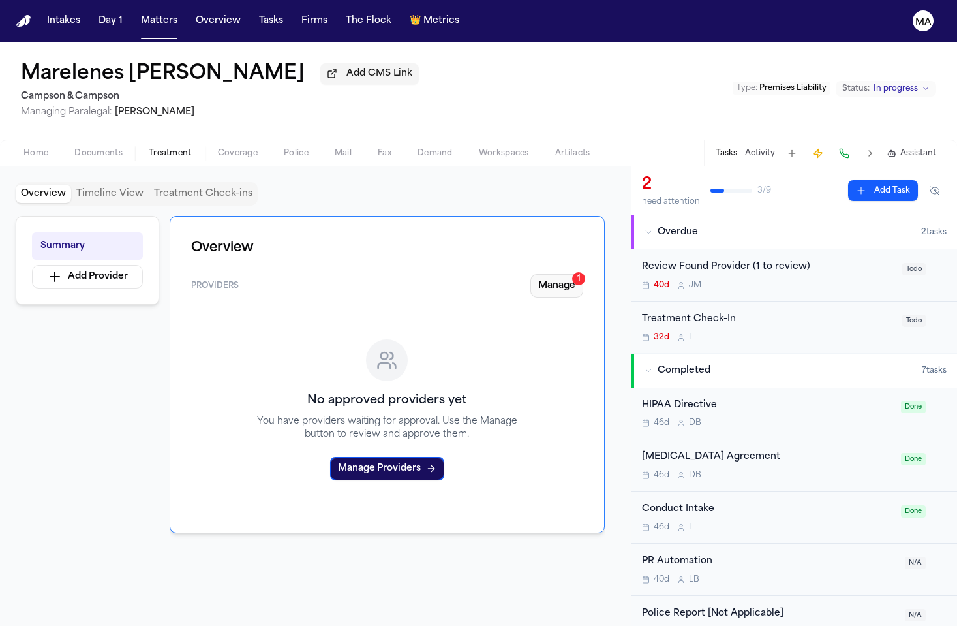
click at [583, 274] on button "Manage 1" at bounding box center [556, 285] width 53 height 23
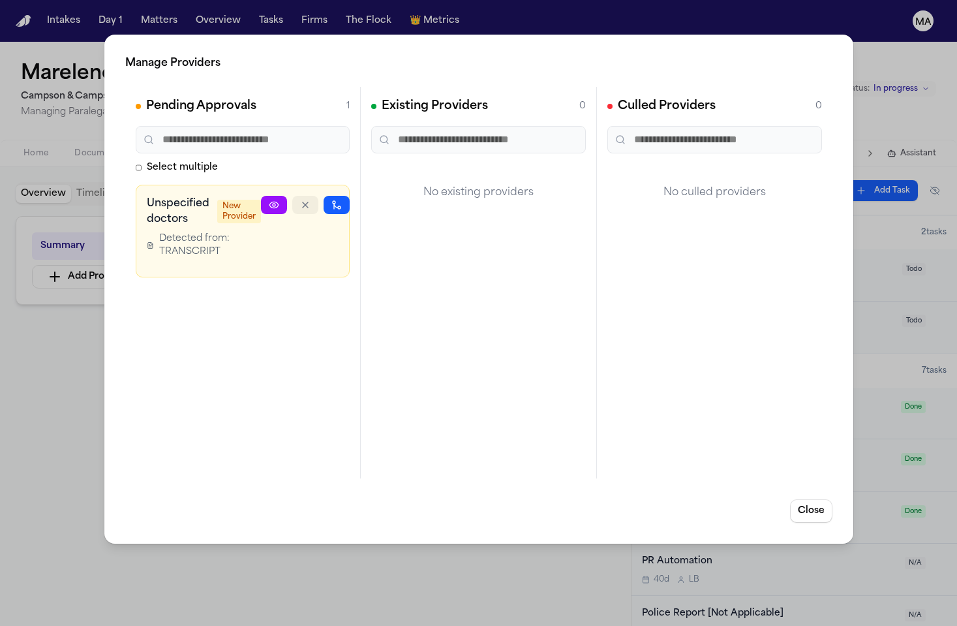
click at [302, 200] on icon "button" at bounding box center [305, 205] width 10 height 10
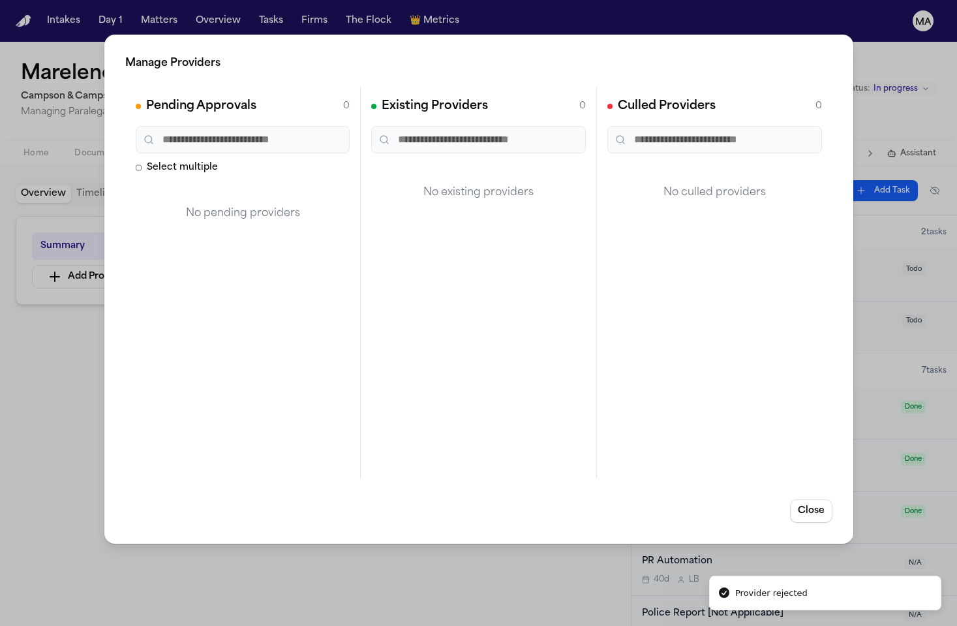
click at [55, 293] on div "Manage Providers Pending Approvals 0 Select multiple No pending providers Exist…" at bounding box center [478, 313] width 957 height 626
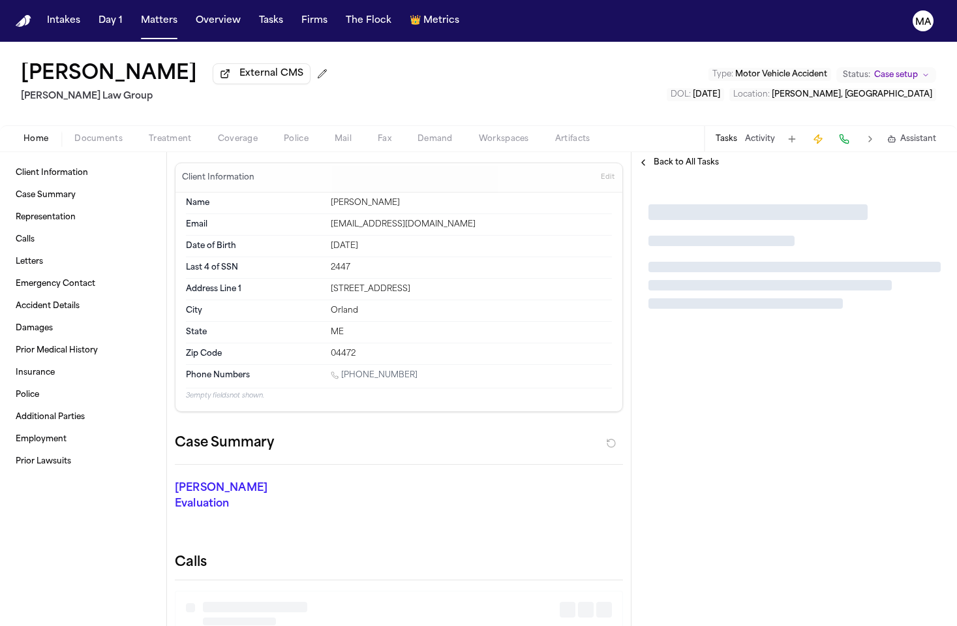
click at [149, 134] on span "Treatment" at bounding box center [170, 139] width 43 height 10
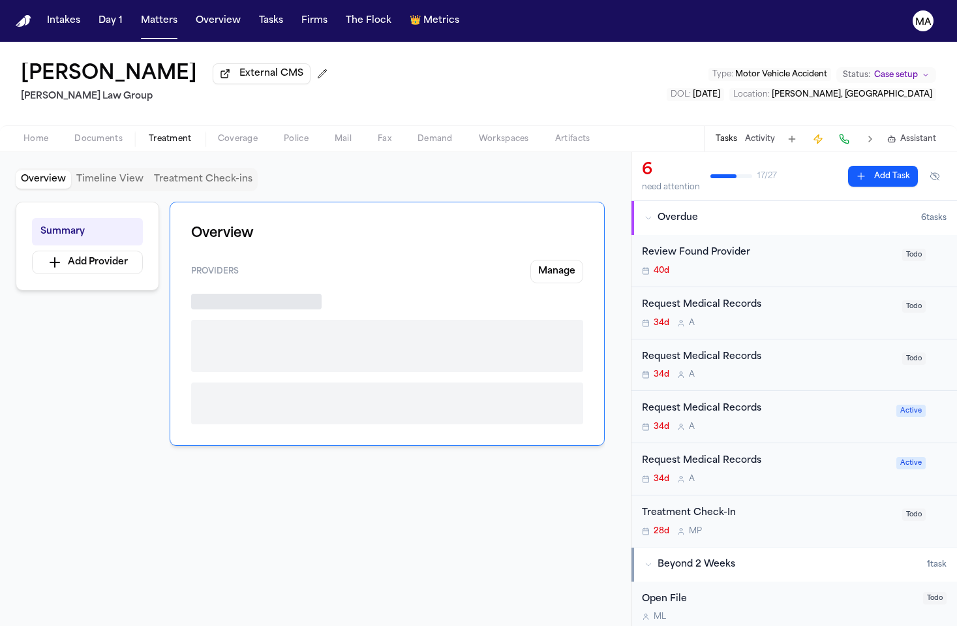
click at [218, 134] on span "Coverage" at bounding box center [238, 139] width 40 height 10
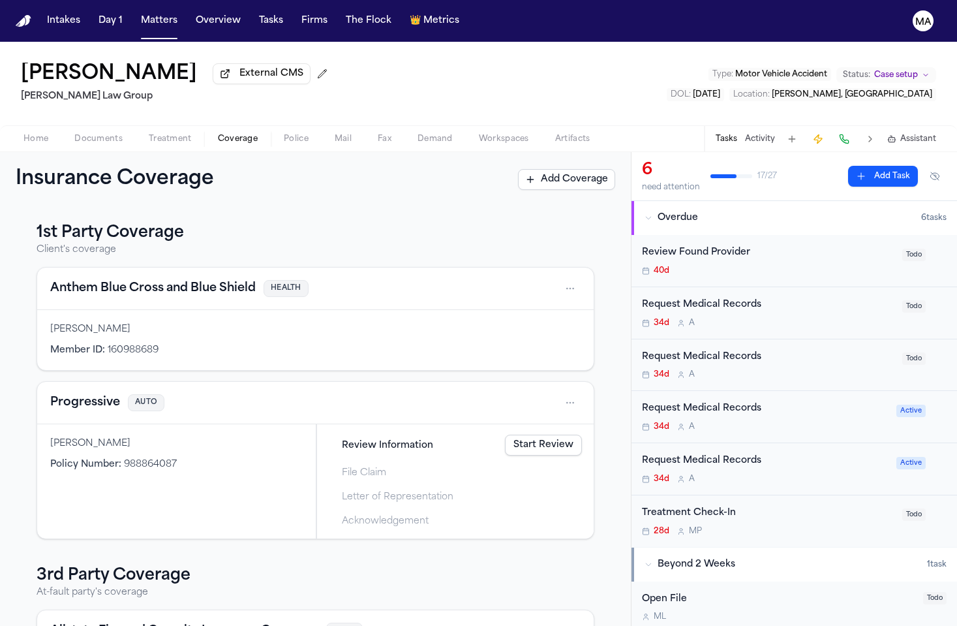
click at [141, 145] on span "button" at bounding box center [170, 145] width 59 height 1
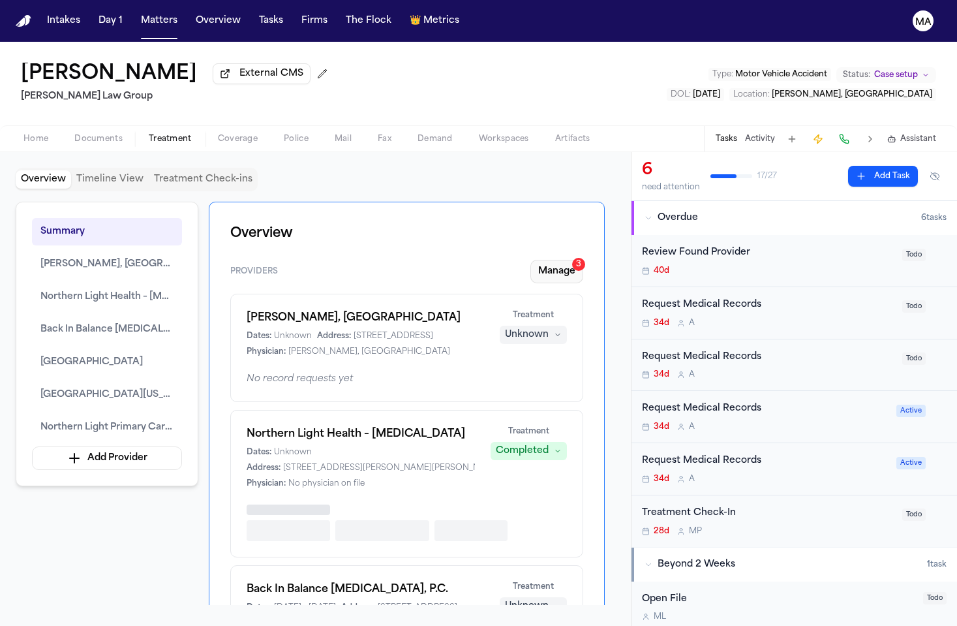
click at [573, 260] on button "Manage 3" at bounding box center [556, 271] width 53 height 23
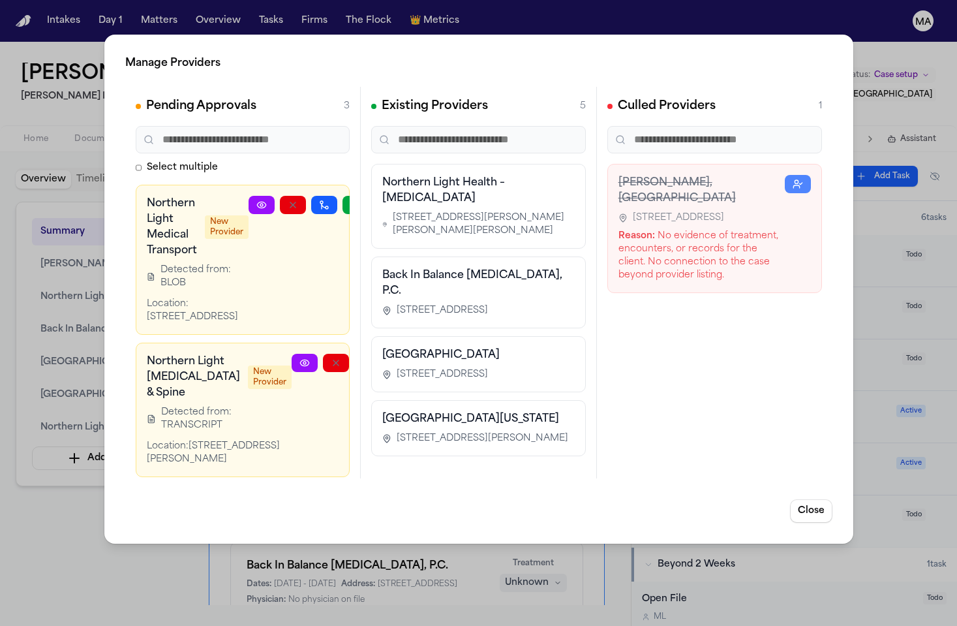
click at [393, 357] on icon "button" at bounding box center [398, 362] width 10 height 10
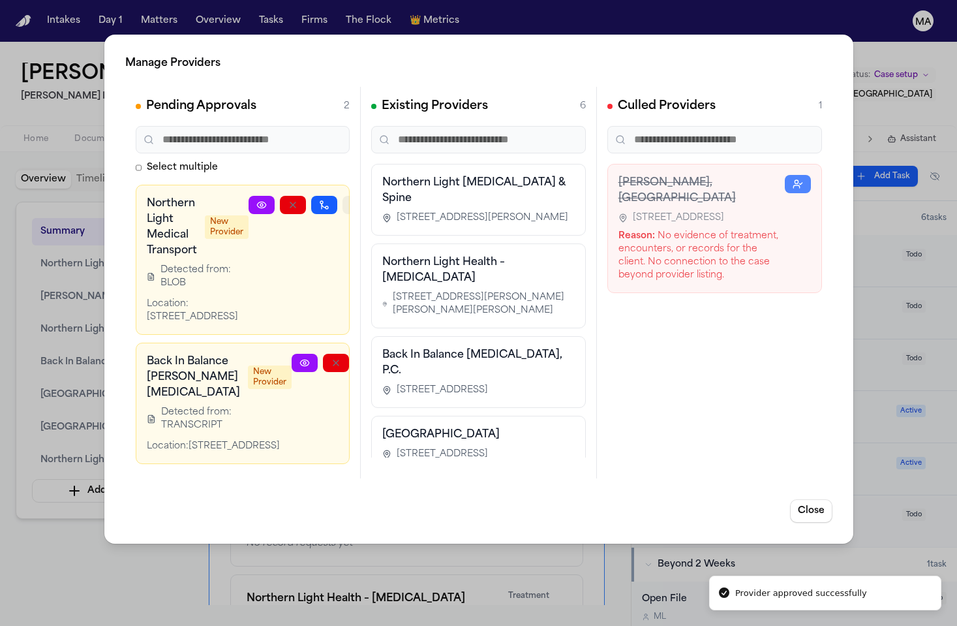
click at [350, 200] on icon "button" at bounding box center [355, 205] width 10 height 10
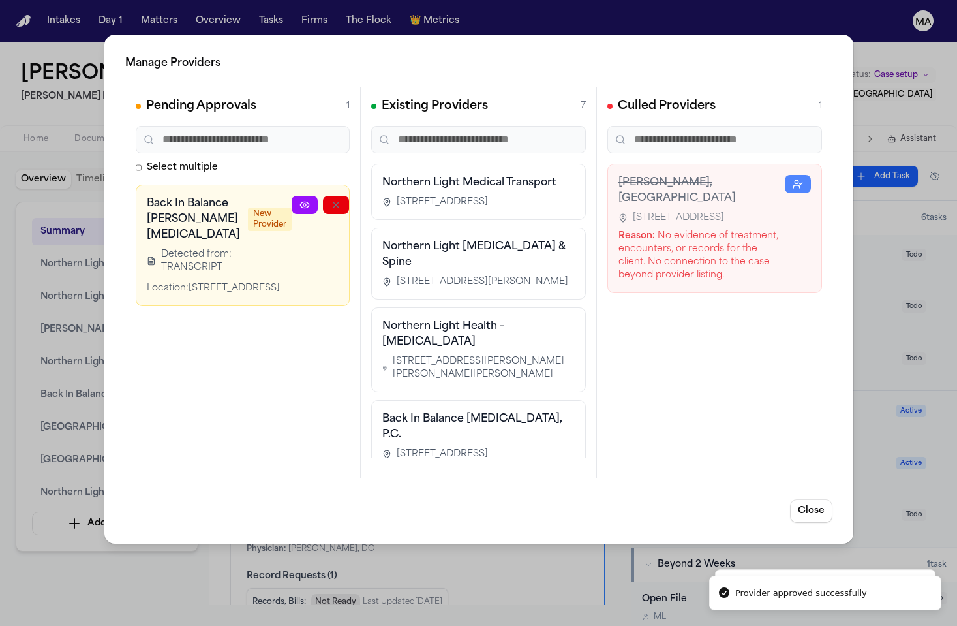
click at [393, 200] on icon "button" at bounding box center [398, 205] width 10 height 10
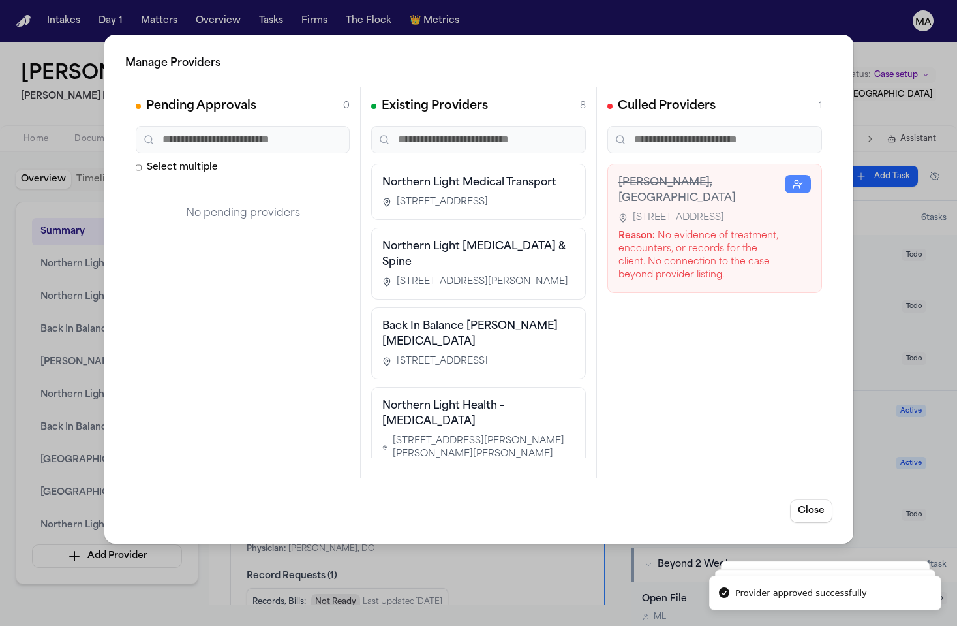
click at [65, 371] on div "Manage Providers Pending Approvals 0 Select multiple No pending providers Exist…" at bounding box center [478, 313] width 957 height 626
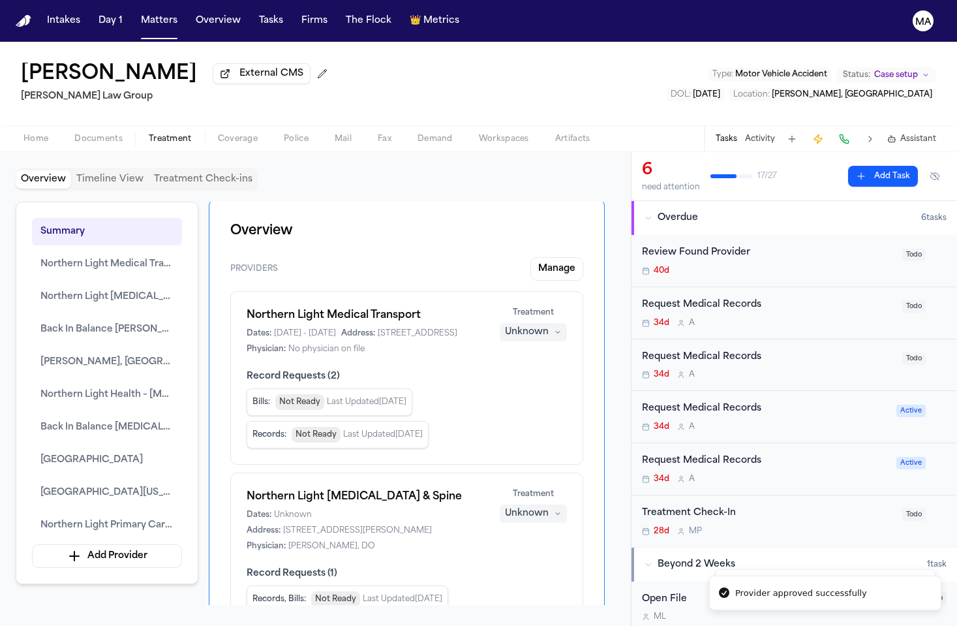
scroll to position [8, 0]
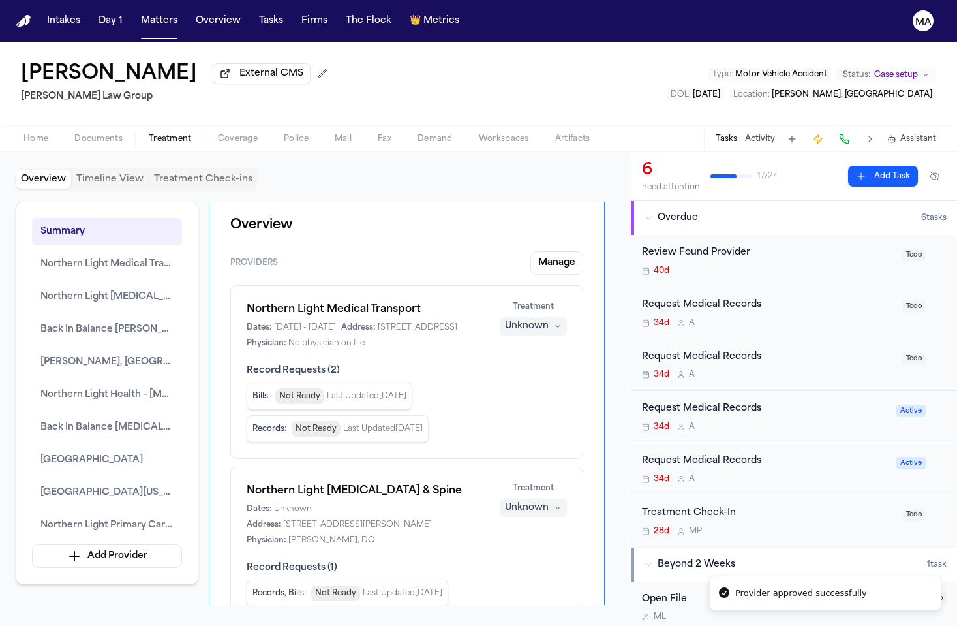
click at [558, 317] on button "Unknown" at bounding box center [533, 326] width 67 height 18
click at [557, 217] on span "Completed" at bounding box center [567, 223] width 52 height 13
click at [549, 501] on div "Unknown" at bounding box center [527, 507] width 44 height 13
click at [564, 297] on span "Completed" at bounding box center [567, 303] width 52 height 13
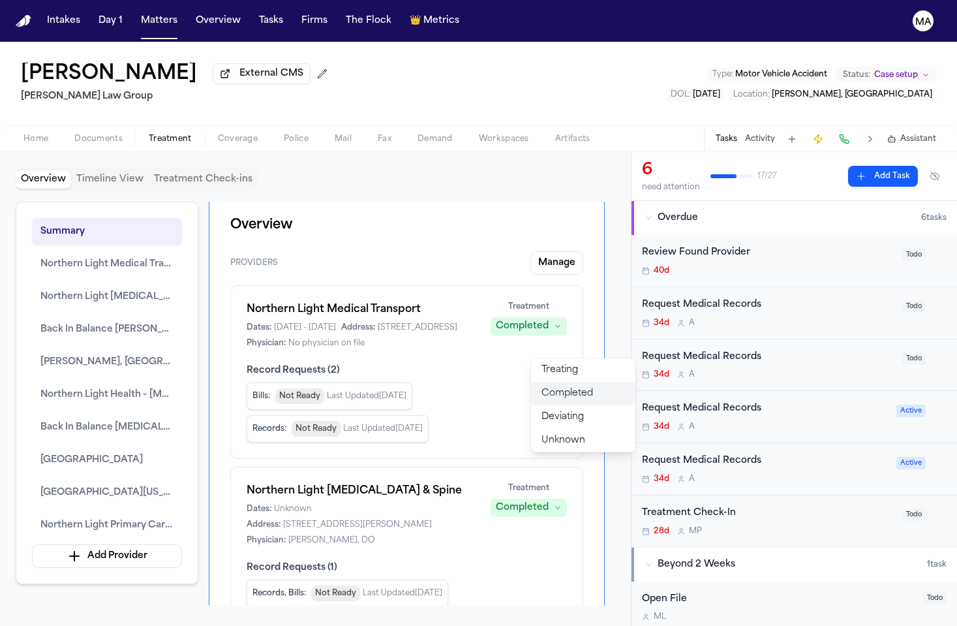
click at [562, 387] on span "Completed" at bounding box center [567, 393] width 52 height 13
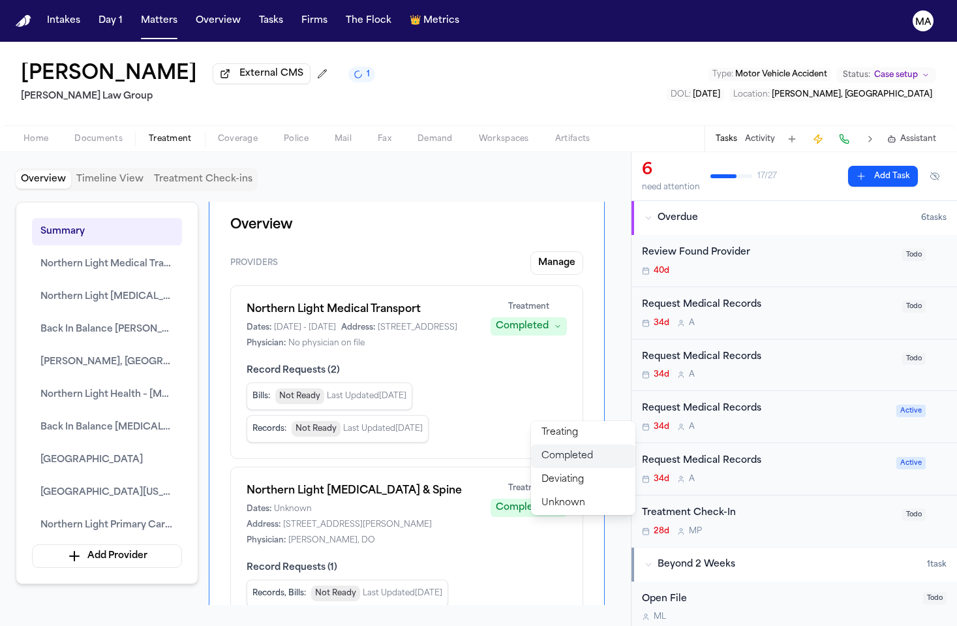
click at [561, 449] on span "Completed" at bounding box center [567, 455] width 52 height 13
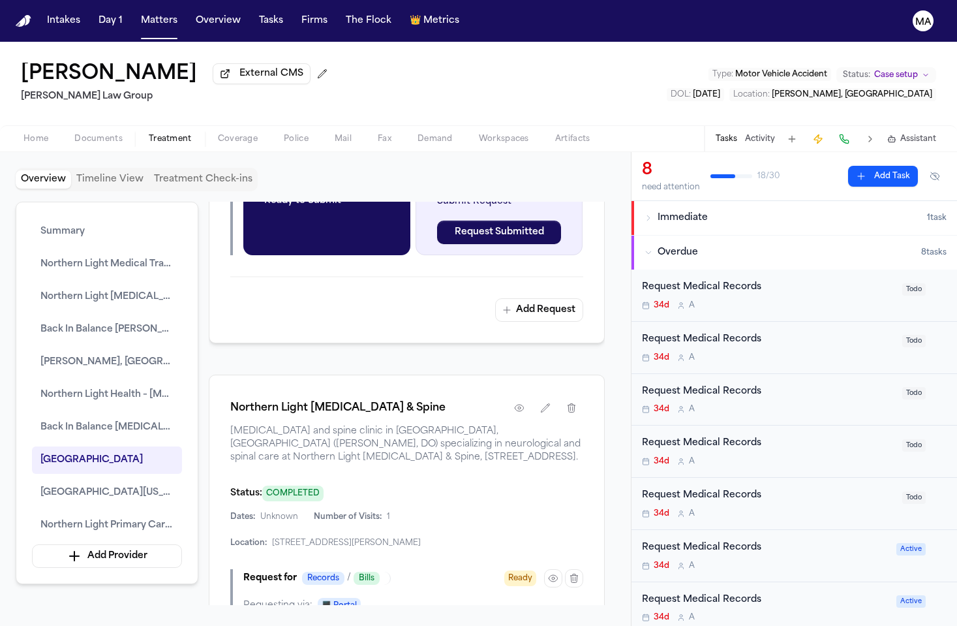
scroll to position [0, 0]
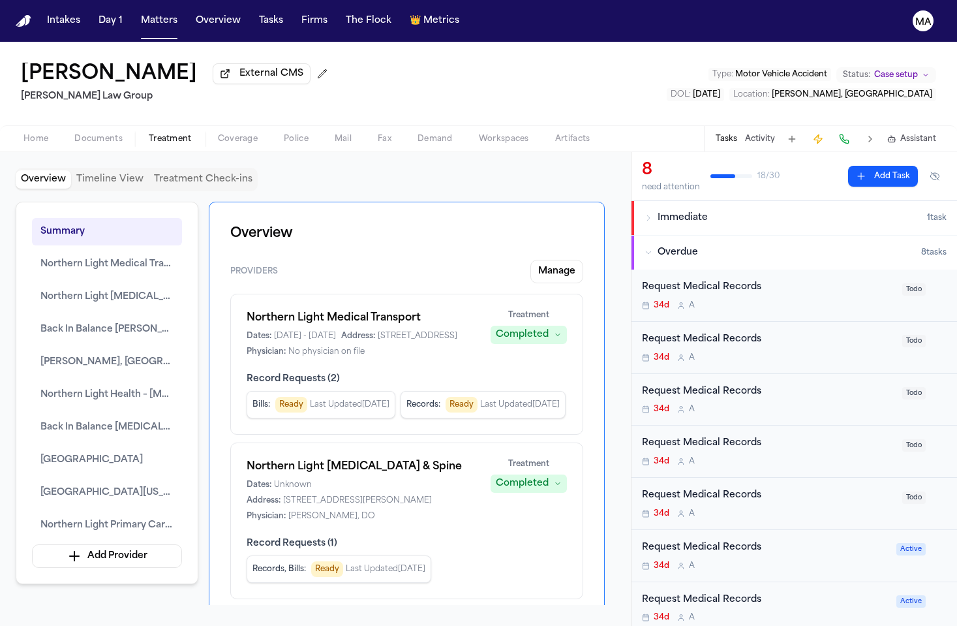
click at [286, 43] on div "Krystal Tenney External CMS Romanow Law Group Type : Motor Vehicle Accident Sta…" at bounding box center [478, 84] width 957 height 84
